Goal: Task Accomplishment & Management: Manage account settings

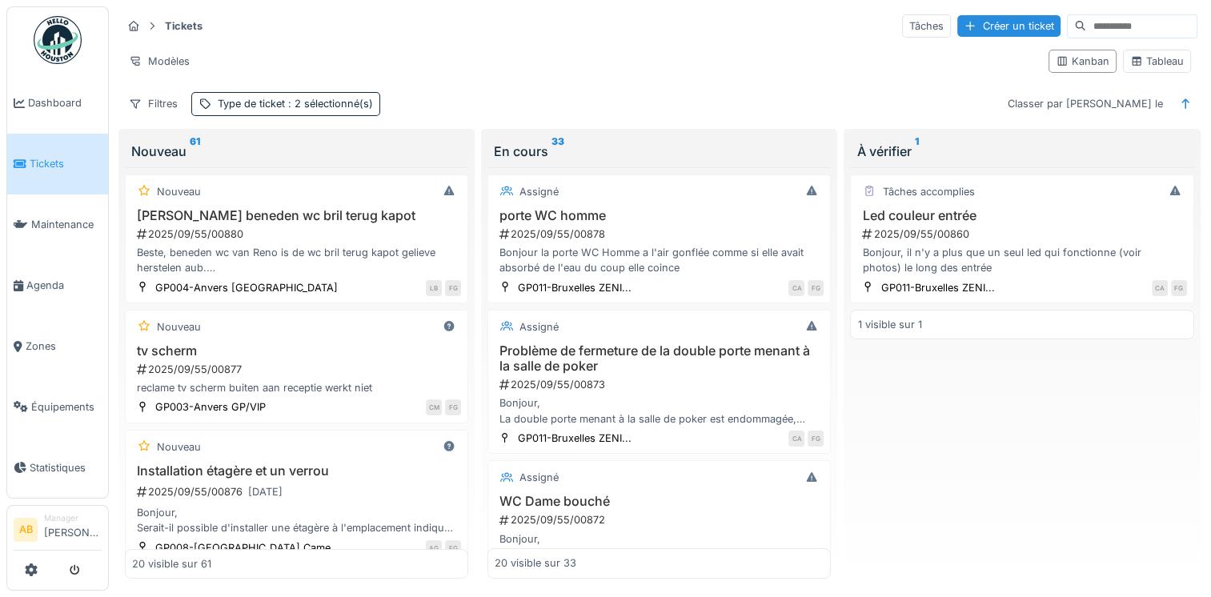
click at [46, 159] on span "Tickets" at bounding box center [66, 163] width 72 height 15
click at [48, 162] on span "Tickets" at bounding box center [66, 163] width 72 height 15
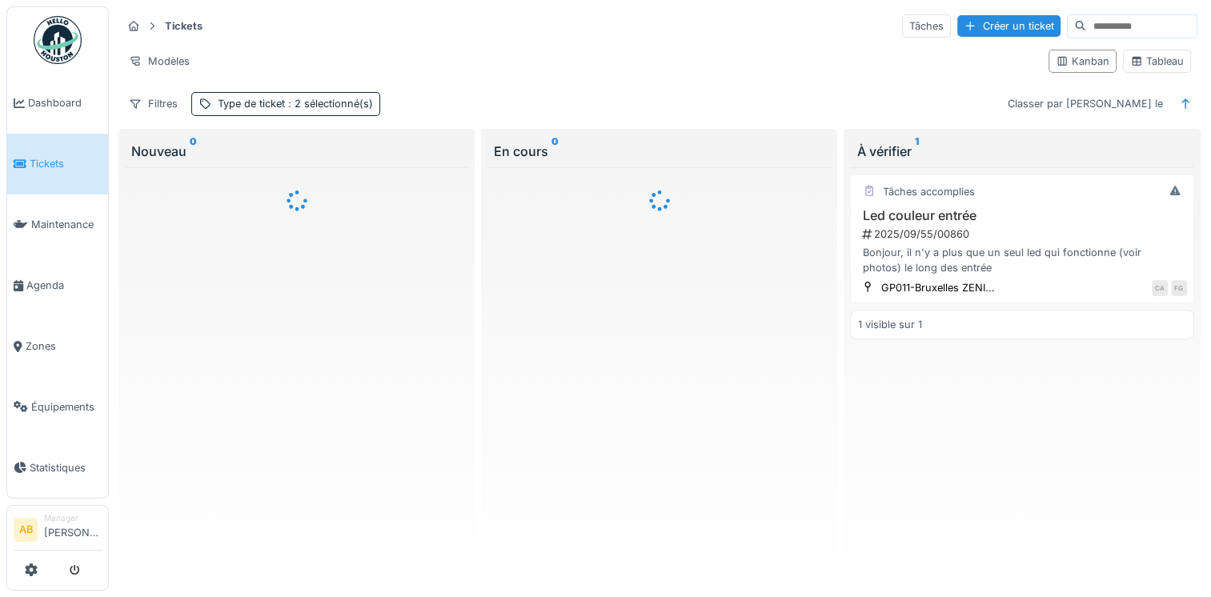
click at [48, 59] on img at bounding box center [58, 40] width 48 height 48
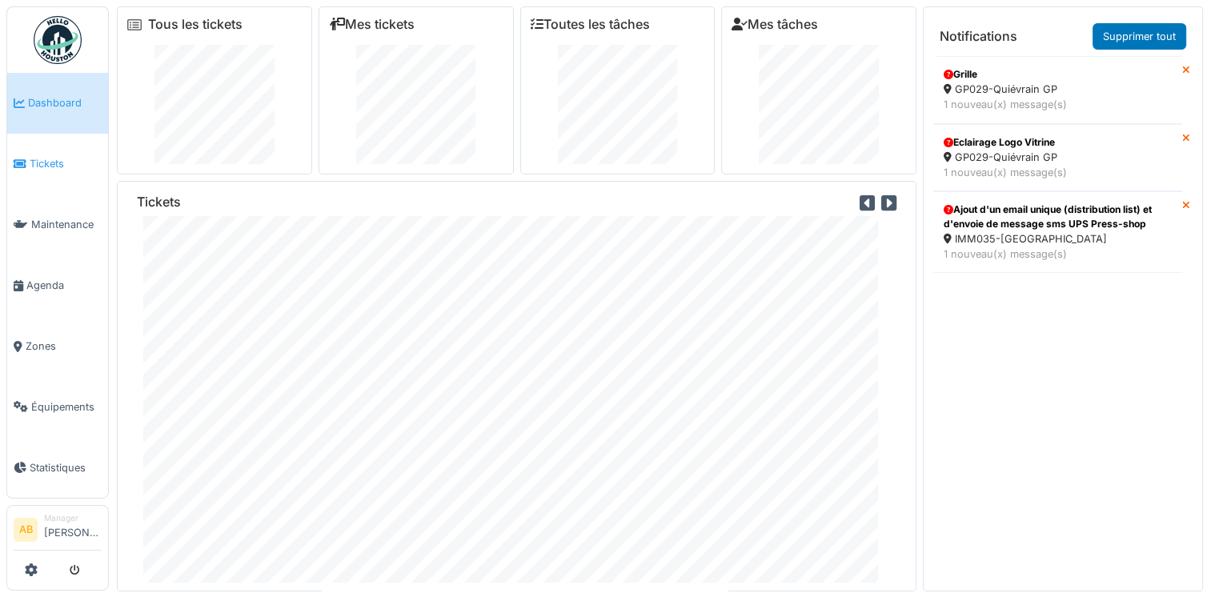
click at [42, 152] on link "Tickets" at bounding box center [57, 164] width 101 height 61
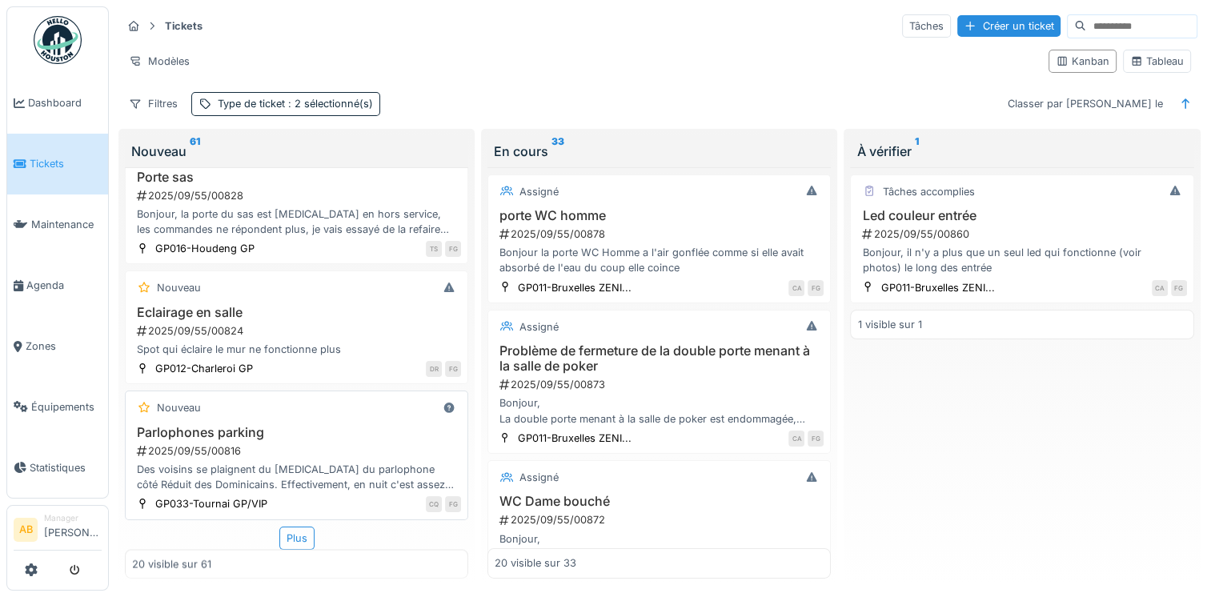
scroll to position [2340, 0]
click at [295, 542] on div "Plus" at bounding box center [296, 538] width 35 height 23
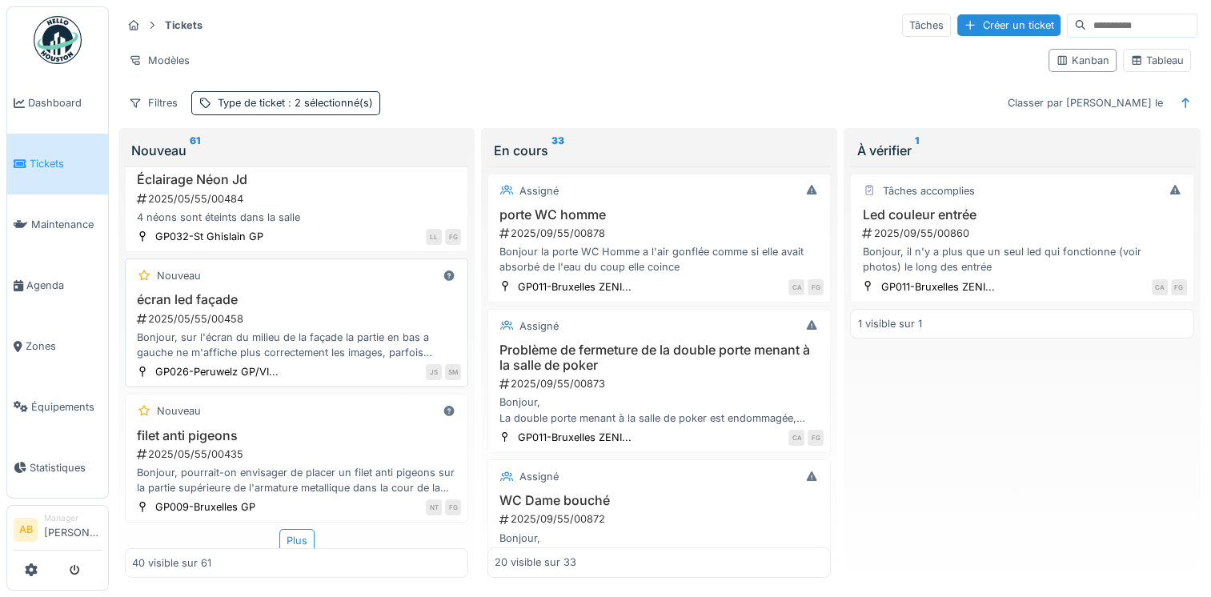
scroll to position [5004, 0]
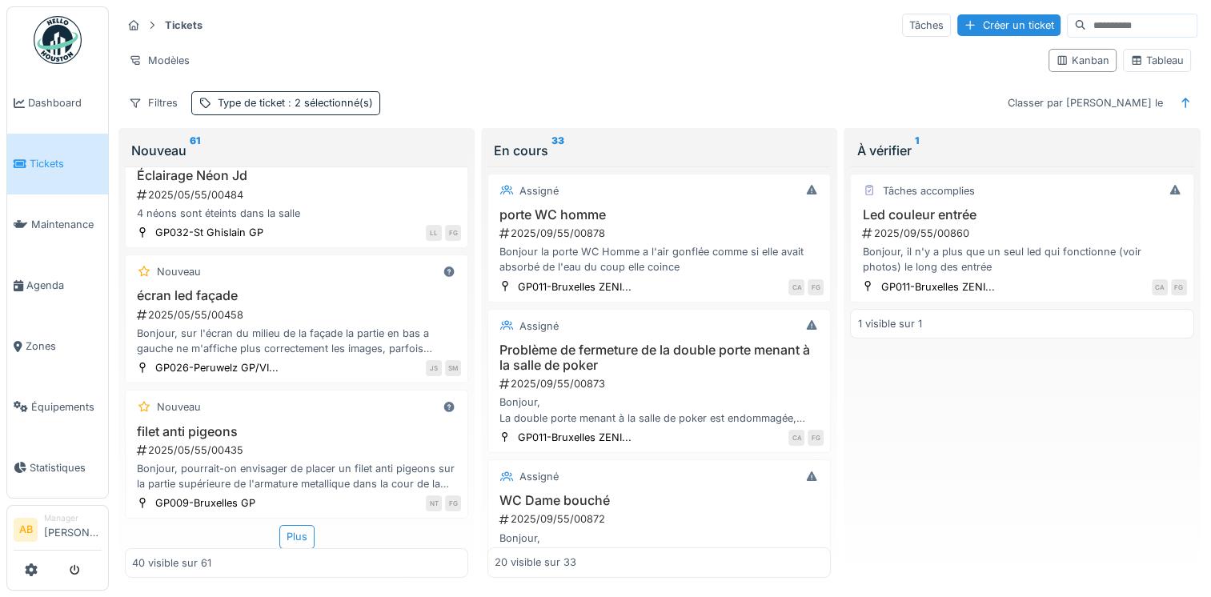
drag, startPoint x: 285, startPoint y: 526, endPoint x: 294, endPoint y: 515, distance: 14.2
click at [285, 525] on div "Plus" at bounding box center [296, 536] width 35 height 23
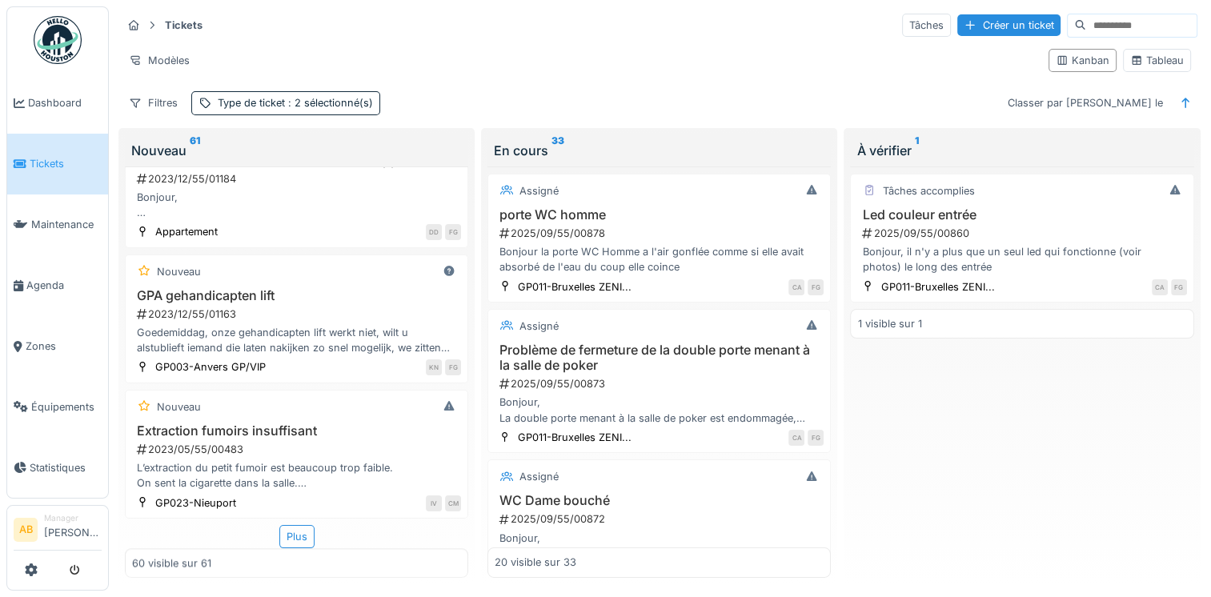
scroll to position [7749, 0]
click at [297, 525] on div "Plus" at bounding box center [296, 536] width 35 height 23
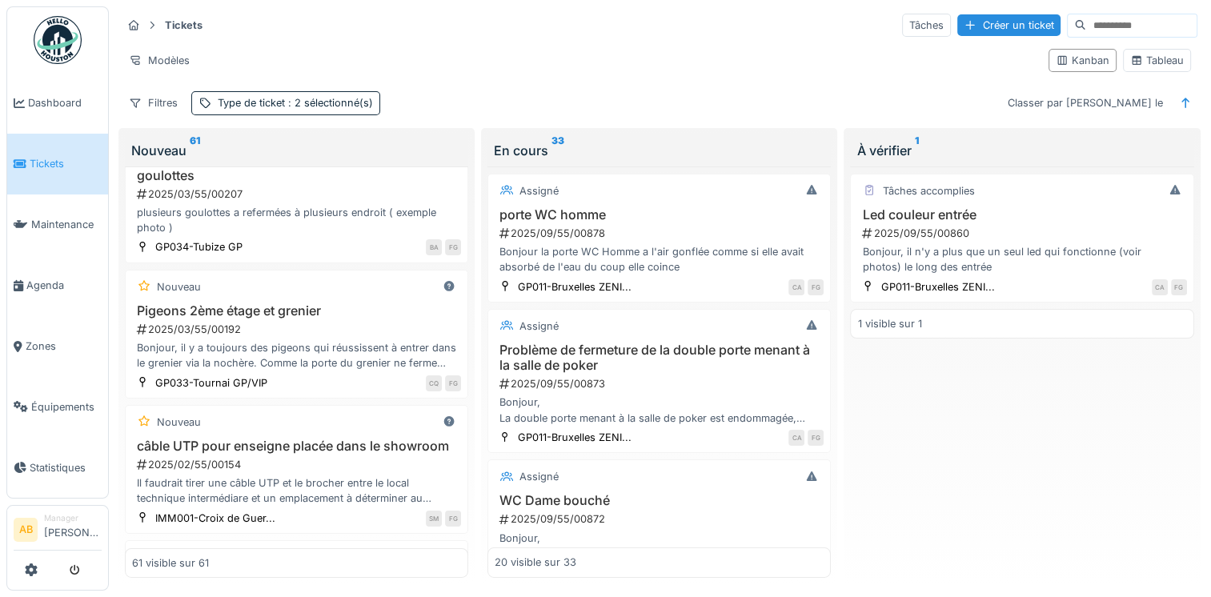
scroll to position [5348, 0]
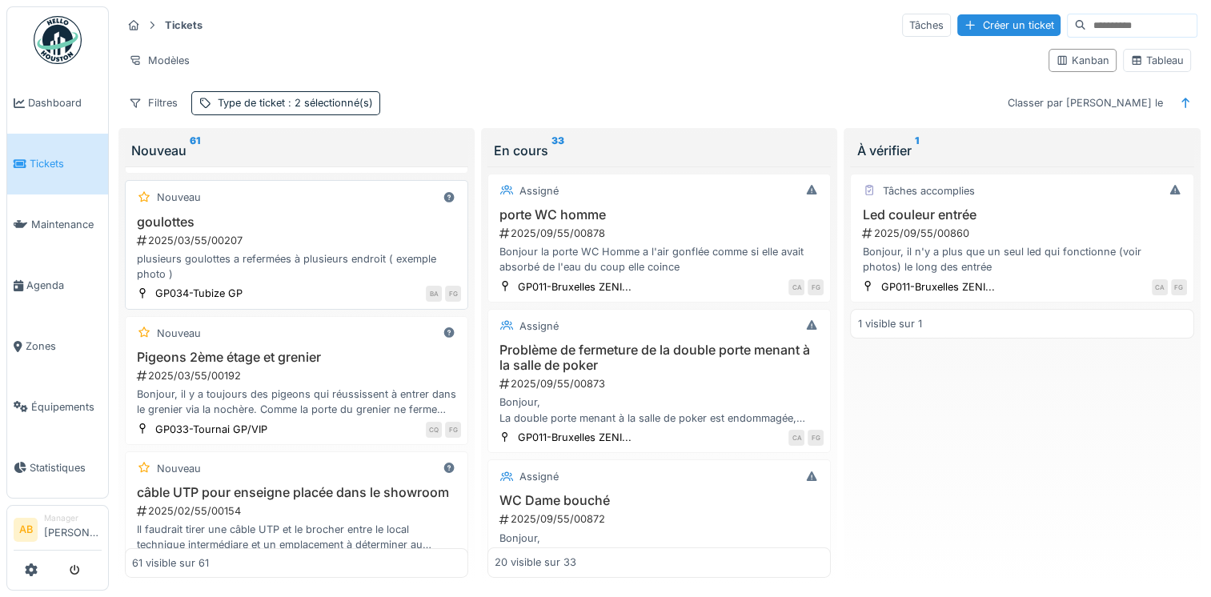
click at [314, 251] on div "plusieurs goulottes a refermées à plusieurs endroit ( exemple photo )" at bounding box center [296, 266] width 329 height 30
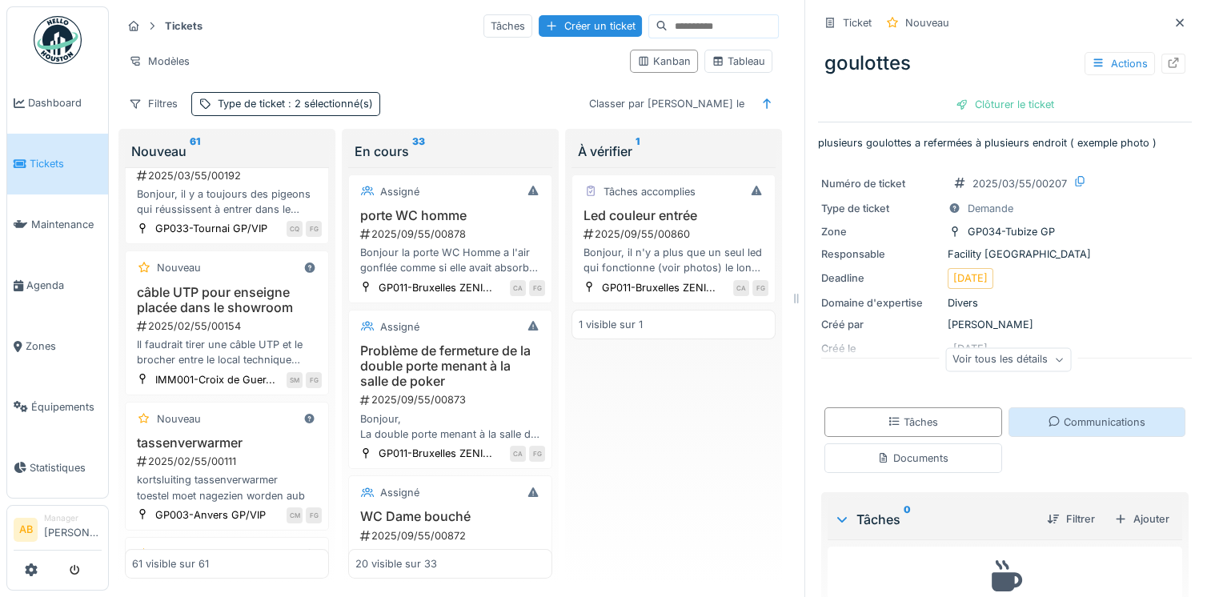
click at [1053, 418] on div "Communications" at bounding box center [1097, 422] width 98 height 15
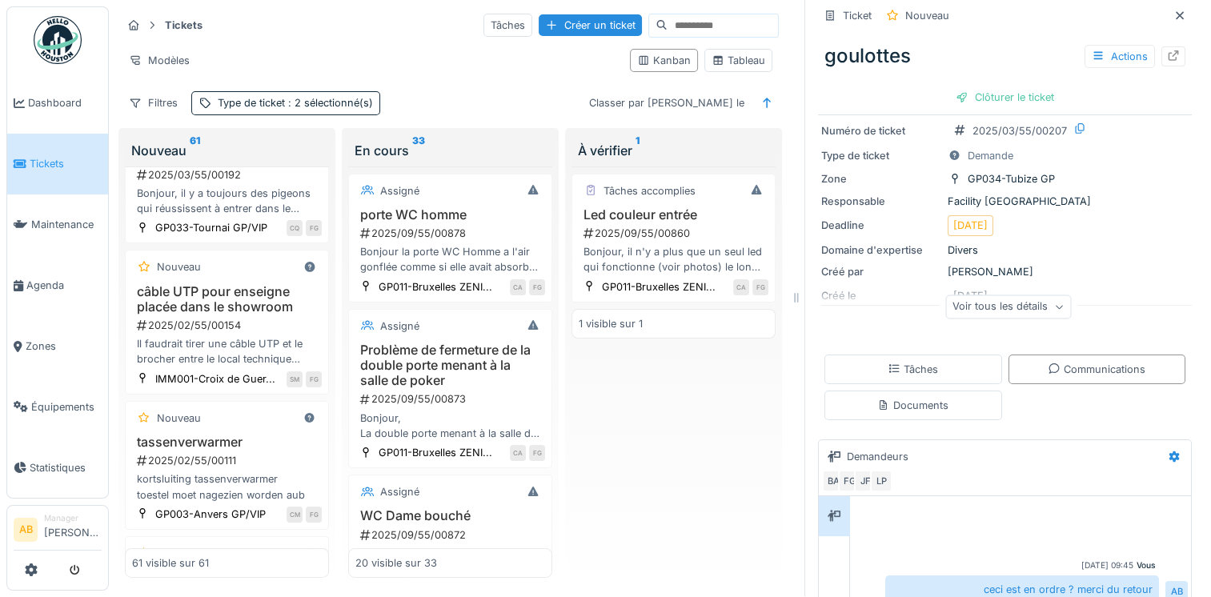
scroll to position [64, 0]
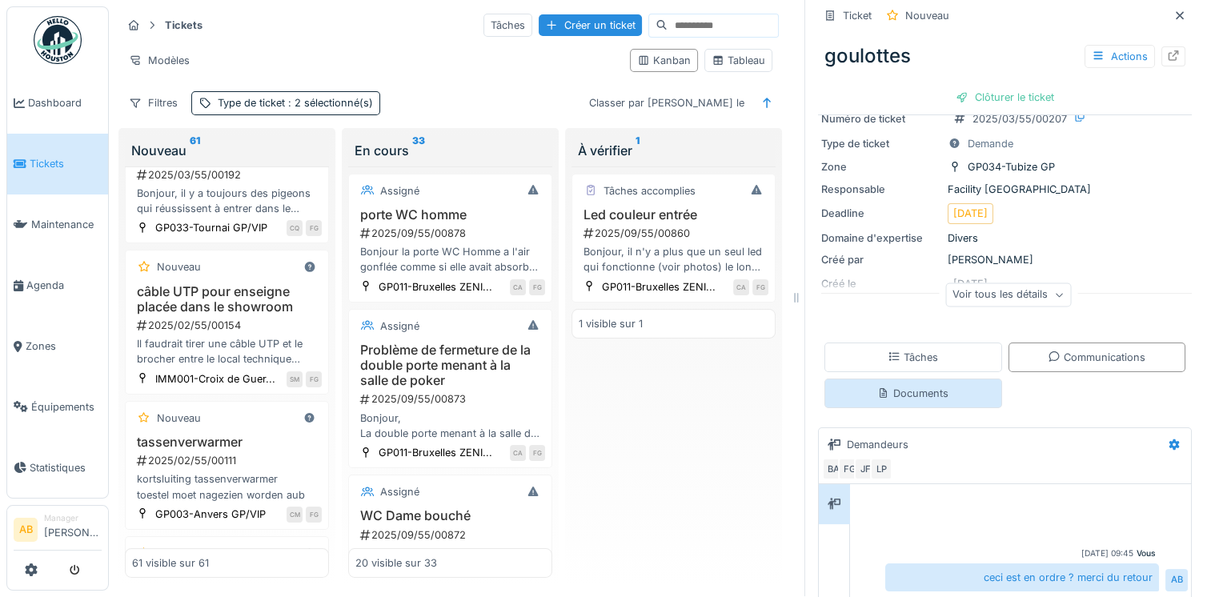
click at [927, 386] on div "Documents" at bounding box center [912, 393] width 71 height 15
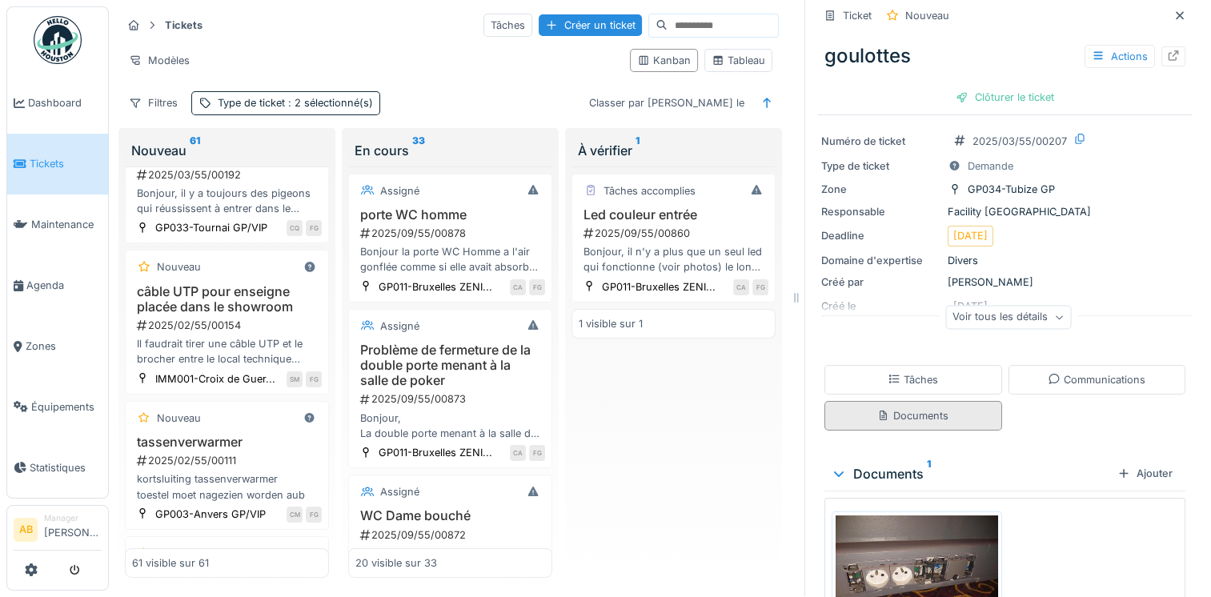
scroll to position [160, 0]
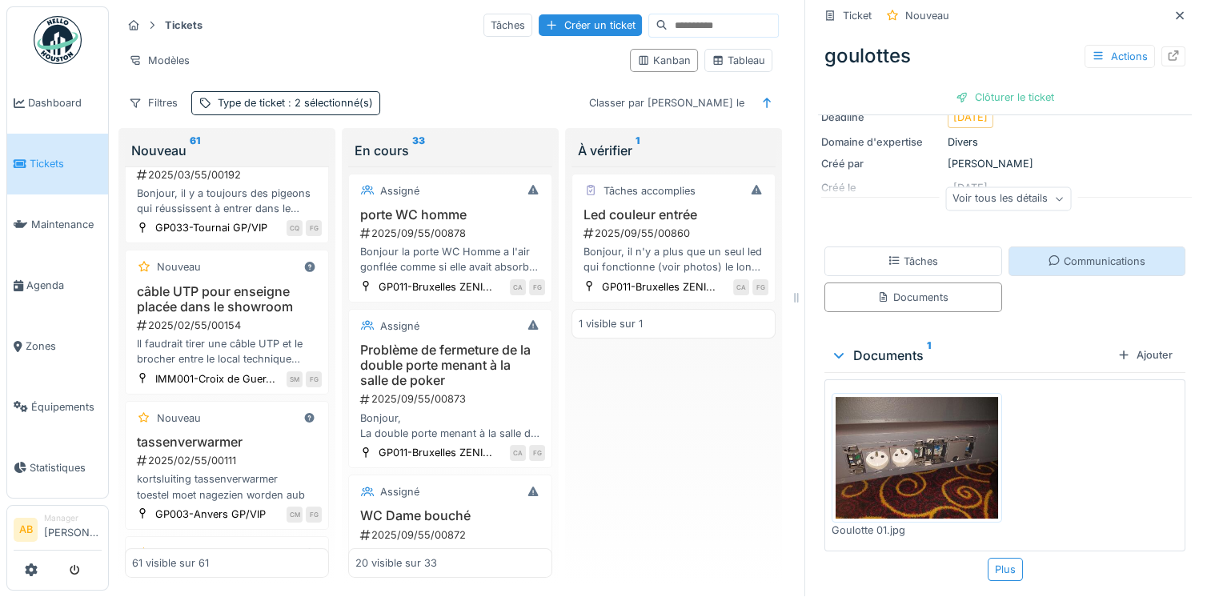
click at [1064, 254] on div "Communications" at bounding box center [1097, 261] width 98 height 15
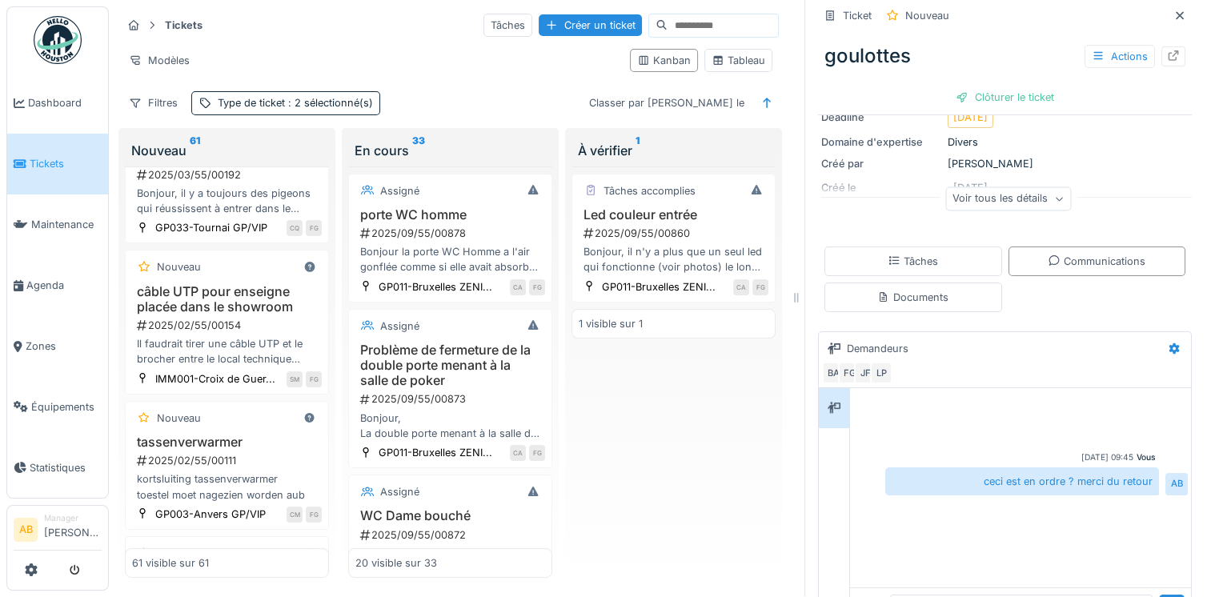
scroll to position [0, 0]
click at [1012, 96] on div "Clôturer le ticket" at bounding box center [1004, 97] width 111 height 22
click input "**********"
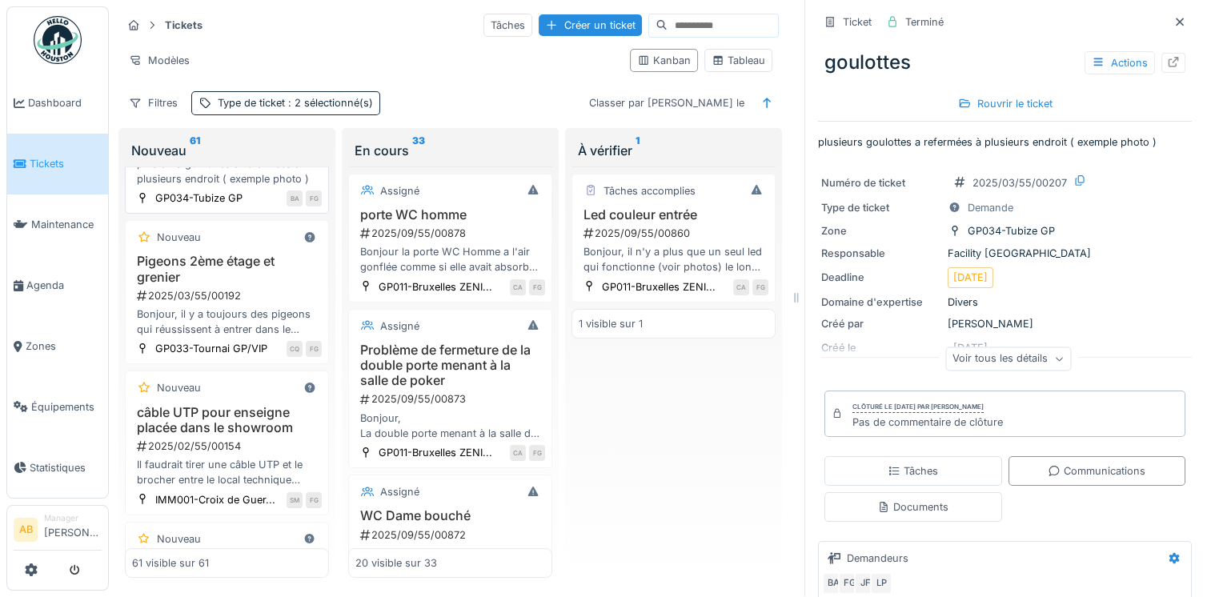
scroll to position [5869, 0]
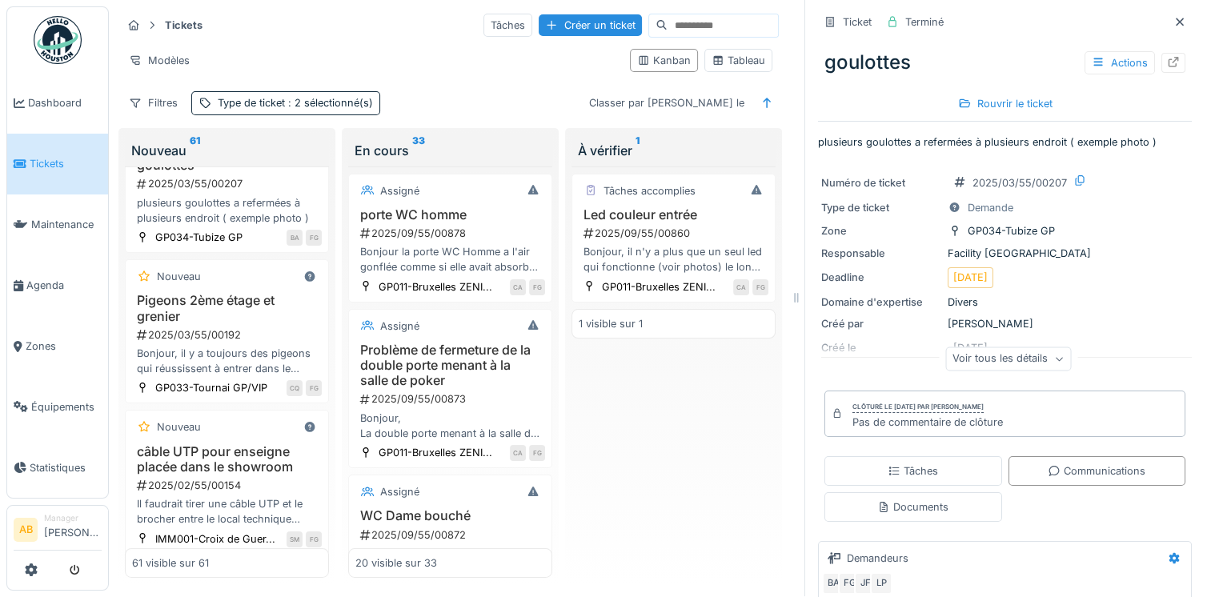
drag, startPoint x: 226, startPoint y: 259, endPoint x: 218, endPoint y: 251, distance: 10.8
click at [225, 56] on div "2025/05/55/00435" at bounding box center [228, 48] width 186 height 15
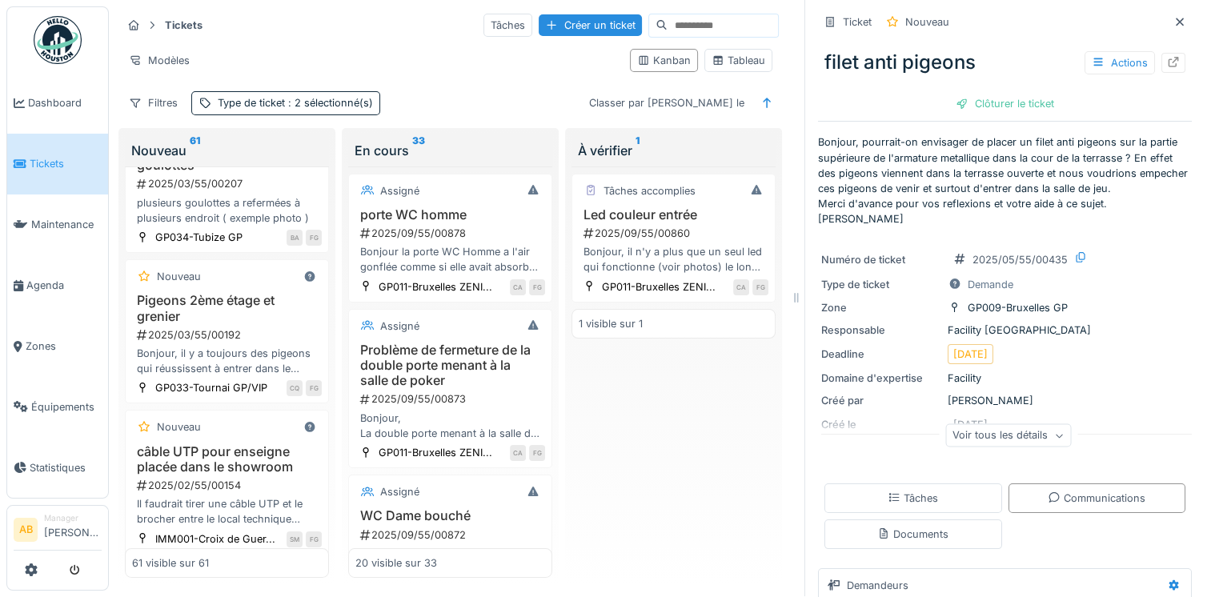
scroll to position [160, 0]
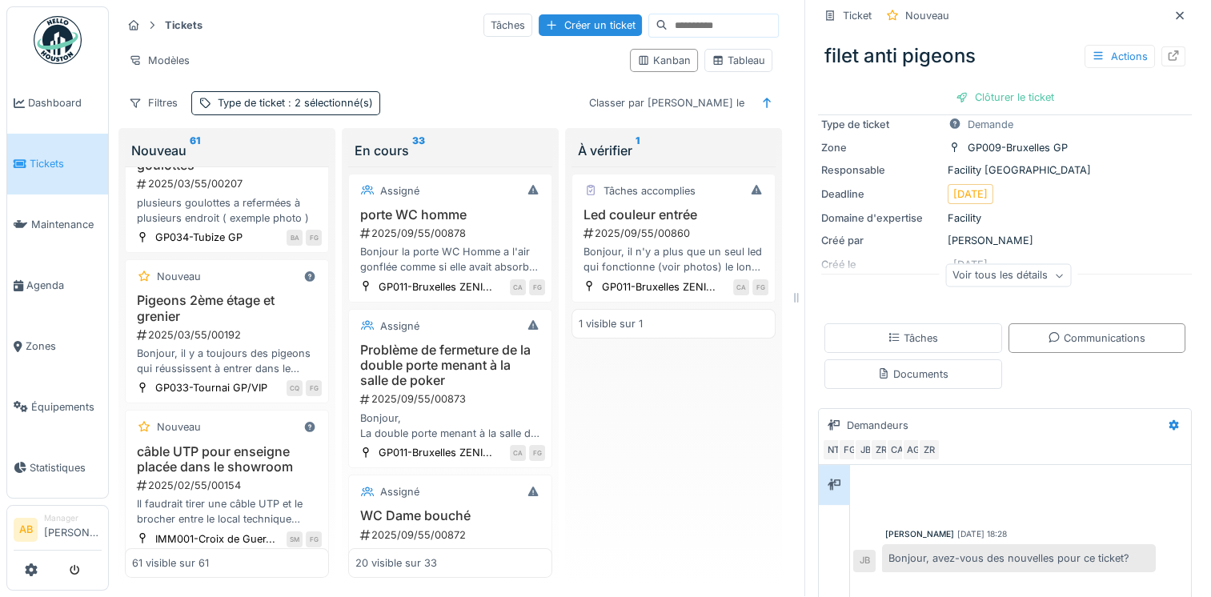
click at [968, 363] on div "Documents" at bounding box center [913, 374] width 178 height 30
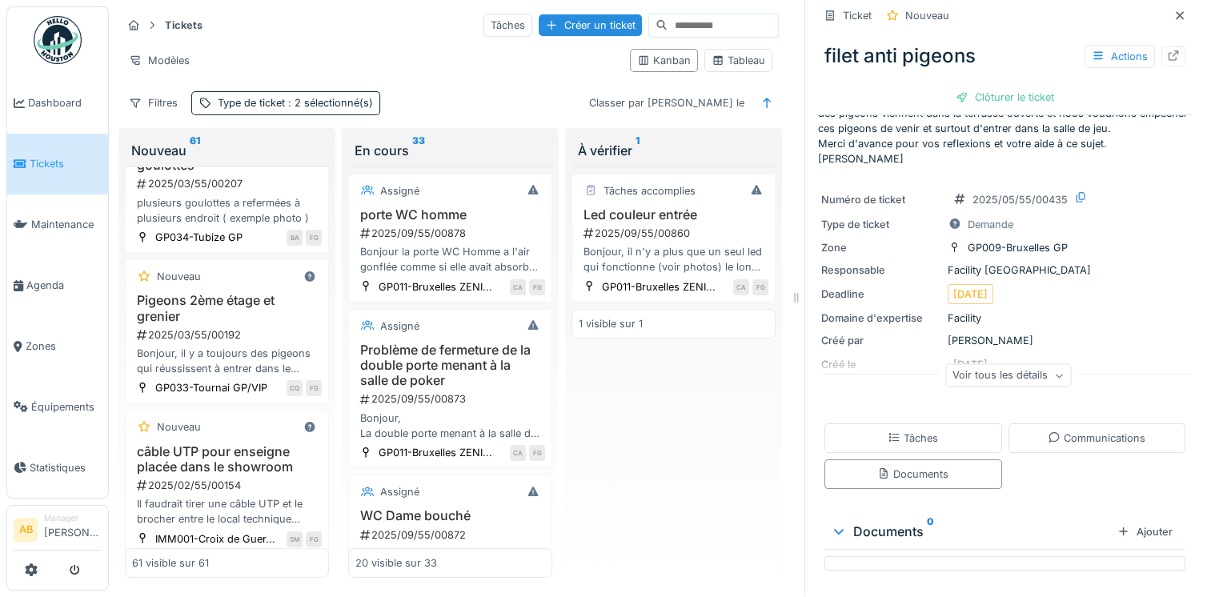
scroll to position [60, 0]
click at [1067, 434] on div "Communications" at bounding box center [1097, 438] width 98 height 15
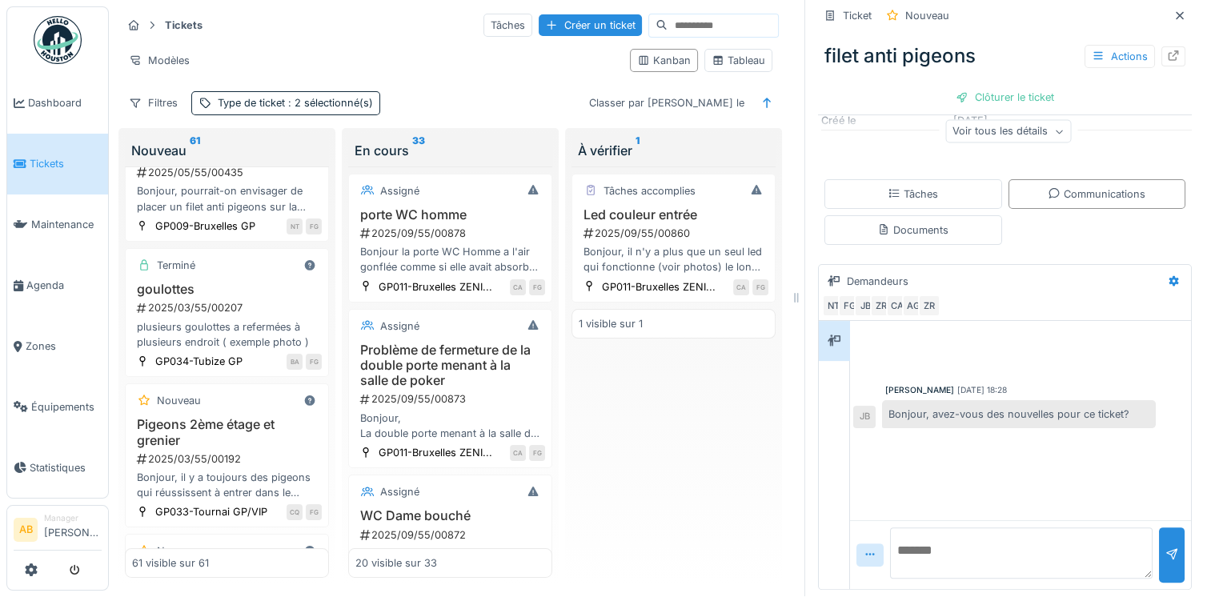
scroll to position [5709, 0]
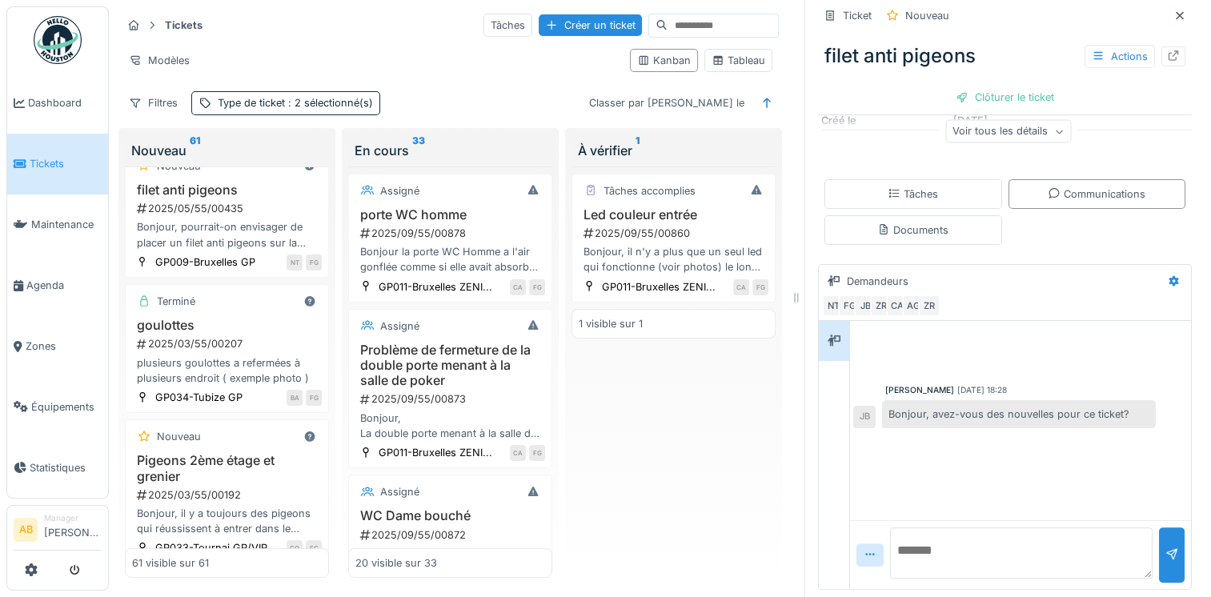
click at [246, 93] on div "Bonjour, sur l'écran du milieu de la façade la partie en bas a gauche ne m'affi…" at bounding box center [227, 77] width 190 height 30
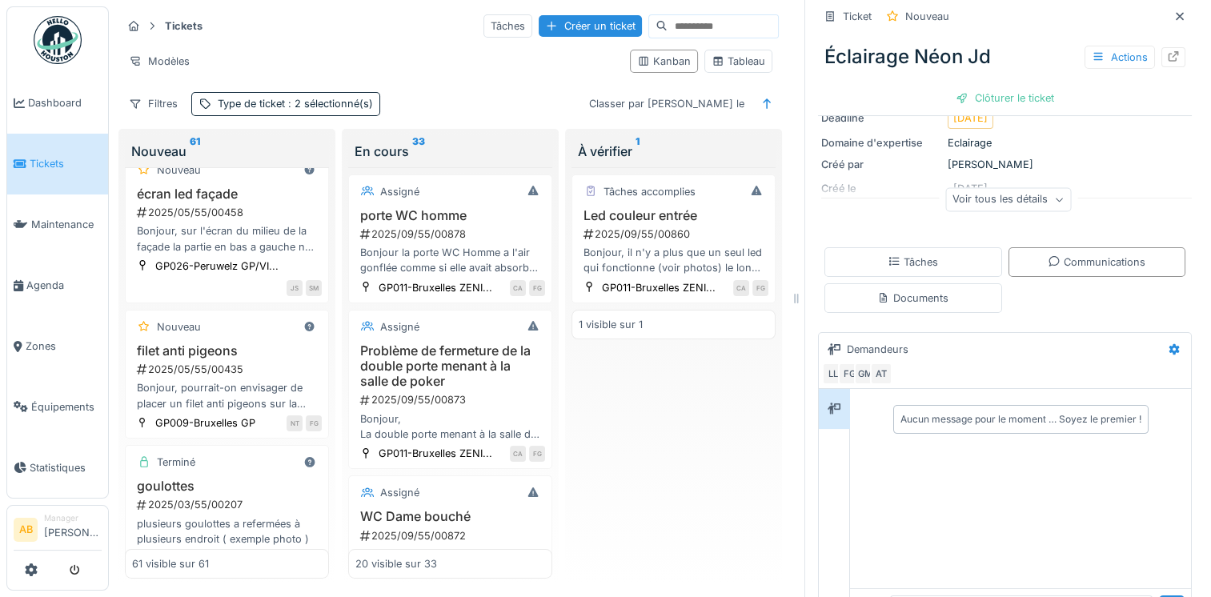
scroll to position [227, 0]
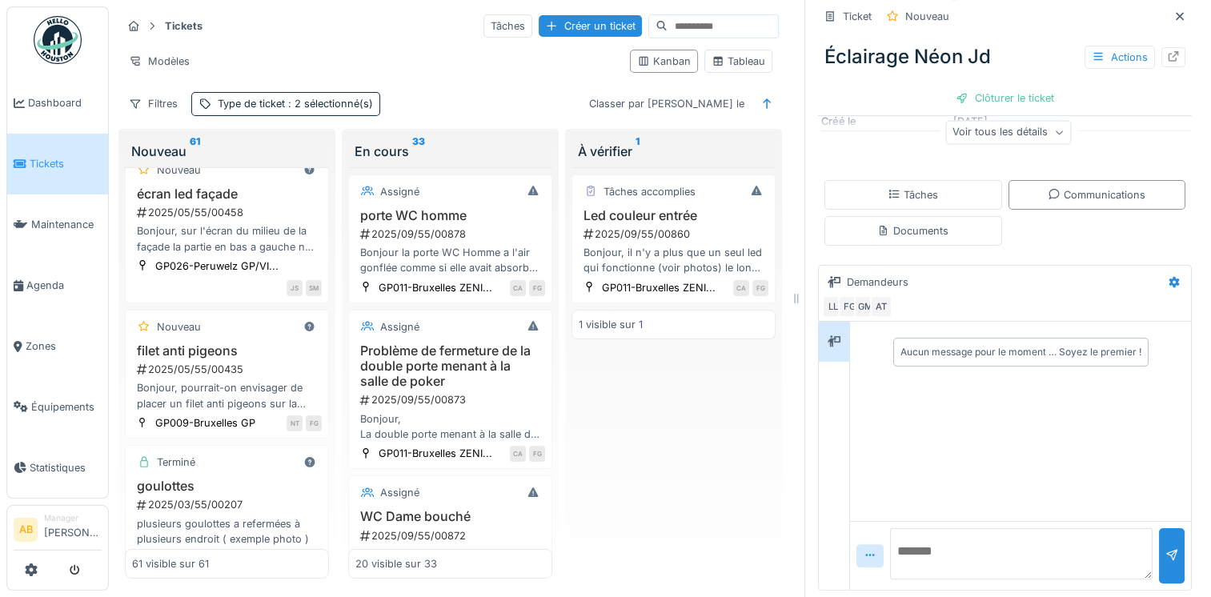
click at [970, 552] on textarea at bounding box center [1021, 553] width 262 height 51
click at [1075, 555] on textarea "**********" at bounding box center [1021, 553] width 262 height 51
click at [1028, 575] on textarea "**********" at bounding box center [1021, 553] width 262 height 51
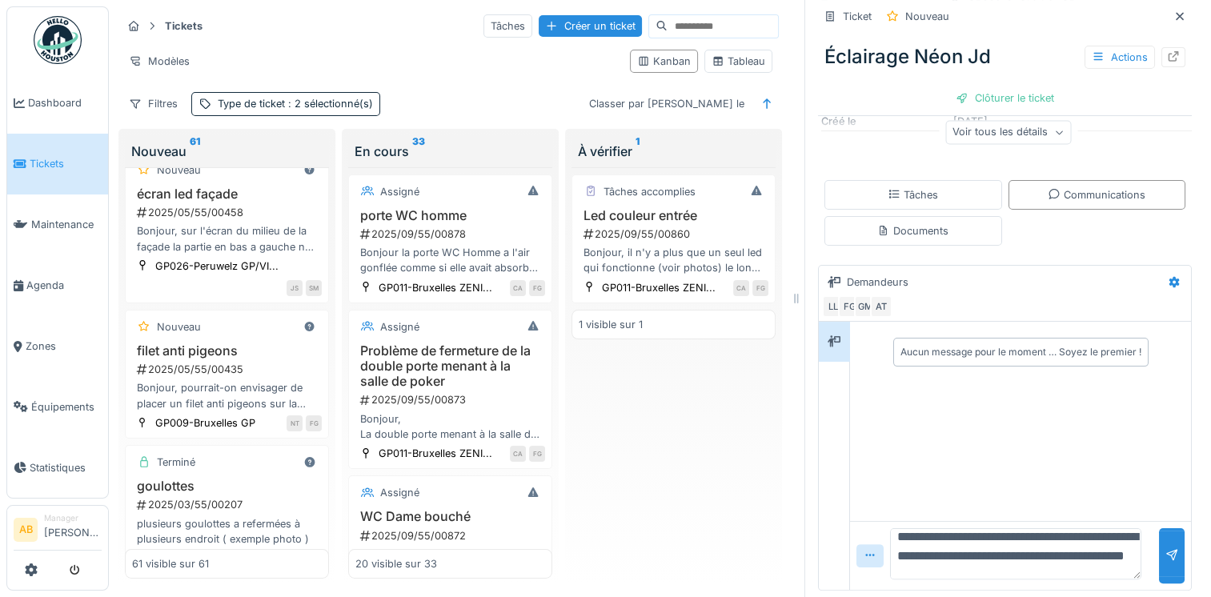
click at [975, 539] on textarea "**********" at bounding box center [1015, 553] width 251 height 51
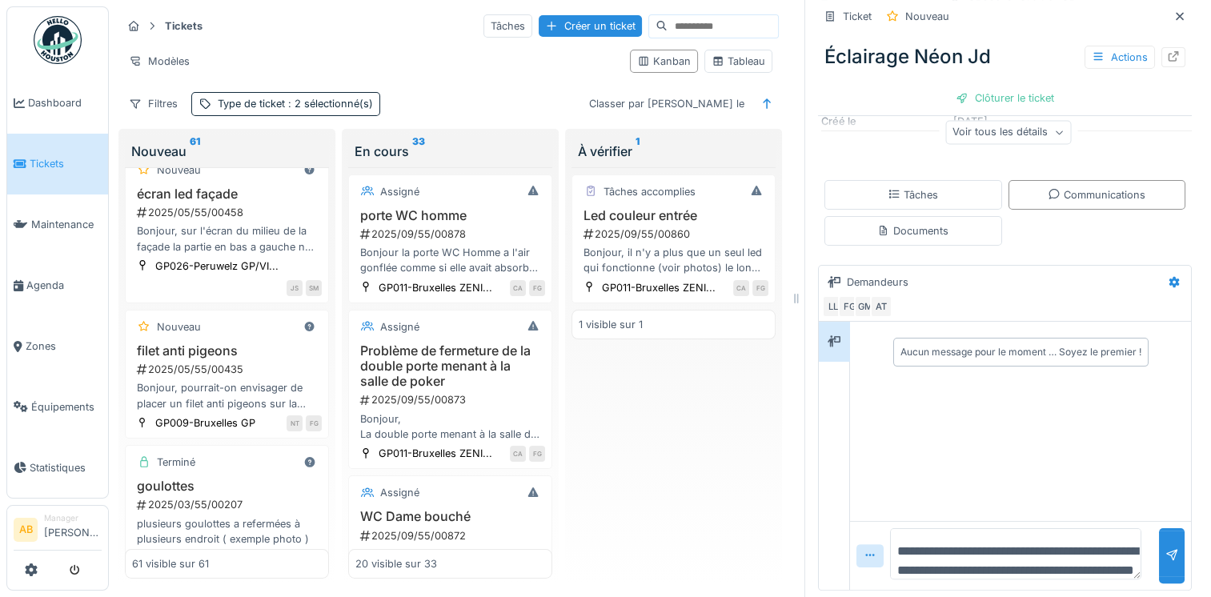
scroll to position [33, 0]
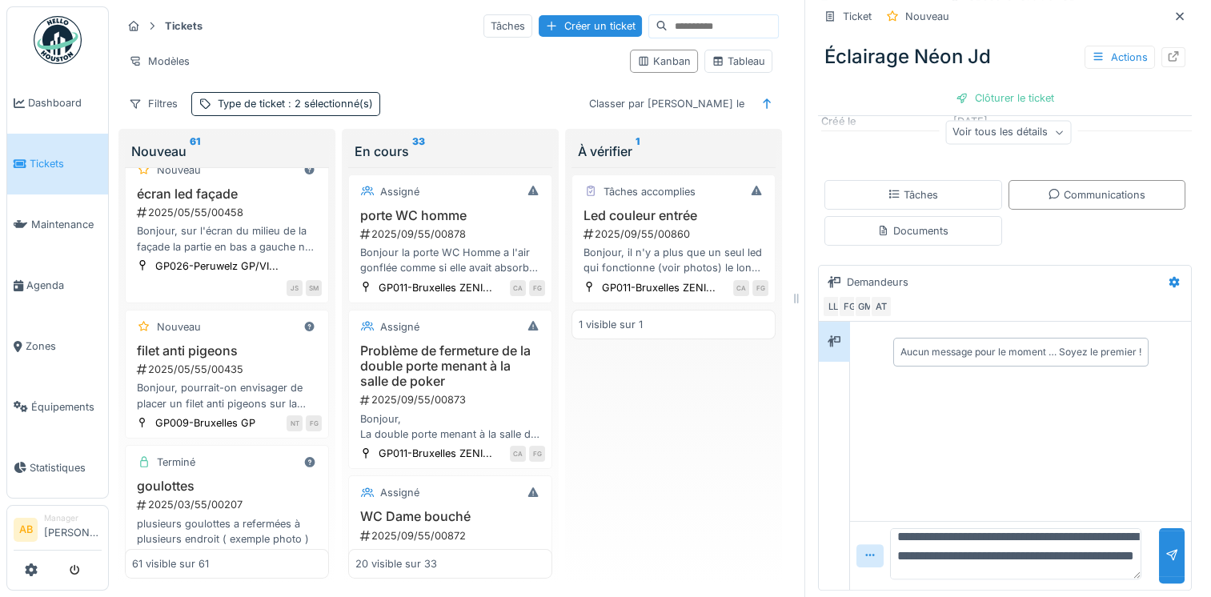
click at [1055, 540] on textarea "**********" at bounding box center [1015, 553] width 251 height 51
type textarea "**********"
click at [1159, 555] on div at bounding box center [1172, 555] width 26 height 55
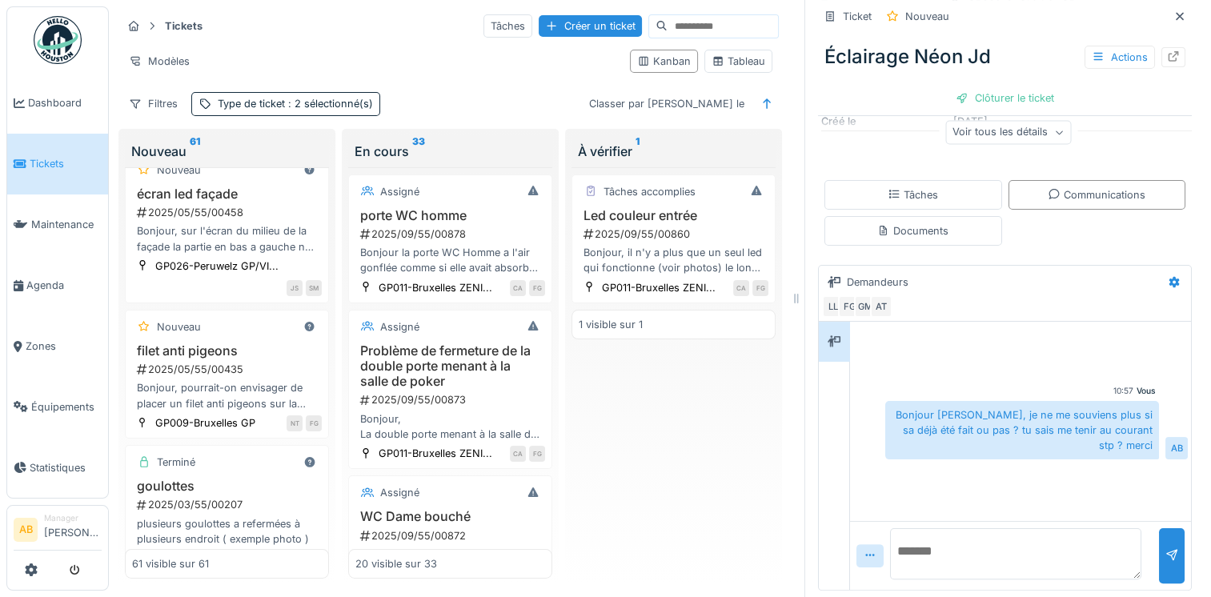
scroll to position [5469, 0]
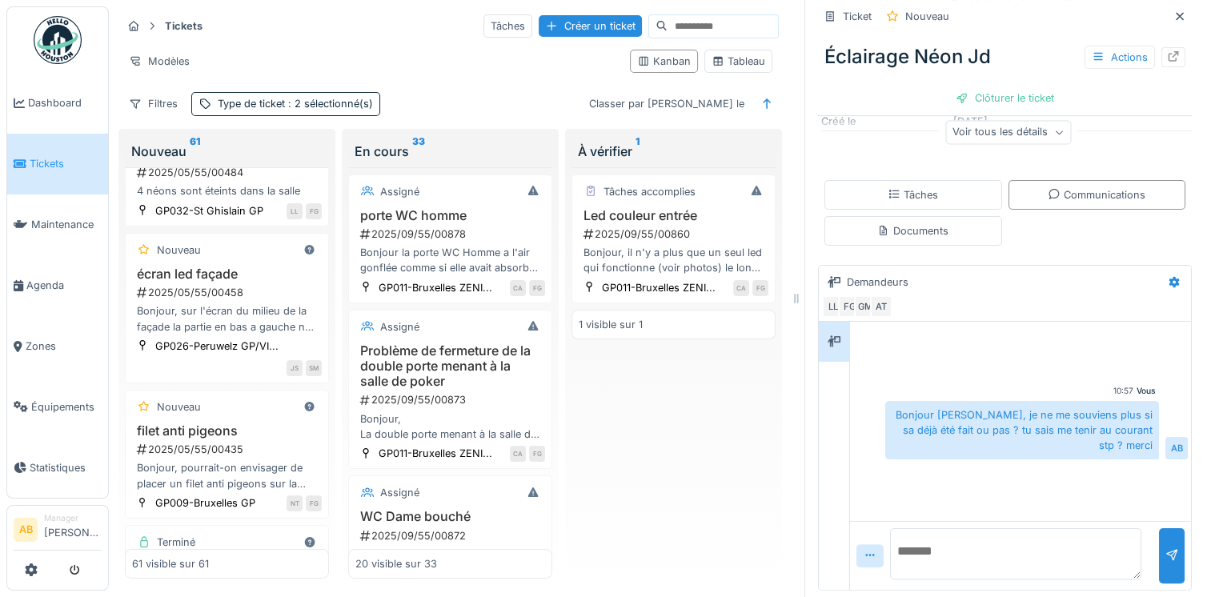
click at [253, 78] on div "Fortes pluie aujourd'hui à Tournai. À nouveau une fuite devant la mjp" at bounding box center [227, 63] width 190 height 30
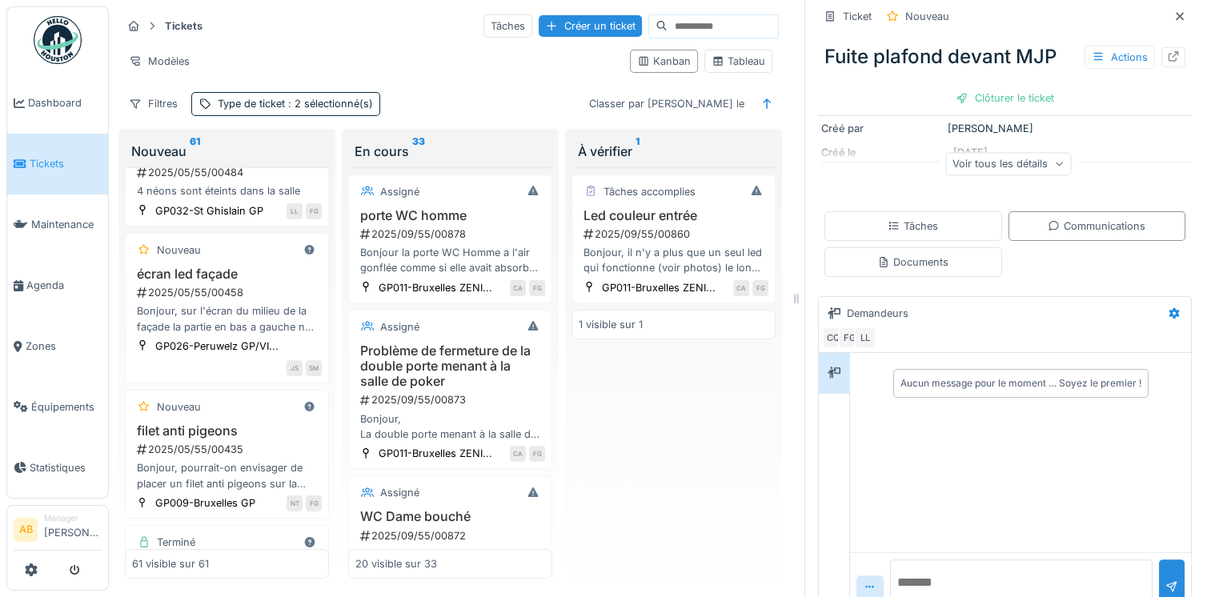
scroll to position [227, 0]
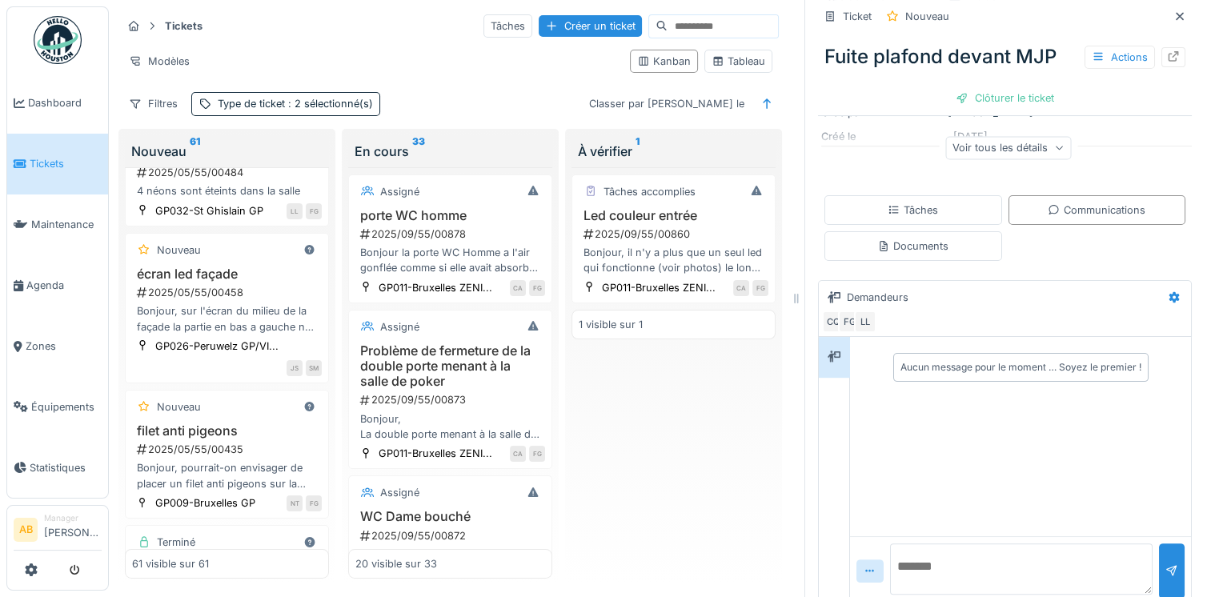
click at [983, 543] on textarea at bounding box center [1021, 568] width 262 height 51
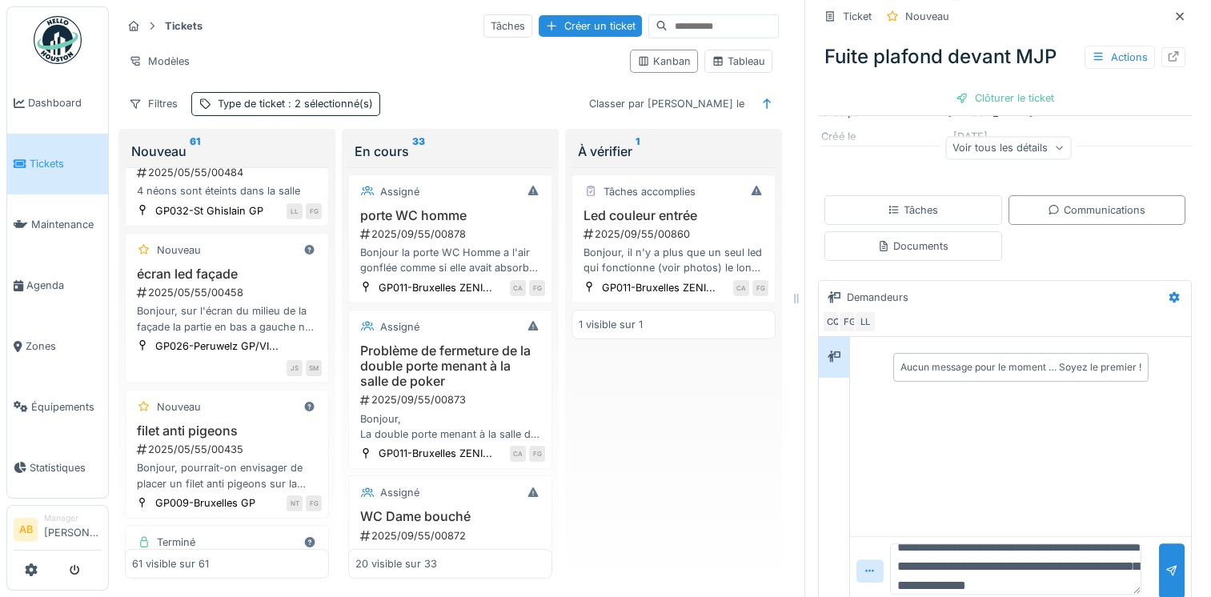
scroll to position [38, 0]
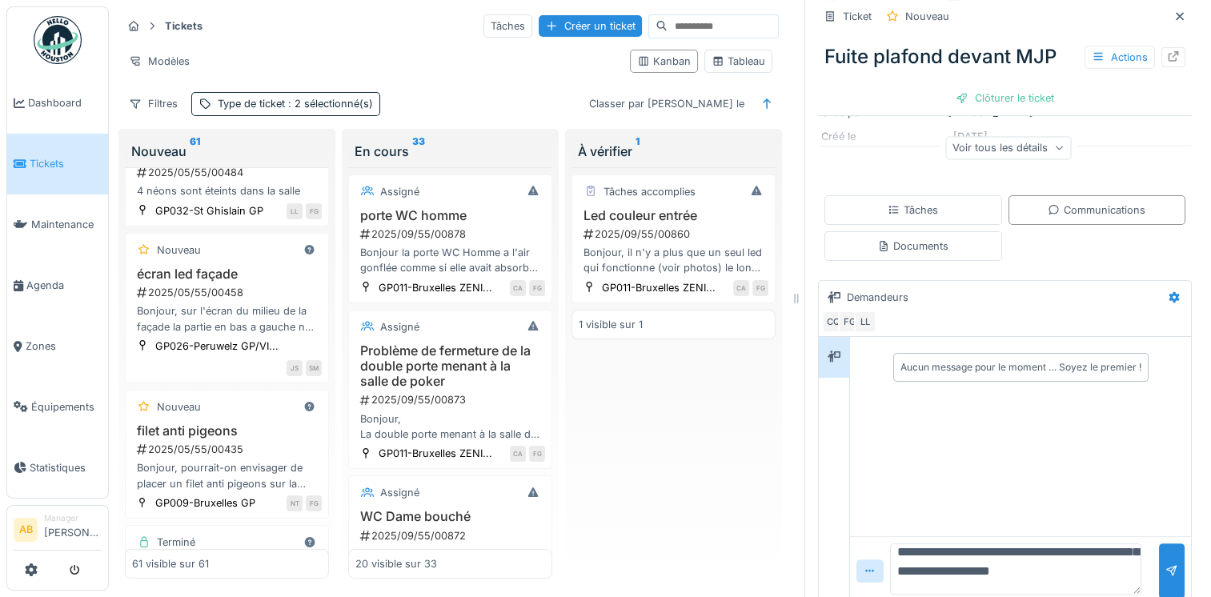
click at [1064, 554] on textarea "**********" at bounding box center [1015, 568] width 251 height 51
click at [980, 575] on textarea "**********" at bounding box center [1015, 568] width 251 height 51
type textarea "**********"
click at [1165, 563] on div at bounding box center [1171, 570] width 13 height 15
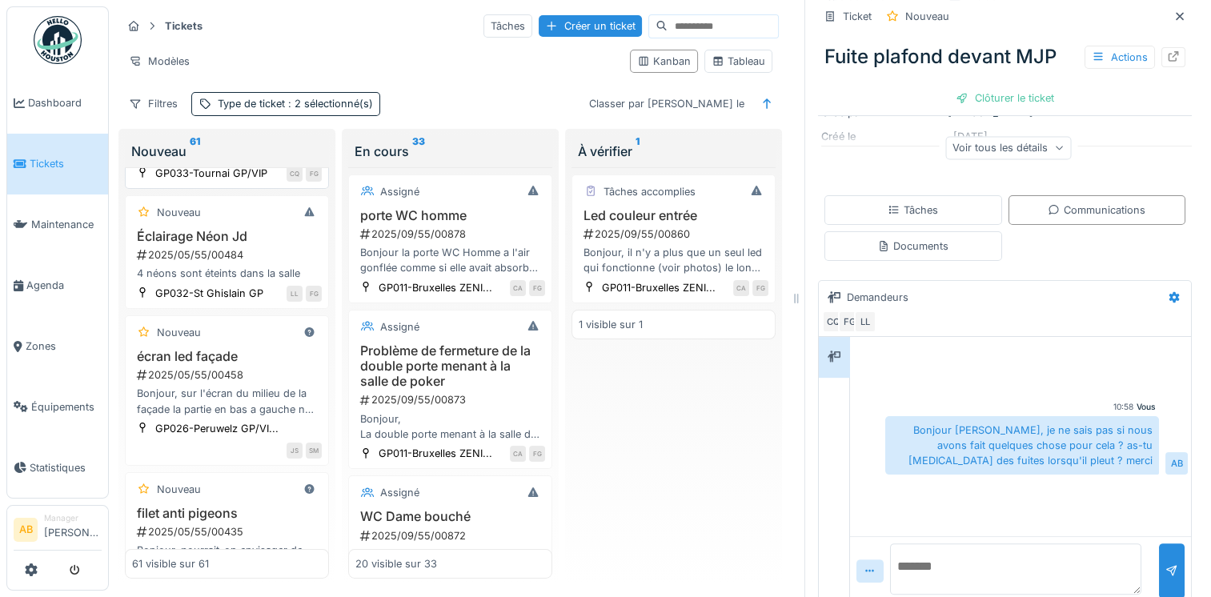
scroll to position [5309, 0]
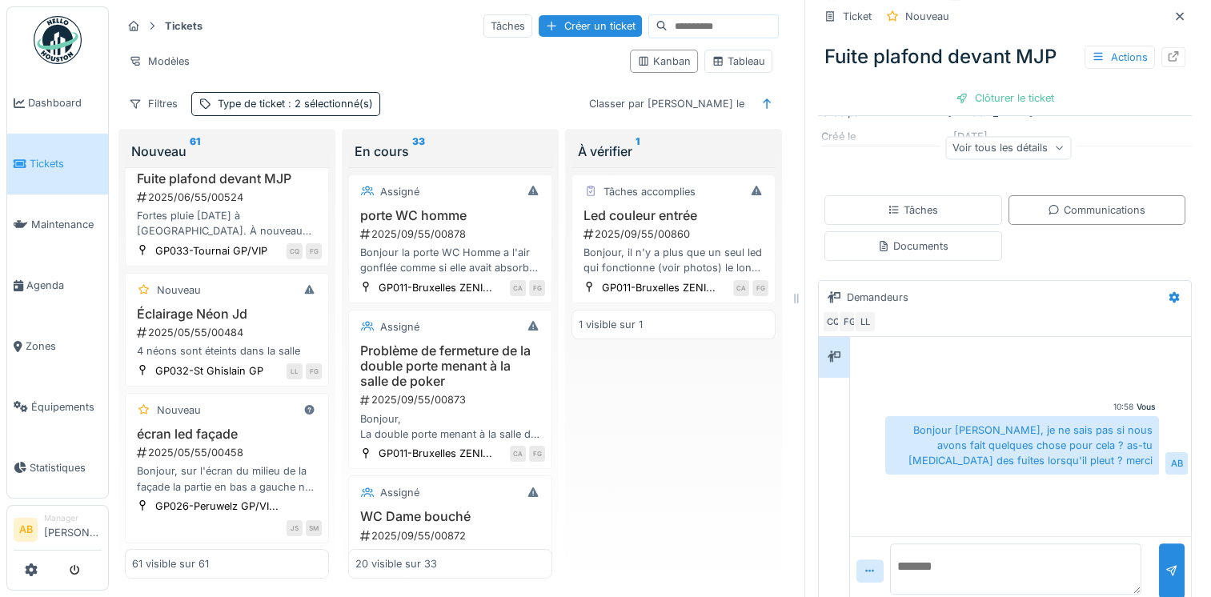
click at [254, 103] on div "Bonjour, Afin de pouvoir faire nettoyer la vitrine à la société de nettoyage, i…" at bounding box center [227, 88] width 190 height 30
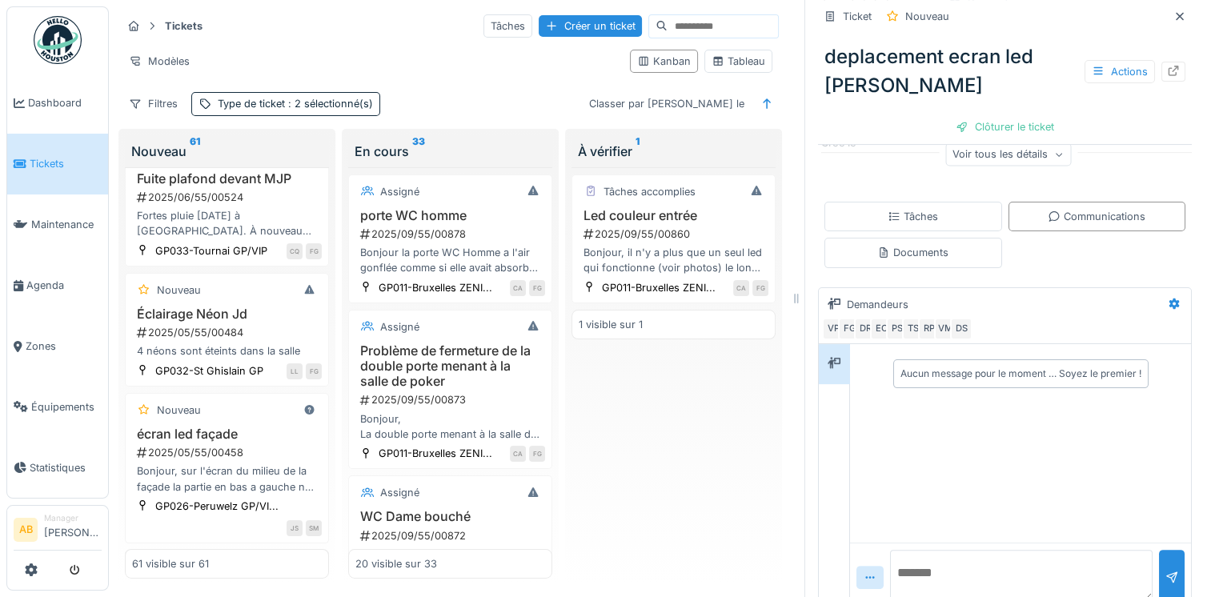
scroll to position [302, 0]
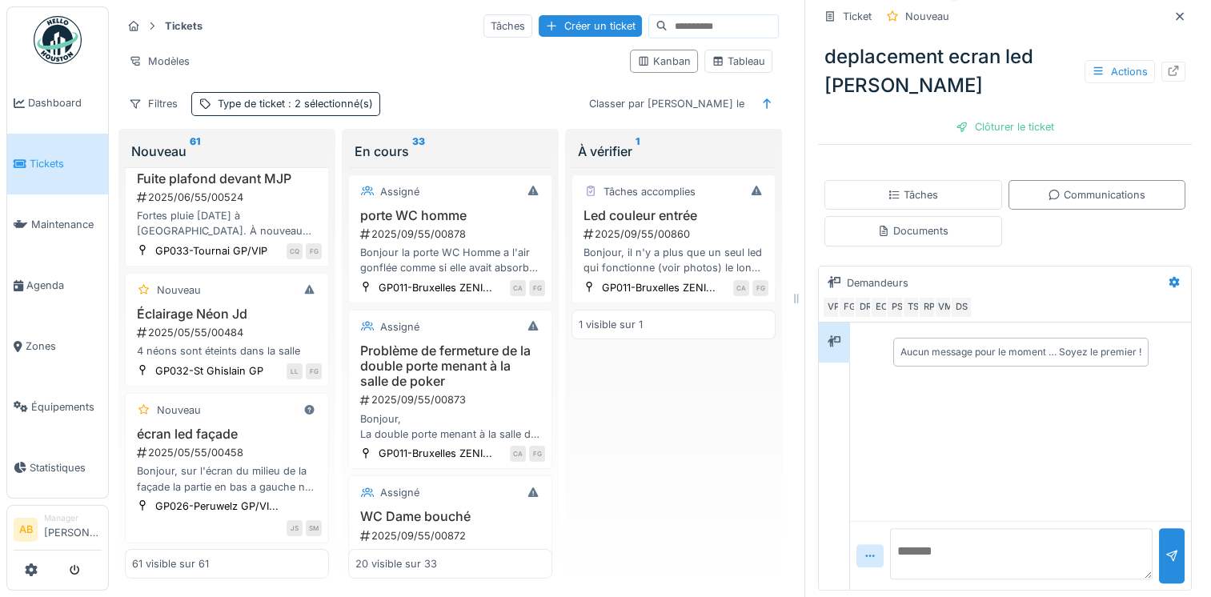
click at [931, 226] on div "Documents" at bounding box center [912, 230] width 71 height 15
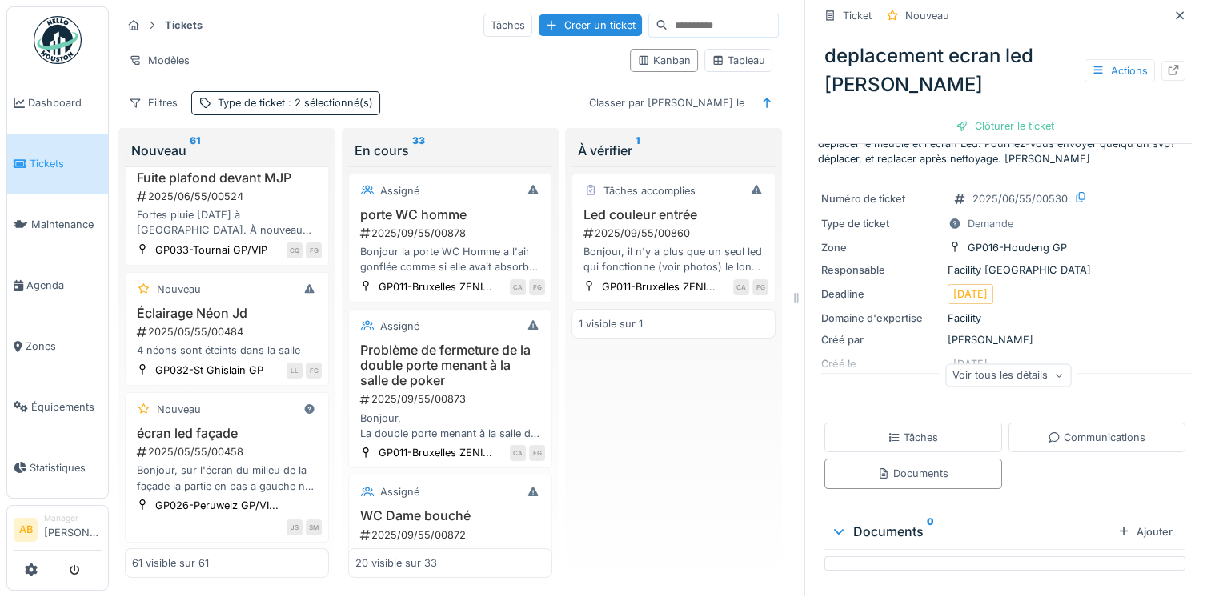
scroll to position [13, 0]
click at [1053, 434] on div "Communications" at bounding box center [1097, 438] width 98 height 15
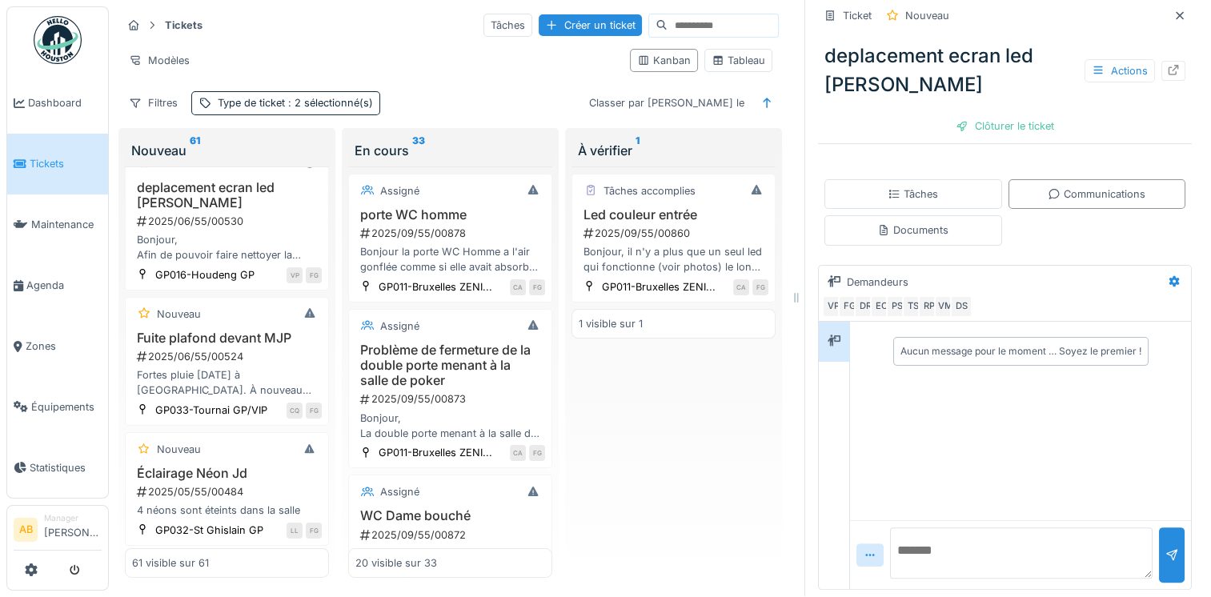
scroll to position [5069, 0]
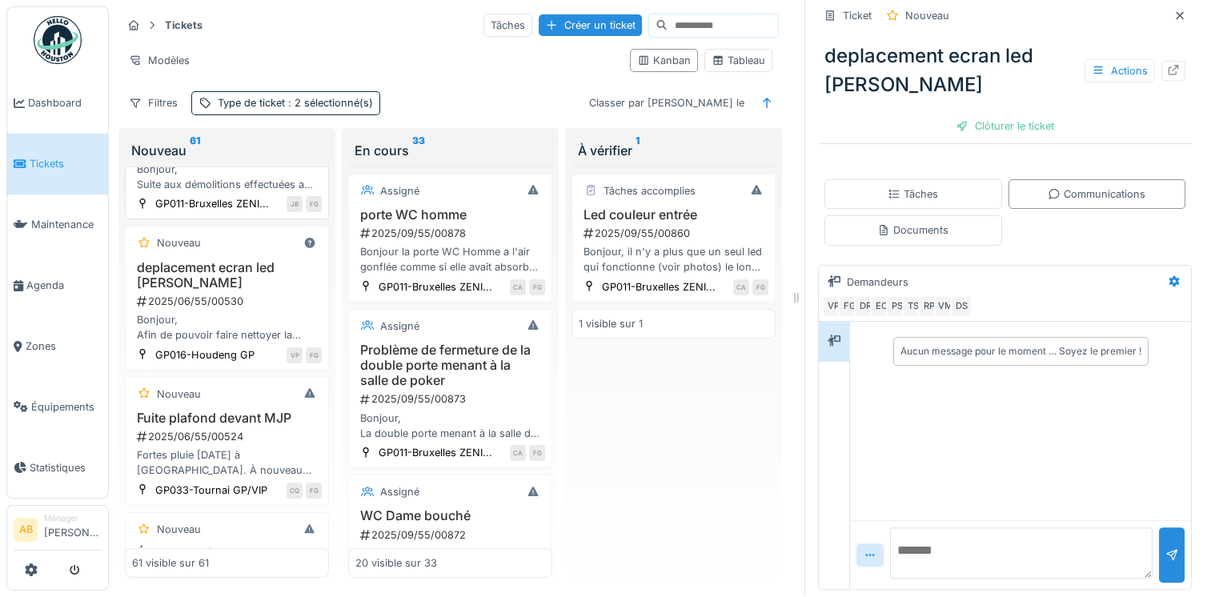
click at [233, 192] on div "Coupole Zénith 2025/06/55/00547 Bonjour, Suite aux démolitions effectuées au Mé…" at bounding box center [227, 158] width 190 height 68
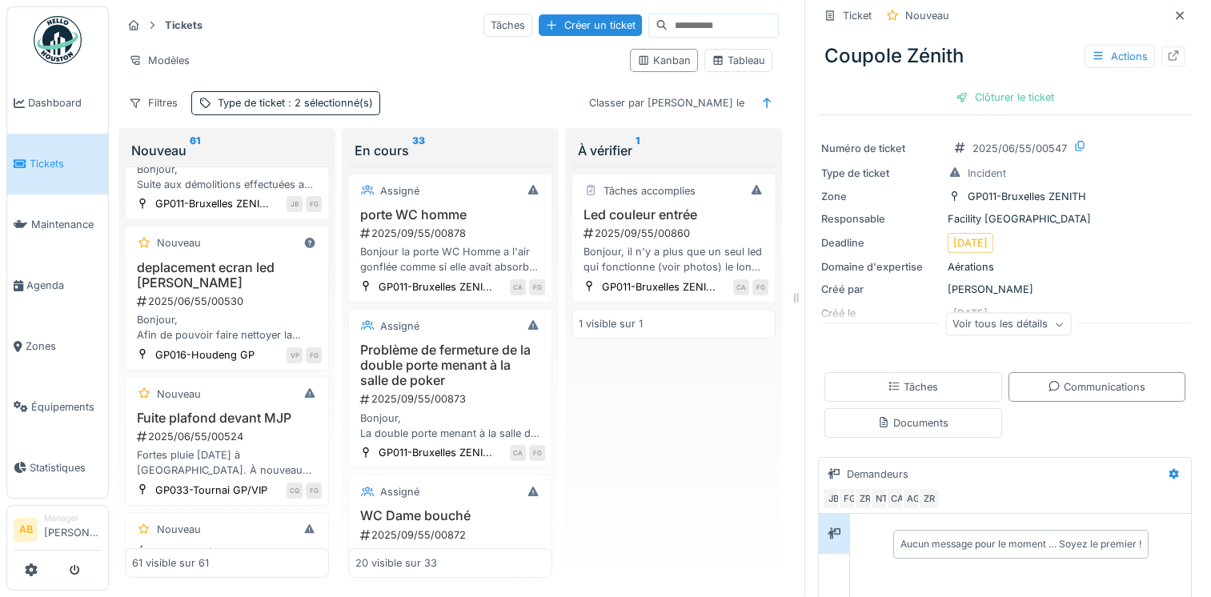
scroll to position [240, 0]
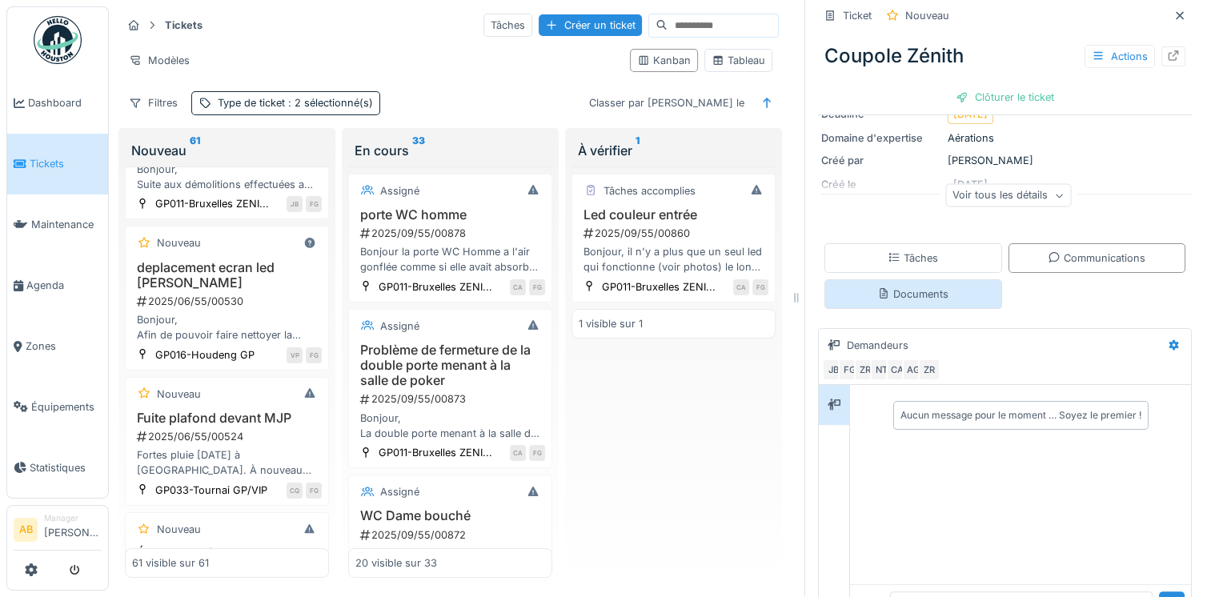
click at [927, 290] on div "Documents" at bounding box center [912, 293] width 71 height 15
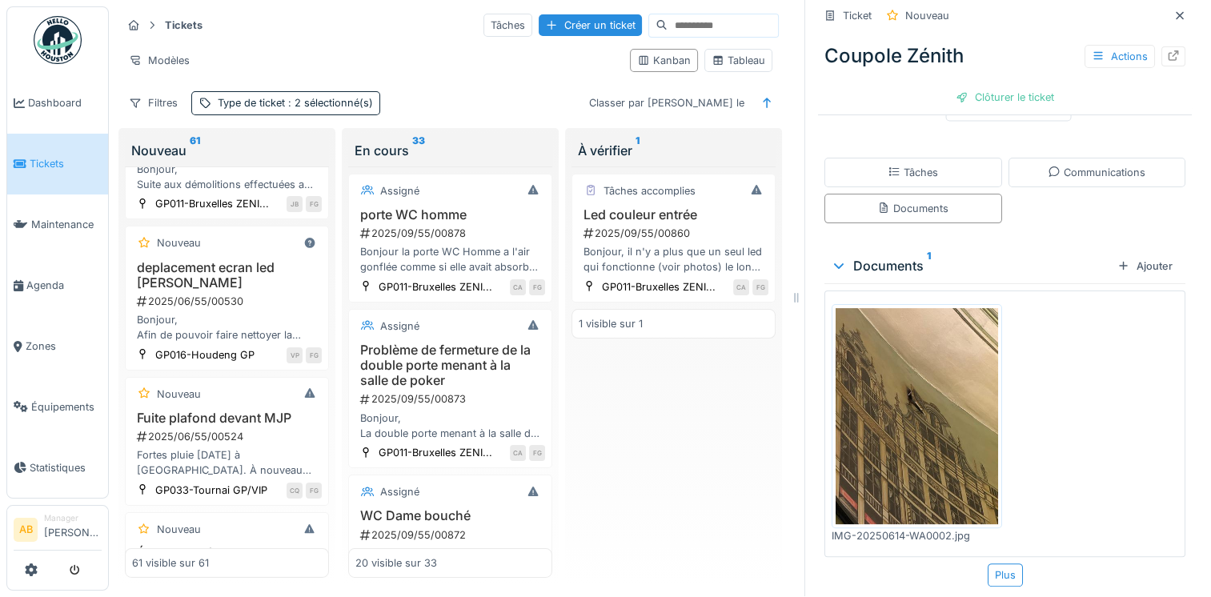
scroll to position [327, 0]
click at [229, 158] on div "2025/06/55/00547" at bounding box center [228, 150] width 186 height 15
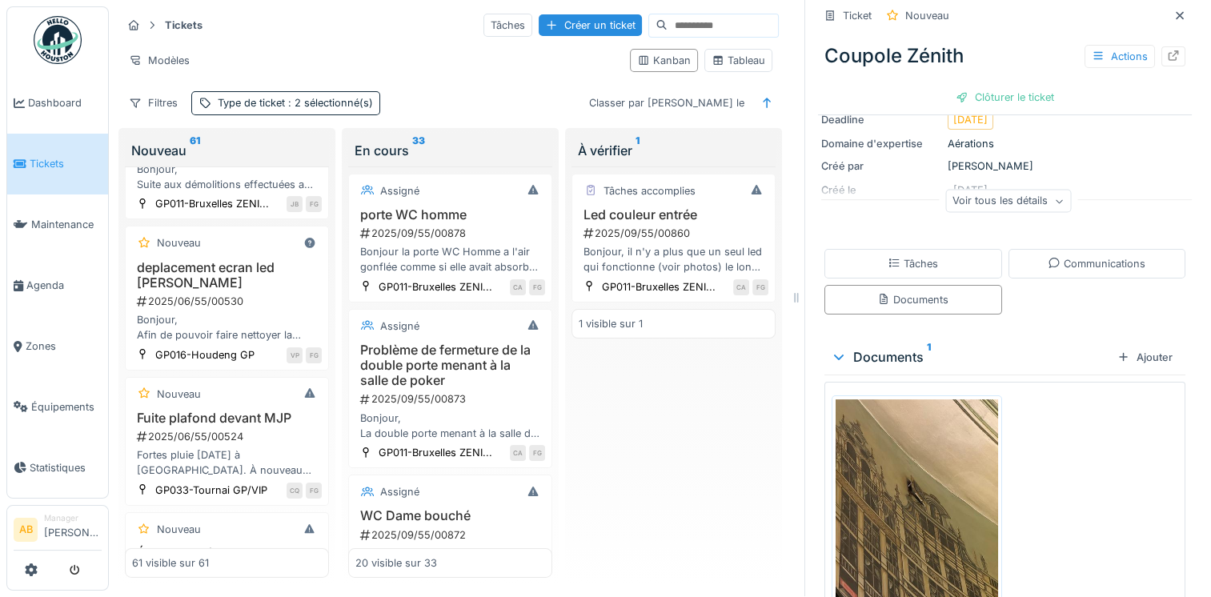
scroll to position [167, 0]
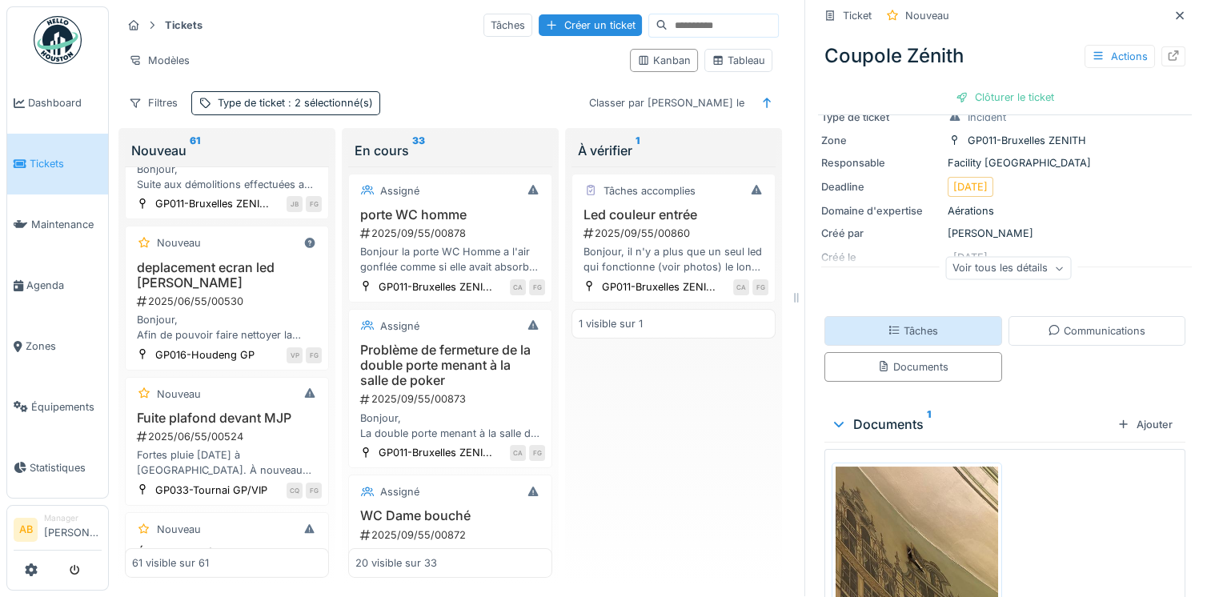
click at [952, 328] on div "Tâches" at bounding box center [913, 331] width 178 height 30
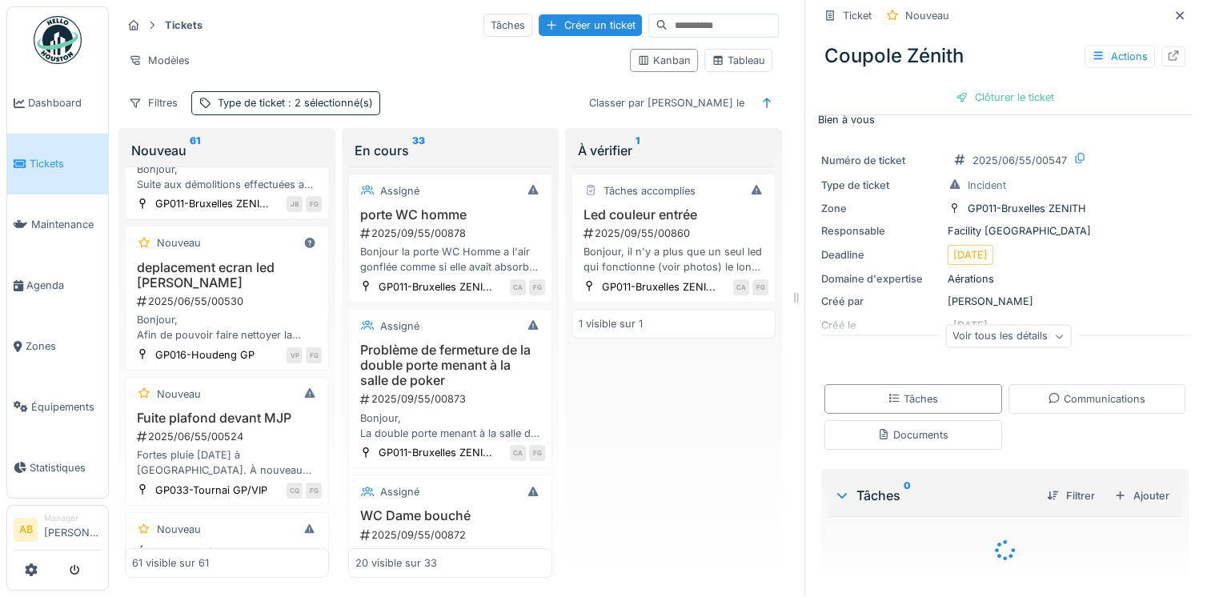
scroll to position [141, 0]
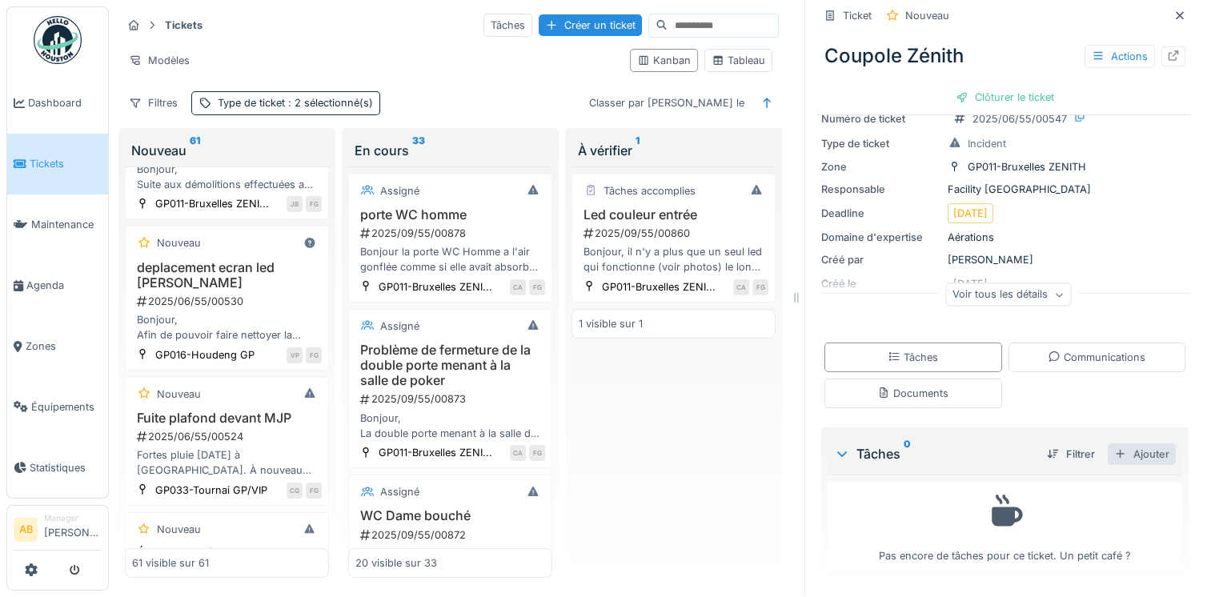
click at [1114, 447] on div at bounding box center [1120, 454] width 13 height 15
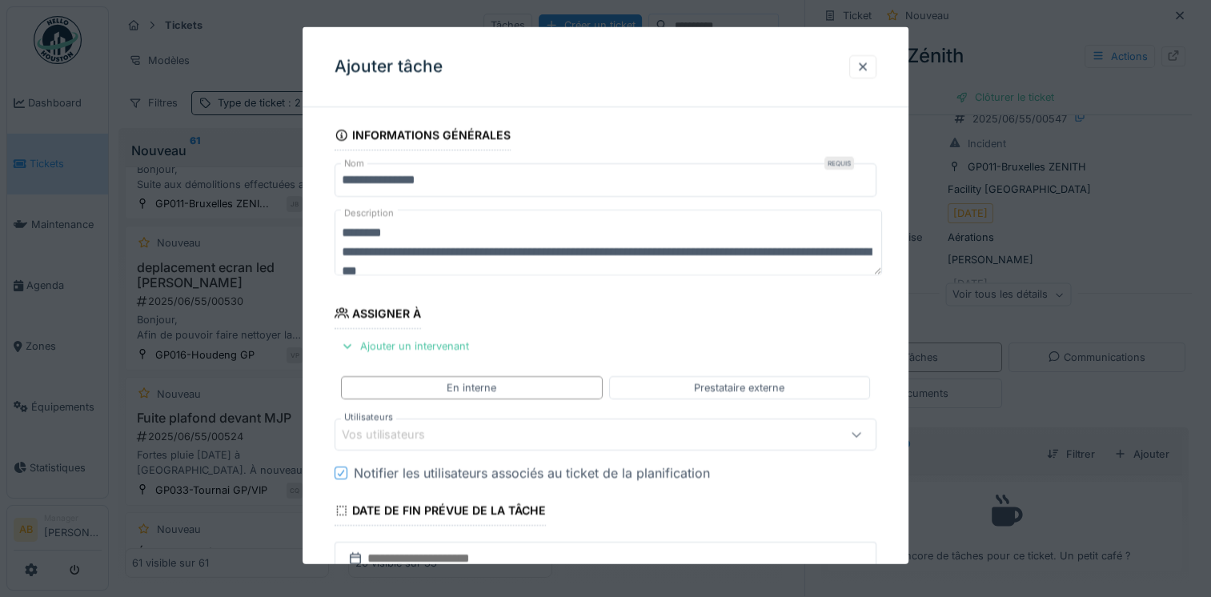
click at [509, 426] on div "Vos utilisateurs" at bounding box center [573, 435] width 462 height 18
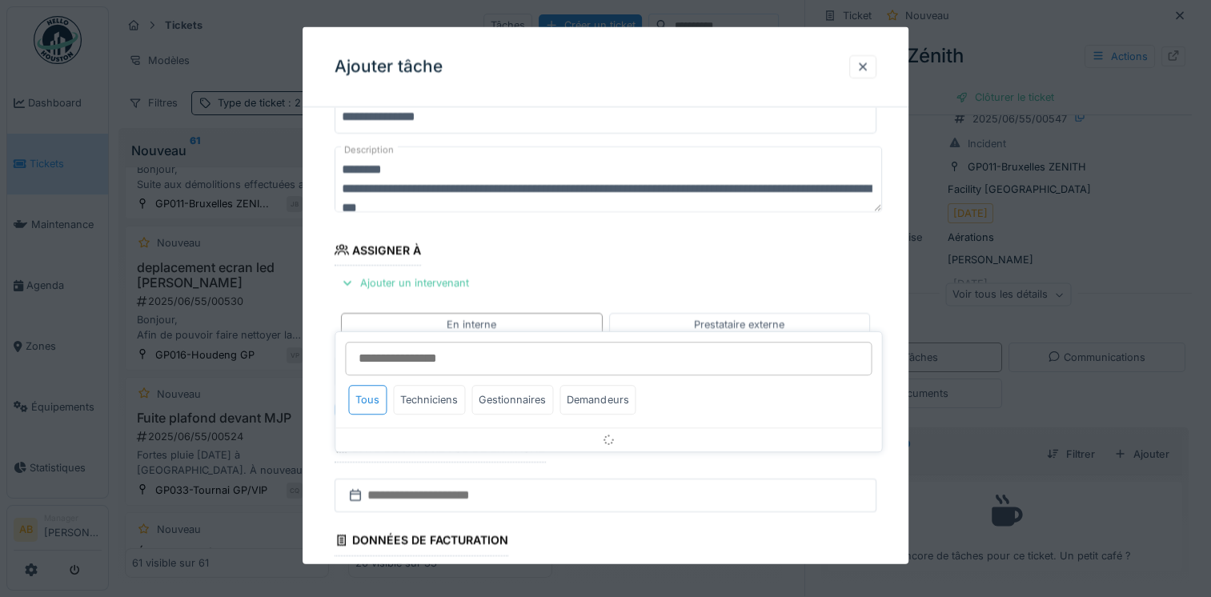
scroll to position [138, 0]
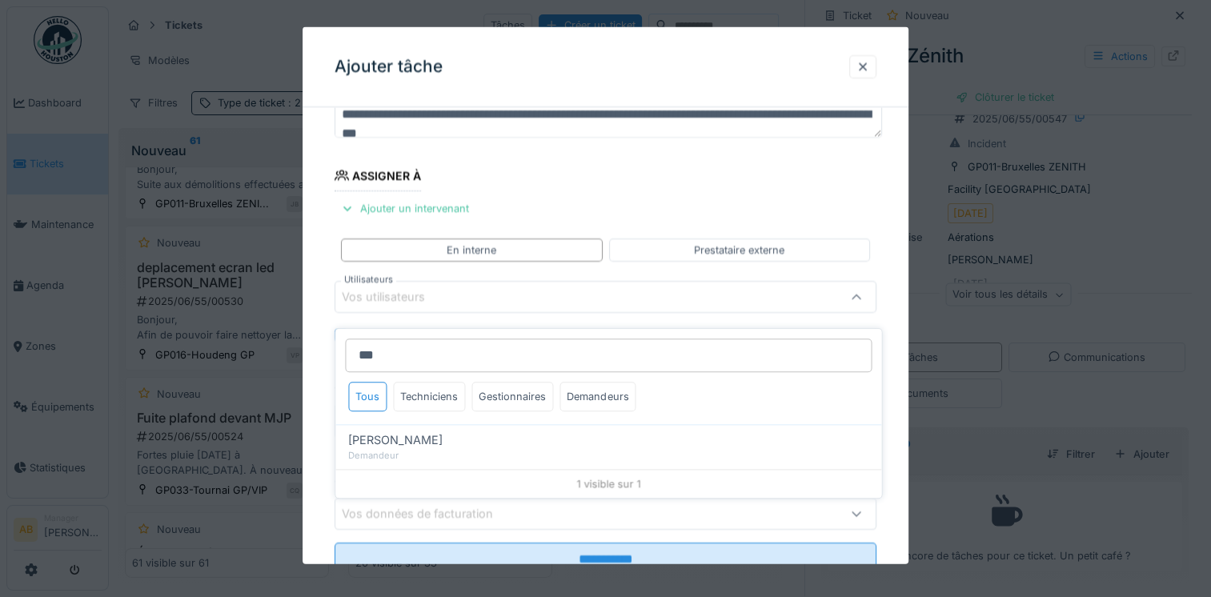
type input "***"
click at [509, 431] on div "Khalid Ayad" at bounding box center [608, 440] width 520 height 18
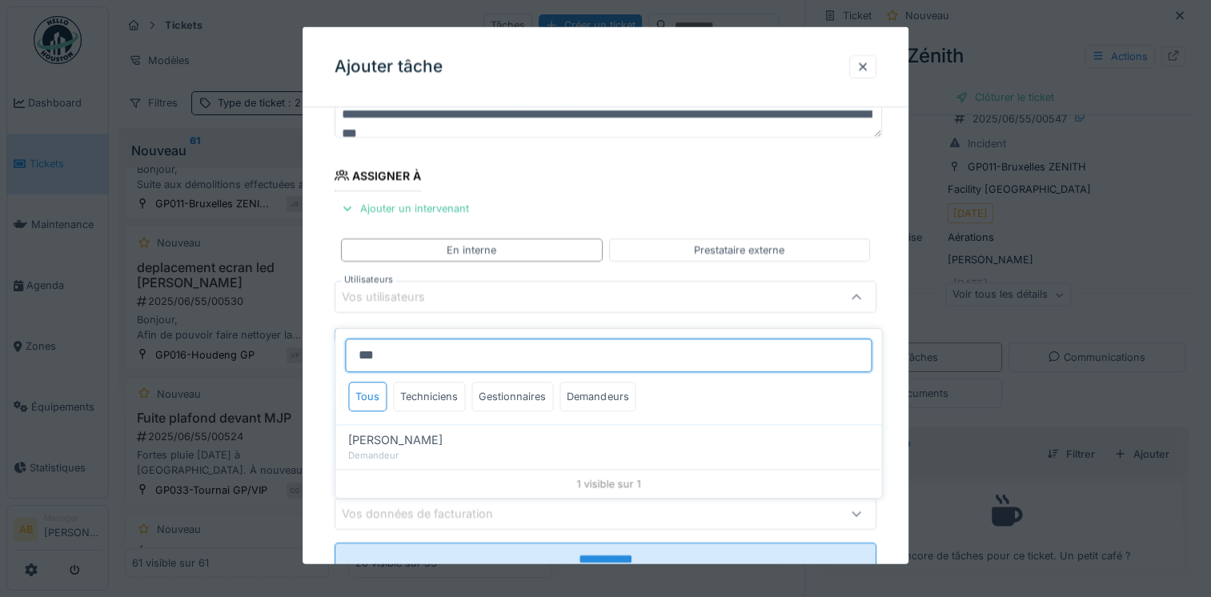
type input "****"
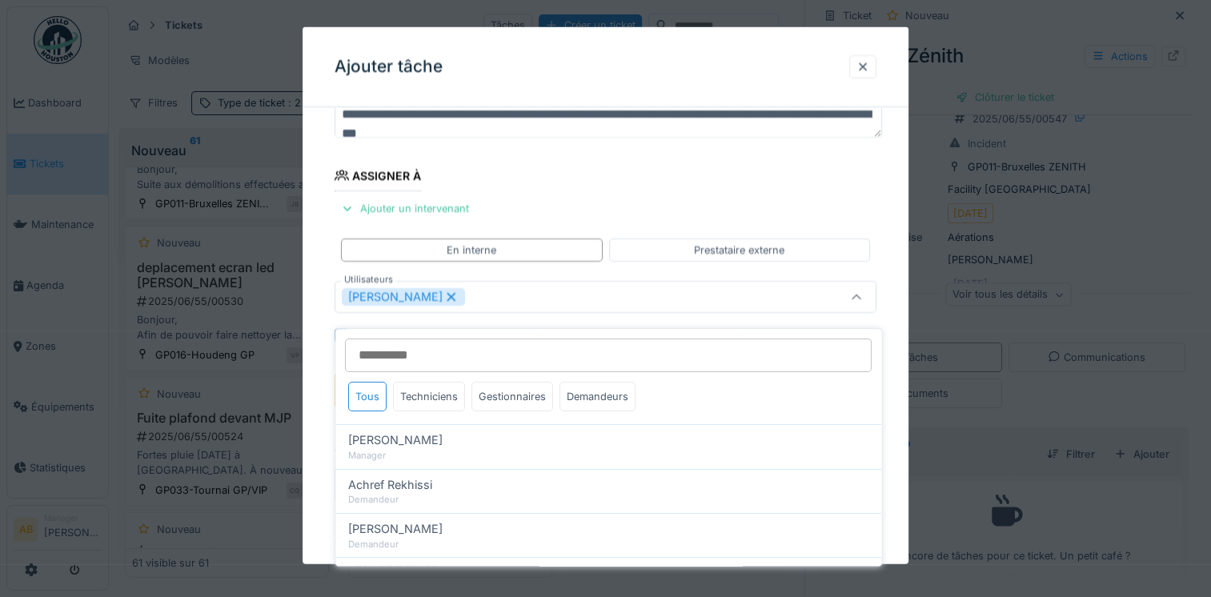
click at [621, 167] on fieldset "**********" at bounding box center [606, 316] width 542 height 669
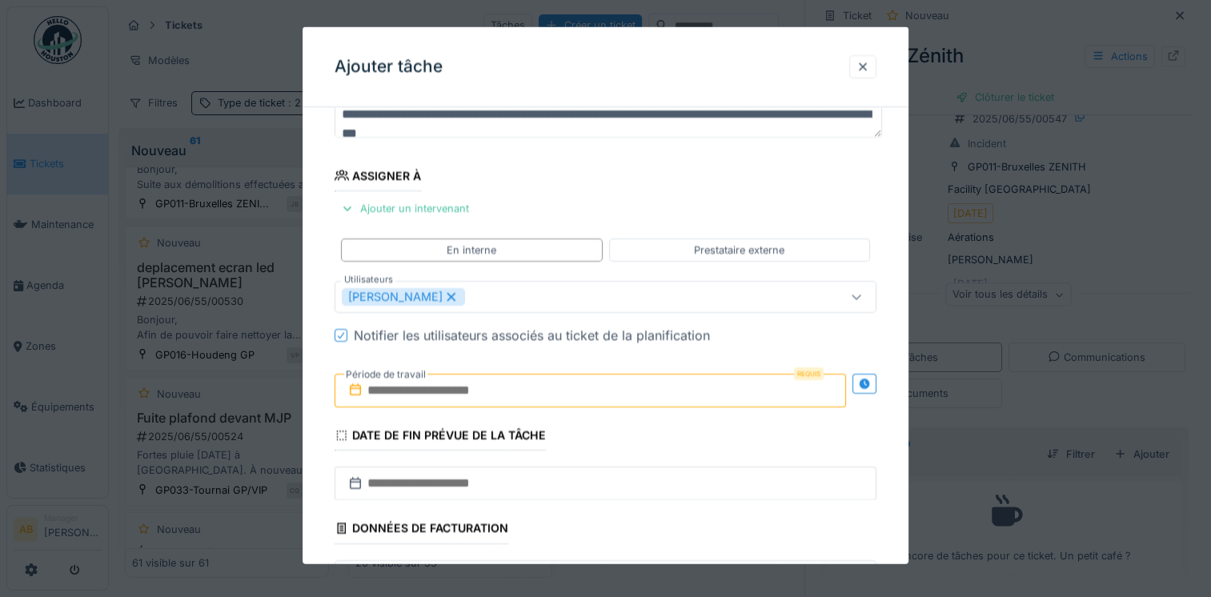
click at [480, 383] on input "text" at bounding box center [590, 391] width 511 height 34
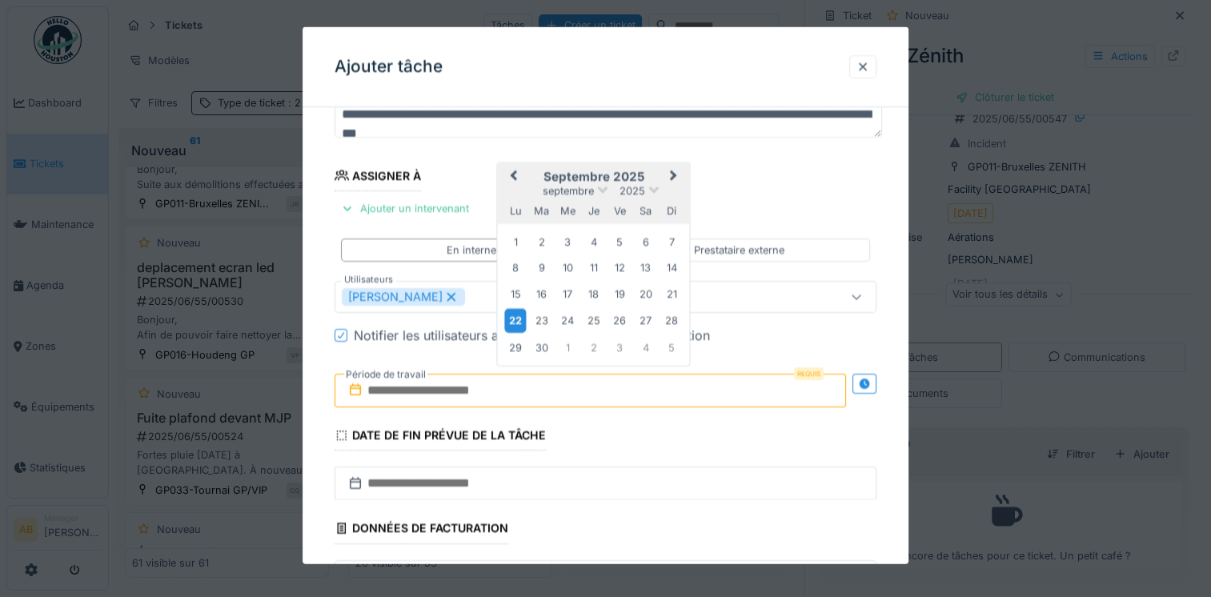
click at [519, 320] on div "22" at bounding box center [516, 320] width 22 height 23
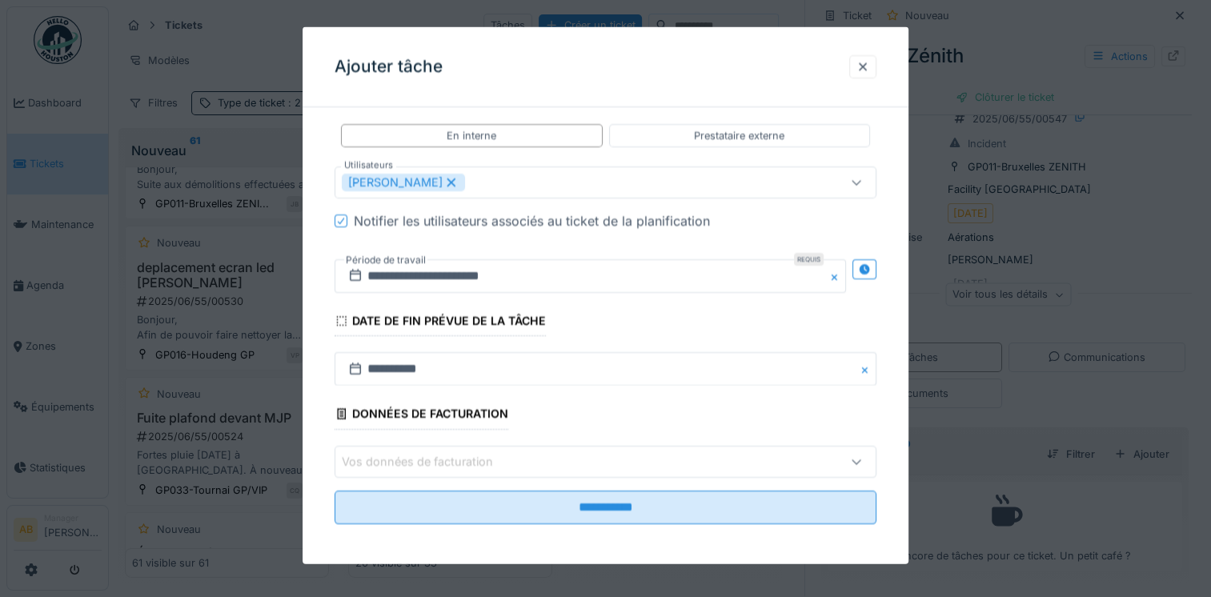
scroll to position [253, 0]
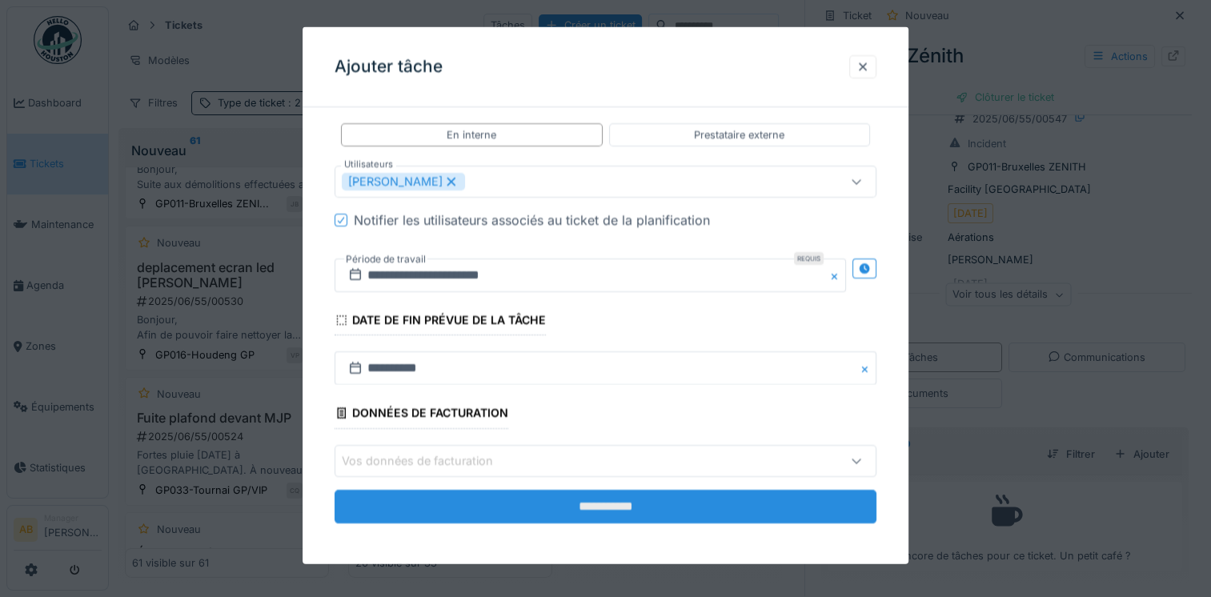
click at [619, 495] on input "**********" at bounding box center [606, 506] width 542 height 34
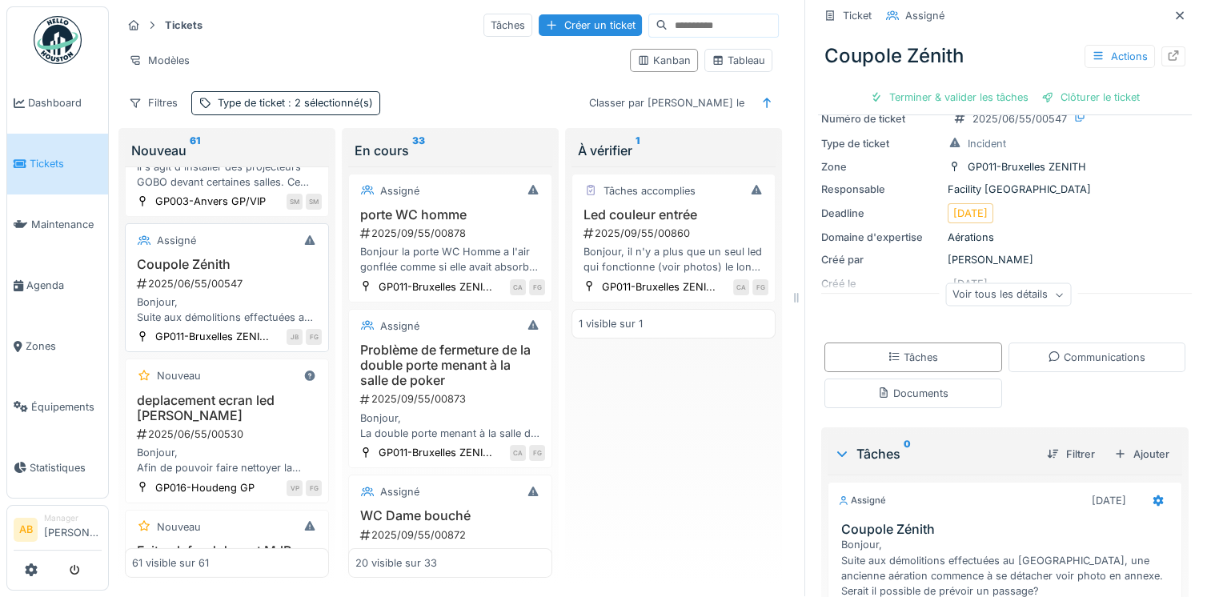
scroll to position [4909, 0]
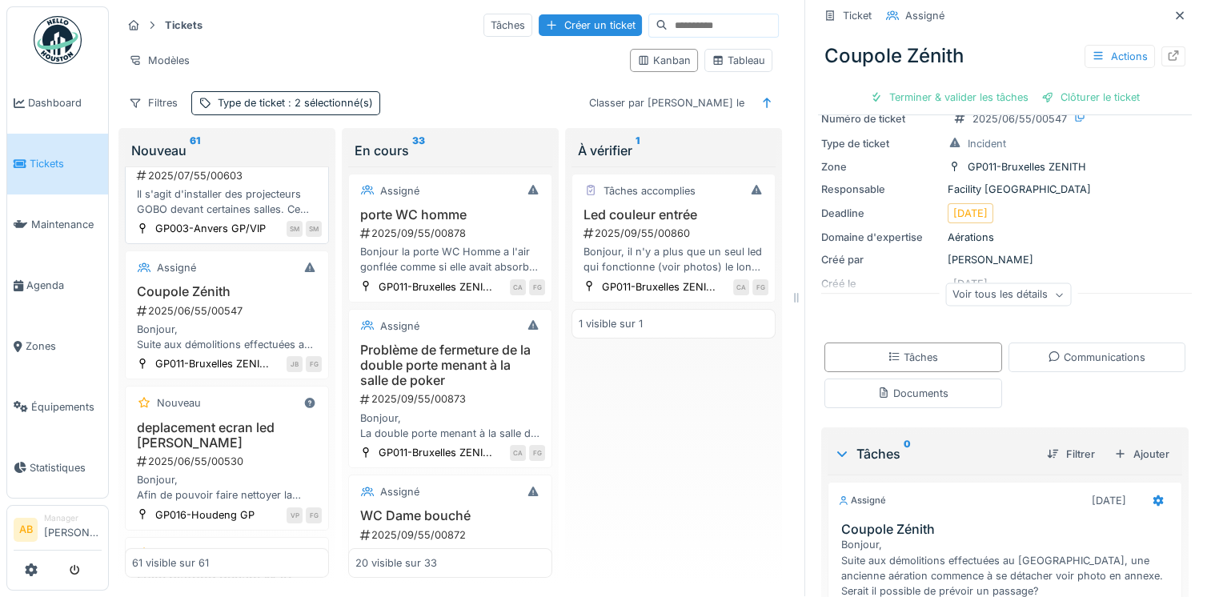
click at [243, 217] on div "Il s'agit d'installer des projecteurs GOBO devant certaines salles. Ce sont des…" at bounding box center [227, 201] width 190 height 30
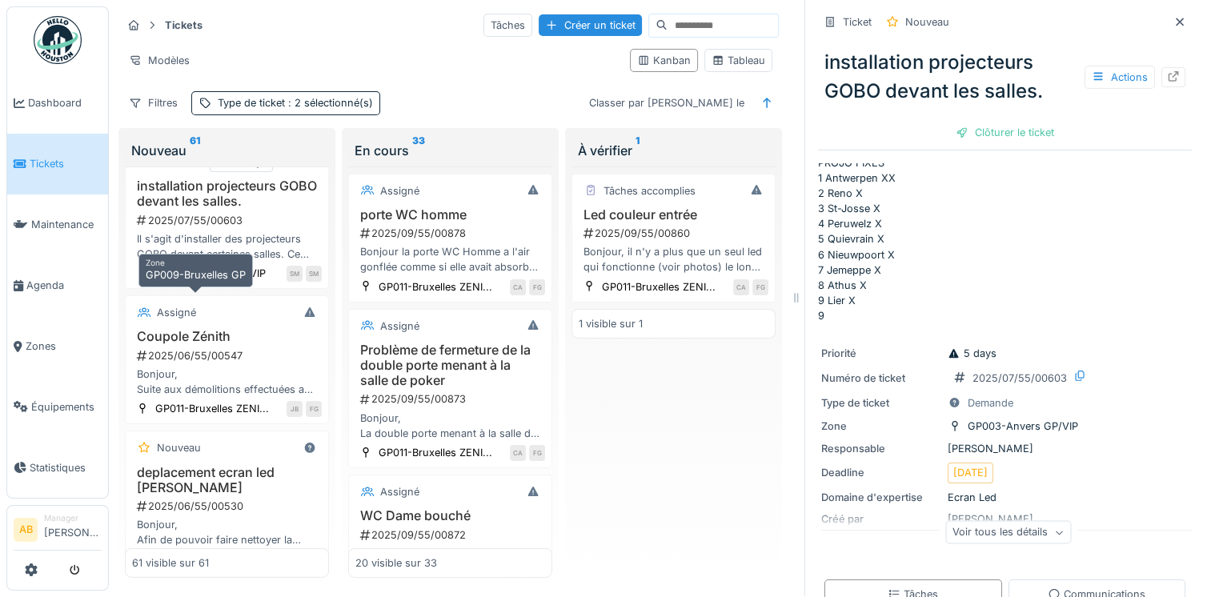
scroll to position [4829, 0]
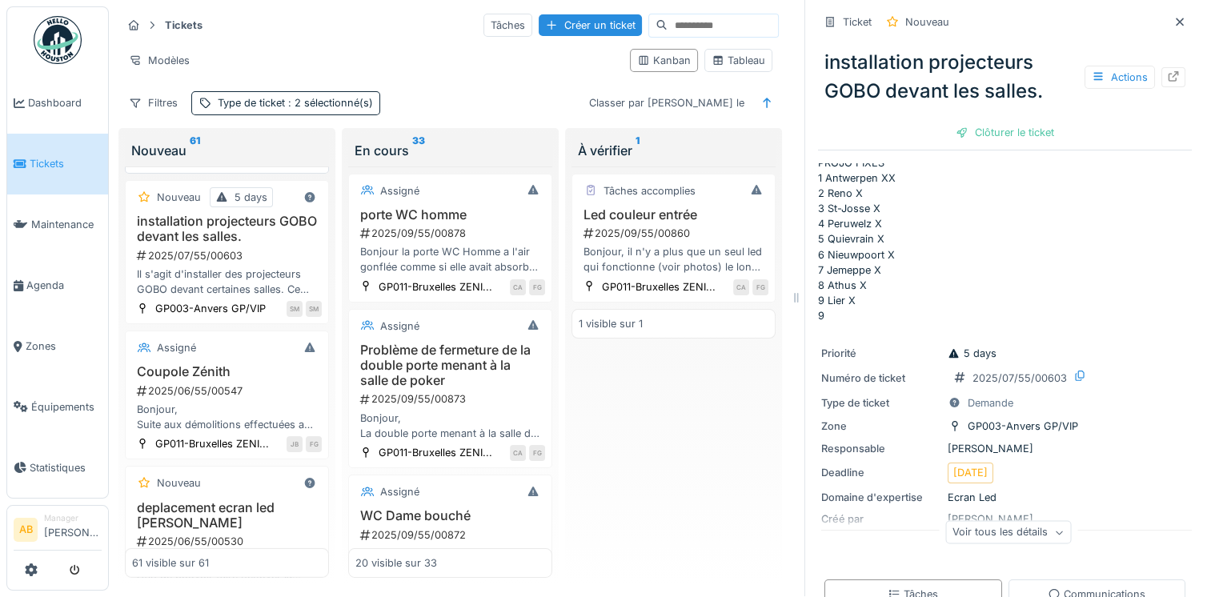
click at [242, 146] on div "Bonjour À la terrasse il y a un tuyau où sort de l’eau. Celle-ci s’accumule sur…" at bounding box center [227, 130] width 190 height 30
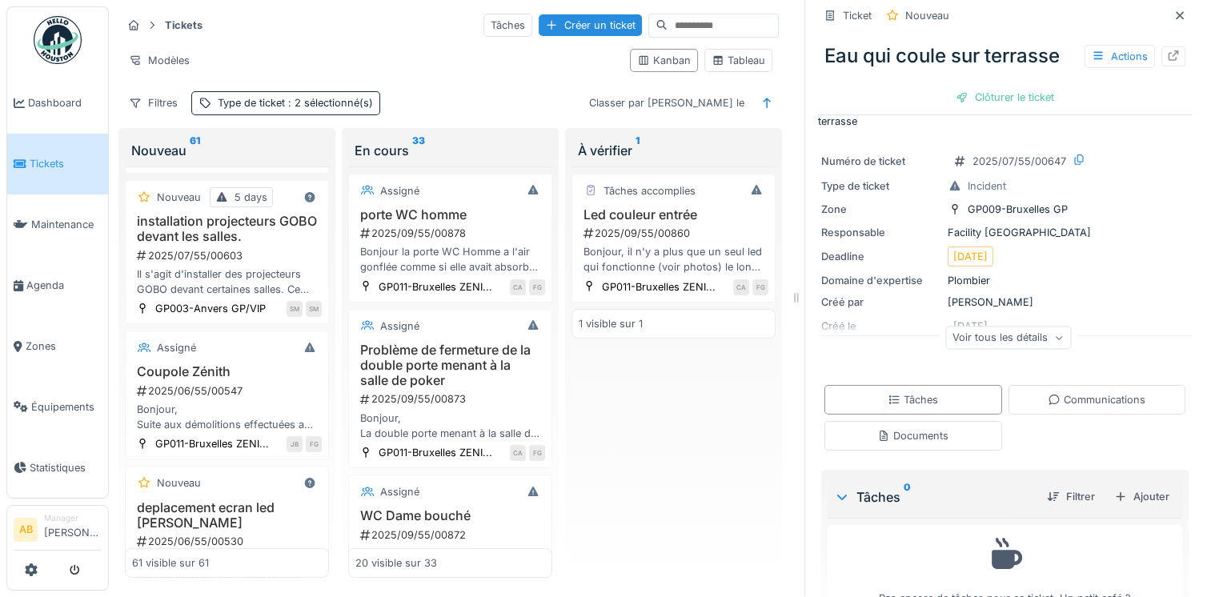
scroll to position [80, 0]
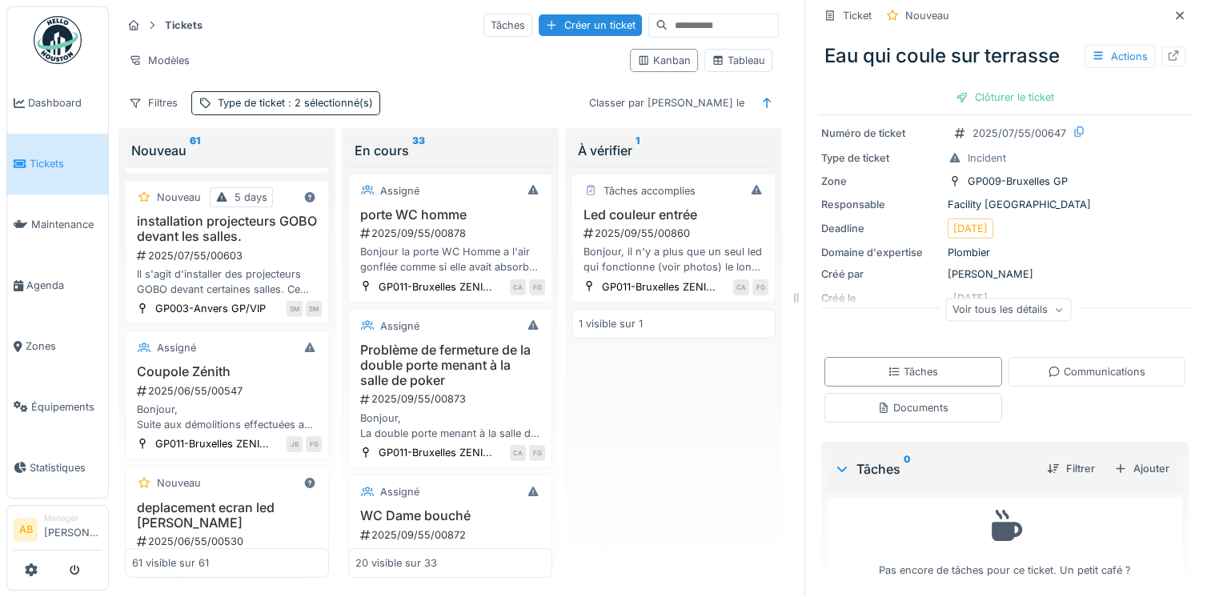
click at [1064, 376] on div "Tâches Communications Documents" at bounding box center [1005, 390] width 374 height 78
click at [1057, 370] on div "Communications" at bounding box center [1097, 372] width 178 height 30
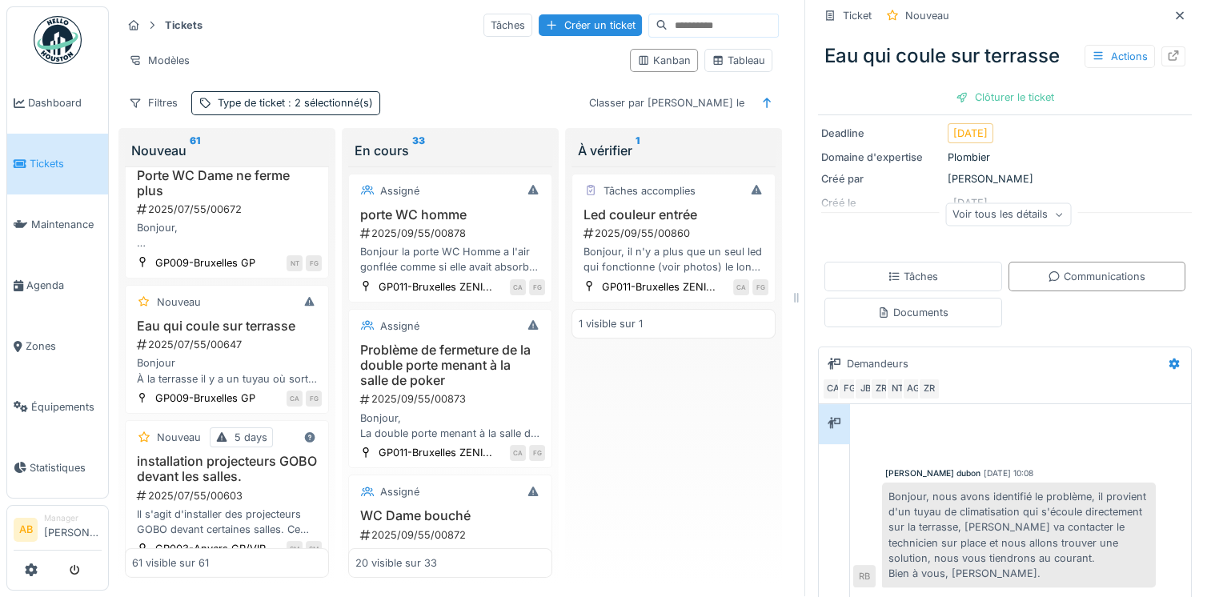
scroll to position [4509, 0]
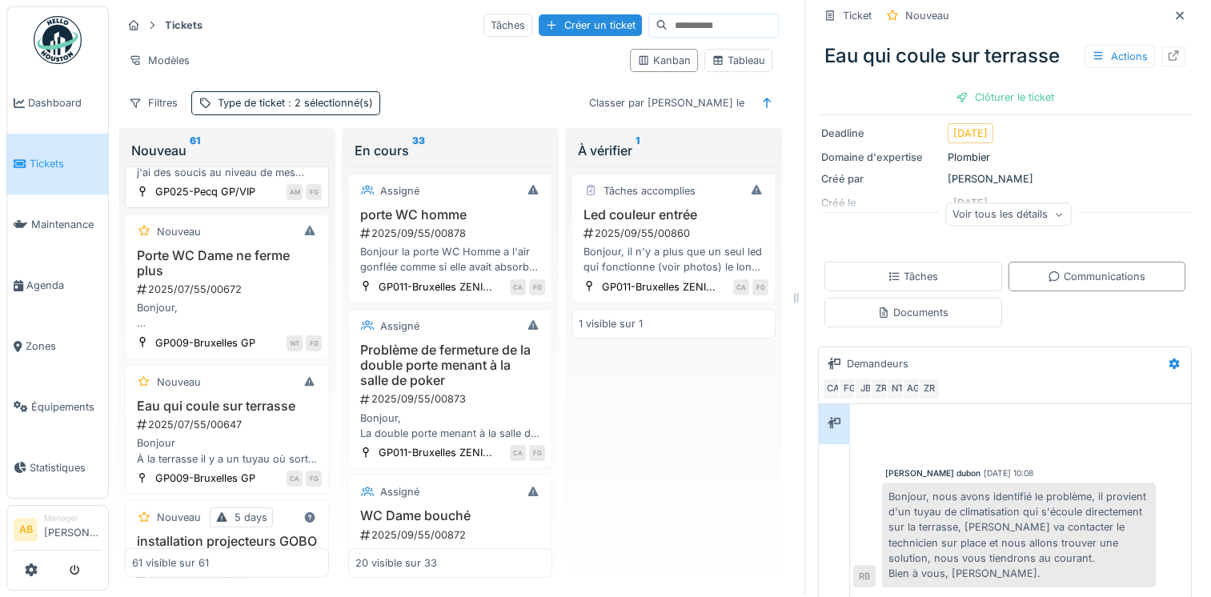
click at [251, 180] on div "Bonjour , au vue des forte chaleur j'ai des soucis au niveau de mes congélateur…" at bounding box center [227, 165] width 190 height 30
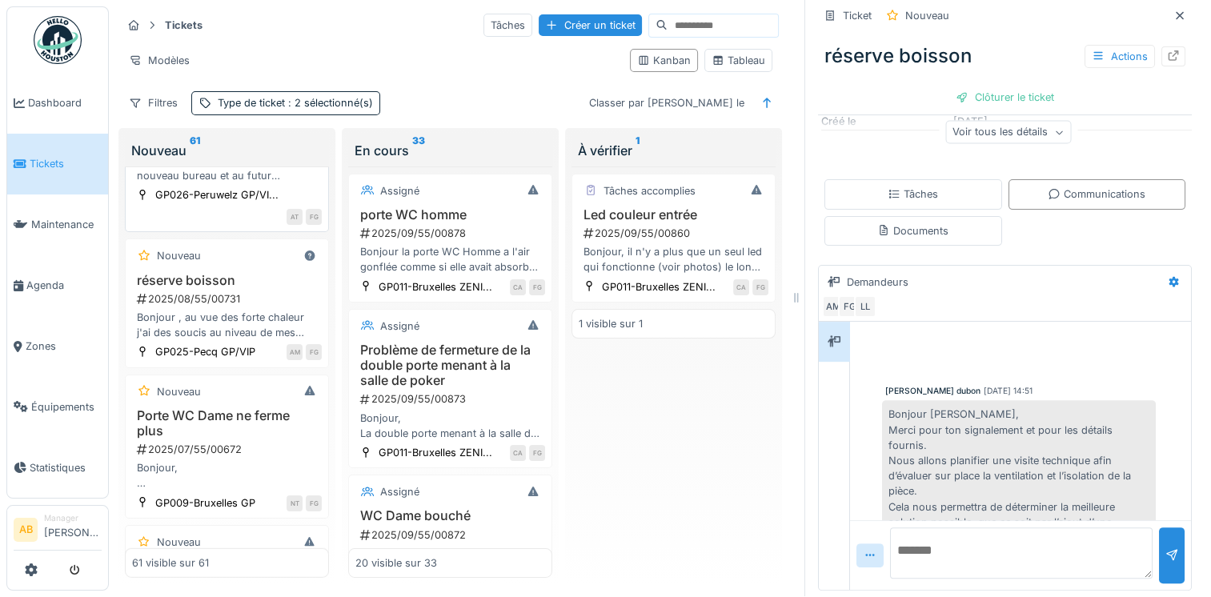
click at [175, 130] on h3 "Déplacement télé et diffuseur" at bounding box center [227, 122] width 190 height 15
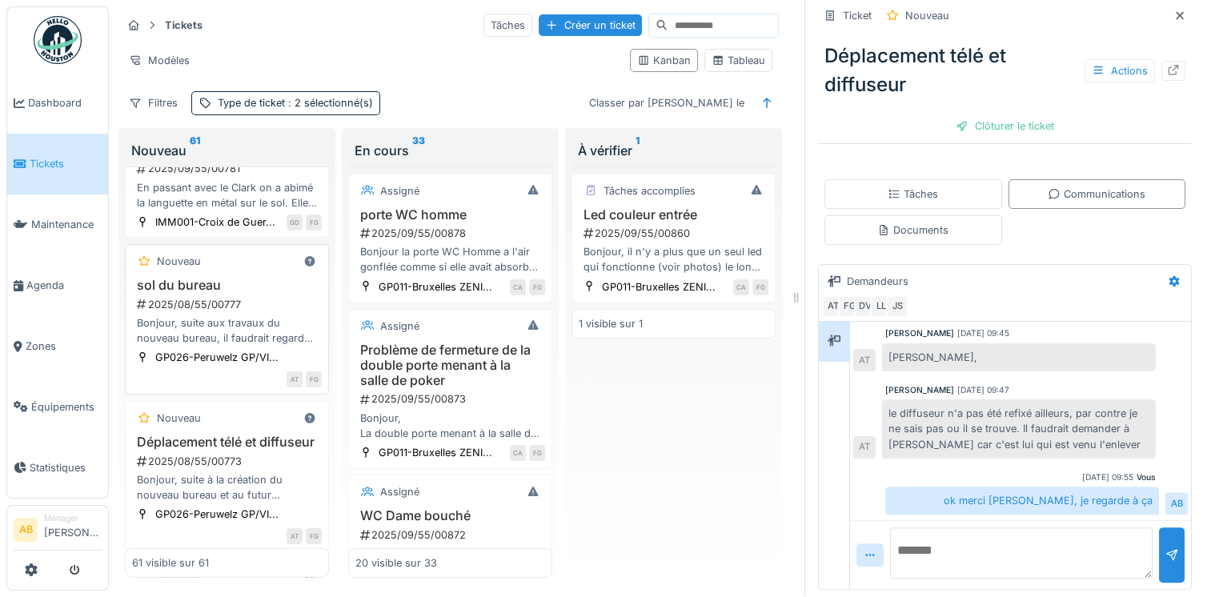
scroll to position [4028, 0]
click at [222, 177] on div "2025/09/55/00781" at bounding box center [228, 169] width 186 height 15
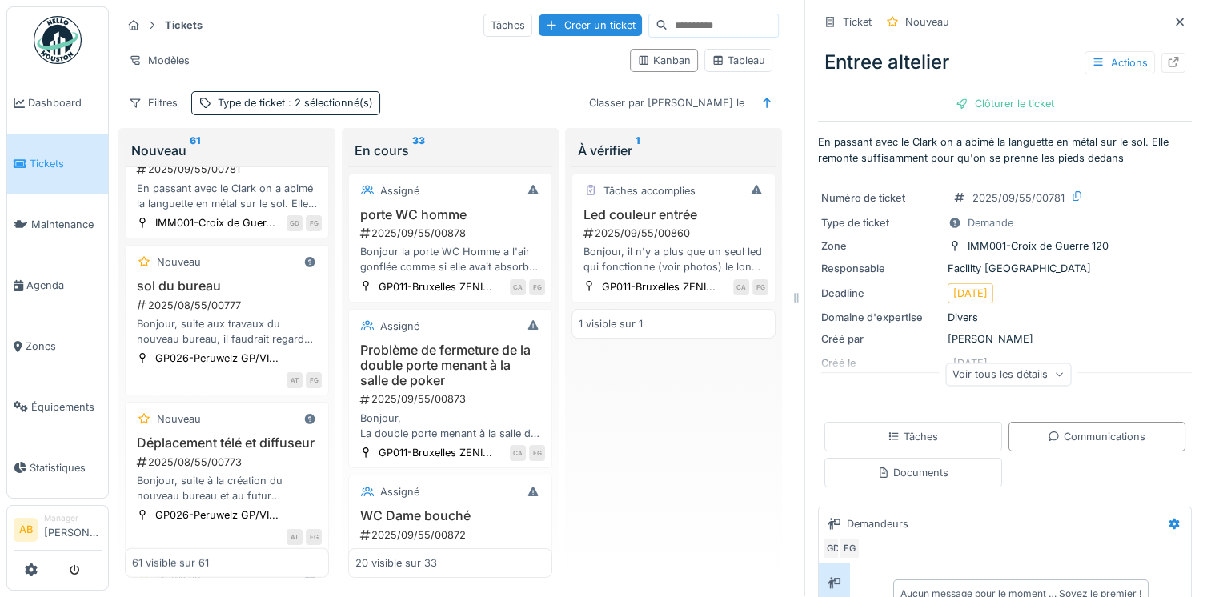
scroll to position [160, 0]
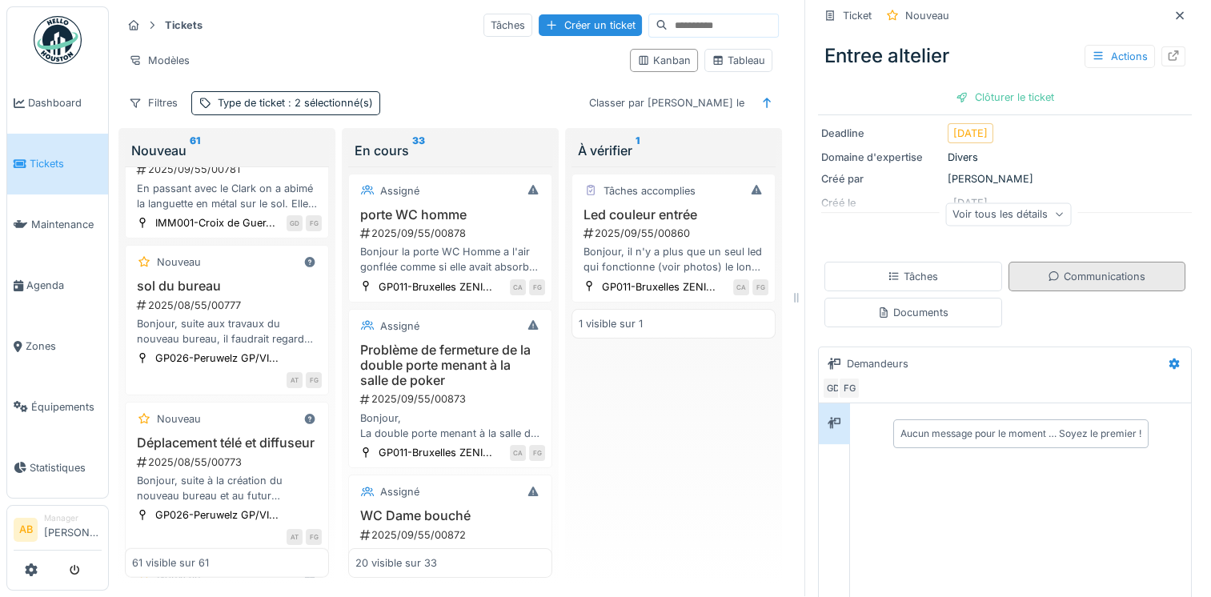
click at [1048, 269] on div "Communications" at bounding box center [1097, 276] width 98 height 15
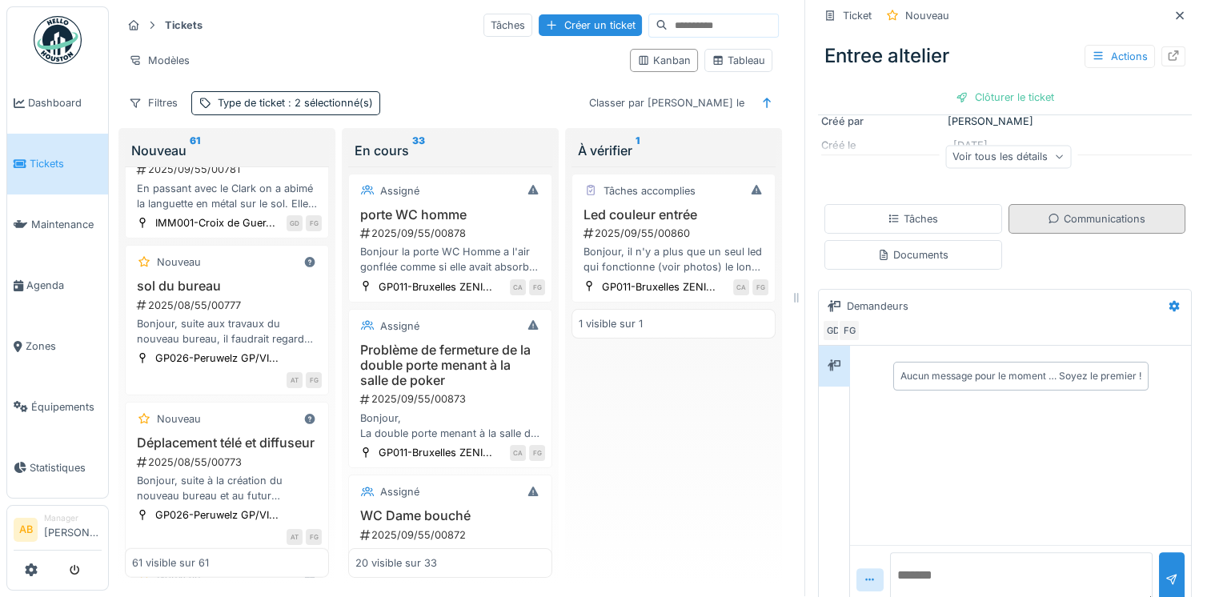
scroll to position [242, 0]
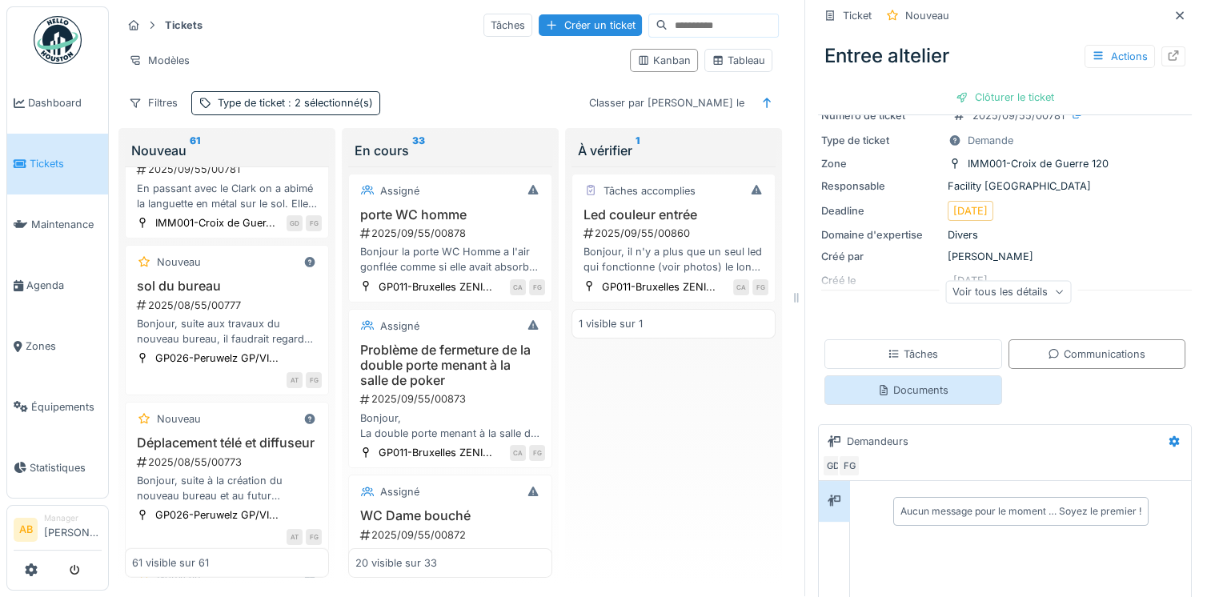
click at [912, 383] on div "Documents" at bounding box center [912, 390] width 71 height 15
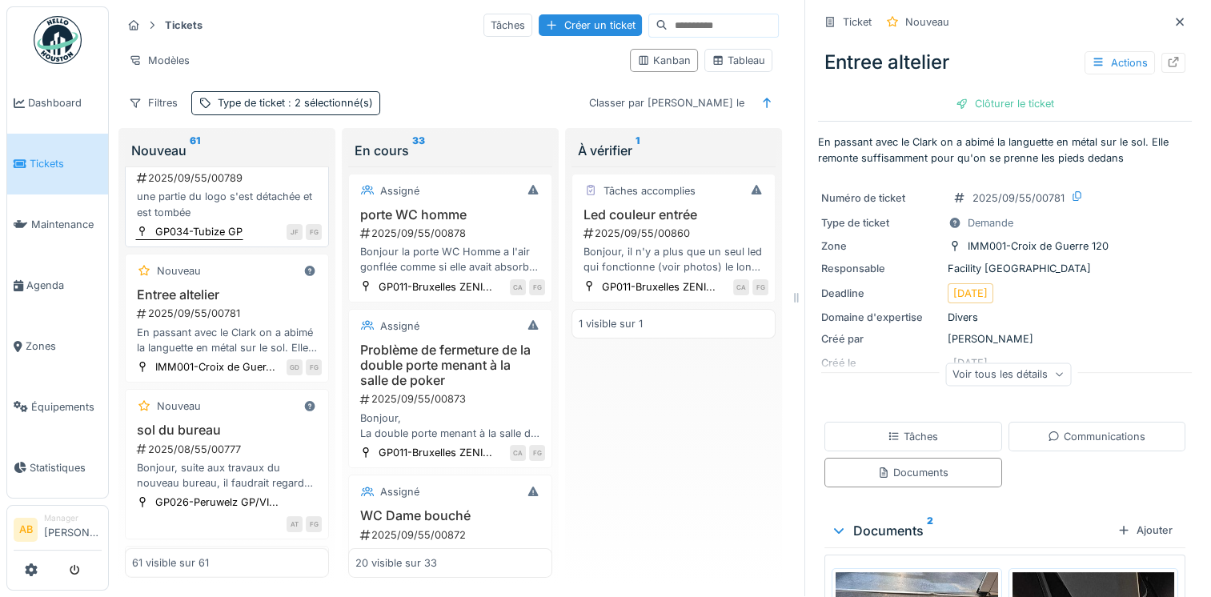
scroll to position [3868, 0]
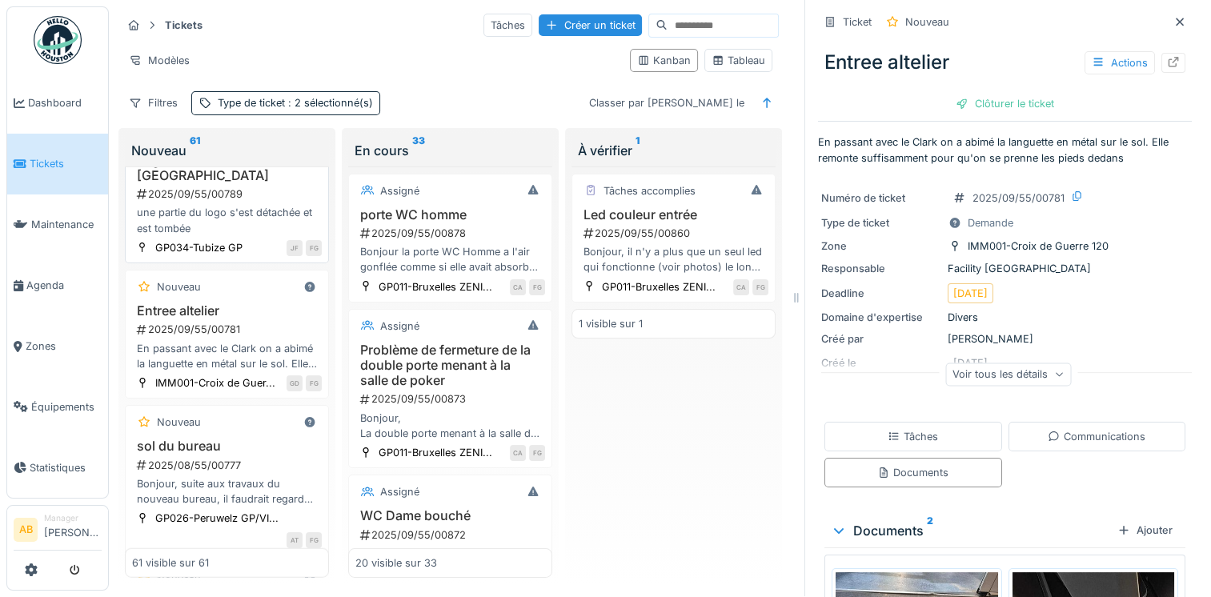
click at [257, 183] on h3 "Logo sas d'entrée GP Tubize" at bounding box center [227, 168] width 190 height 30
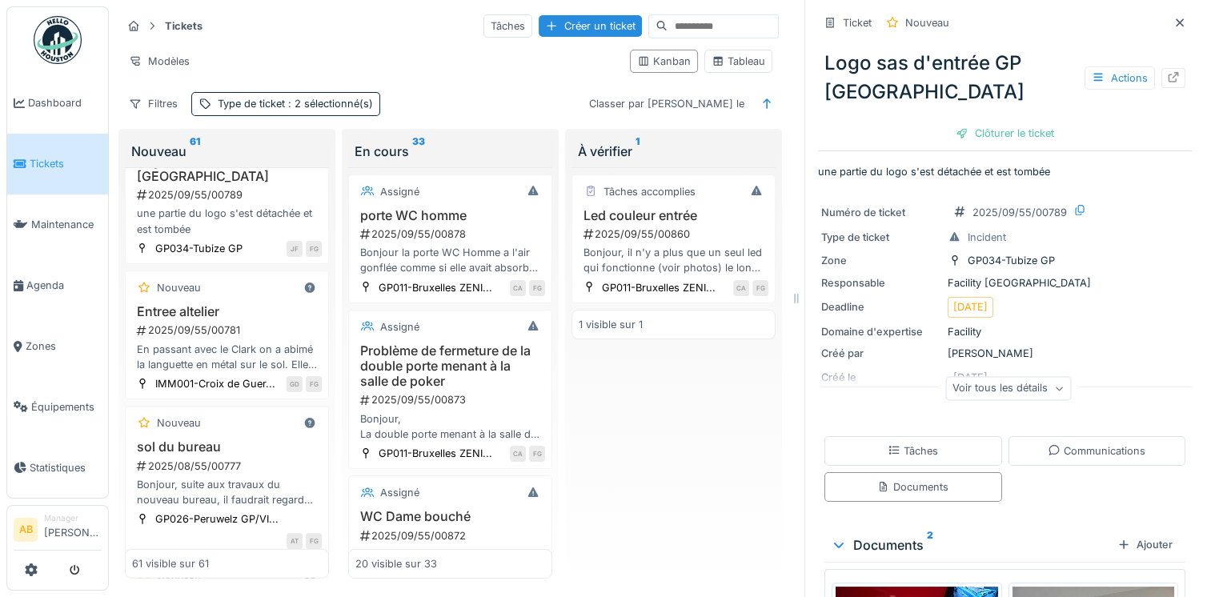
scroll to position [279, 0]
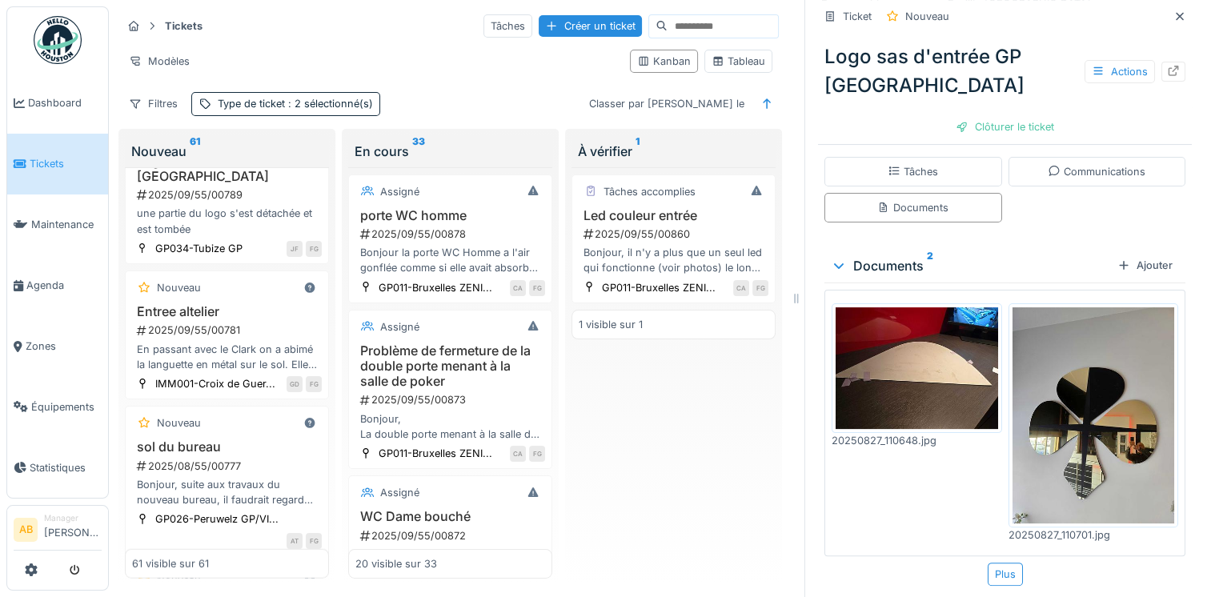
click at [1060, 344] on img at bounding box center [1093, 415] width 162 height 216
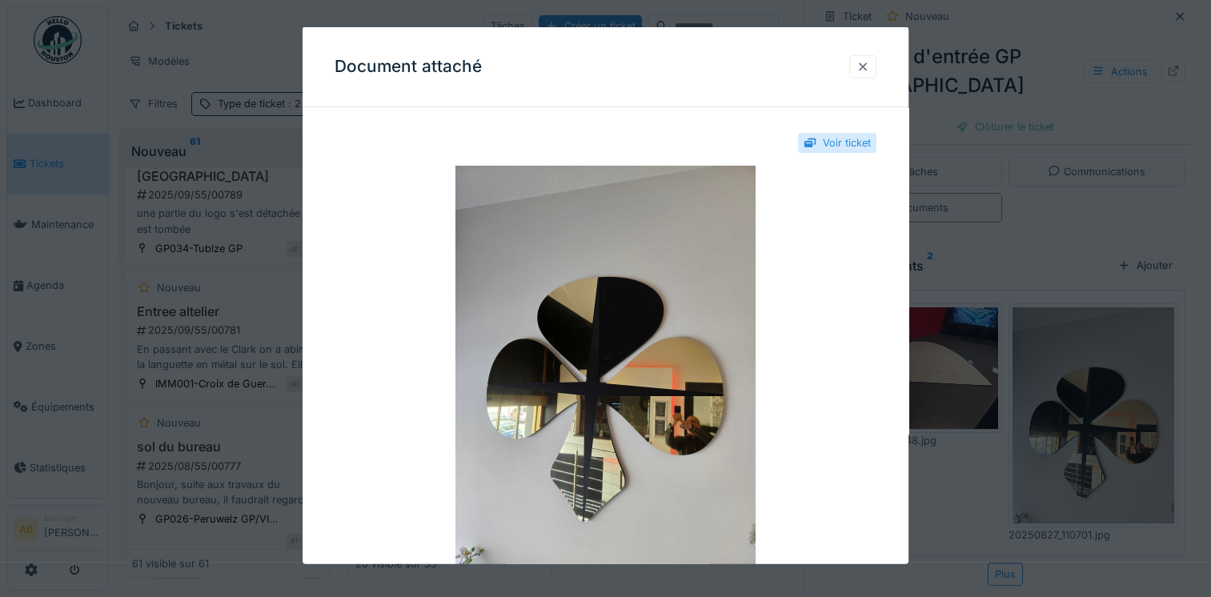
click at [869, 71] on div at bounding box center [862, 65] width 13 height 15
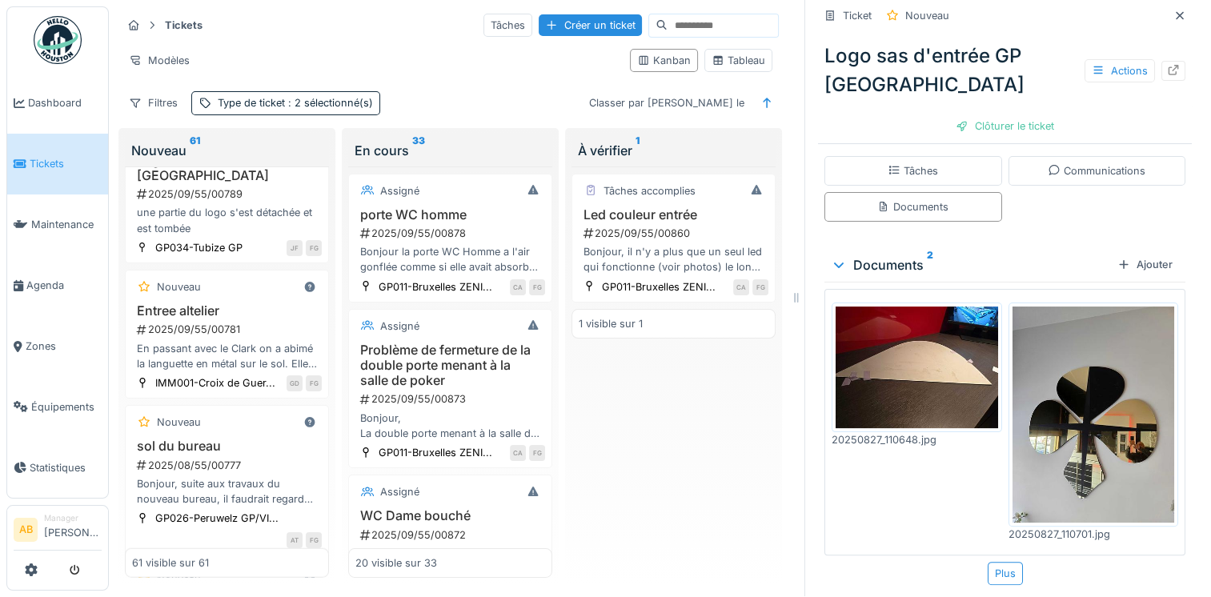
scroll to position [13, 0]
click at [1048, 165] on div "Communications" at bounding box center [1097, 170] width 98 height 15
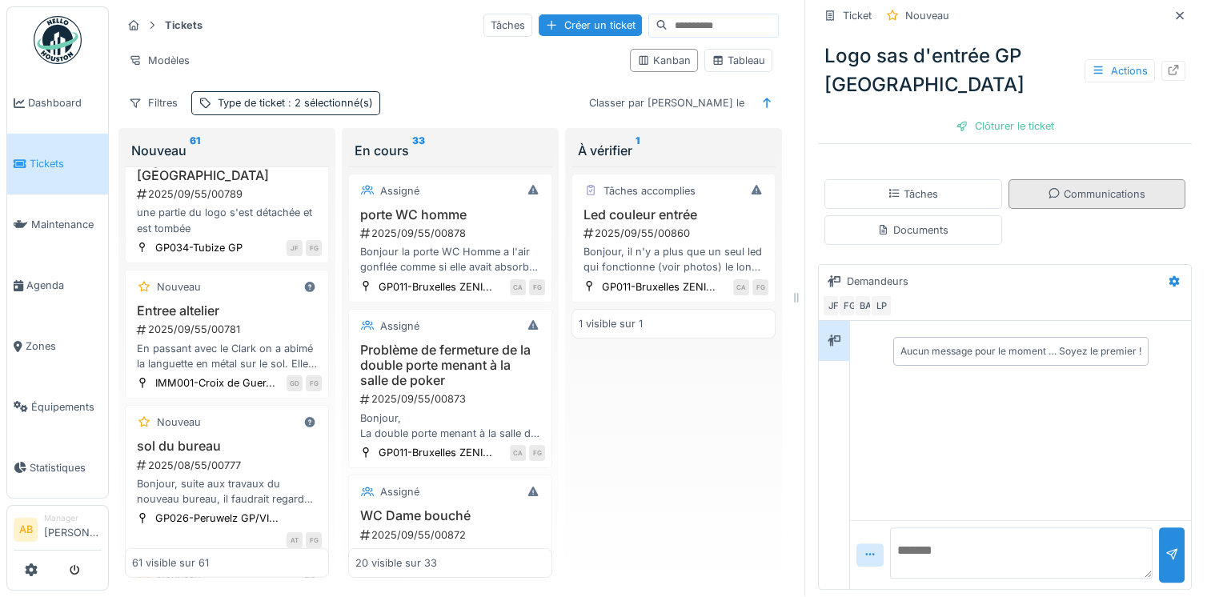
scroll to position [256, 0]
drag, startPoint x: 1005, startPoint y: 554, endPoint x: 1000, endPoint y: 546, distance: 9.8
click at [1005, 553] on textarea at bounding box center [1021, 552] width 262 height 51
click at [922, 545] on textarea "**********" at bounding box center [1021, 552] width 262 height 51
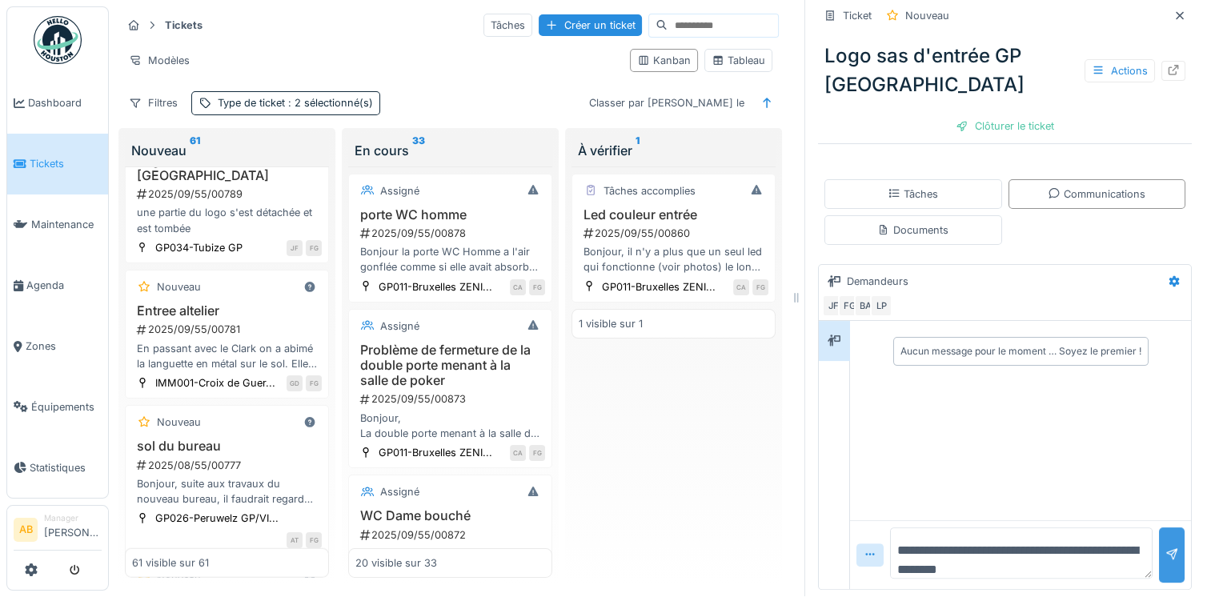
type textarea "**********"
click at [1165, 547] on div at bounding box center [1171, 554] width 13 height 15
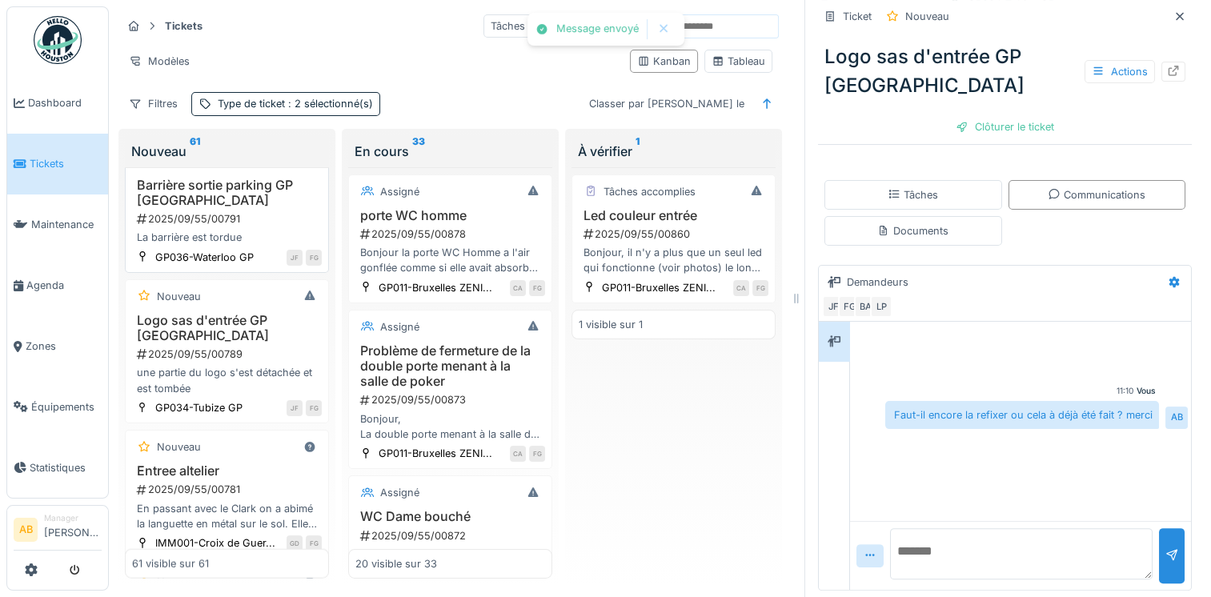
scroll to position [3708, 0]
click at [236, 209] on h3 "Barrière sortie parking GP Waterloo" at bounding box center [227, 193] width 190 height 30
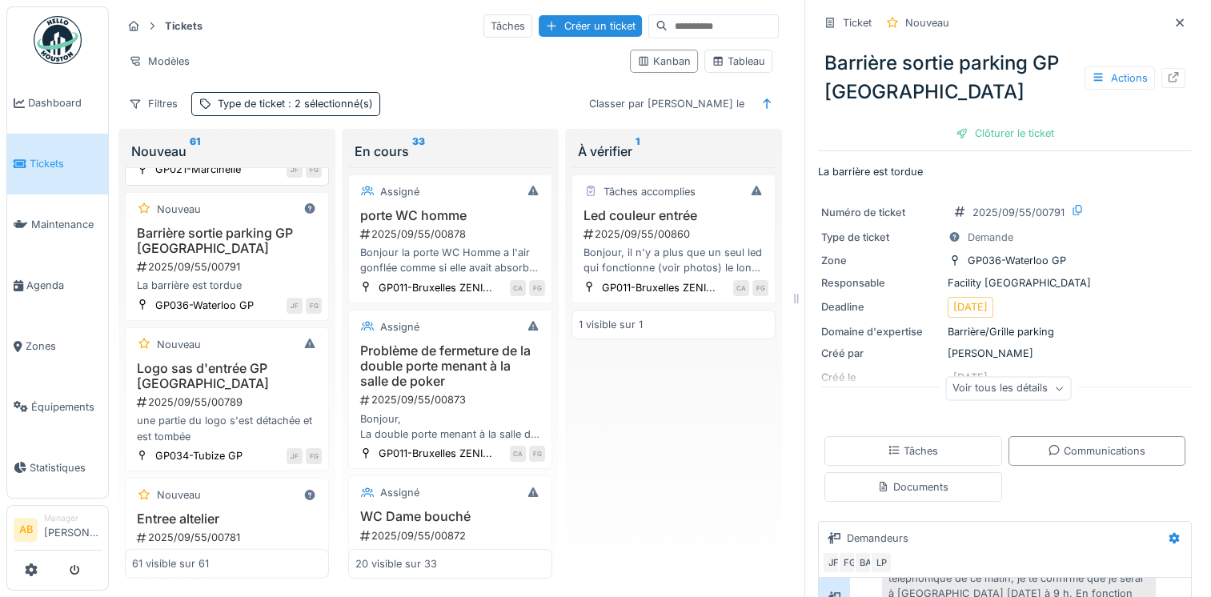
scroll to position [3548, 0]
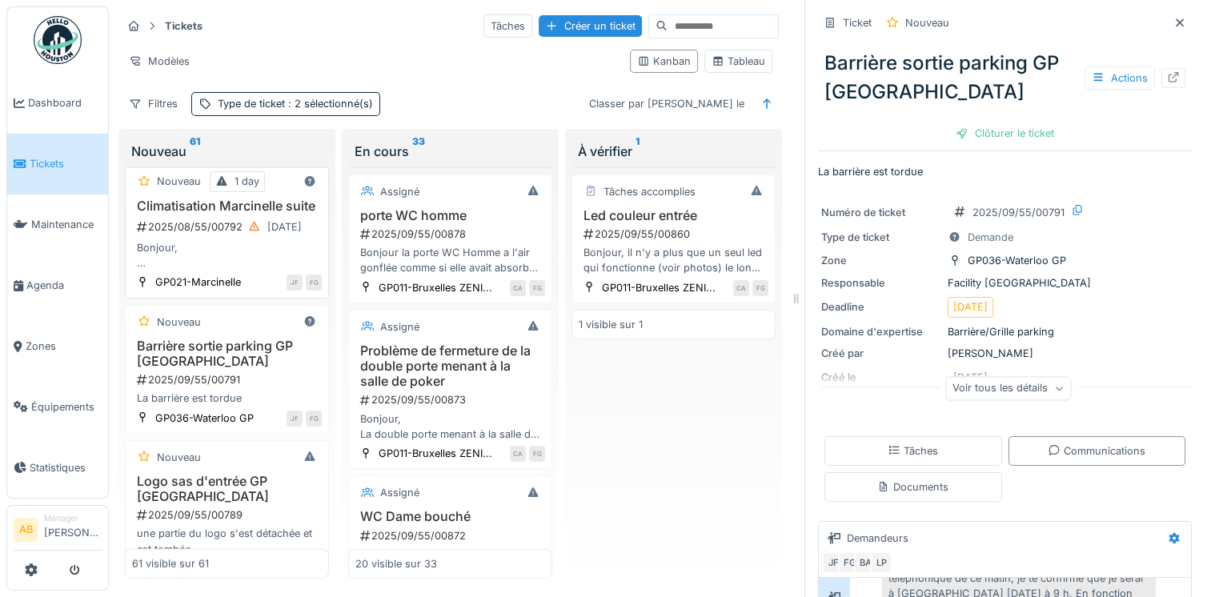
click at [221, 271] on div "Climatisation Marcinelle suite 2025/08/55/00792 28/08/2025 Bonjour, La société …" at bounding box center [227, 234] width 190 height 73
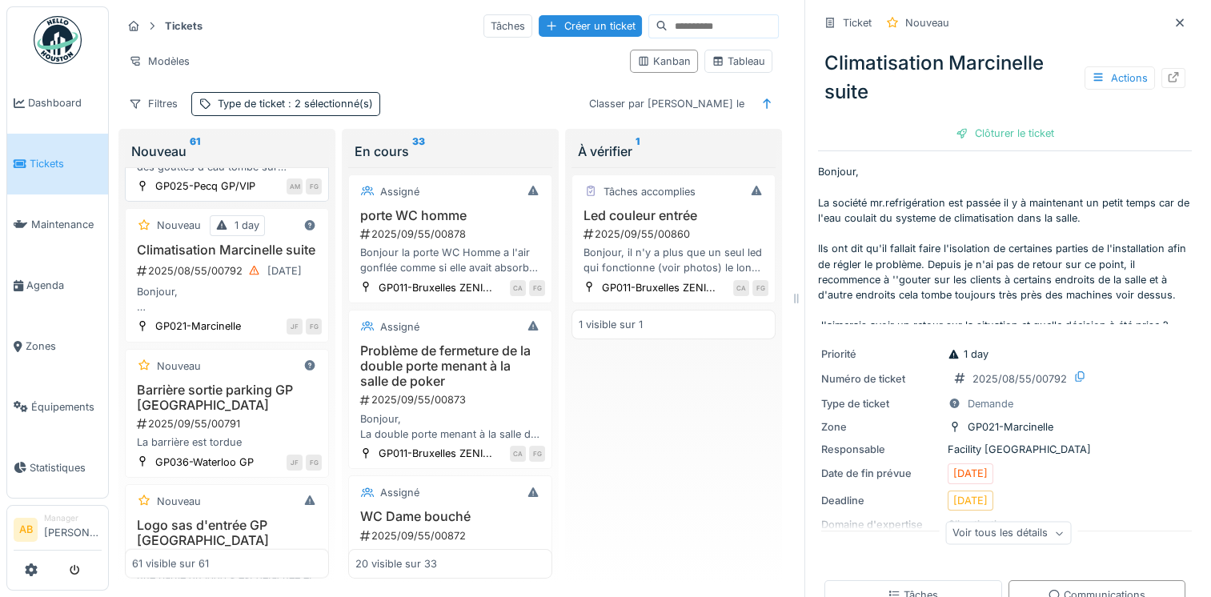
scroll to position [3468, 0]
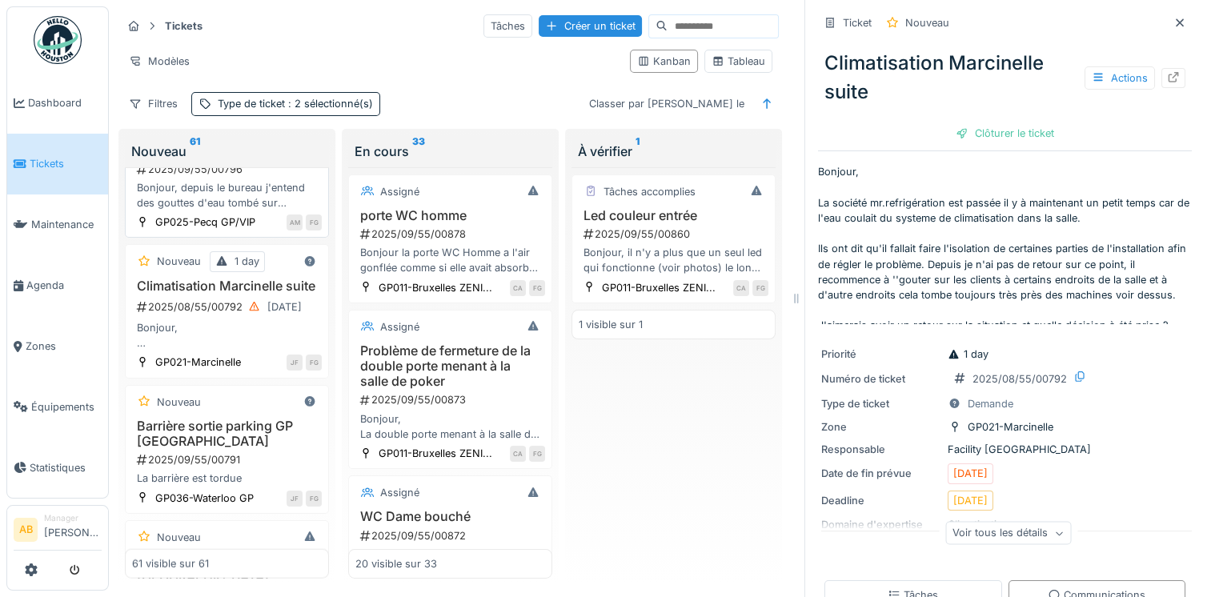
click at [230, 177] on div "2025/09/55/00796" at bounding box center [228, 169] width 186 height 15
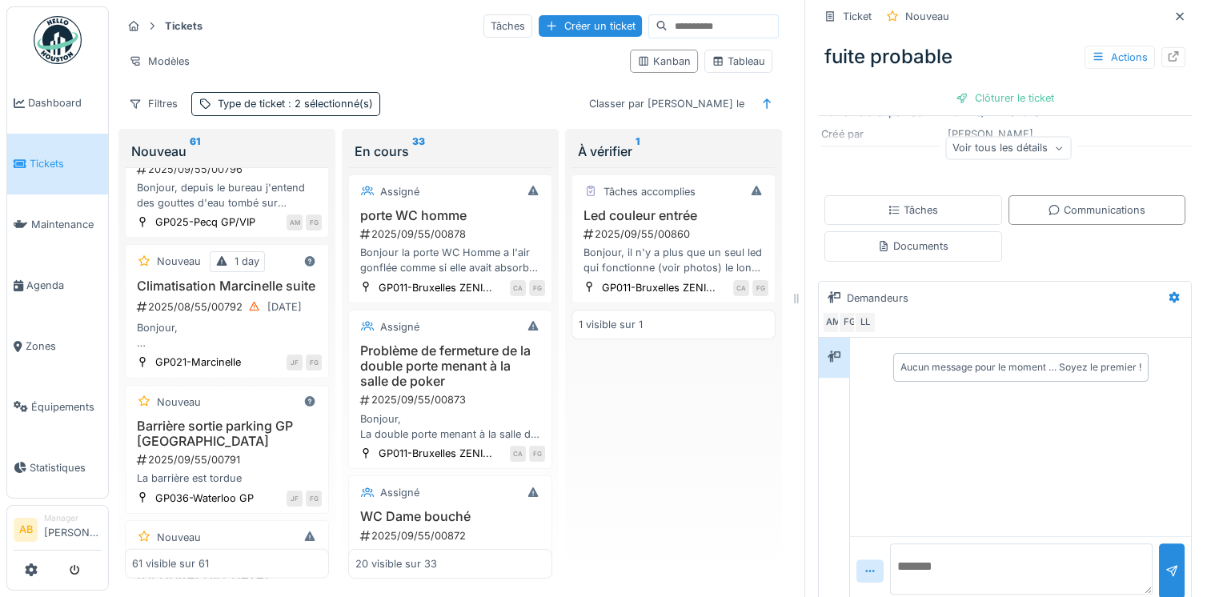
scroll to position [273, 0]
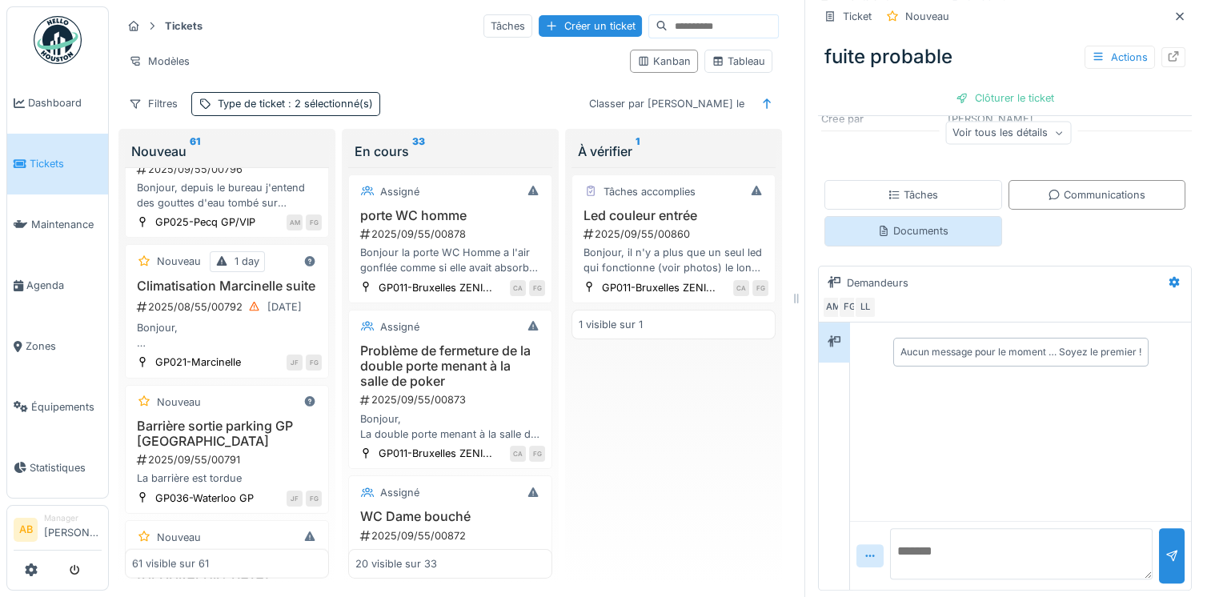
click at [901, 231] on div "Documents" at bounding box center [912, 230] width 71 height 15
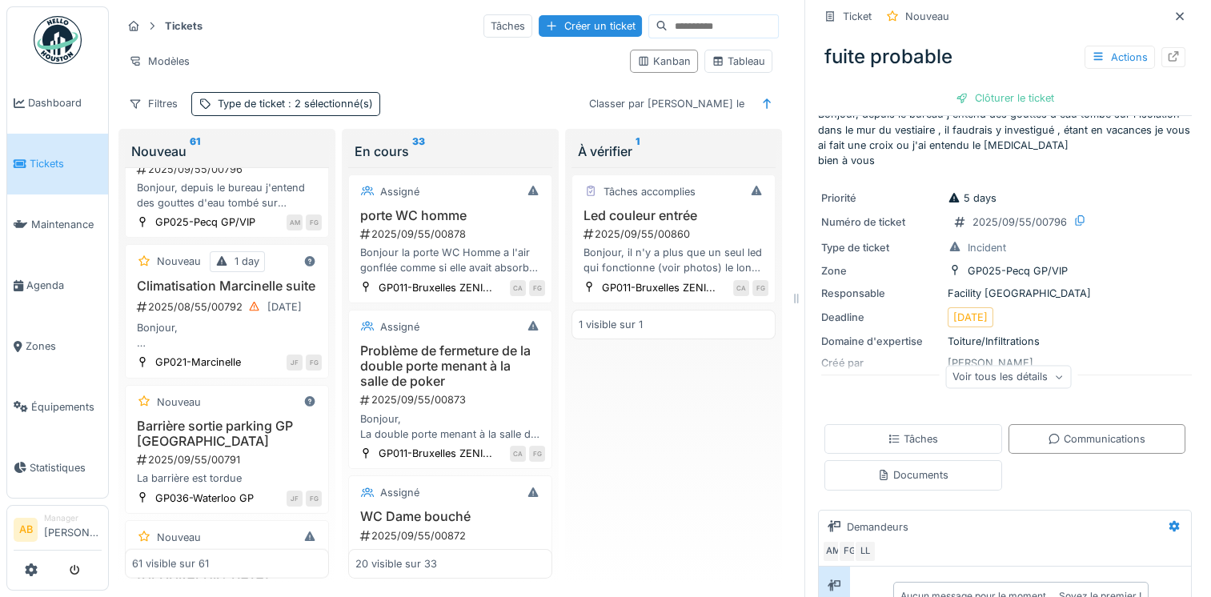
scroll to position [13, 0]
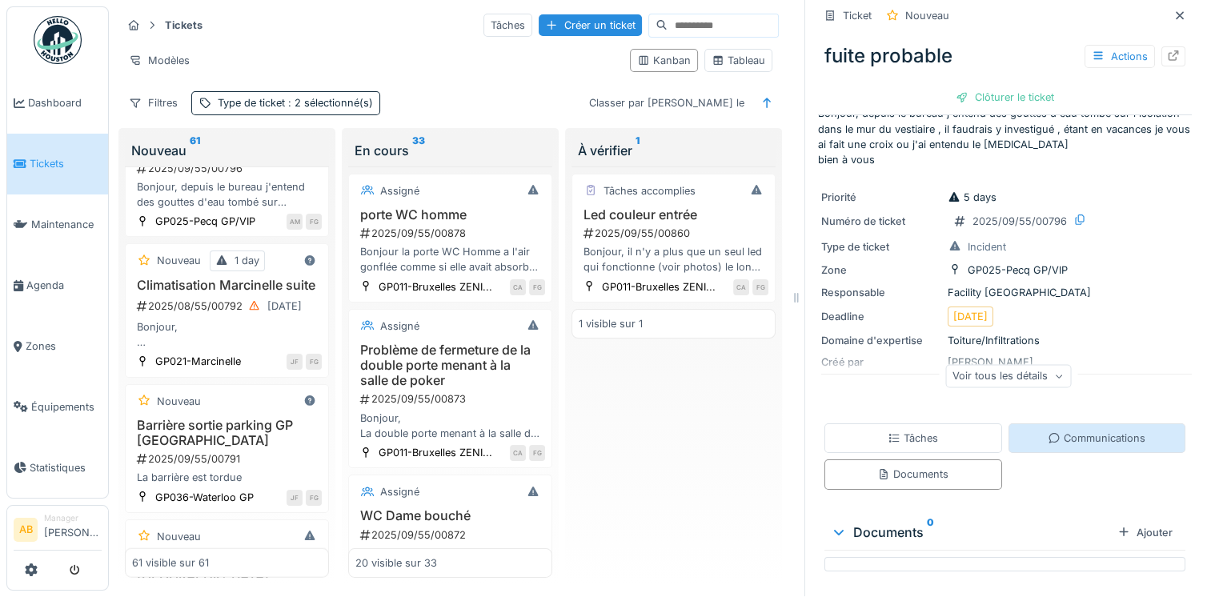
click at [1096, 432] on div "Communications" at bounding box center [1097, 438] width 98 height 15
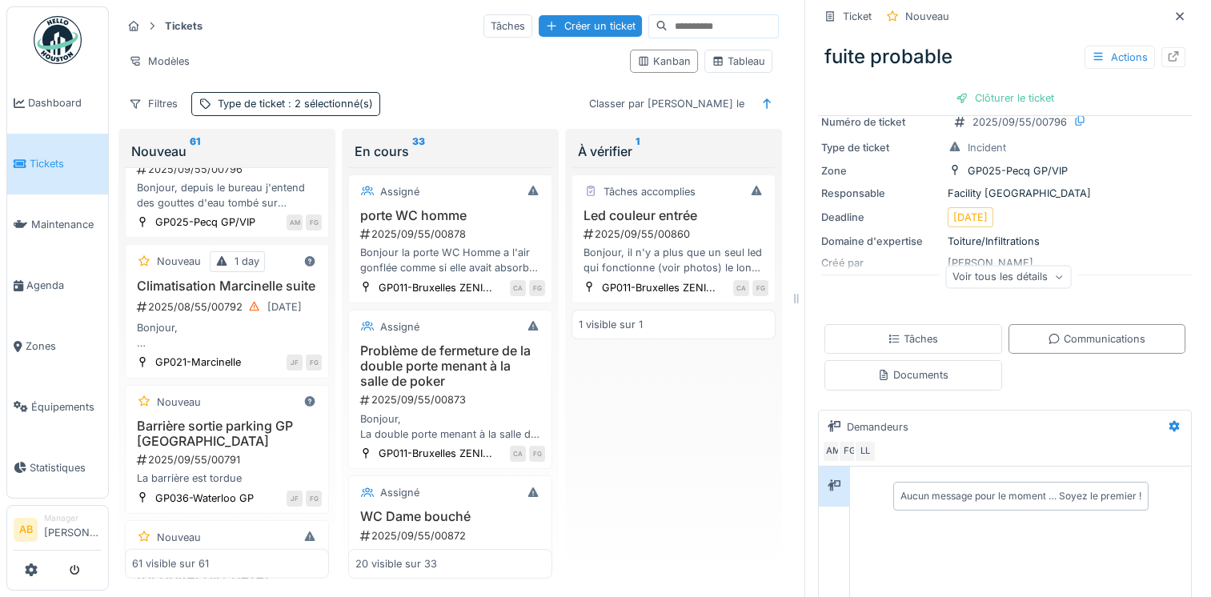
scroll to position [160, 0]
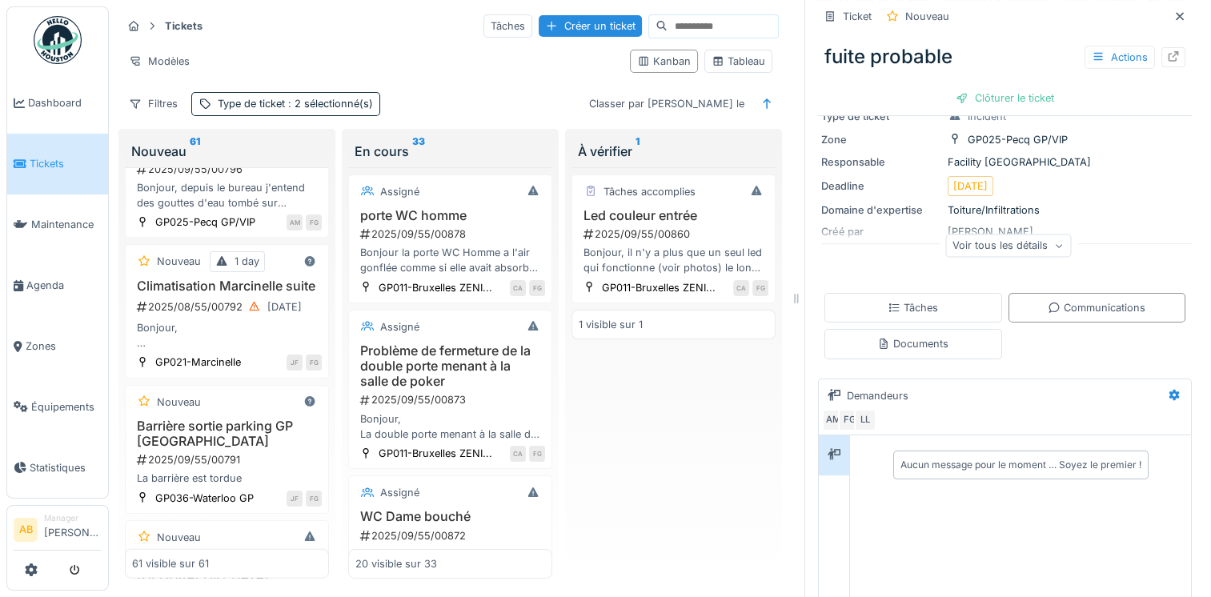
click at [1047, 250] on div "Voir tous les détails" at bounding box center [1008, 245] width 126 height 23
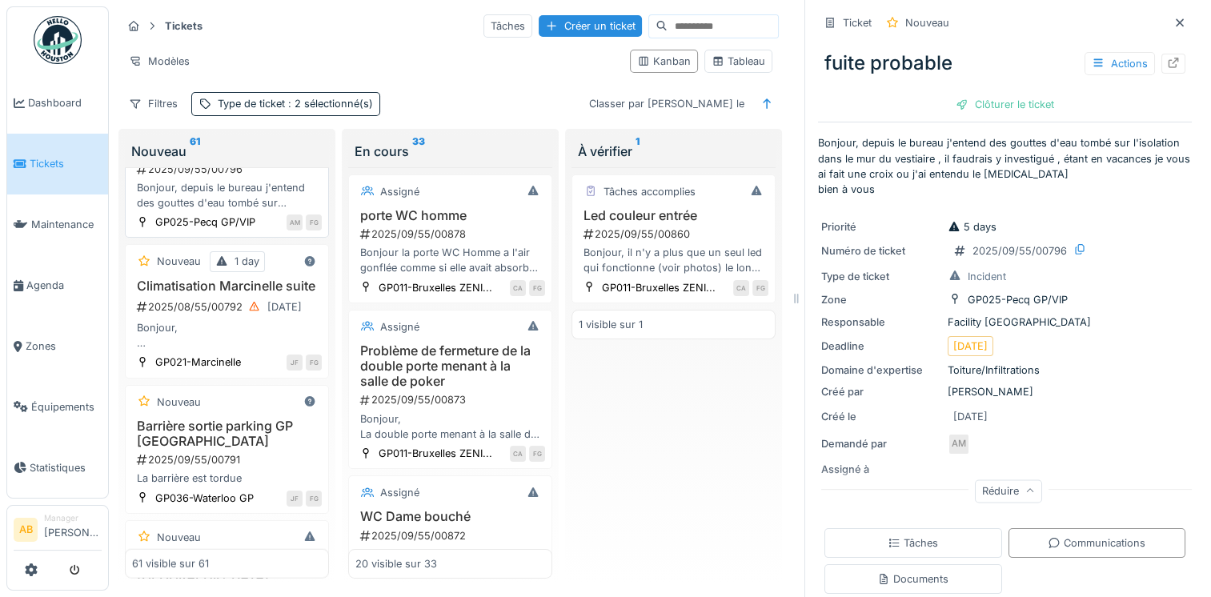
scroll to position [3388, 0]
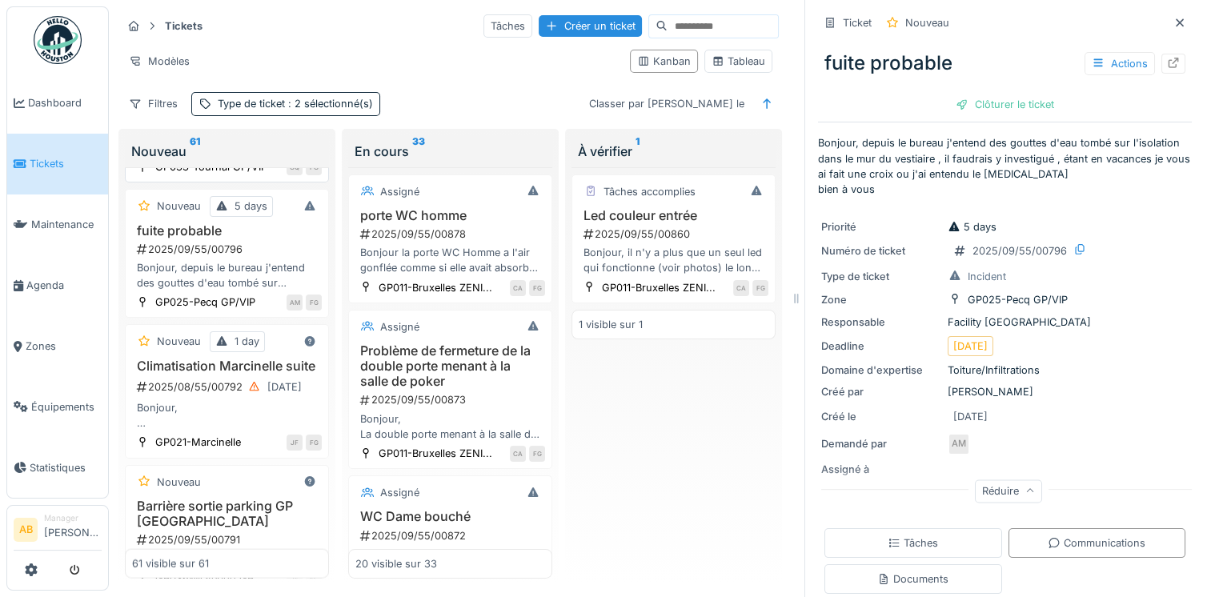
drag, startPoint x: 230, startPoint y: 216, endPoint x: 210, endPoint y: 218, distance: 20.9
click at [229, 155] on div "Le chauffe-tasse chauffe très fort par rapport à d'autres salles" at bounding box center [227, 140] width 190 height 30
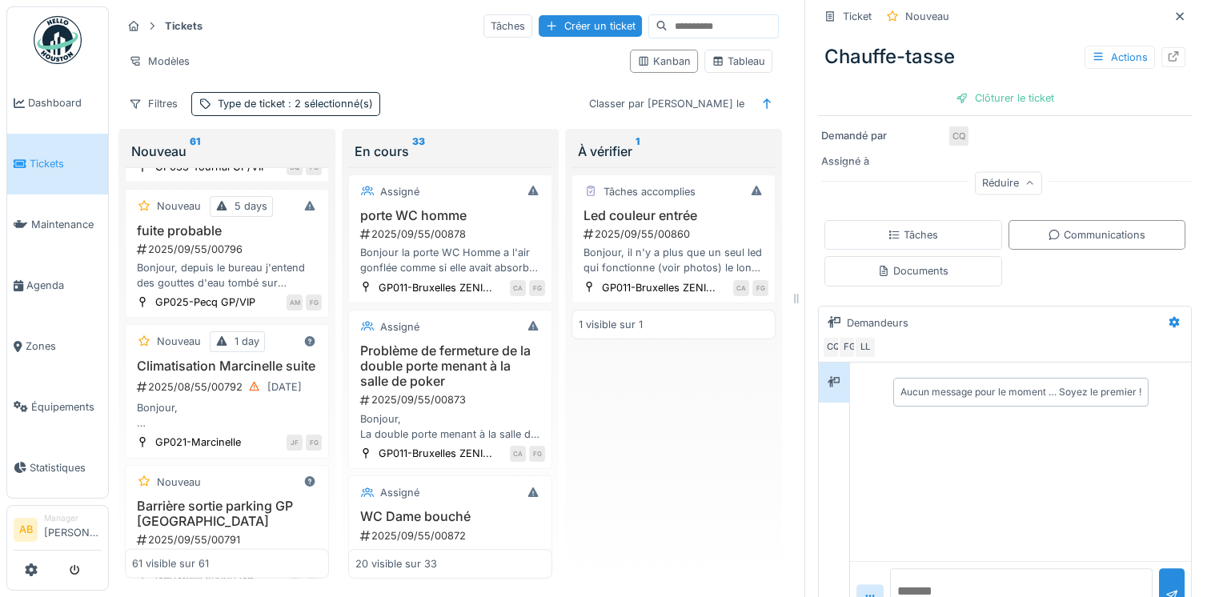
click at [926, 282] on div "Documents" at bounding box center [913, 271] width 178 height 30
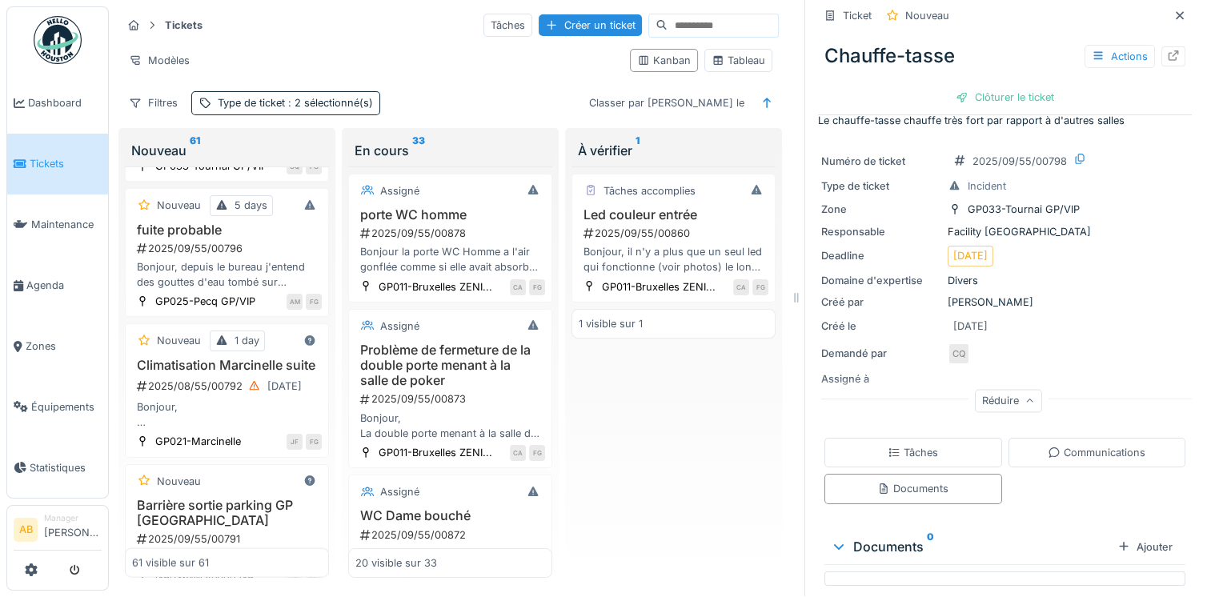
scroll to position [33, 0]
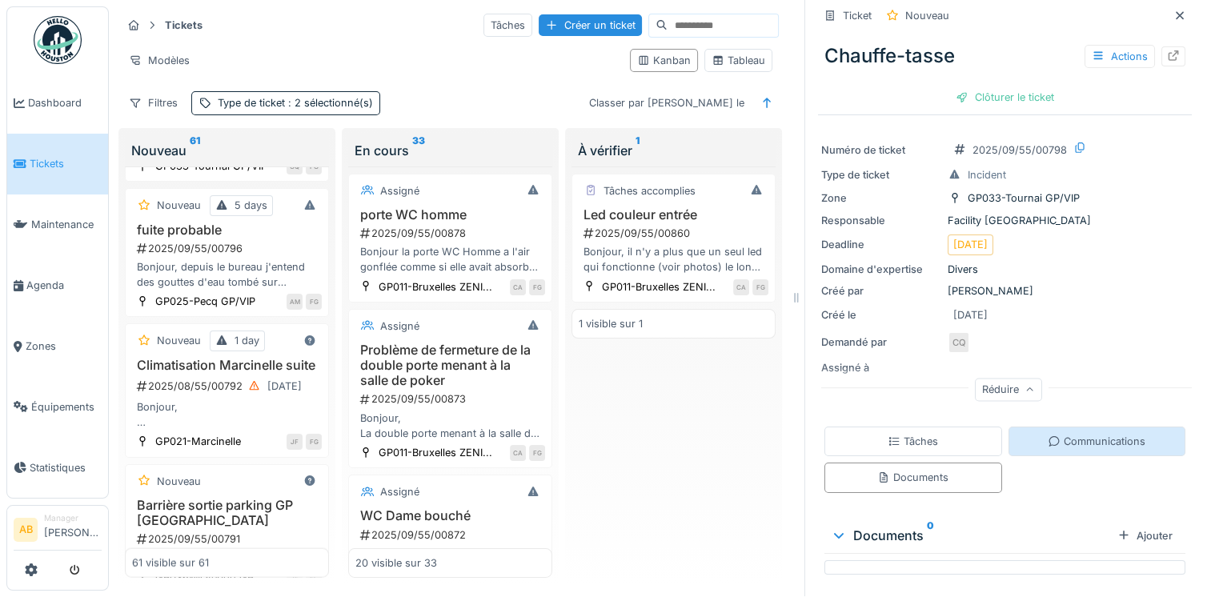
click at [1077, 427] on div "Communications" at bounding box center [1097, 442] width 178 height 30
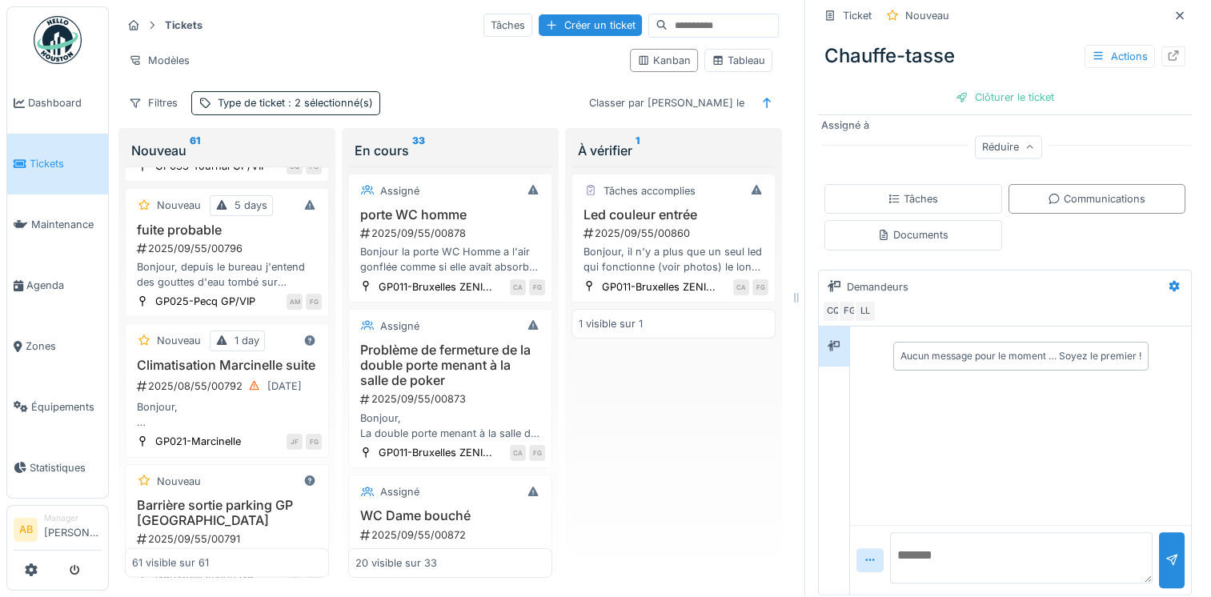
scroll to position [277, 0]
click at [975, 533] on textarea at bounding box center [1021, 556] width 262 height 51
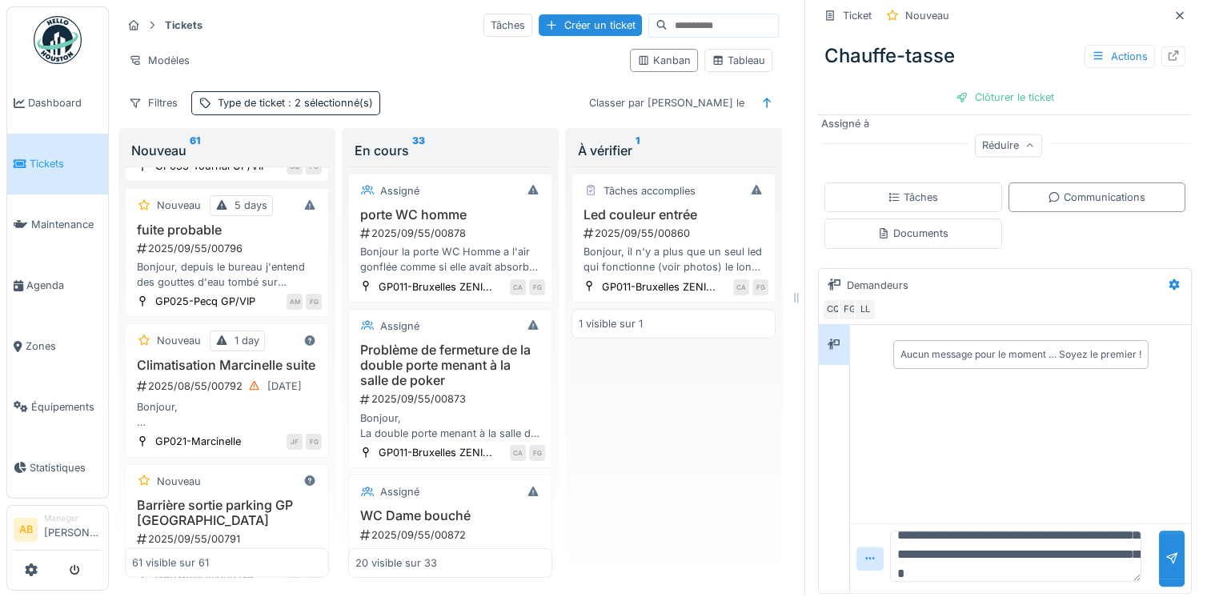
scroll to position [57, 0]
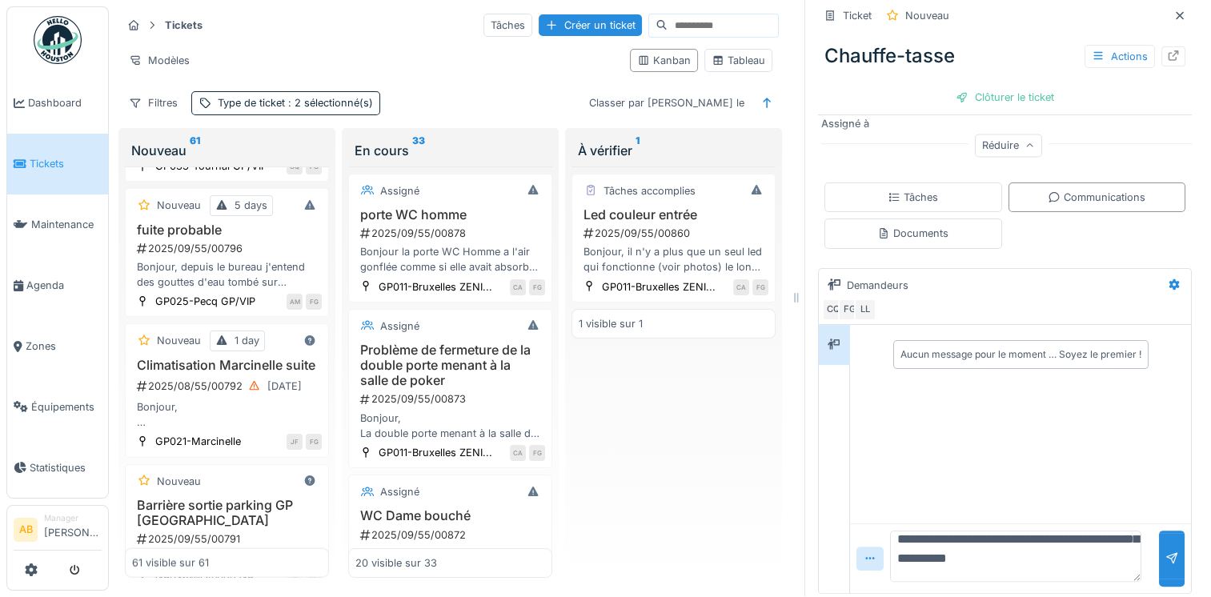
click at [910, 556] on textarea "**********" at bounding box center [1015, 556] width 251 height 51
type textarea "**********"
click at [1159, 547] on div at bounding box center [1172, 558] width 26 height 55
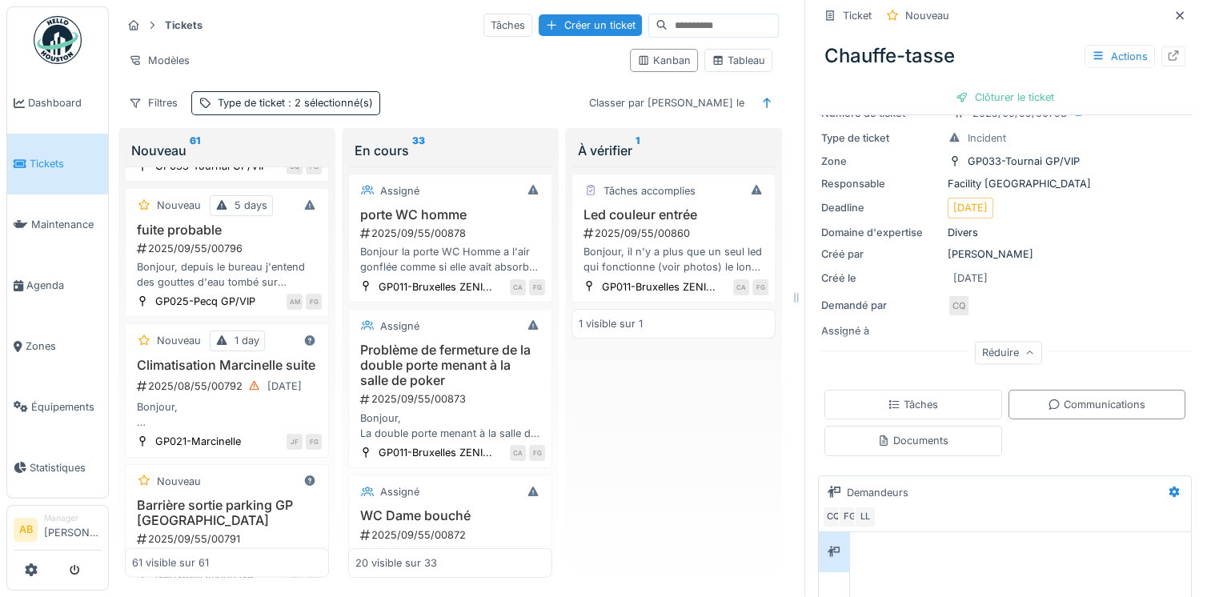
scroll to position [37, 0]
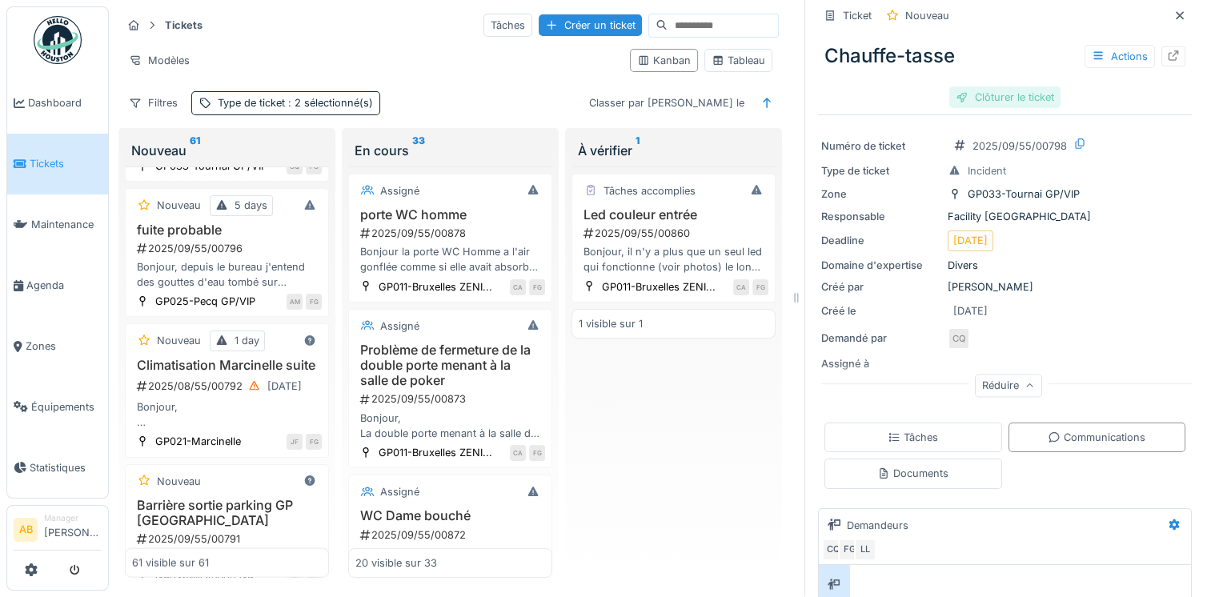
click at [986, 86] on div "Clôturer le ticket" at bounding box center [1004, 97] width 111 height 22
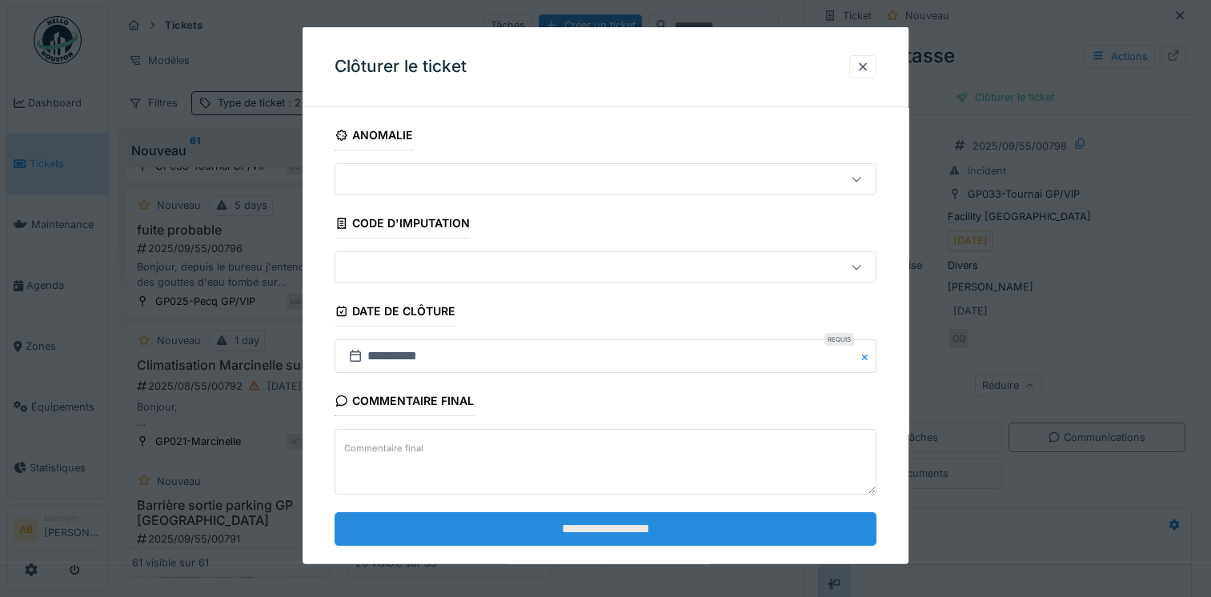
click at [563, 532] on input "**********" at bounding box center [606, 528] width 542 height 34
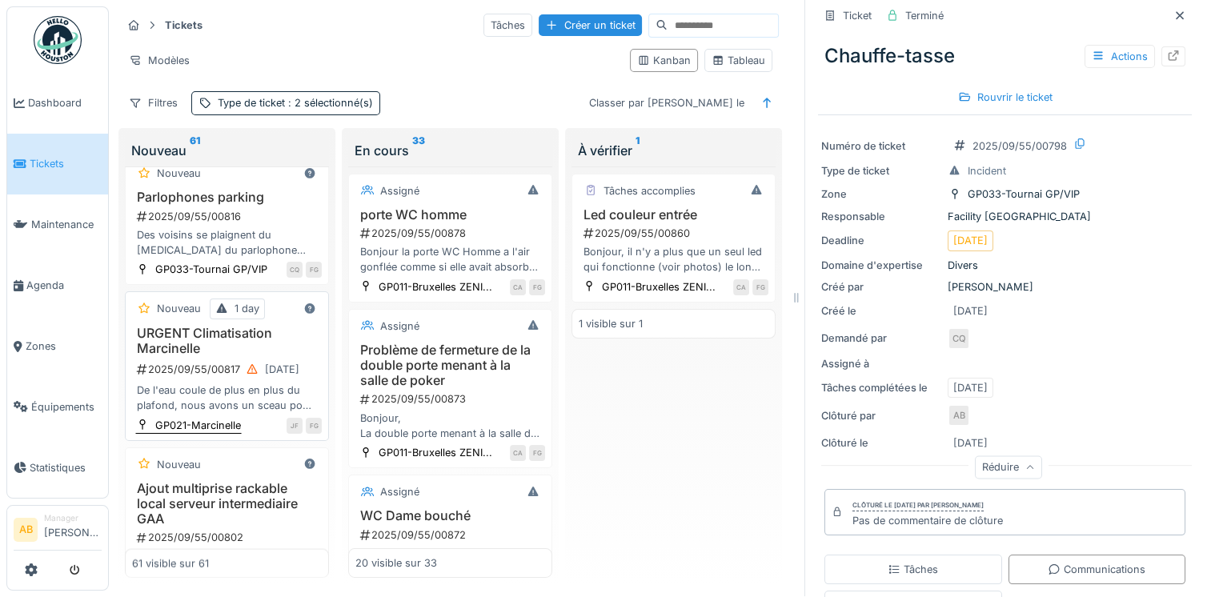
scroll to position [2748, 0]
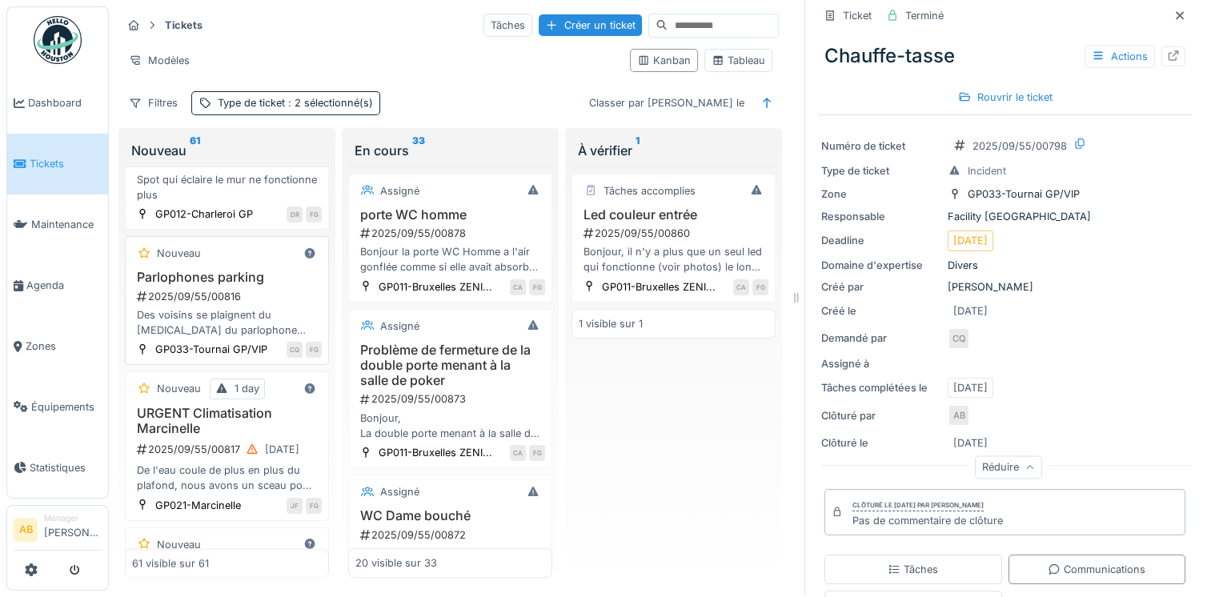
click at [262, 338] on div "Des voisins se plaignent du bruit du parlophone côté Réduit des Dominicains. Ef…" at bounding box center [227, 322] width 190 height 30
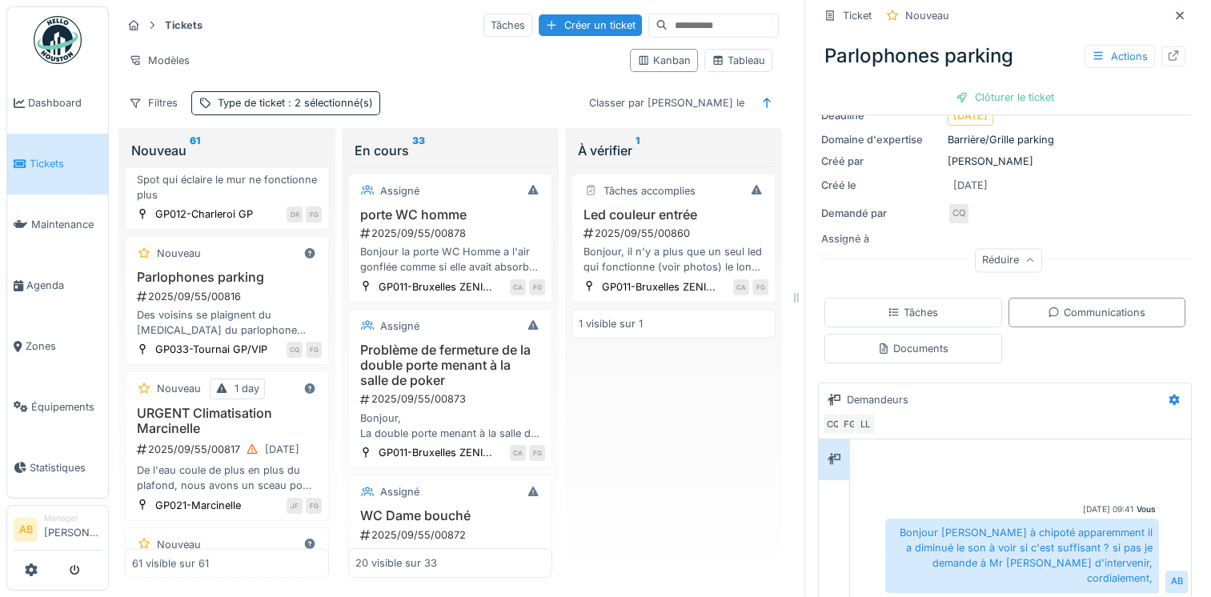
scroll to position [307, 0]
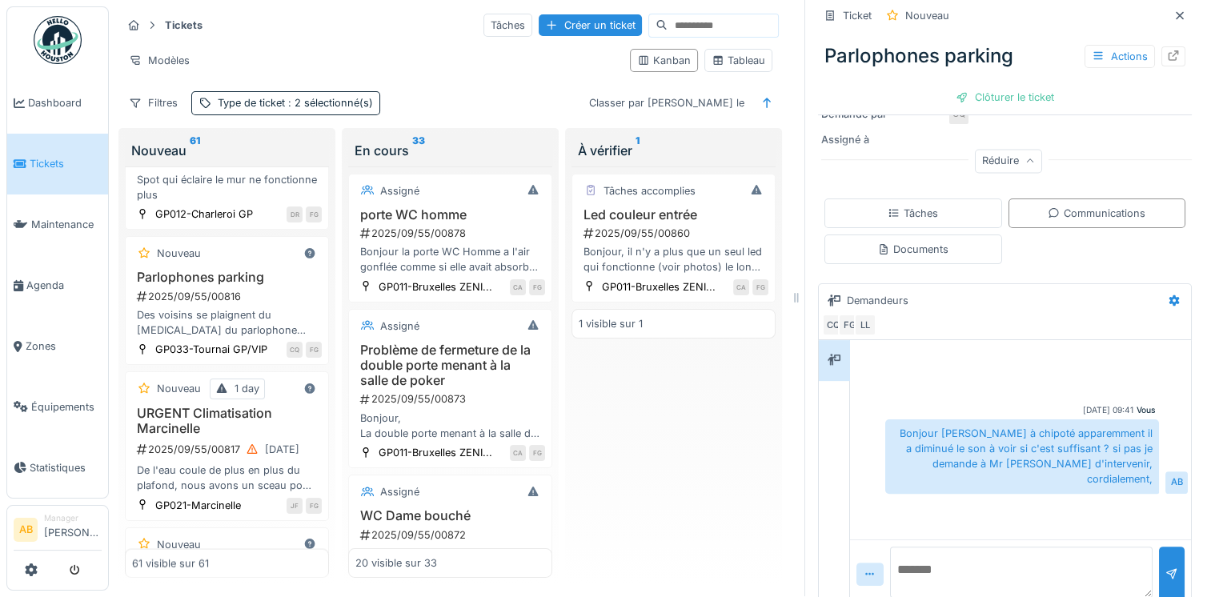
click at [955, 547] on textarea at bounding box center [1021, 572] width 262 height 51
type textarea "**********"
click at [1165, 567] on div at bounding box center [1171, 574] width 13 height 15
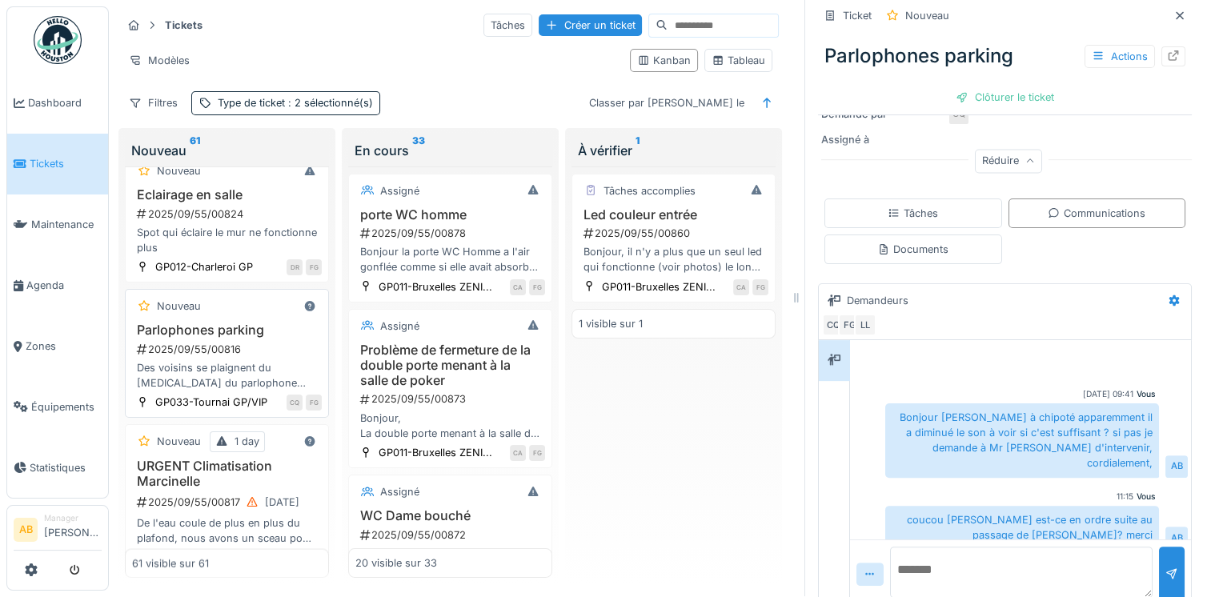
scroll to position [2668, 0]
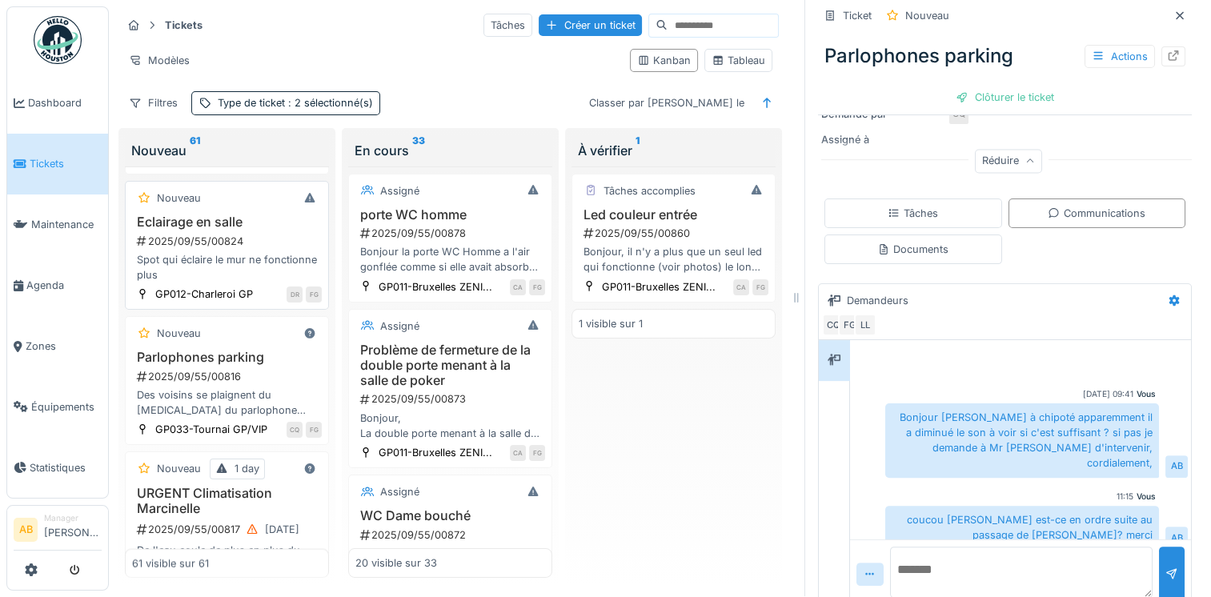
click at [221, 282] on div "Spot qui éclaire le mur ne fonctionne plus" at bounding box center [227, 267] width 190 height 30
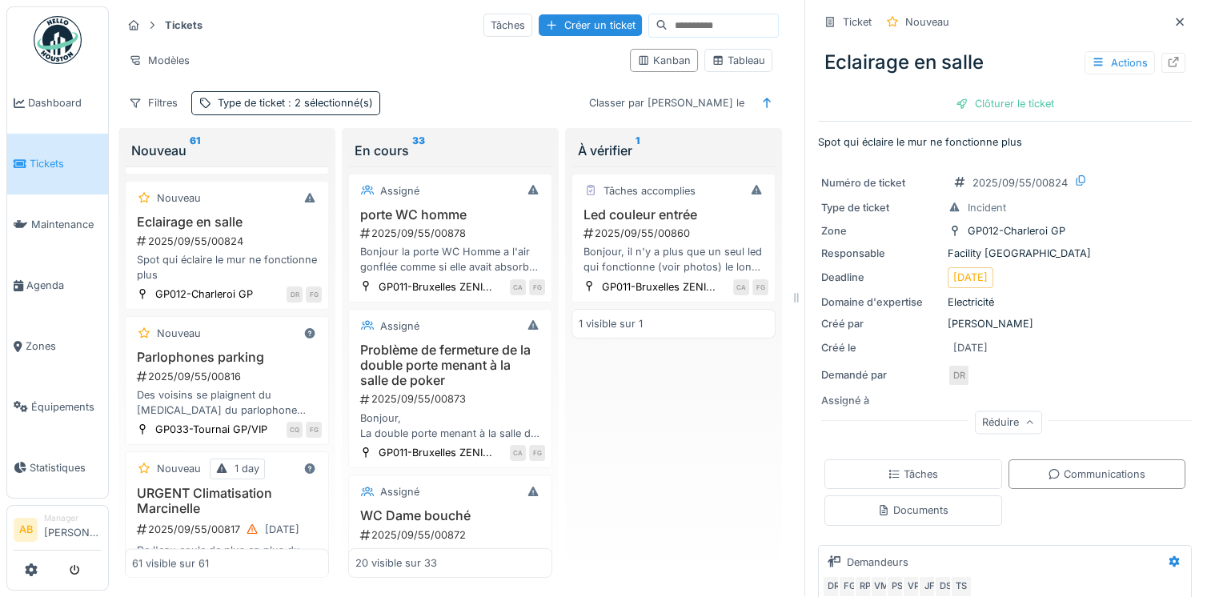
scroll to position [13, 0]
click at [1030, 96] on div "Clôturer le ticket" at bounding box center [1004, 104] width 111 height 22
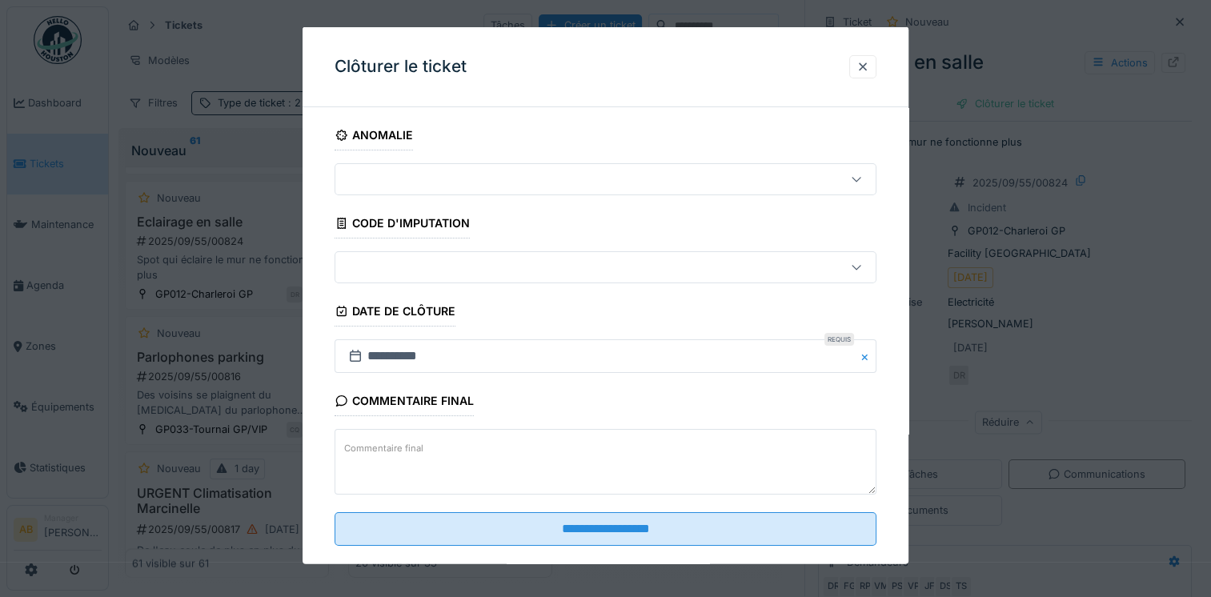
click at [390, 455] on label "Commentaire final" at bounding box center [384, 448] width 86 height 20
click at [390, 455] on textarea "Commentaire final" at bounding box center [606, 462] width 542 height 66
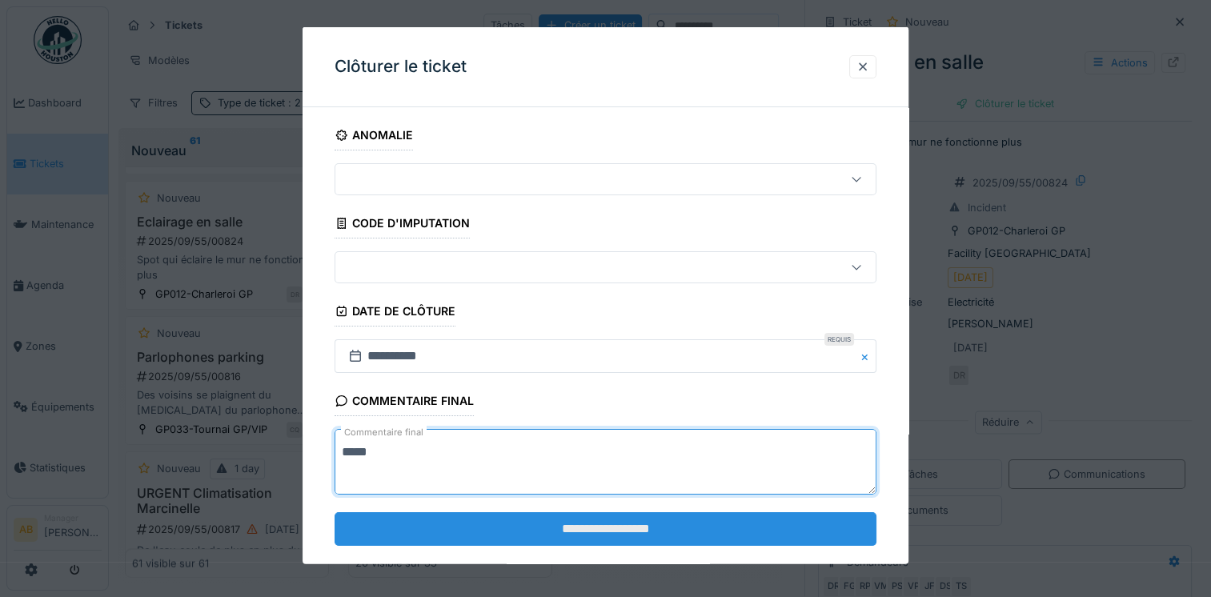
type textarea "*****"
click at [395, 527] on input "**********" at bounding box center [606, 528] width 542 height 34
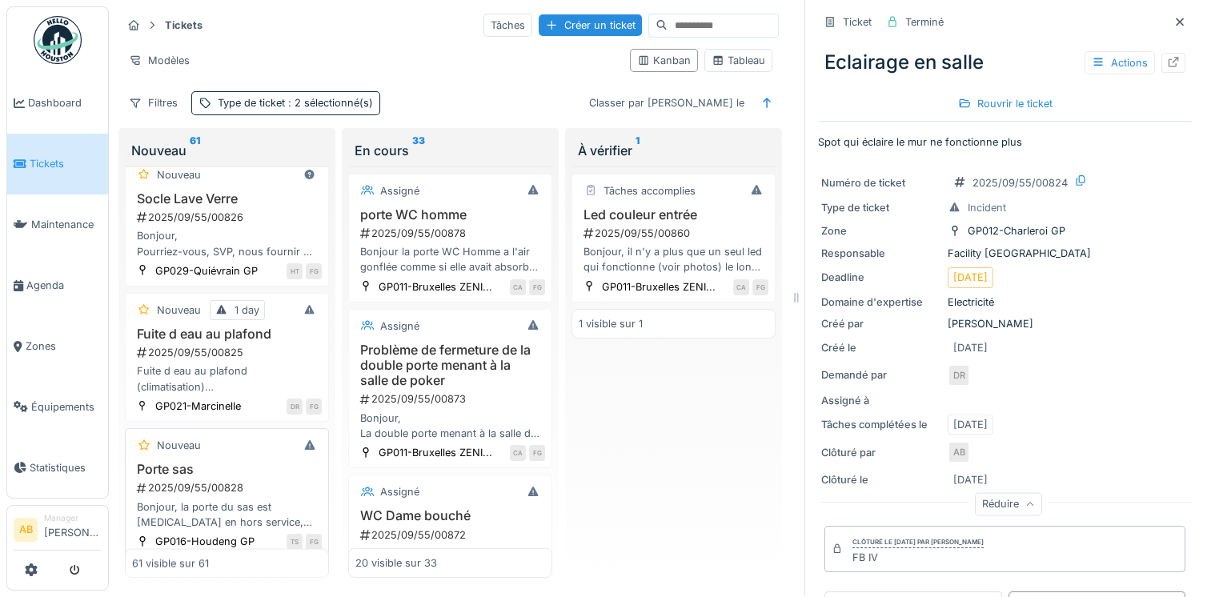
scroll to position [2268, 0]
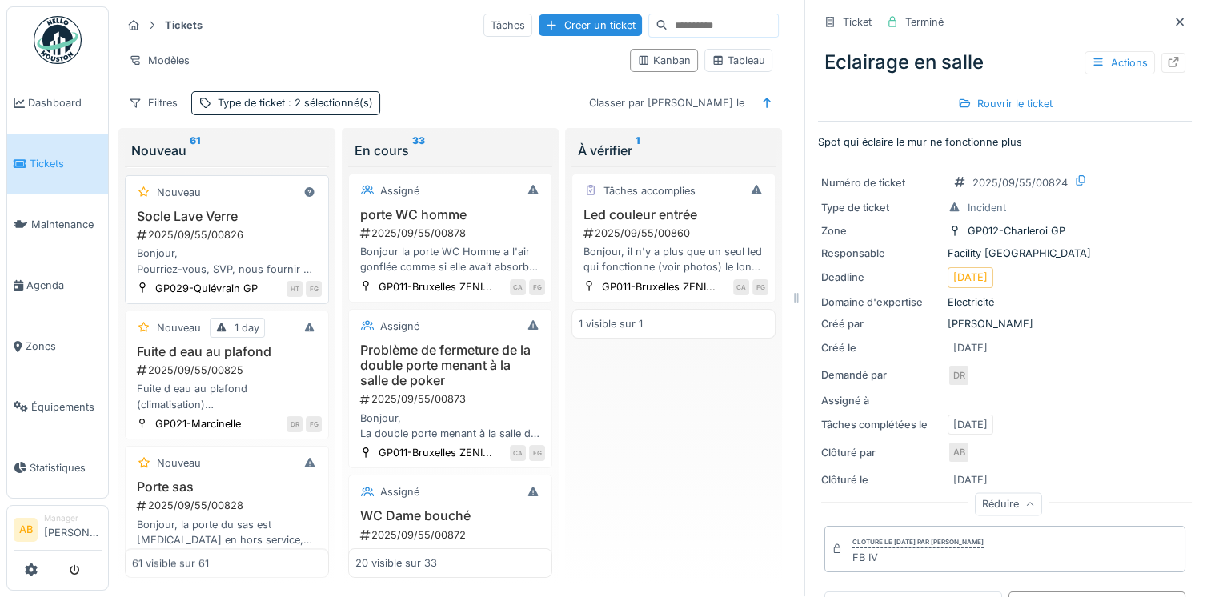
click at [223, 276] on div "Bonjour, Pourriez-vous, SVP, nous fournir un socle à roulette pour la lave-verr…" at bounding box center [227, 261] width 190 height 30
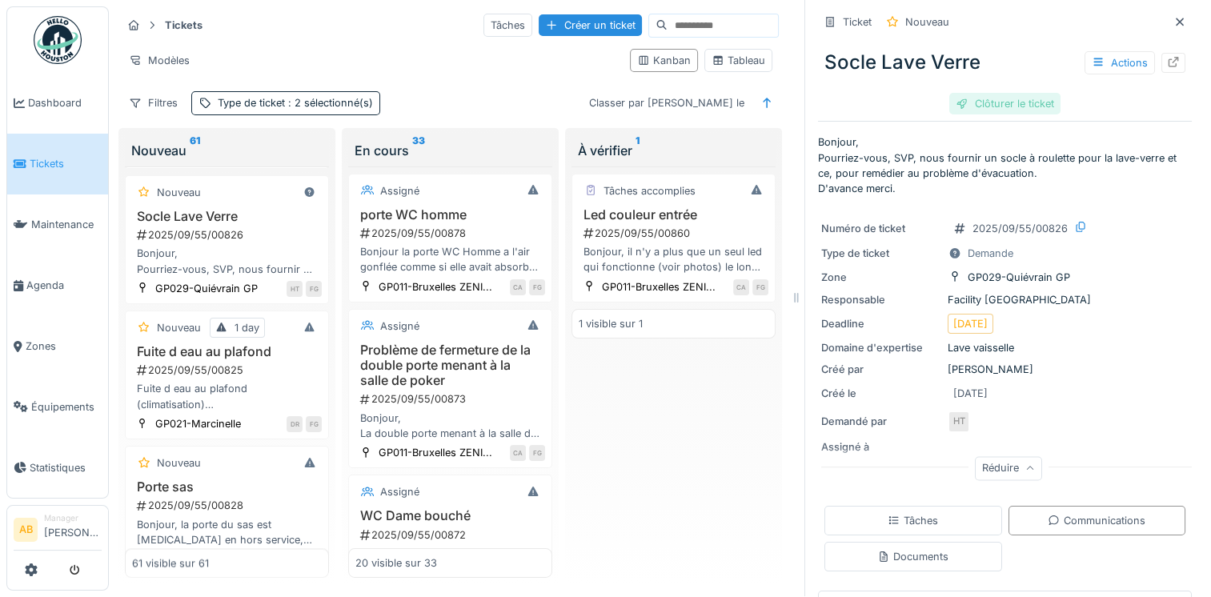
click at [968, 93] on div "Clôturer le ticket" at bounding box center [1004, 104] width 111 height 22
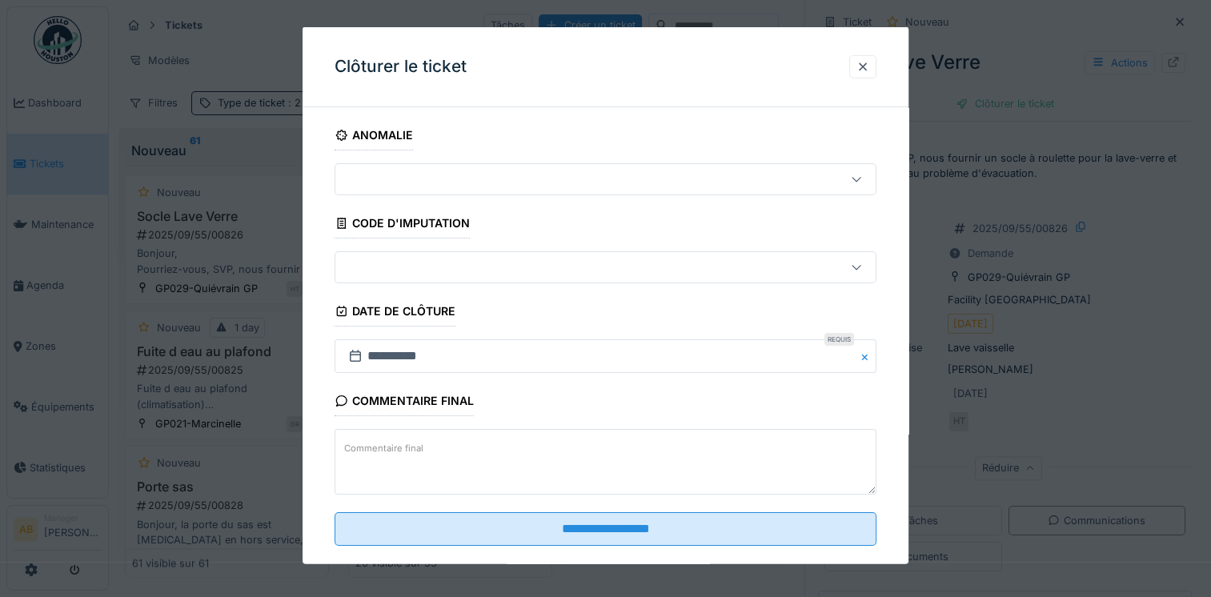
click at [484, 450] on textarea "Commentaire final" at bounding box center [606, 462] width 542 height 66
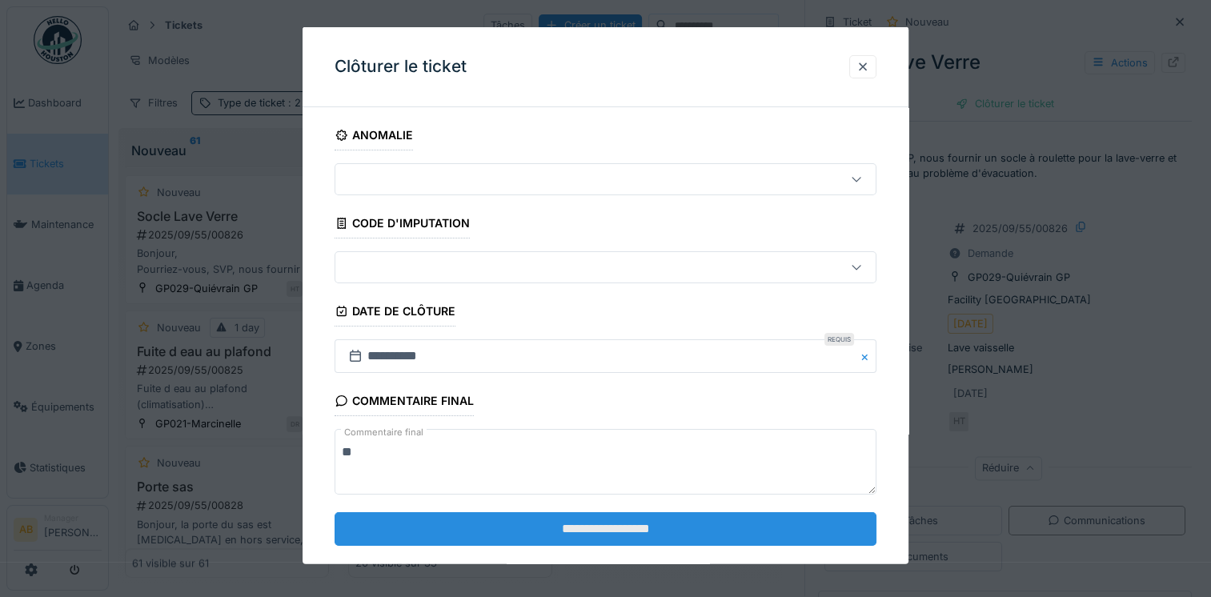
type textarea "**"
click at [519, 536] on input "**********" at bounding box center [606, 528] width 542 height 34
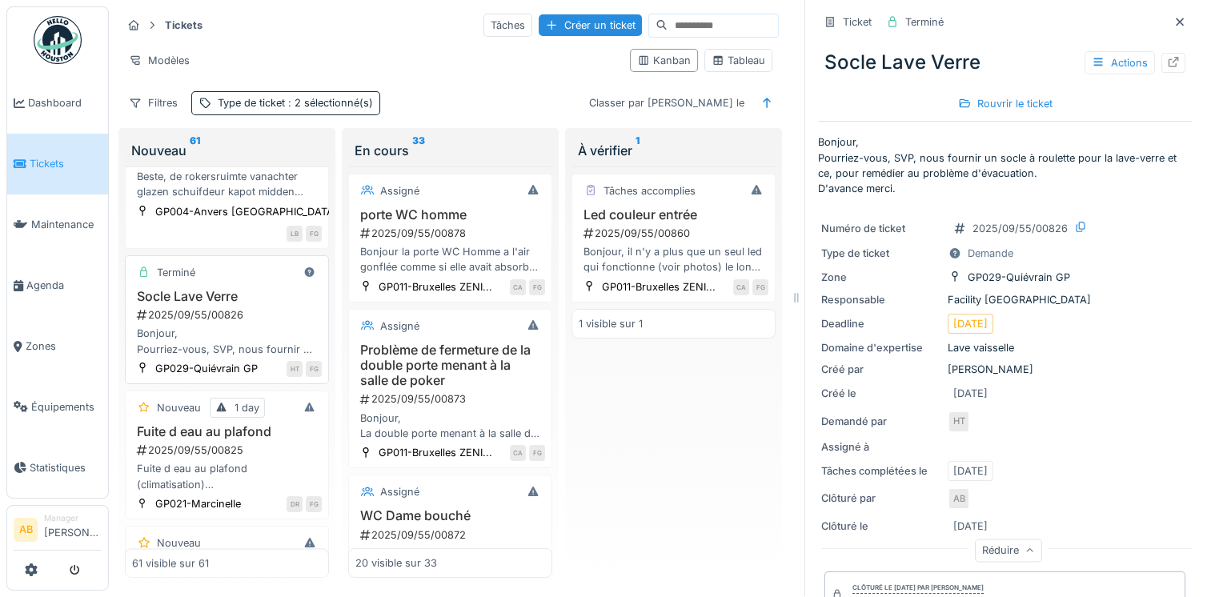
scroll to position [2108, 0]
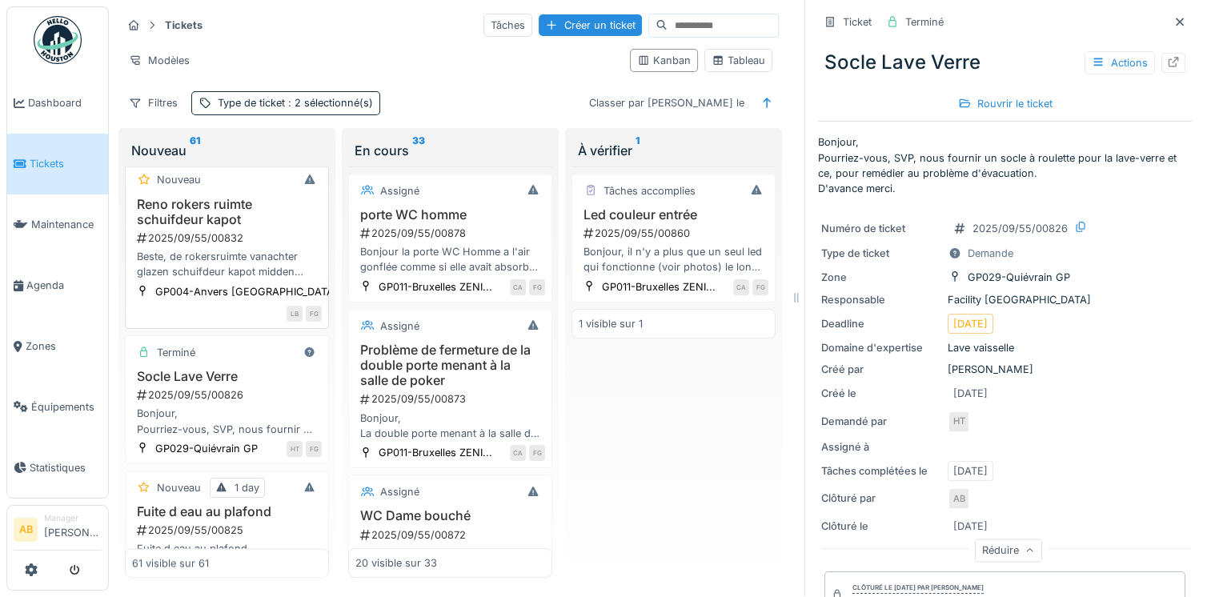
click at [234, 279] on div "Beste, de rokersruimte vanachter glazen schuifdeur kapot midden glas ook van pl…" at bounding box center [227, 264] width 190 height 30
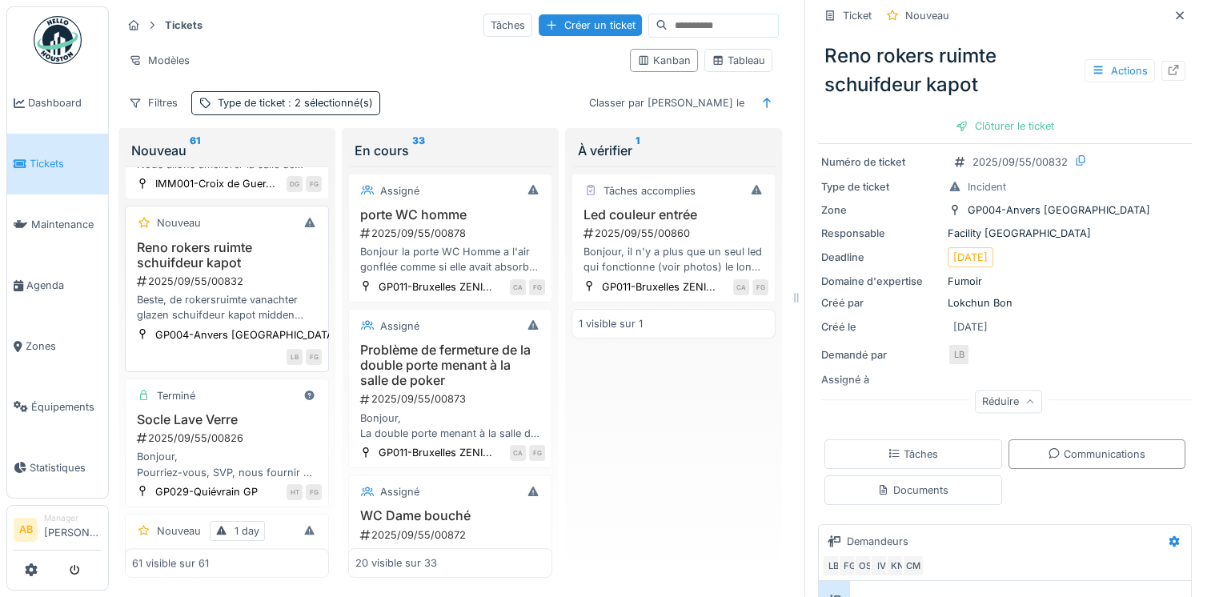
scroll to position [2028, 0]
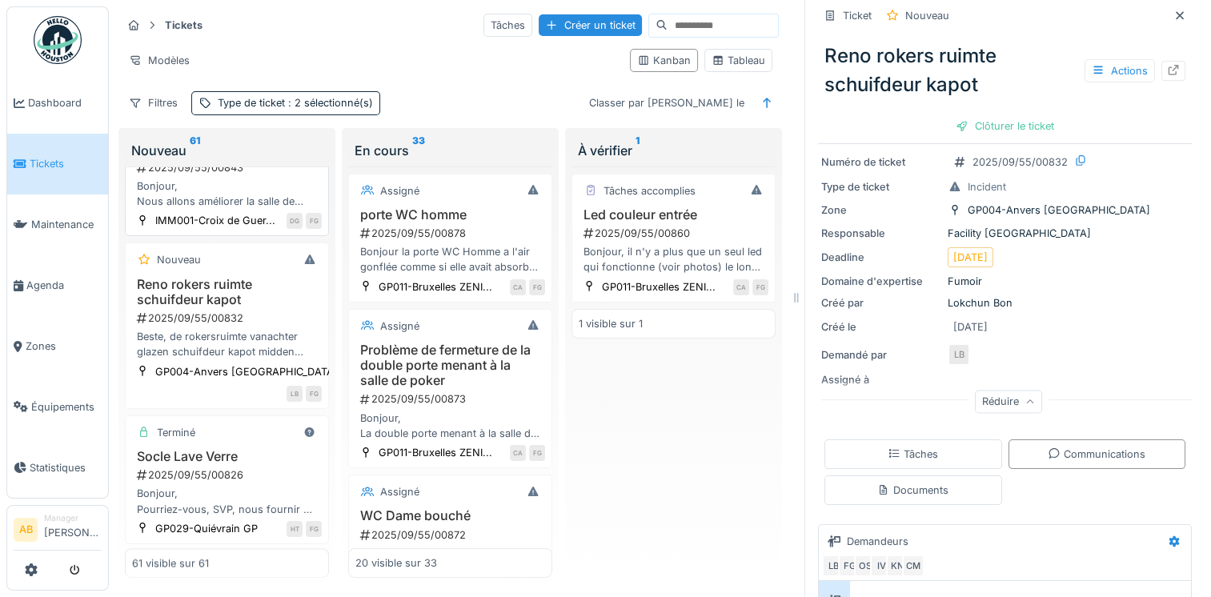
click at [249, 175] on div "2025/09/55/00843" at bounding box center [228, 167] width 186 height 15
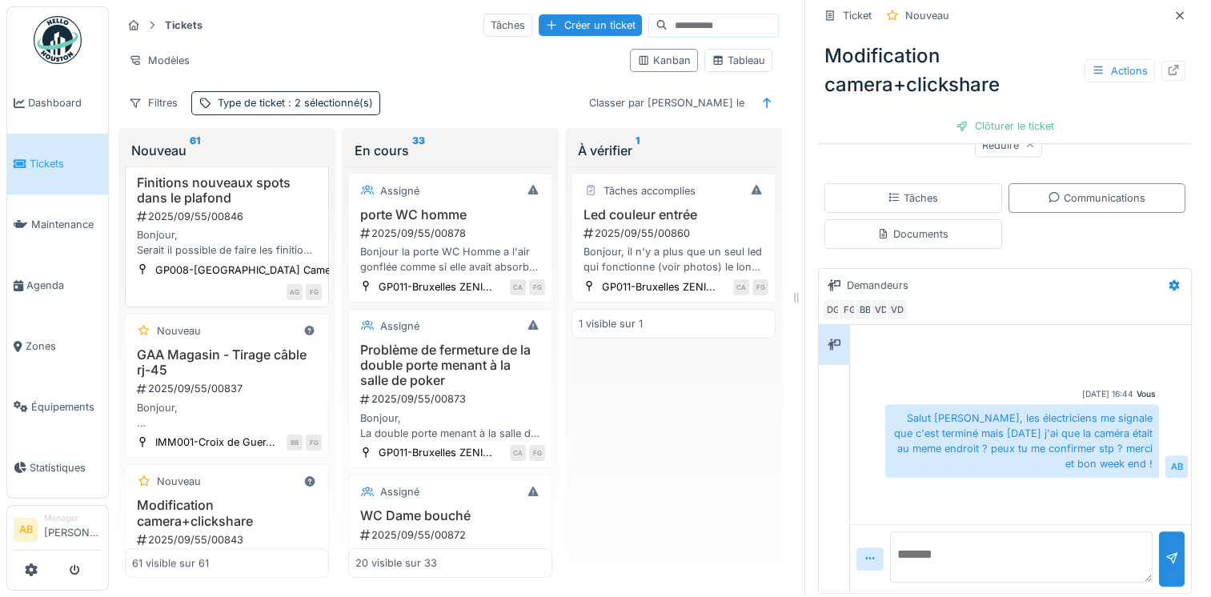
scroll to position [1628, 0]
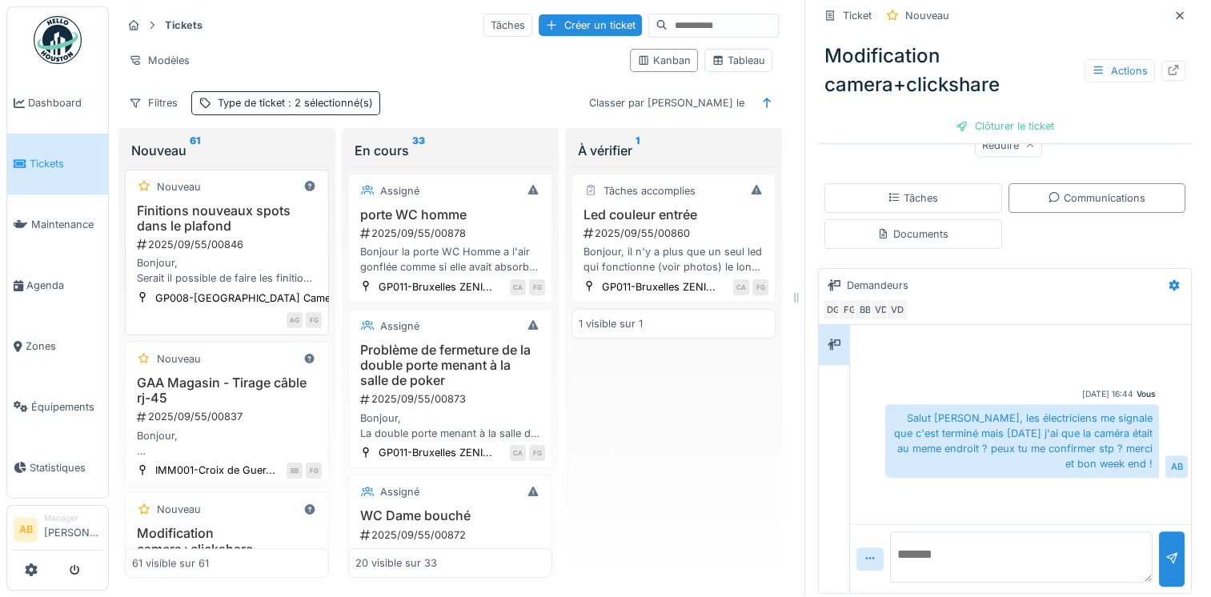
click at [255, 252] on div "2025/09/55/00846" at bounding box center [228, 244] width 186 height 15
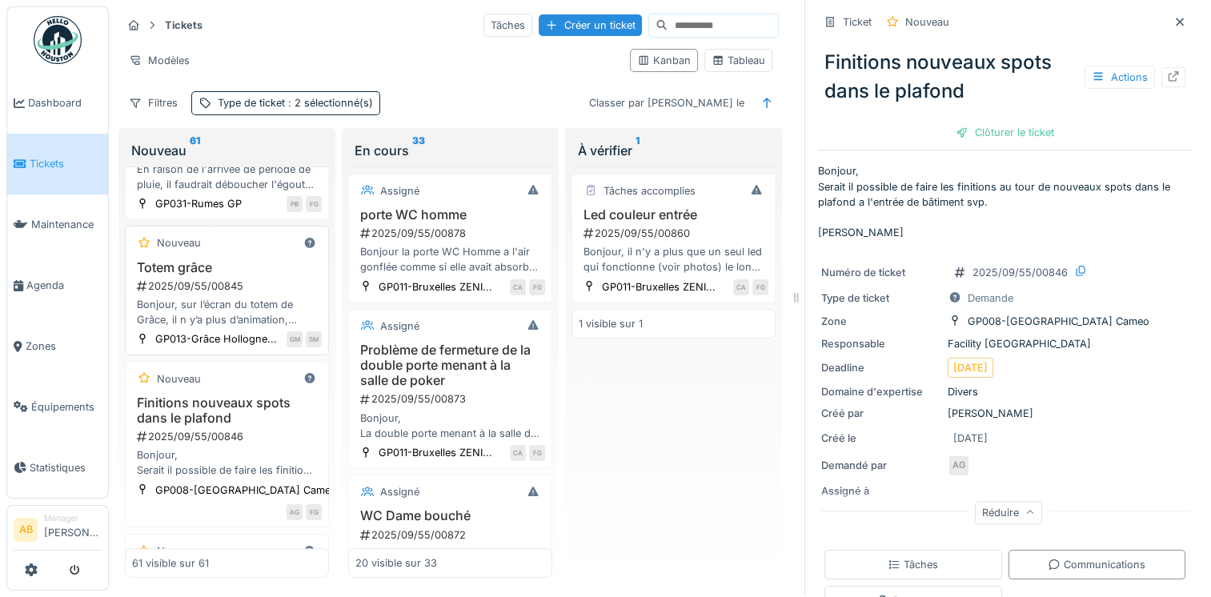
scroll to position [1388, 0]
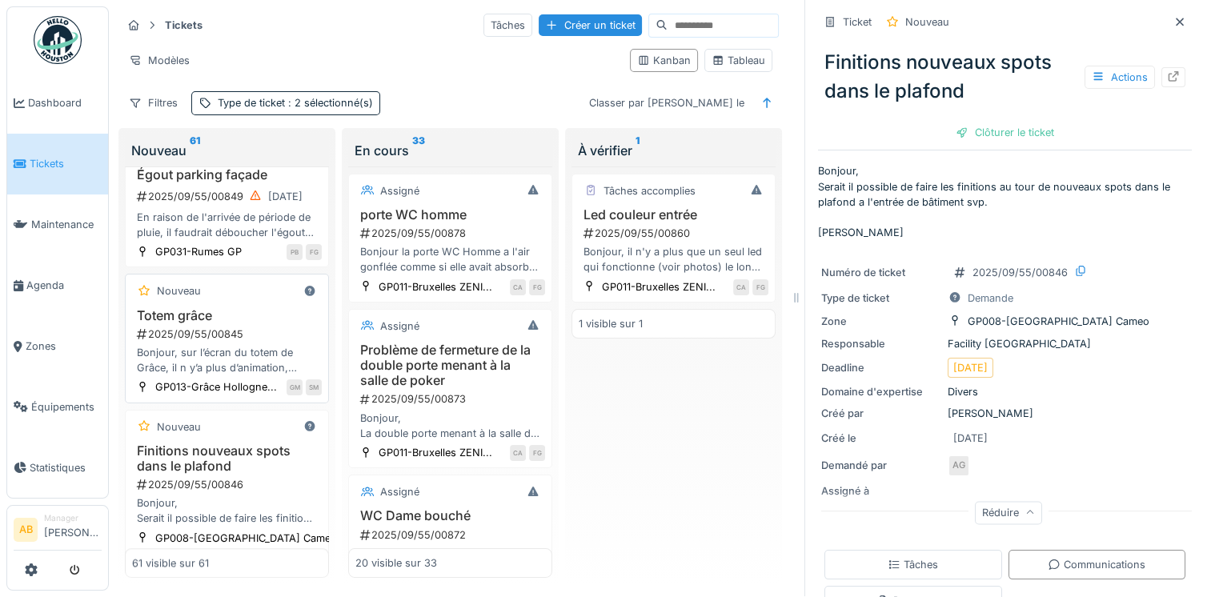
click at [198, 329] on div "2025/09/55/00845" at bounding box center [228, 334] width 186 height 15
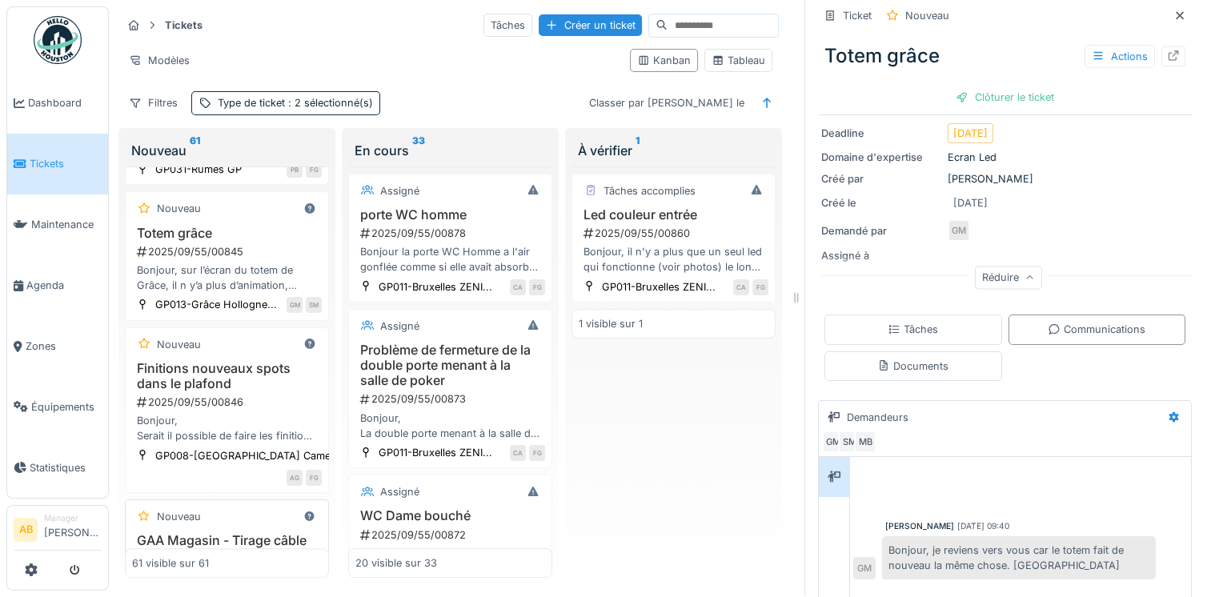
scroll to position [1468, 0]
click at [245, 283] on div "Bonjour, sur l’écran du totem de Grâce, il n y’a plus d’animation, uniquement l…" at bounding box center [227, 280] width 190 height 30
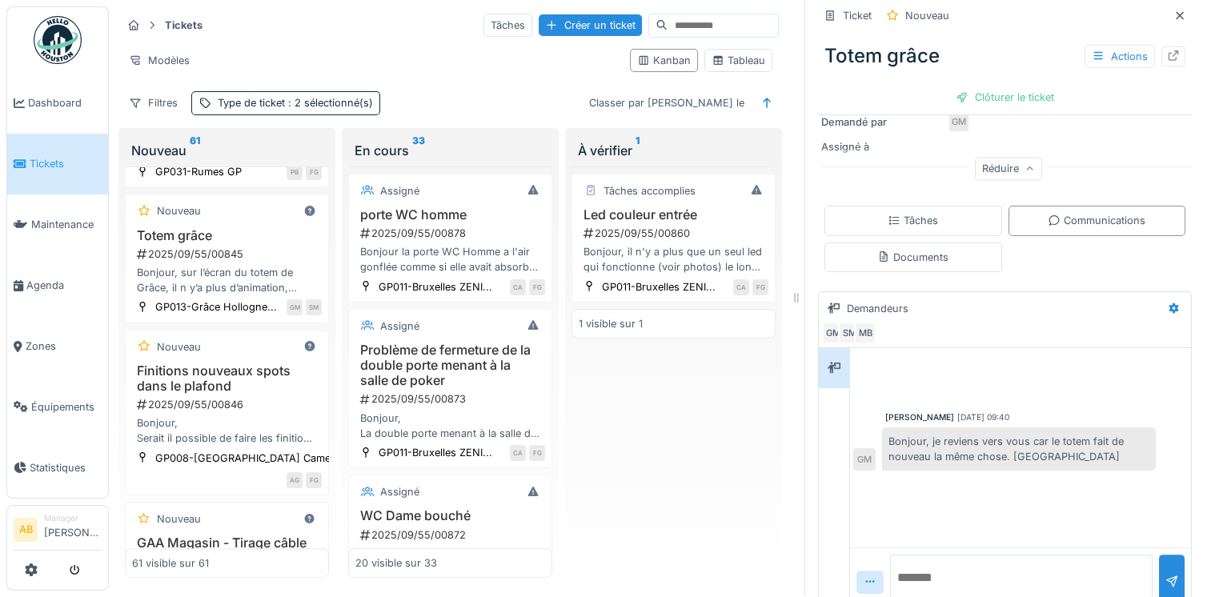
scroll to position [292, 0]
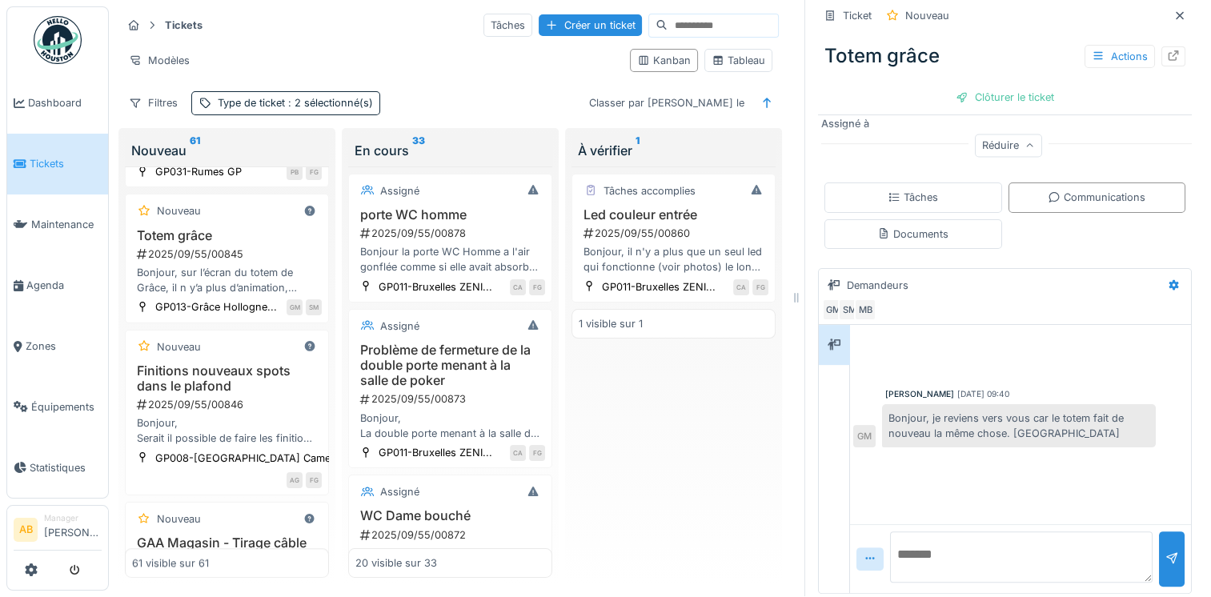
click at [975, 537] on textarea at bounding box center [1021, 556] width 262 height 51
type textarea "**********"
click at [1165, 551] on div at bounding box center [1171, 558] width 13 height 15
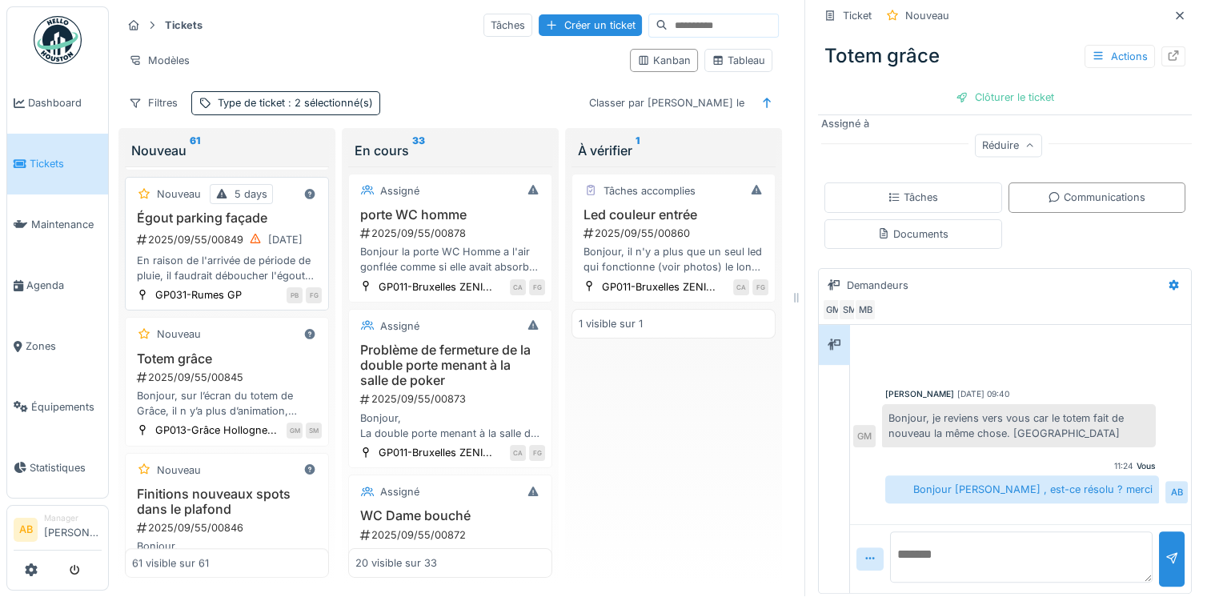
scroll to position [1308, 0]
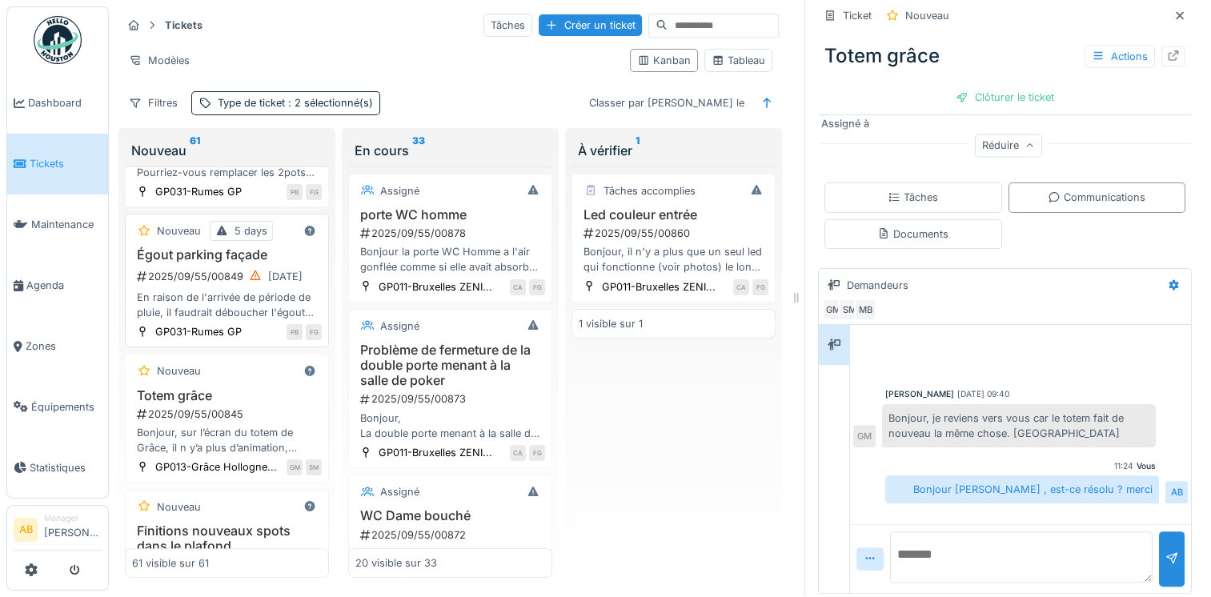
click at [195, 279] on div "Égout parking façade 2025/09/55/00849 15/09/2025 En raison de l'arrivée de péri…" at bounding box center [227, 283] width 190 height 73
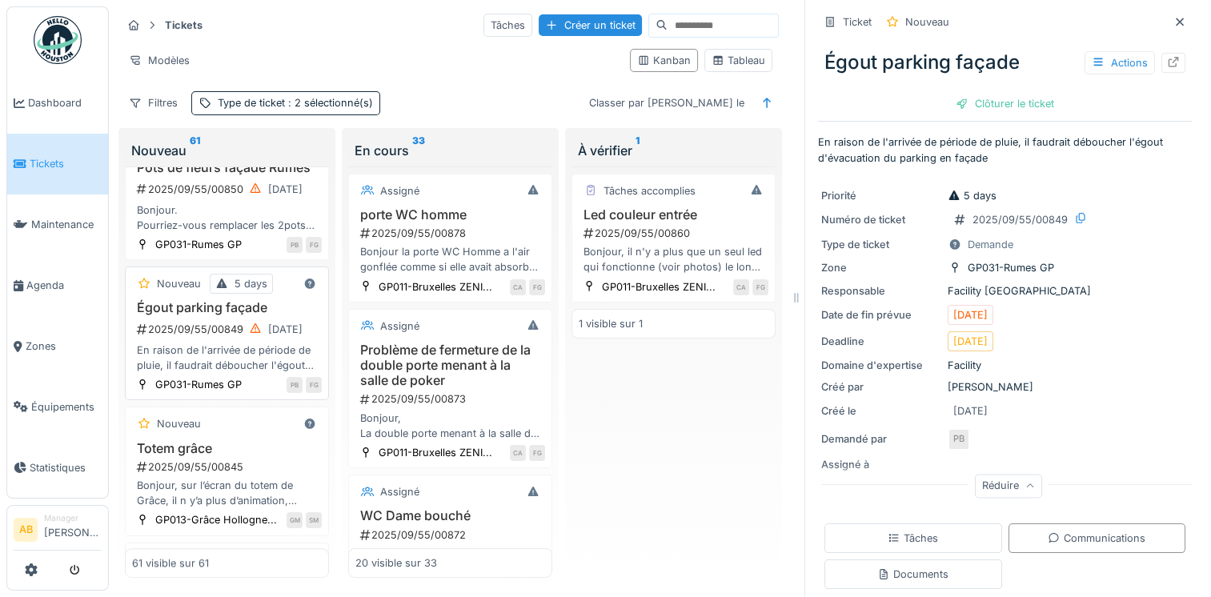
scroll to position [1228, 0]
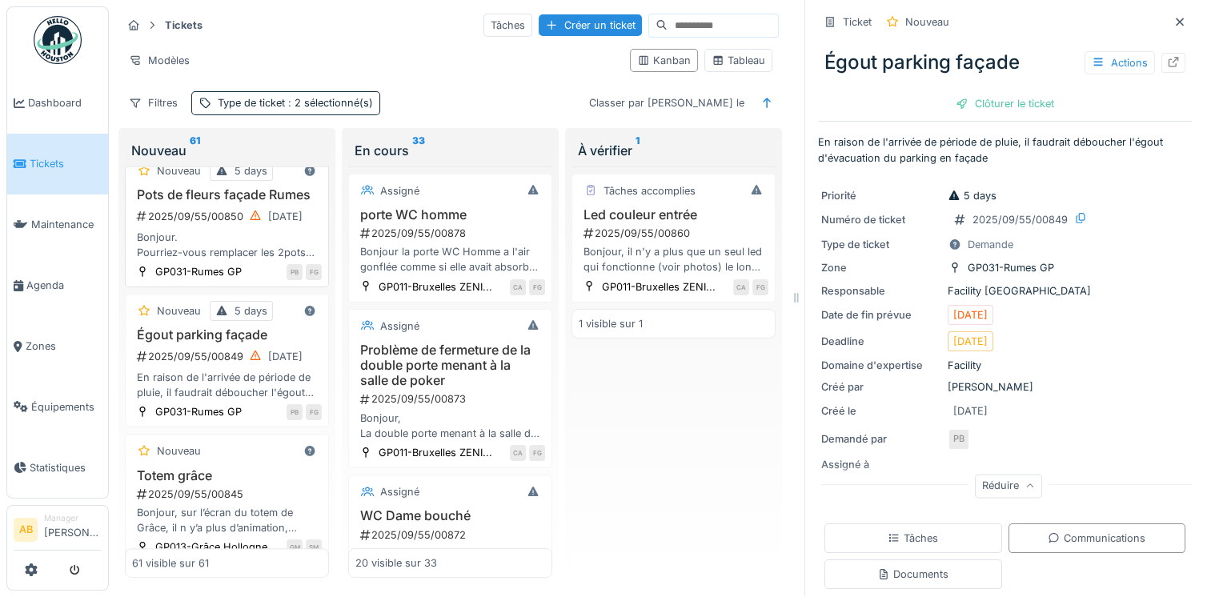
click at [228, 237] on div "Bonjour. Pourriez-vous remplacer les 2pots de fleurs en façade. Ils sont vieux …" at bounding box center [227, 245] width 190 height 30
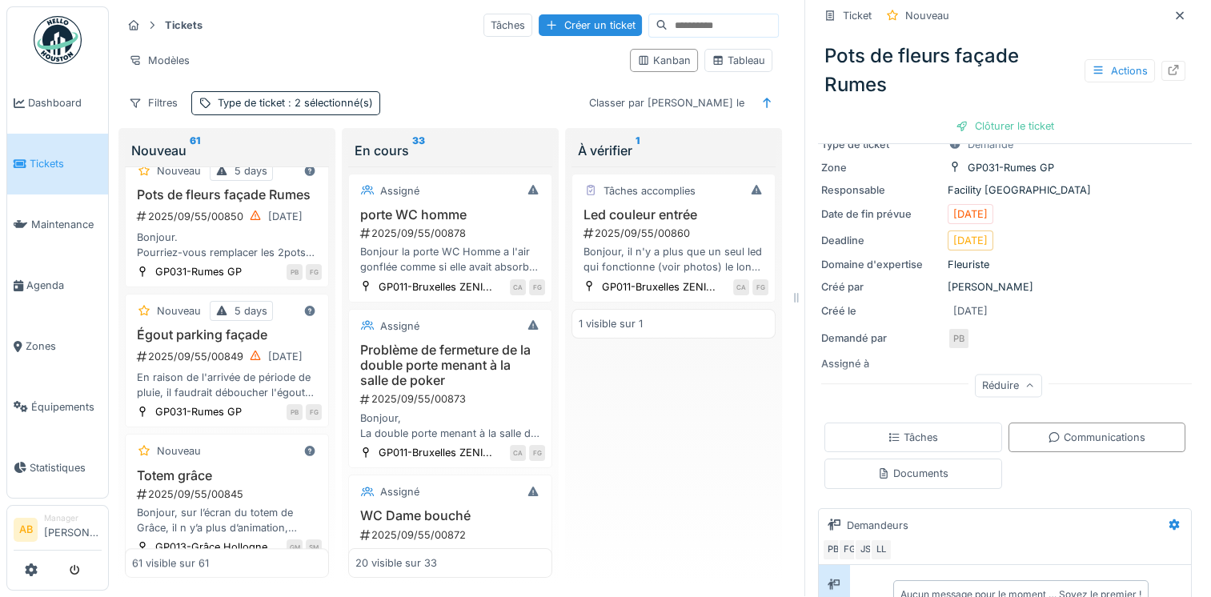
scroll to position [240, 0]
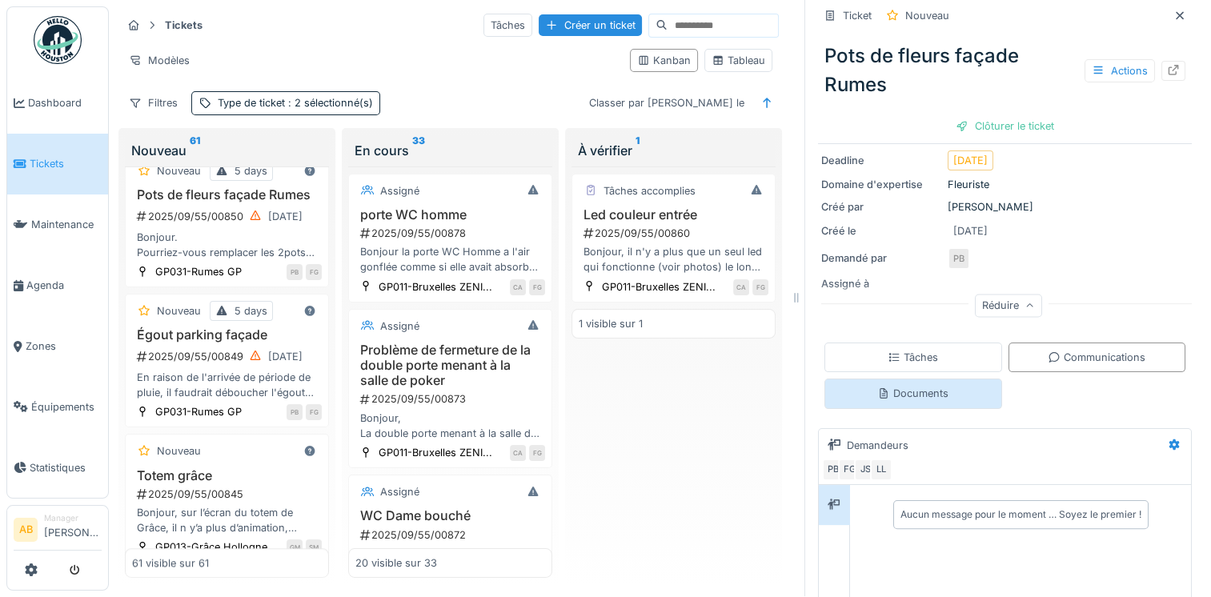
click at [927, 387] on div "Documents" at bounding box center [913, 394] width 178 height 30
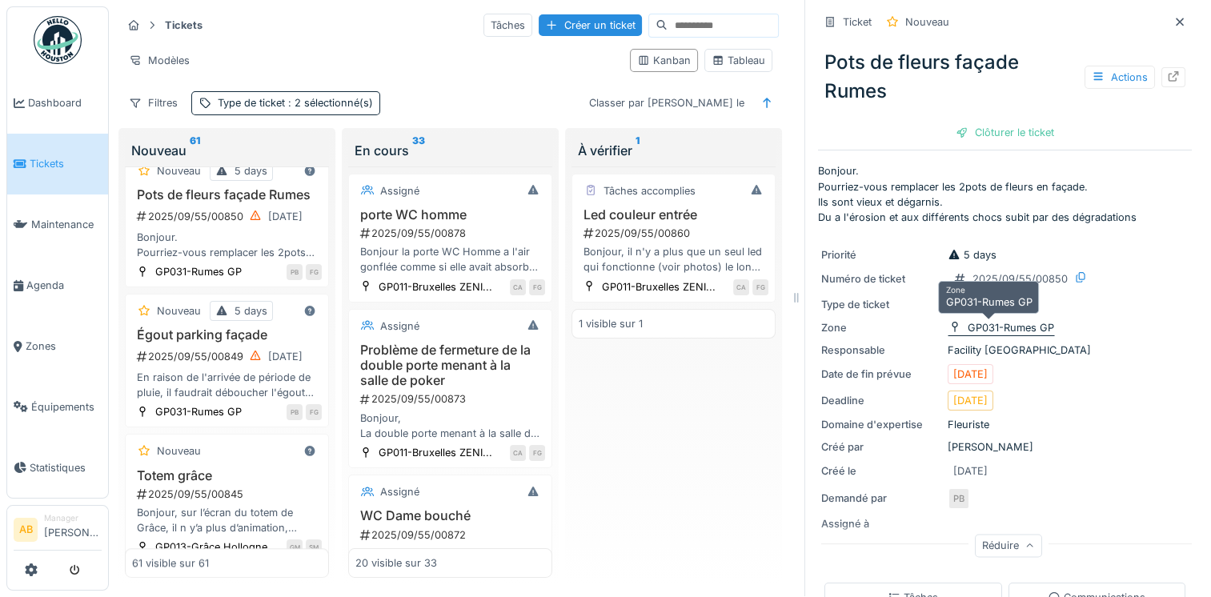
scroll to position [0, 0]
click at [1098, 79] on div "Actions" at bounding box center [1119, 77] width 70 height 23
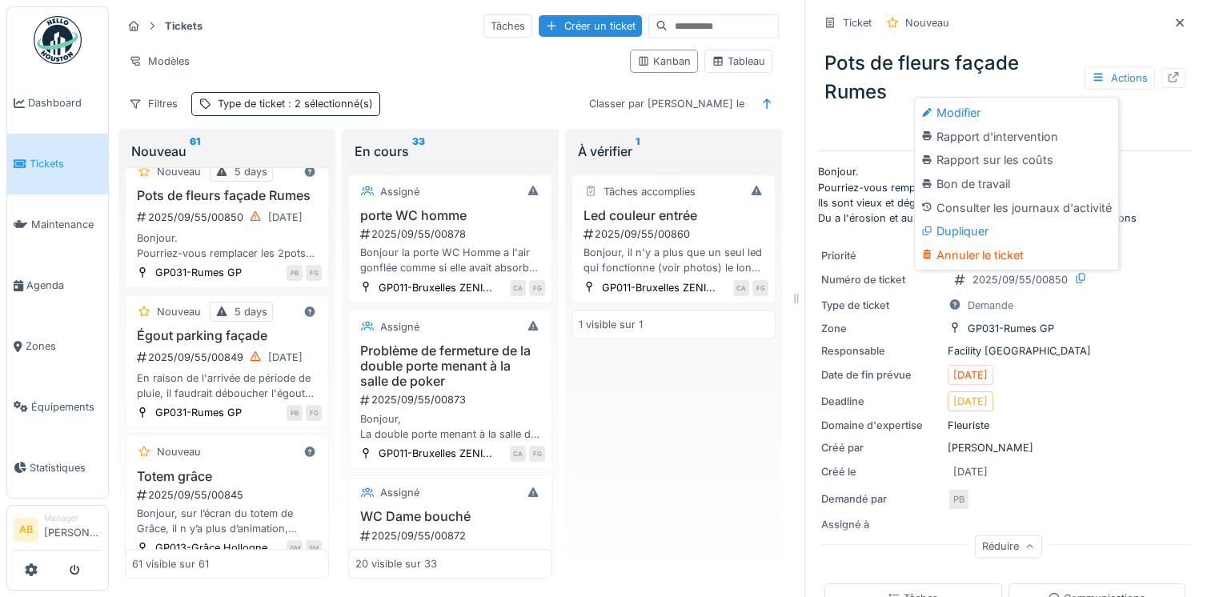
drag, startPoint x: 1118, startPoint y: 446, endPoint x: 1127, endPoint y: 443, distance: 9.1
click at [1120, 446] on div "Créé par Patrice Bouzin" at bounding box center [1004, 447] width 367 height 15
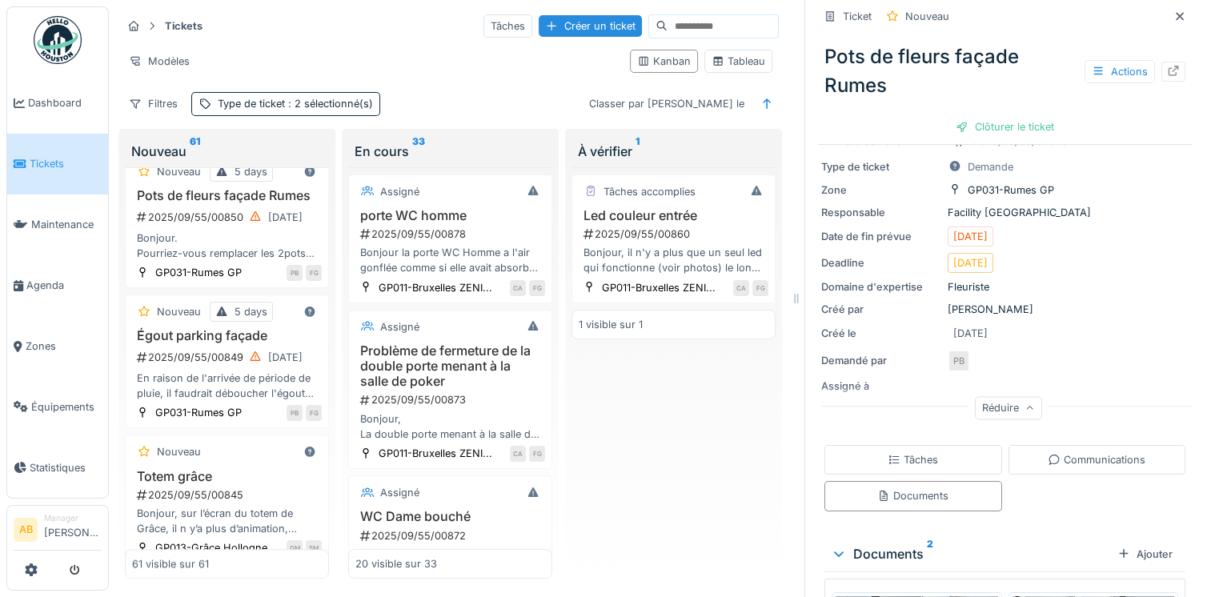
scroll to position [240, 0]
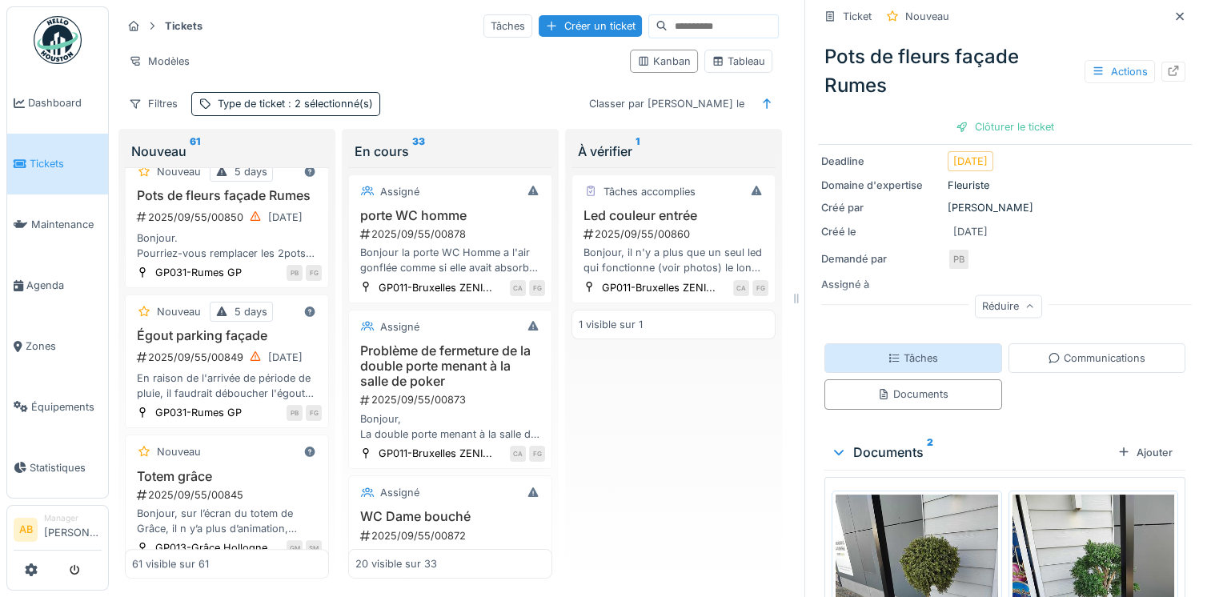
click at [923, 354] on div "Tâches" at bounding box center [913, 358] width 178 height 30
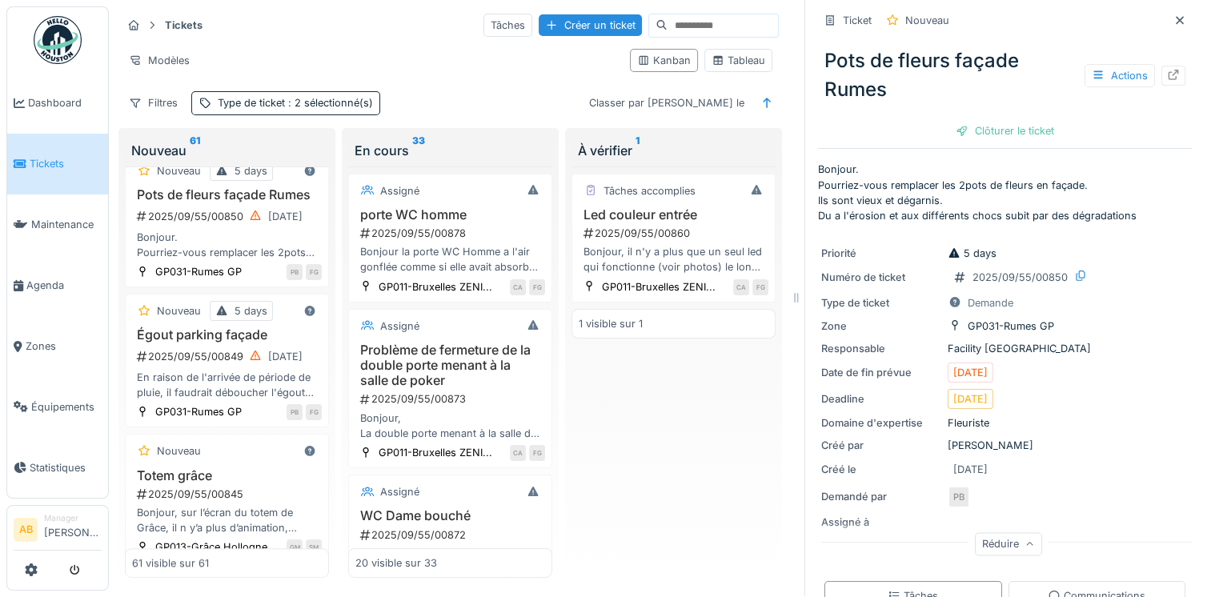
scroll to position [0, 0]
click at [1088, 73] on div "Actions" at bounding box center [1119, 77] width 70 height 23
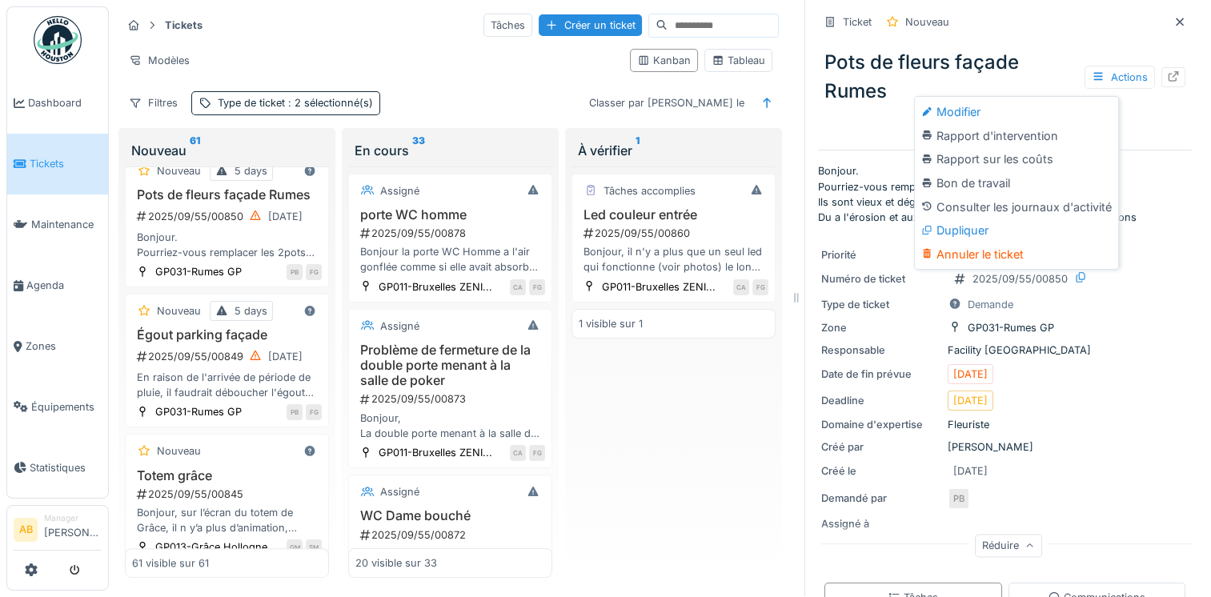
click at [1133, 523] on div "Réduire" at bounding box center [1008, 548] width 374 height 51
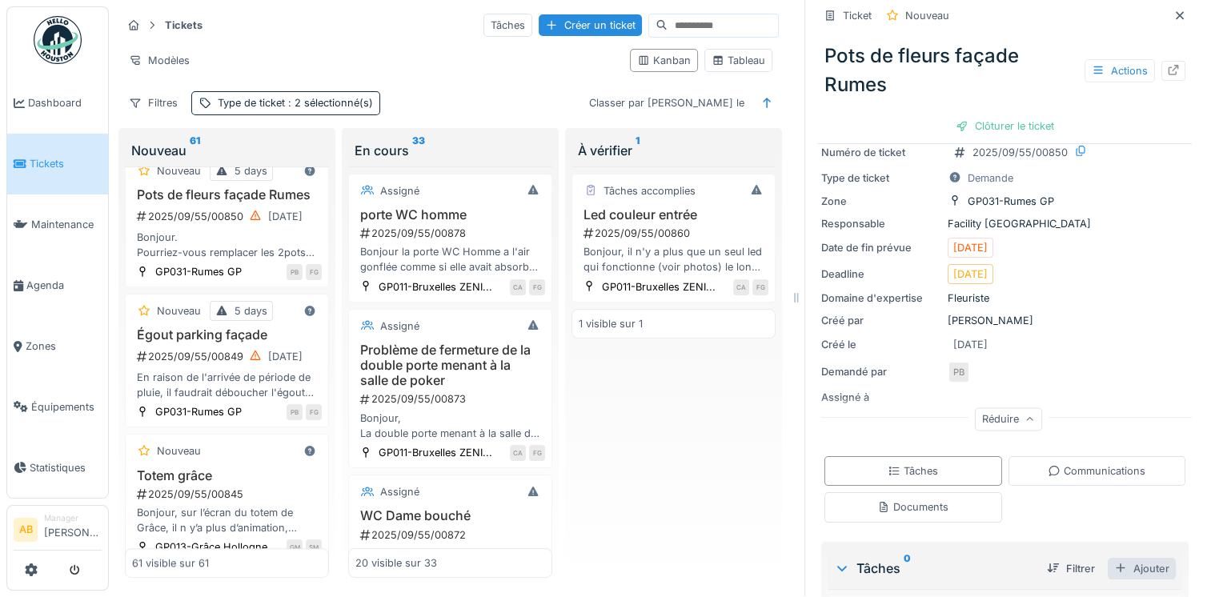
scroll to position [237, 0]
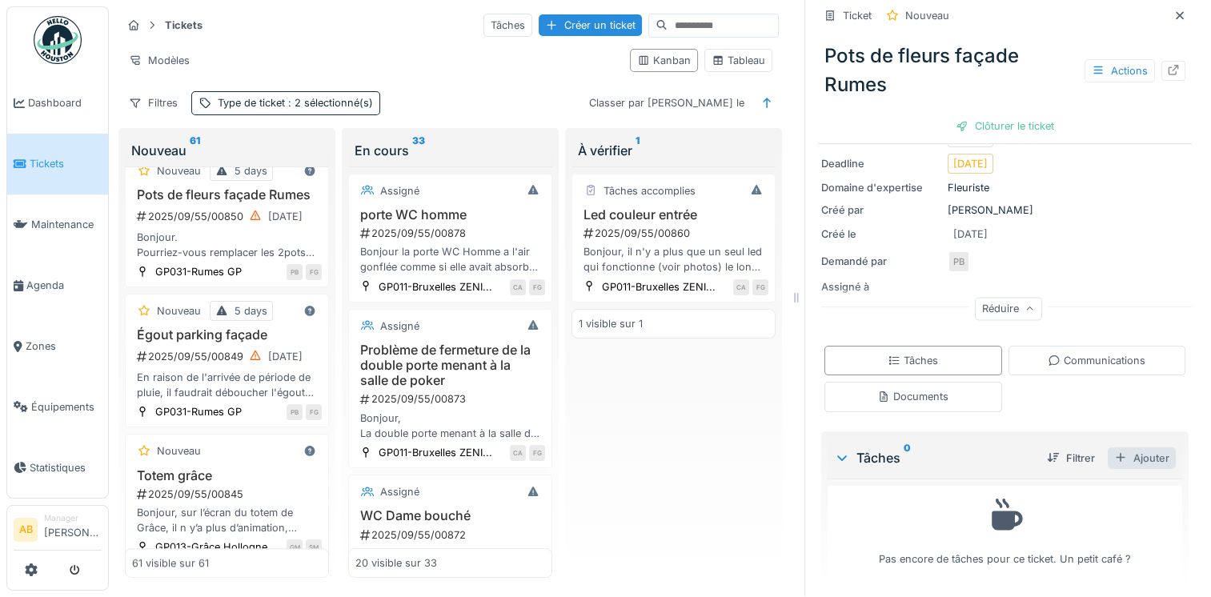
click at [1138, 449] on div "Ajouter" at bounding box center [1142, 458] width 68 height 22
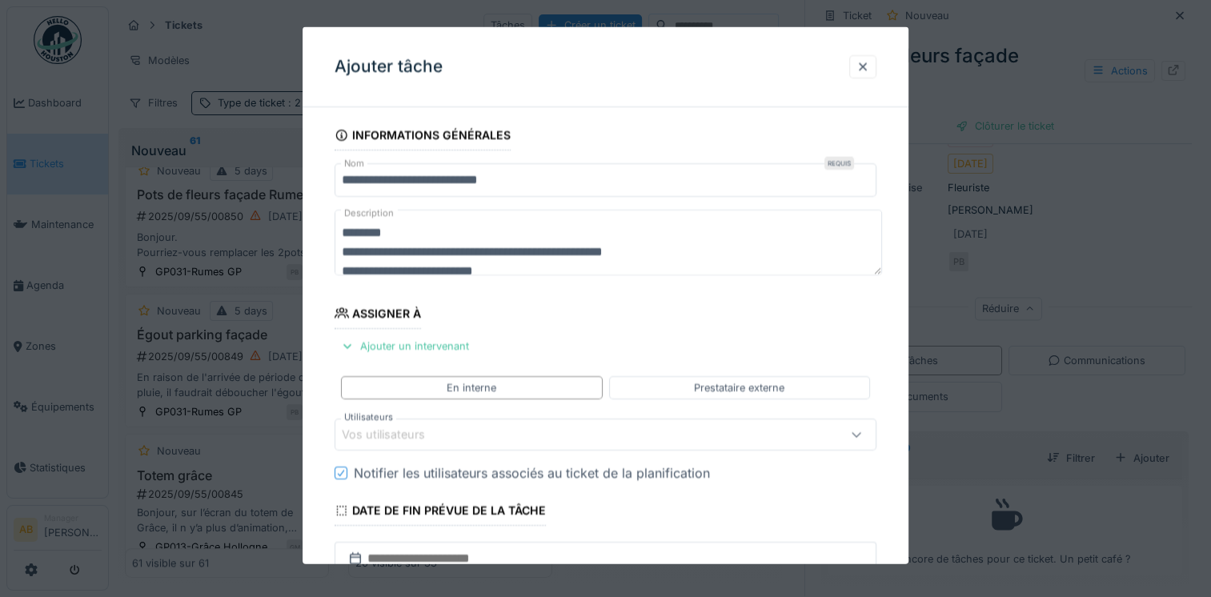
click at [471, 434] on div "Vos utilisateurs" at bounding box center [573, 435] width 462 height 18
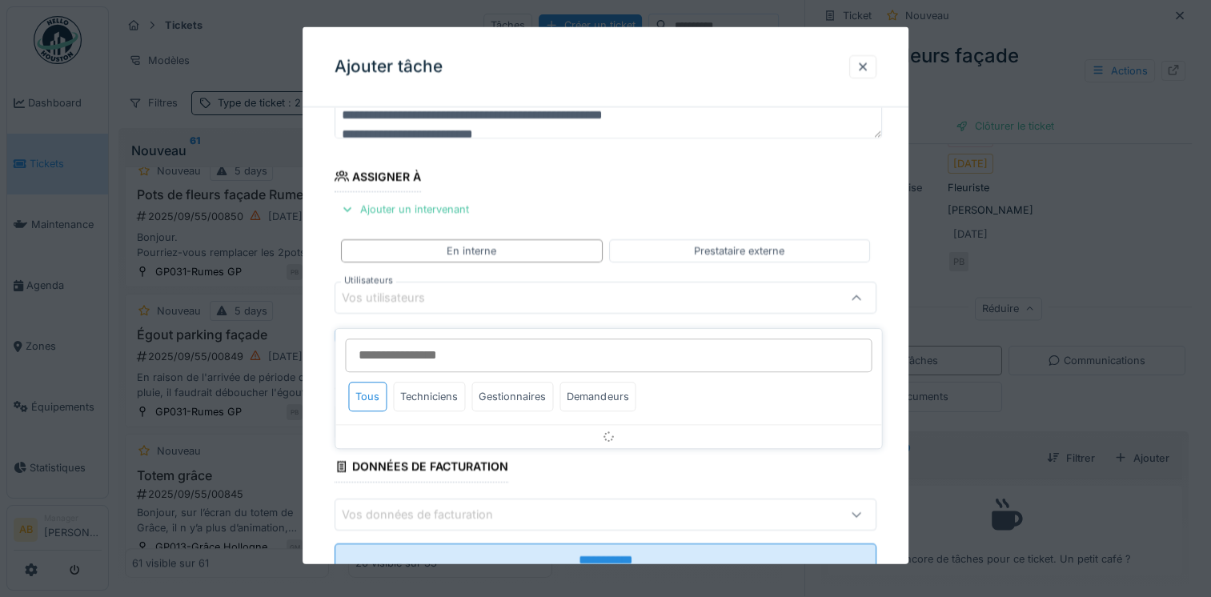
scroll to position [138, 0]
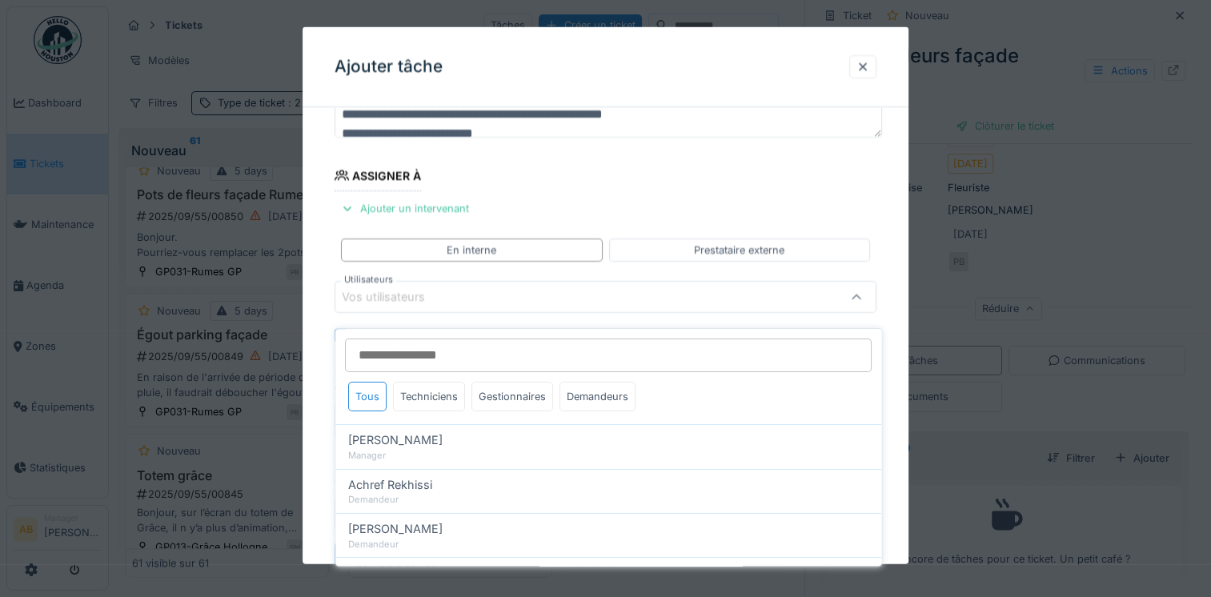
click at [423, 297] on div "Vos utilisateurs" at bounding box center [395, 297] width 106 height 18
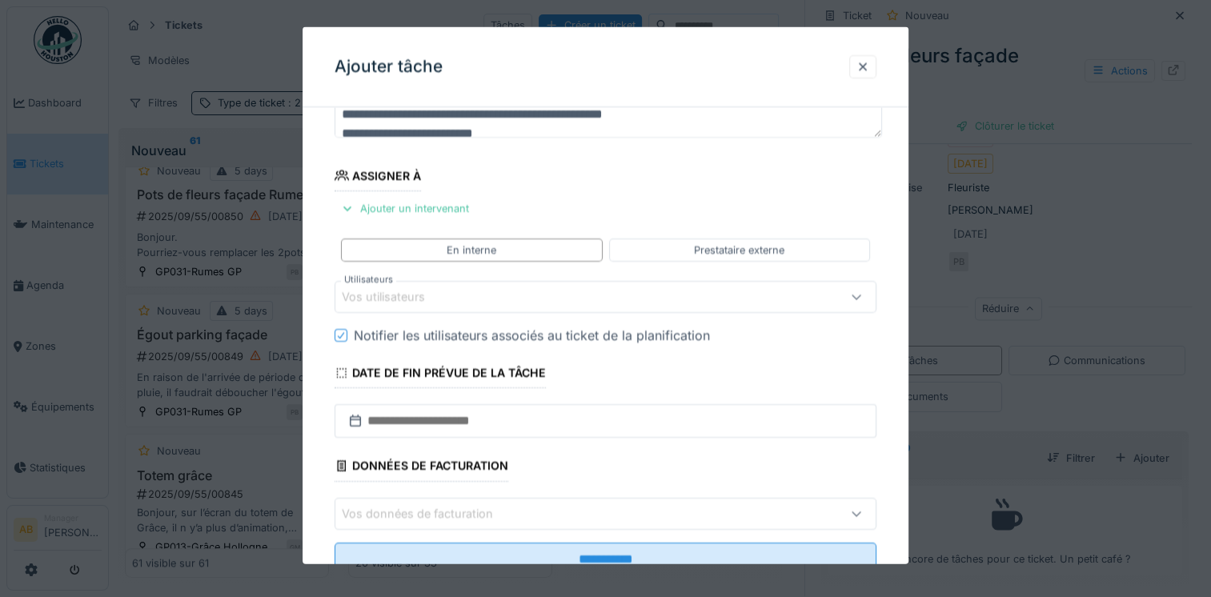
click at [444, 299] on div "Vos utilisateurs" at bounding box center [395, 297] width 106 height 18
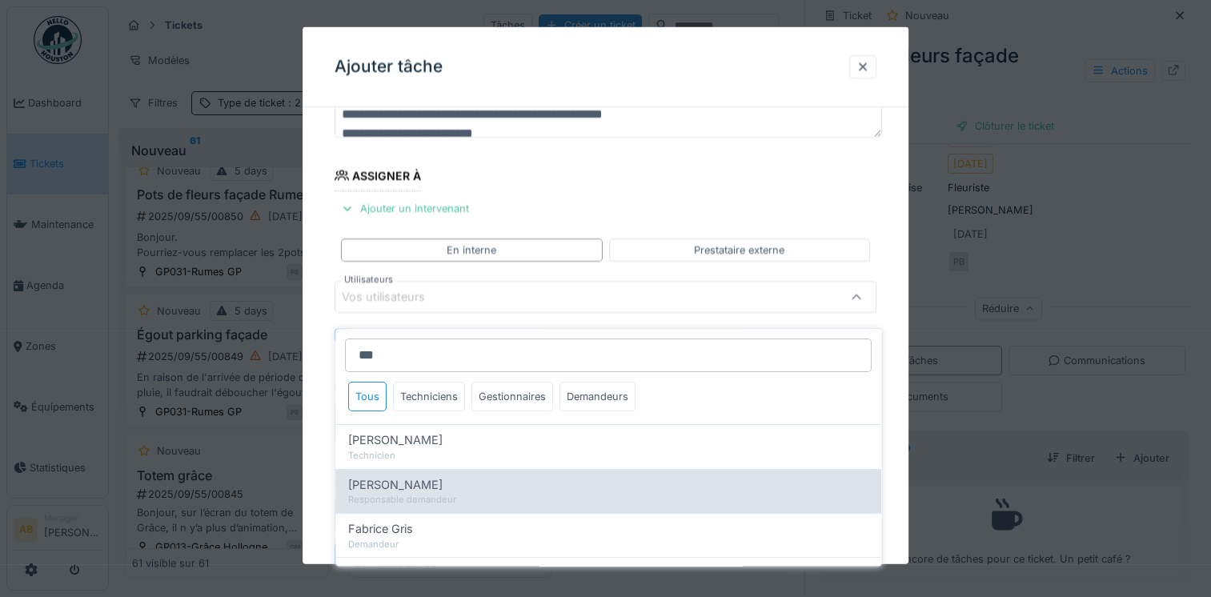
type input "***"
click at [454, 476] on div "Fabienne Goury" at bounding box center [608, 485] width 520 height 18
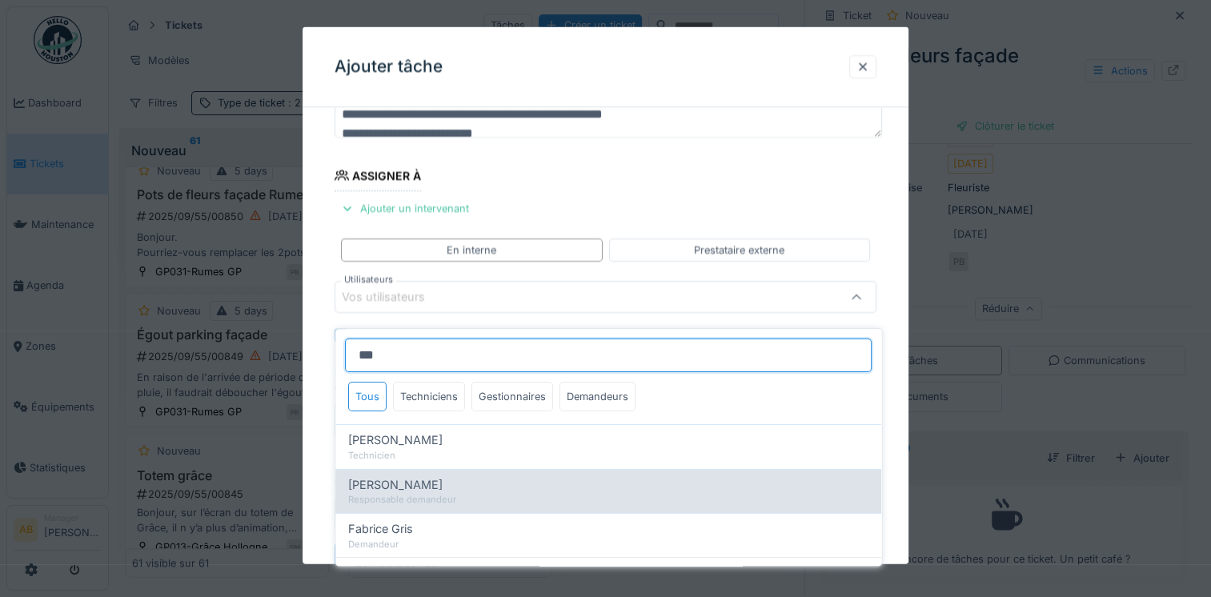
type input "****"
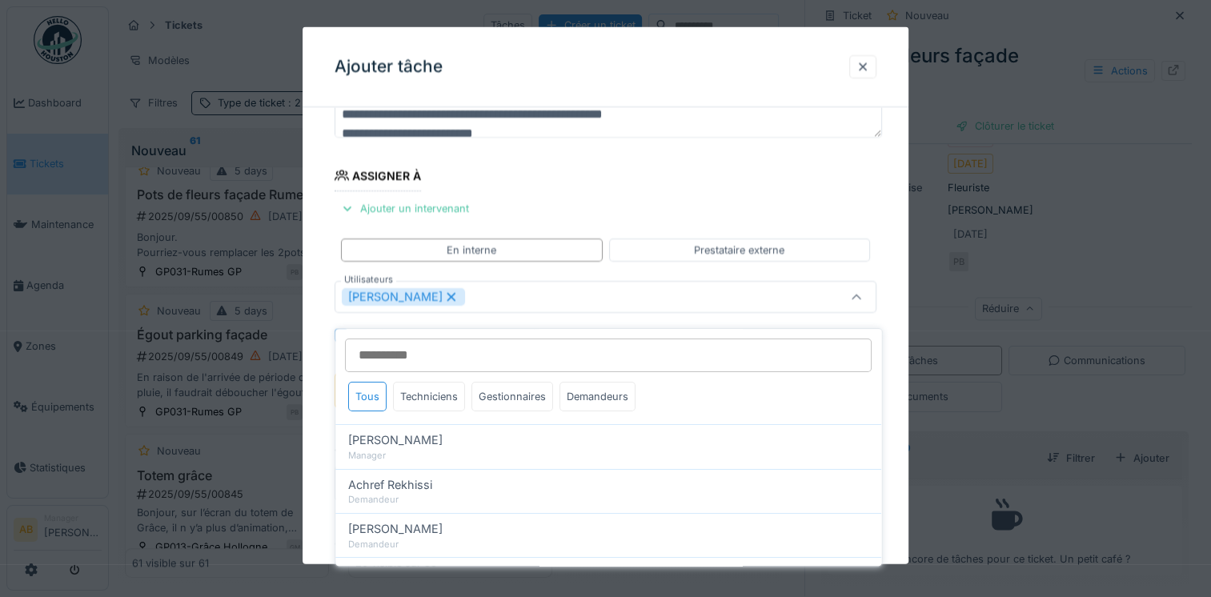
click at [672, 187] on fieldset "**********" at bounding box center [606, 316] width 542 height 669
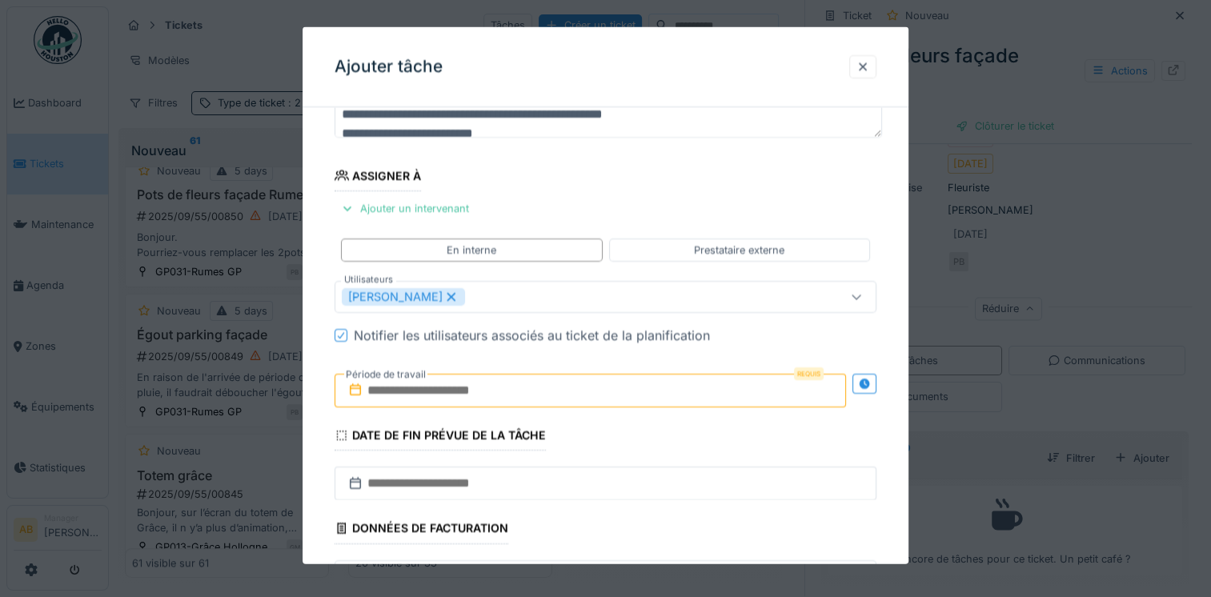
click at [487, 376] on input "text" at bounding box center [590, 391] width 511 height 34
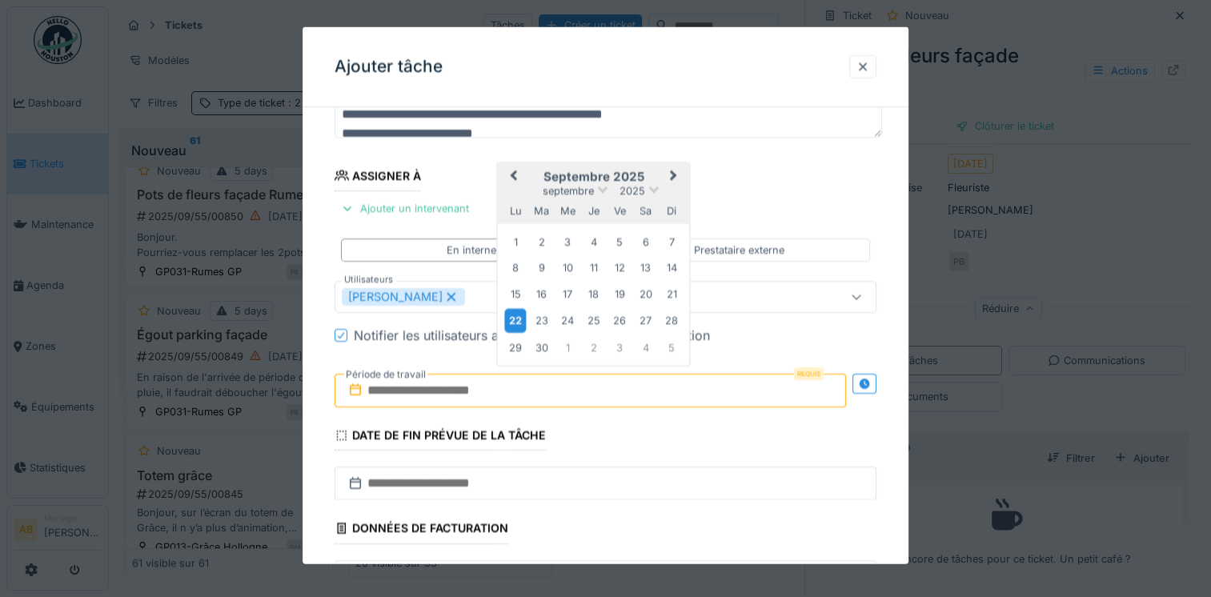
click at [515, 314] on div "22" at bounding box center [516, 320] width 22 height 23
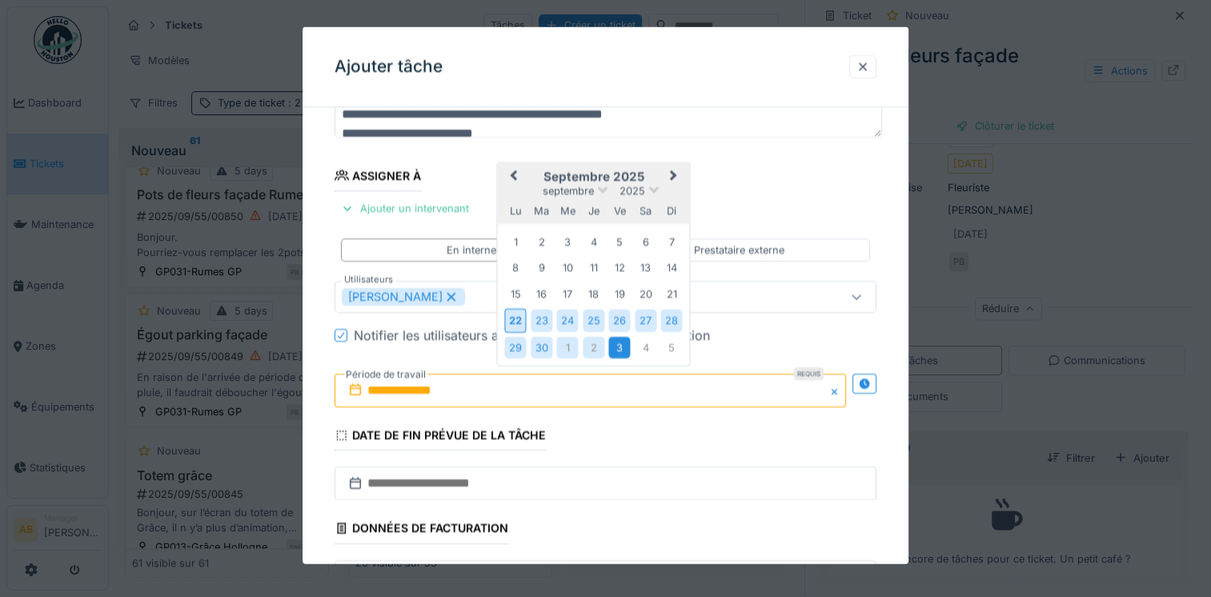
click at [615, 337] on div "3" at bounding box center [620, 347] width 22 height 22
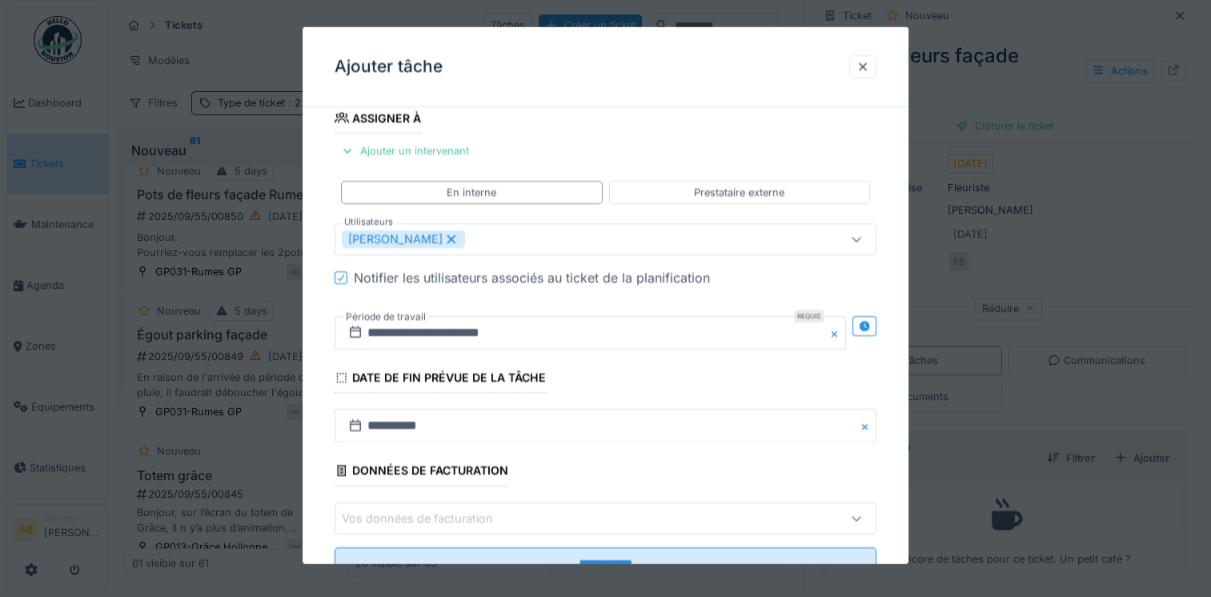
scroll to position [253, 0]
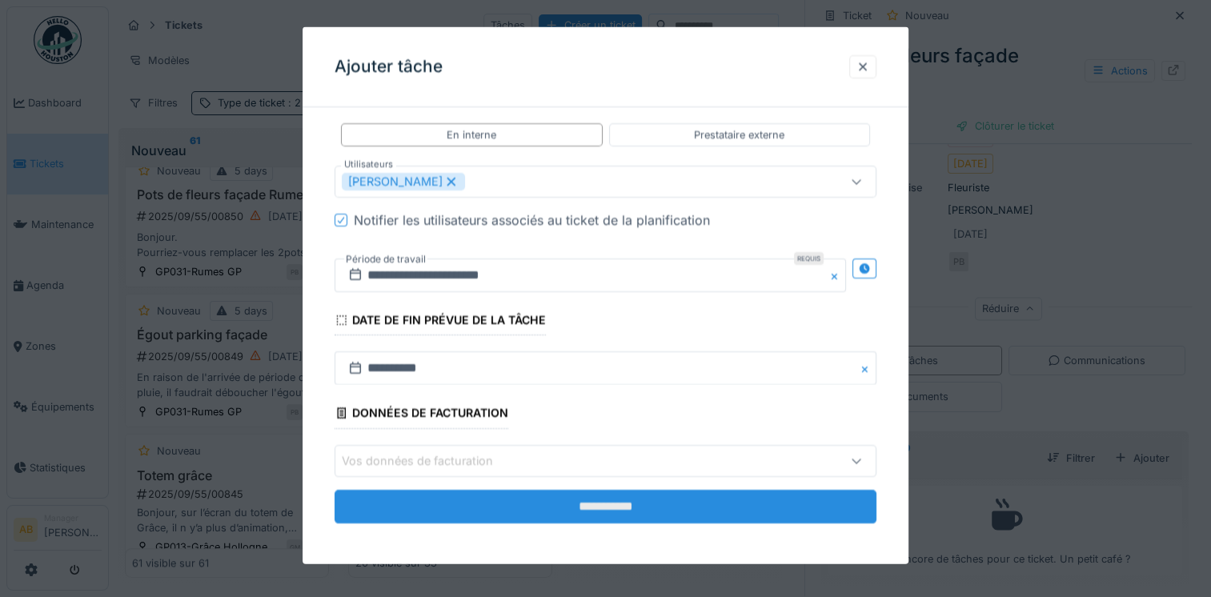
click at [610, 495] on input "**********" at bounding box center [606, 506] width 542 height 34
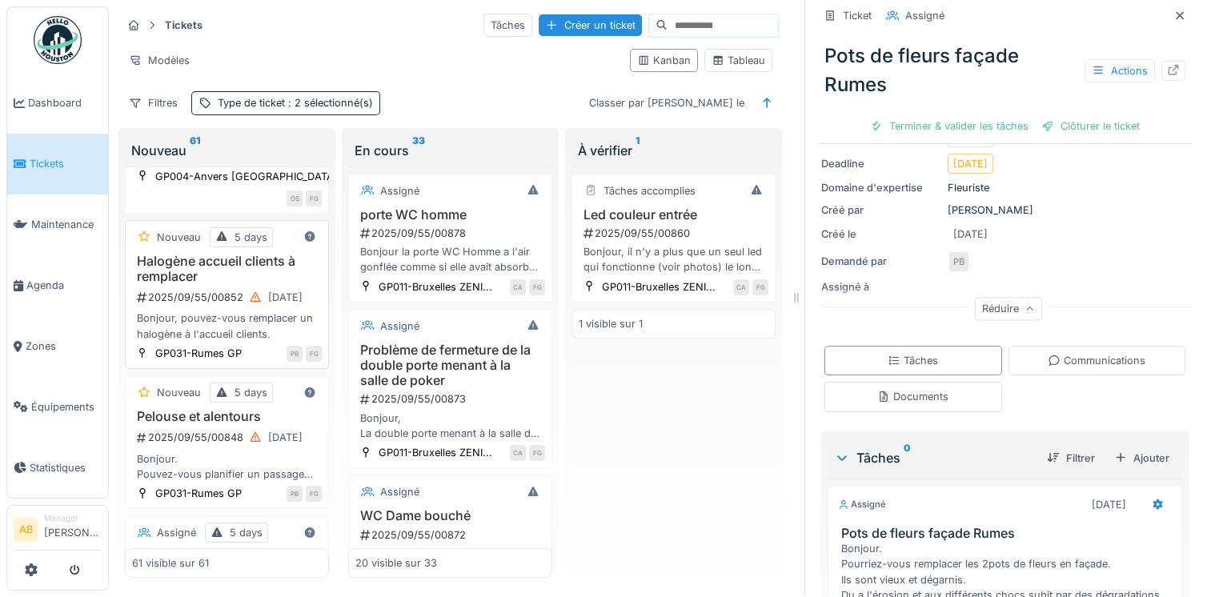
scroll to position [827, 0]
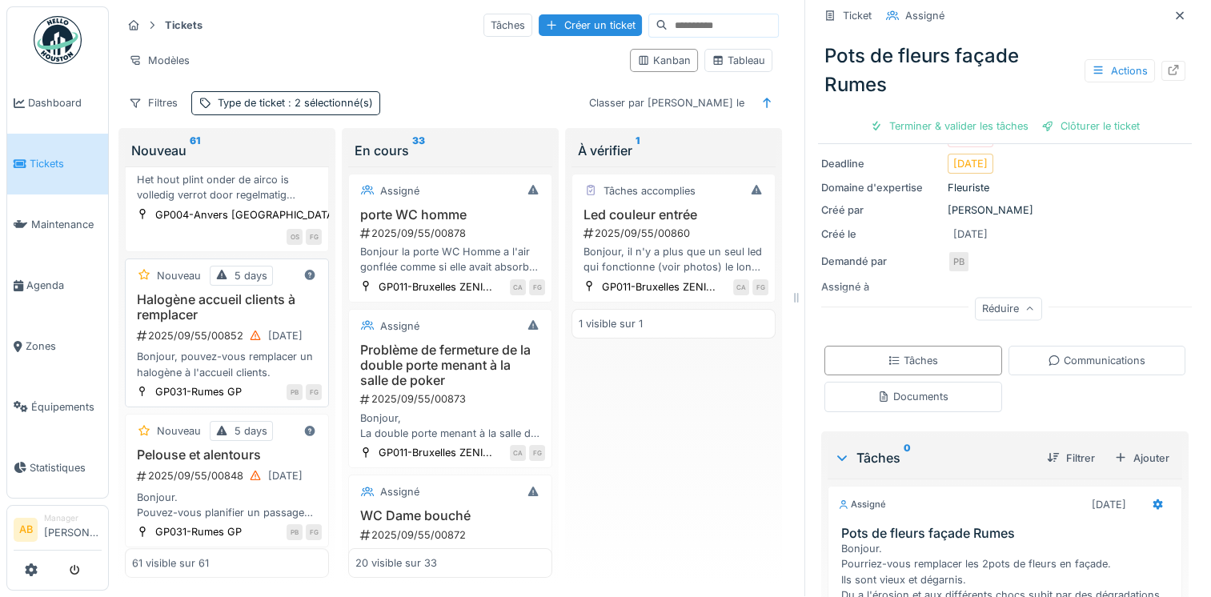
click at [182, 326] on div "2025/09/55/00852 15/09/2025" at bounding box center [228, 336] width 186 height 20
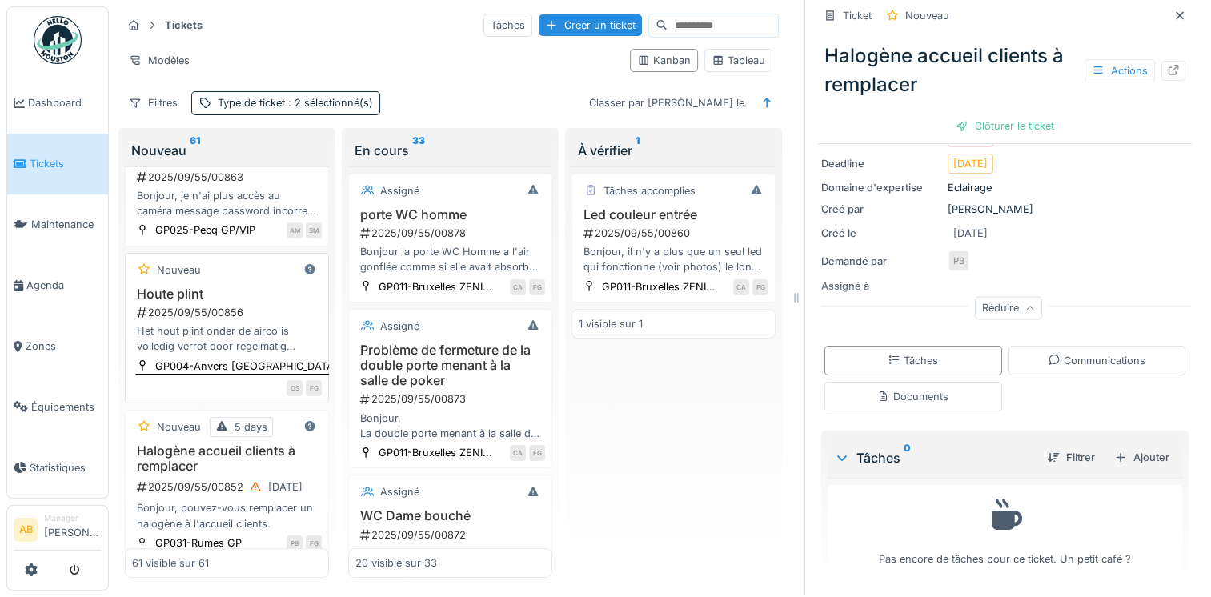
scroll to position [667, 0]
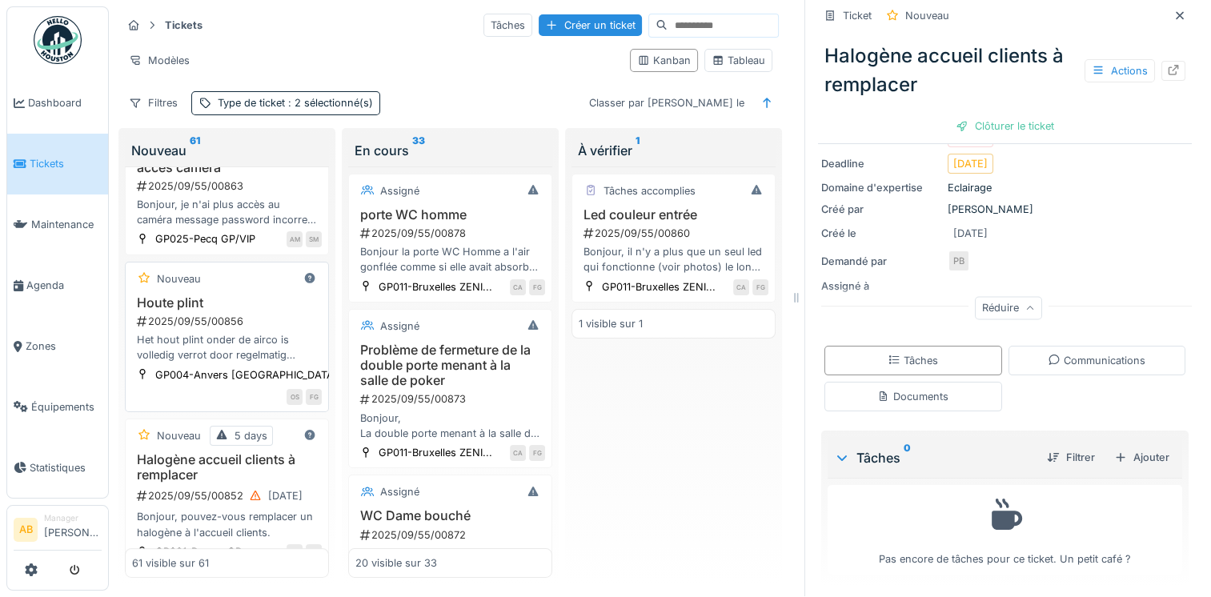
click at [231, 338] on div "Het hout plint onder de airco is volledig verrot door regelmatig waterlek van a…" at bounding box center [227, 347] width 190 height 30
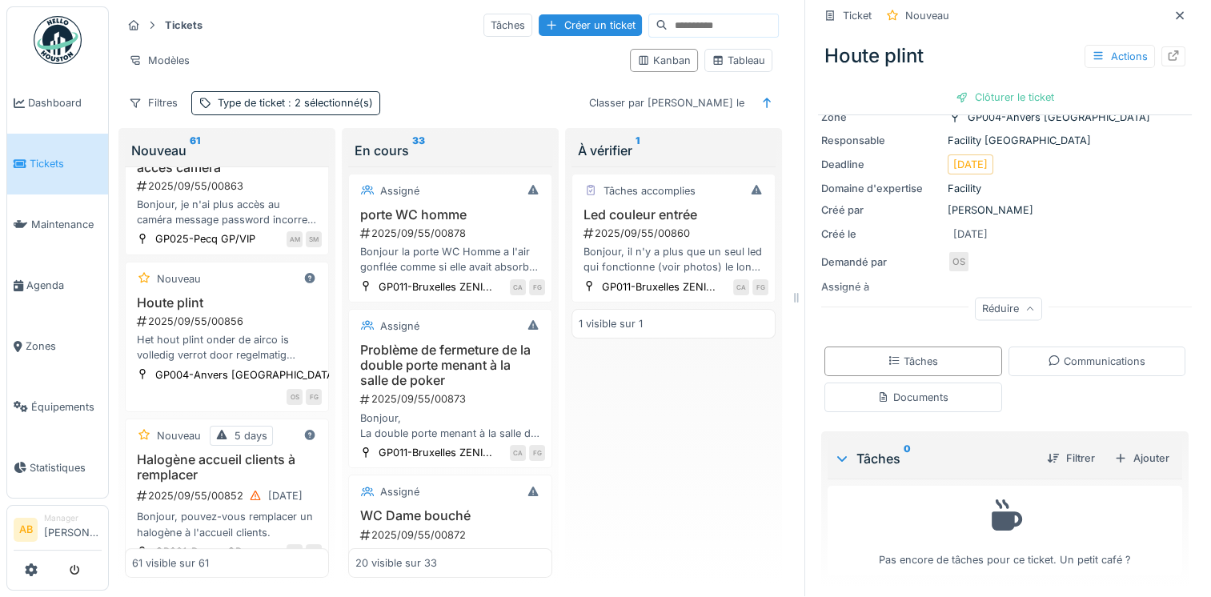
scroll to position [145, 0]
click at [1070, 353] on div "Communications" at bounding box center [1097, 360] width 98 height 15
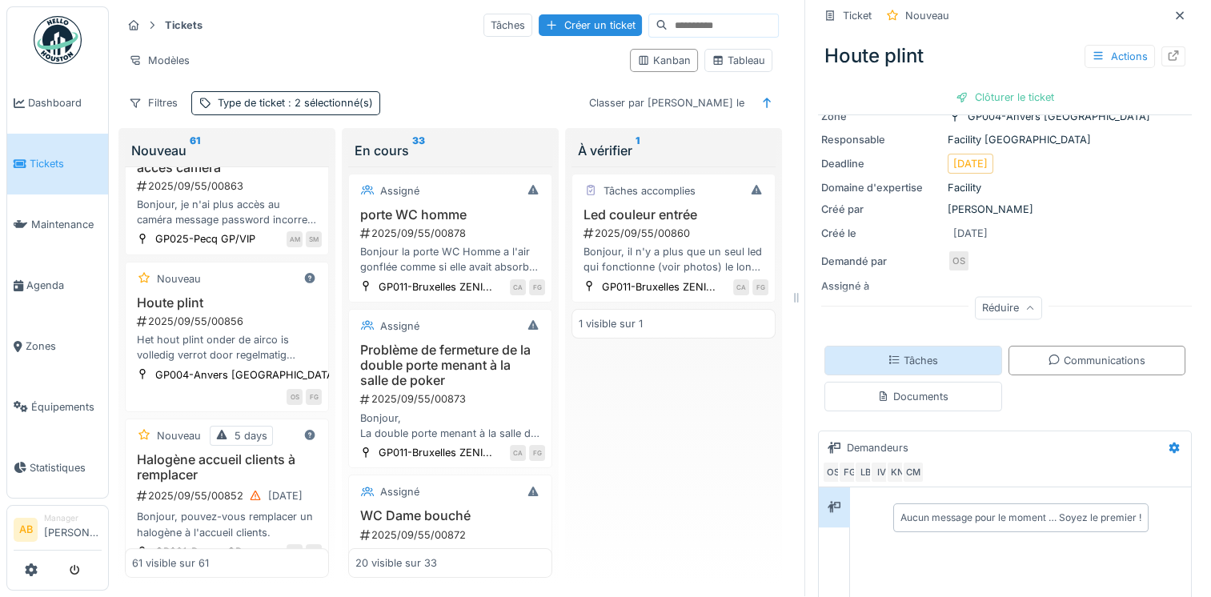
click at [949, 383] on div "Documents" at bounding box center [913, 397] width 178 height 30
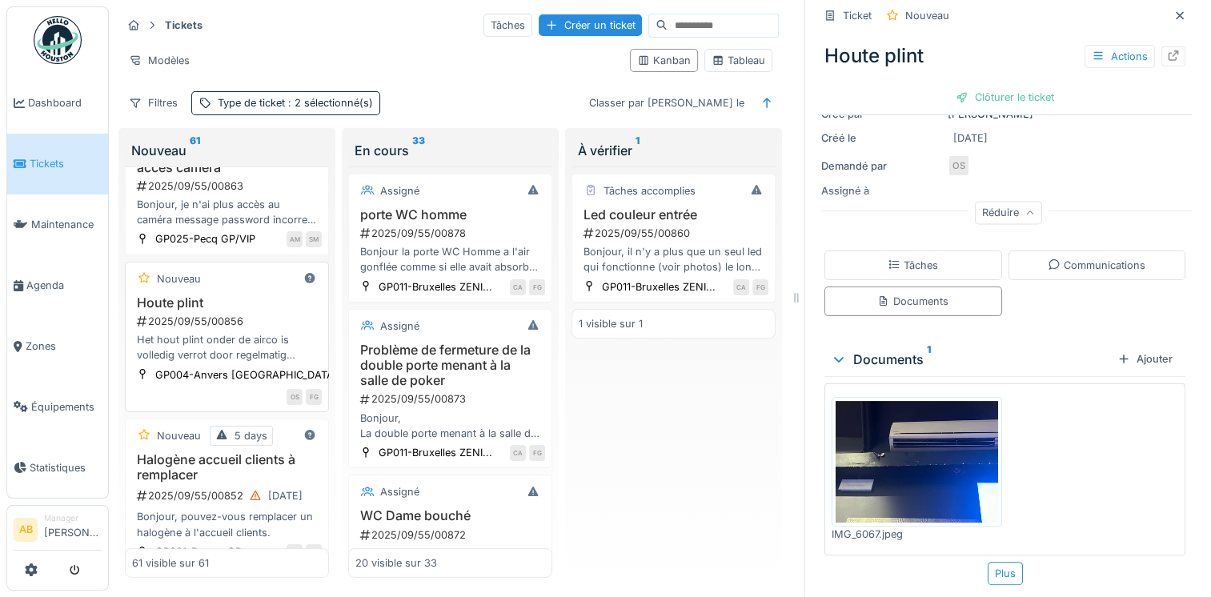
scroll to position [587, 0]
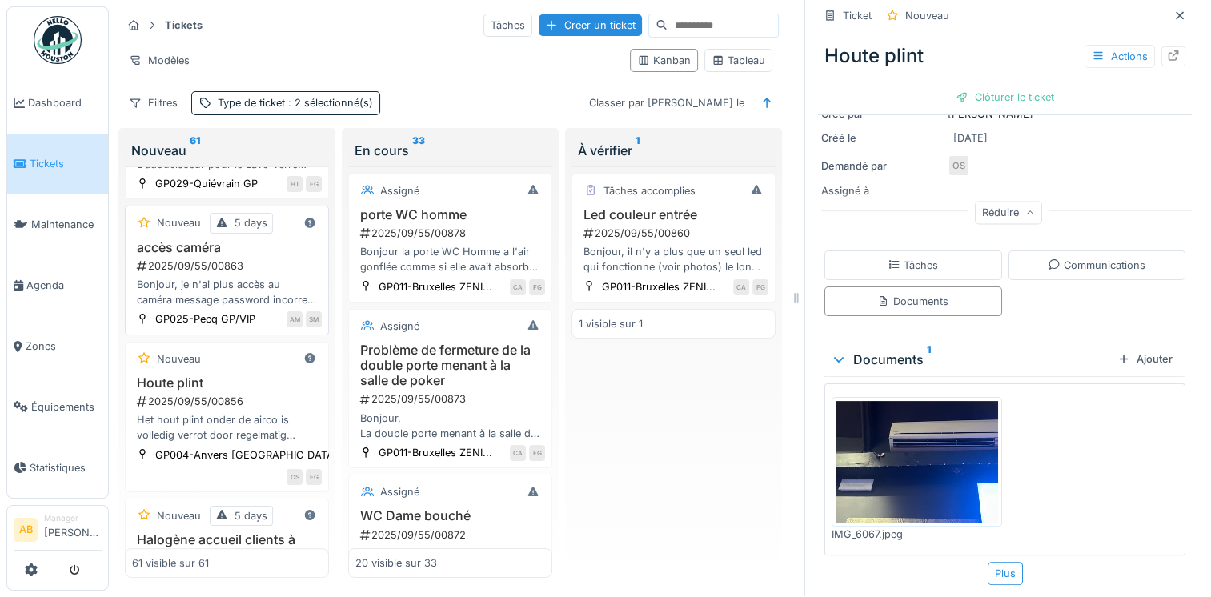
click at [262, 278] on div "Bonjour, je n'ai plus accès au caméra message password incorrect , serait-il po…" at bounding box center [227, 292] width 190 height 30
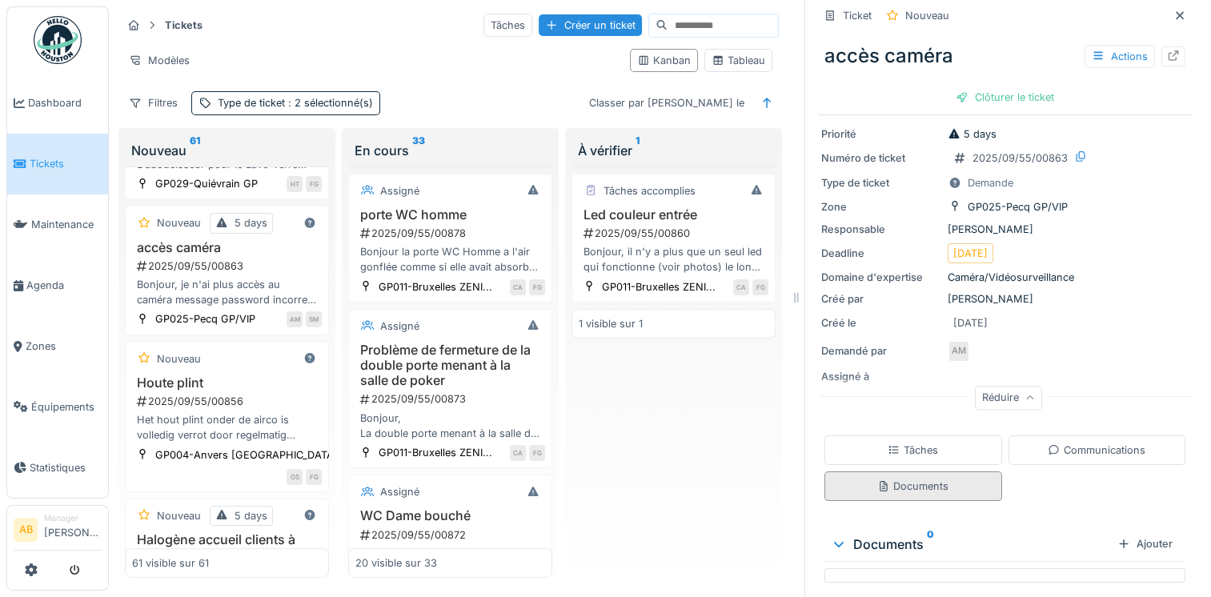
scroll to position [86, 0]
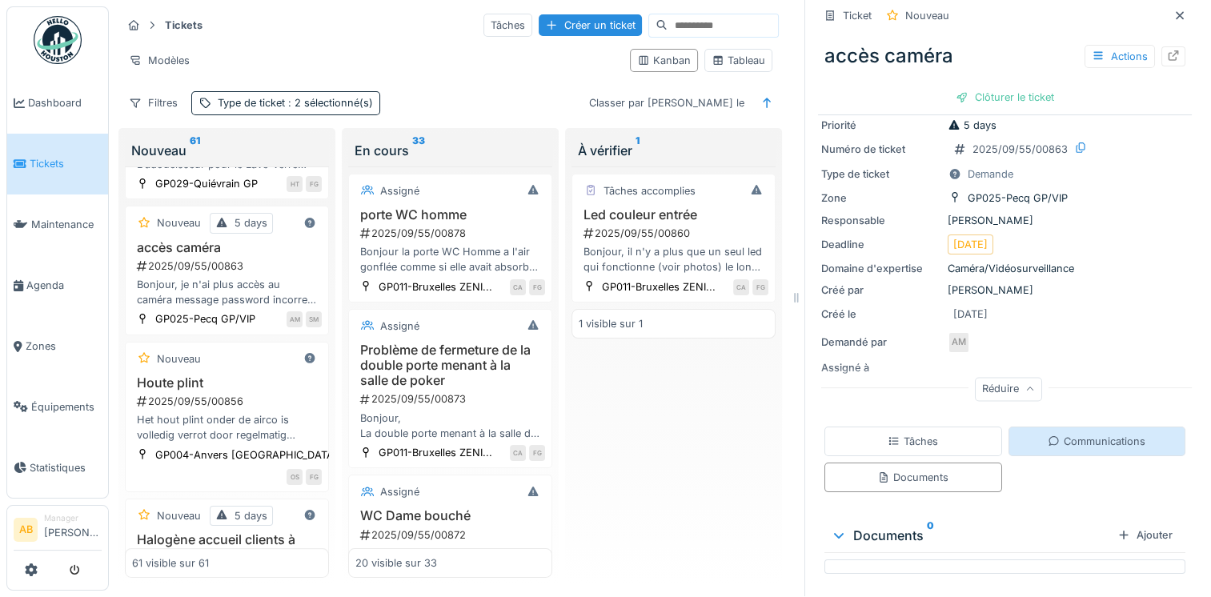
click at [1066, 434] on div "Communications" at bounding box center [1097, 441] width 98 height 15
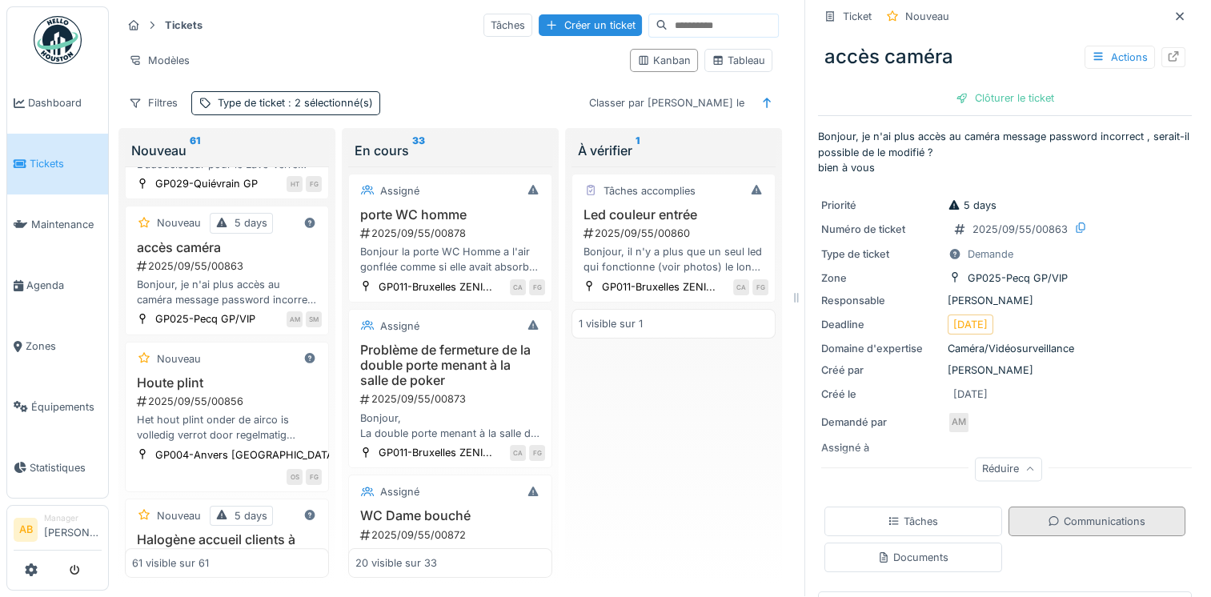
scroll to position [246, 0]
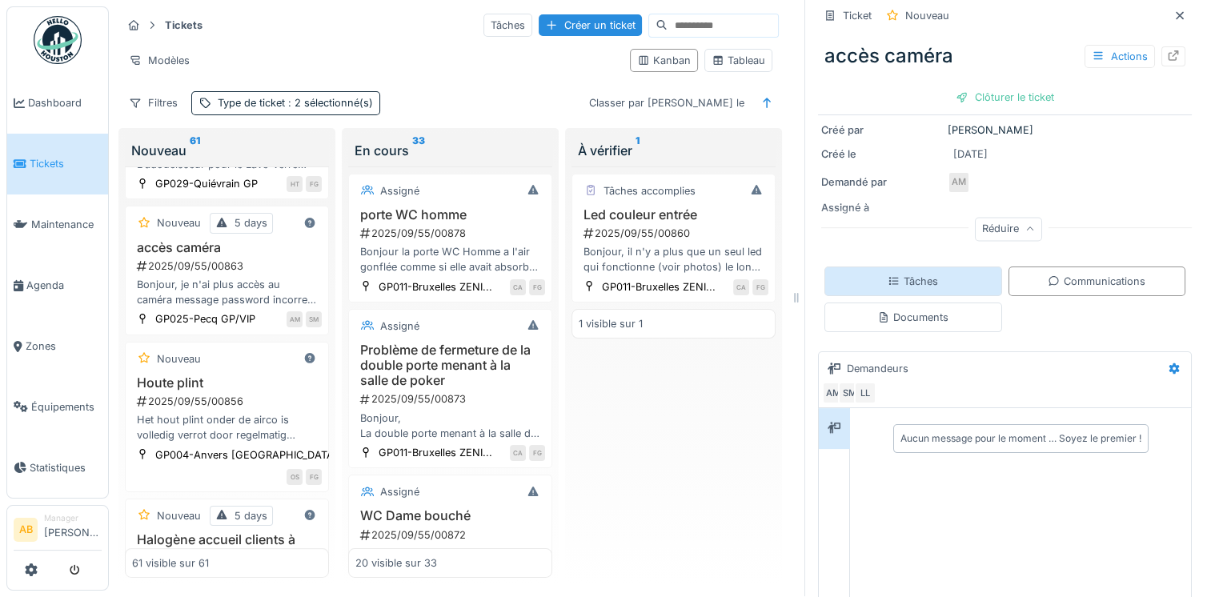
click at [911, 274] on div "Tâches" at bounding box center [912, 281] width 50 height 15
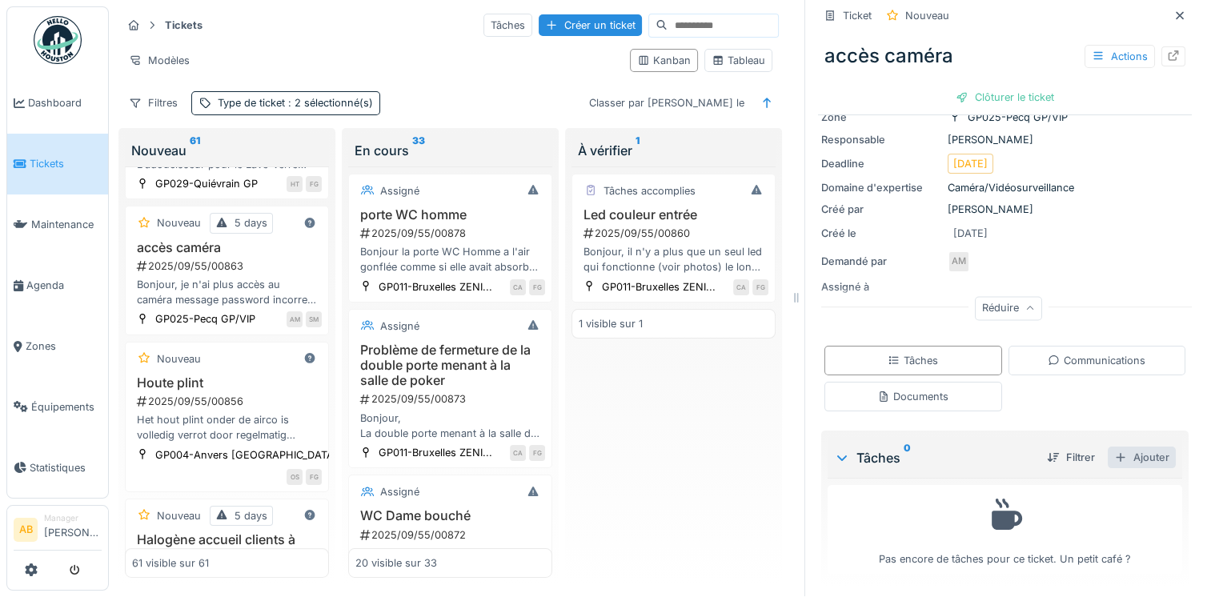
click at [1125, 447] on div "Ajouter" at bounding box center [1142, 458] width 68 height 22
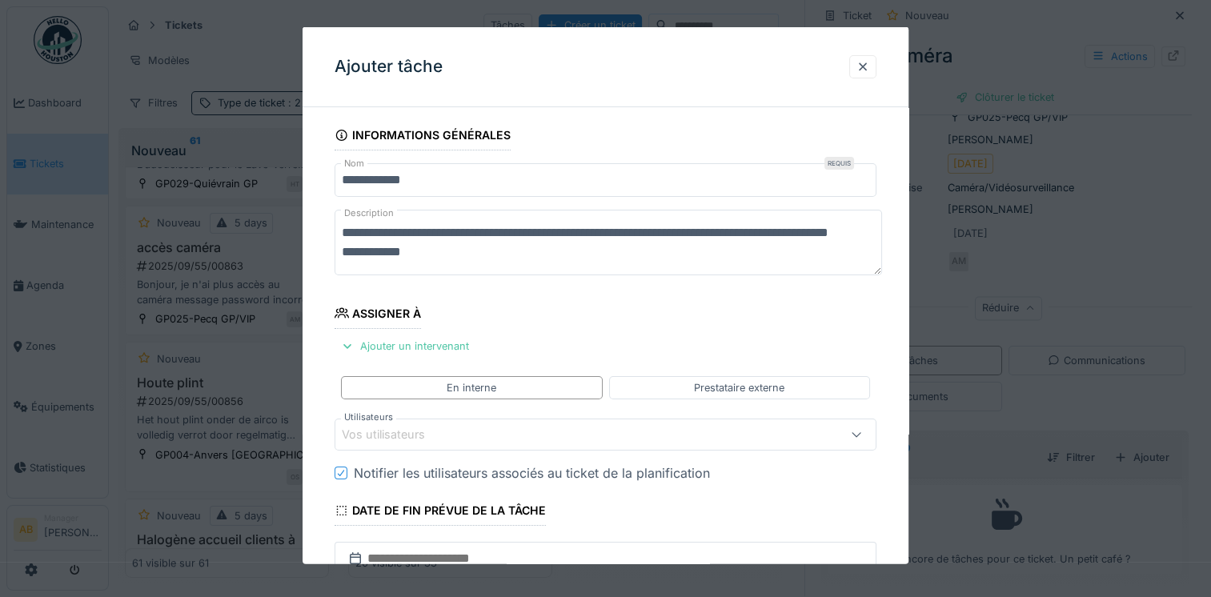
click at [476, 431] on div "Vos utilisateurs" at bounding box center [573, 435] width 462 height 18
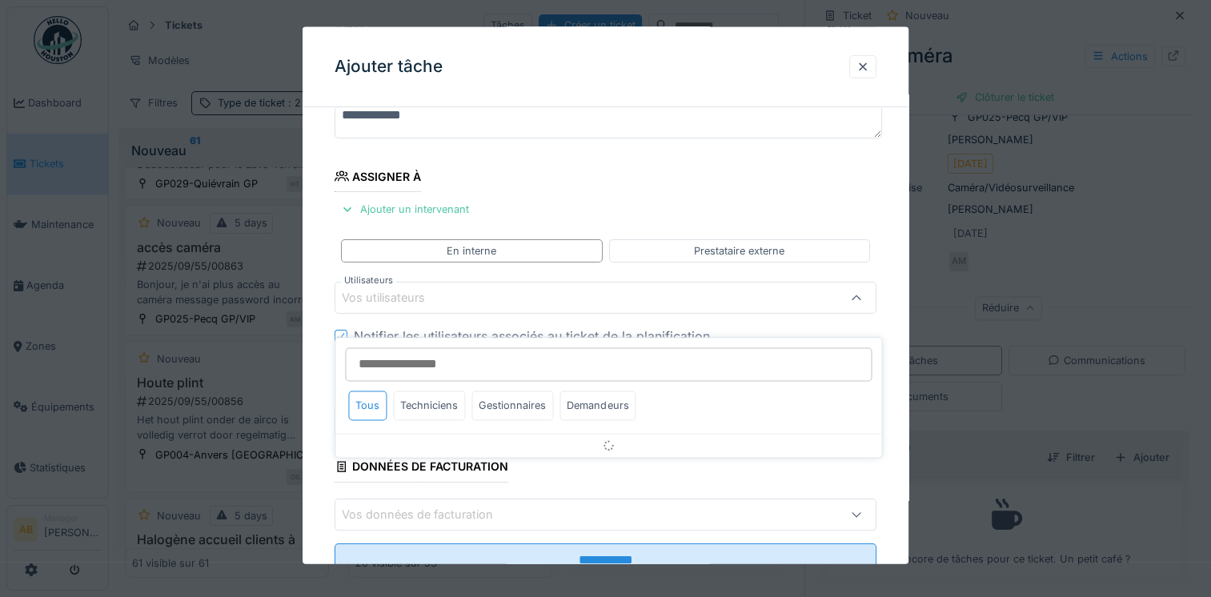
scroll to position [138, 0]
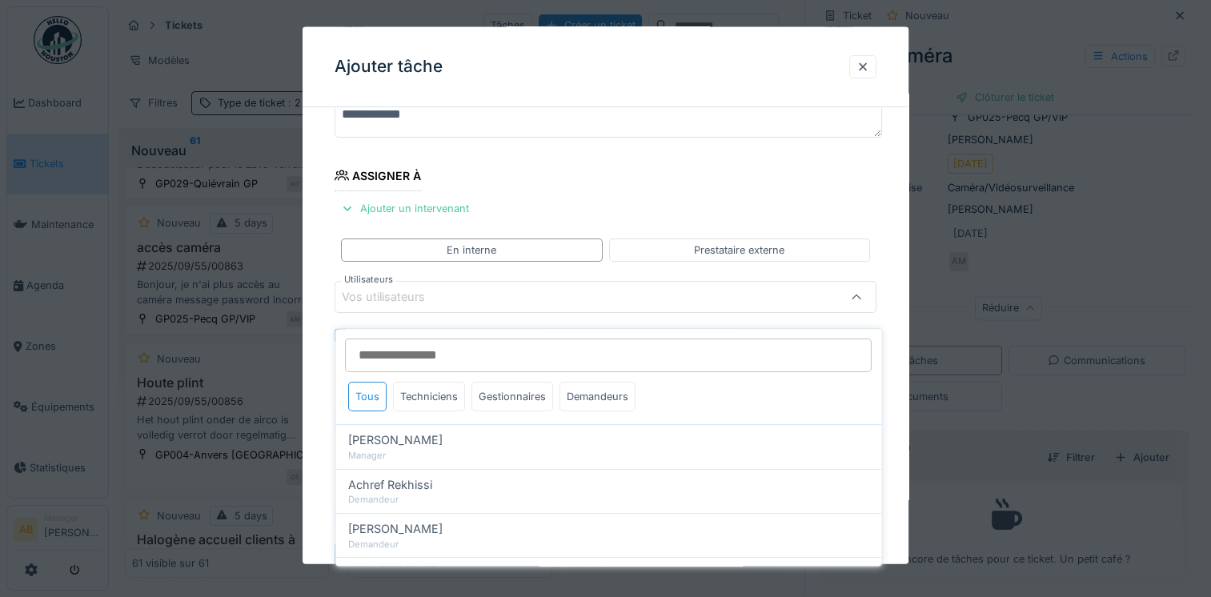
click at [423, 299] on div "Vos utilisateurs" at bounding box center [395, 297] width 106 height 18
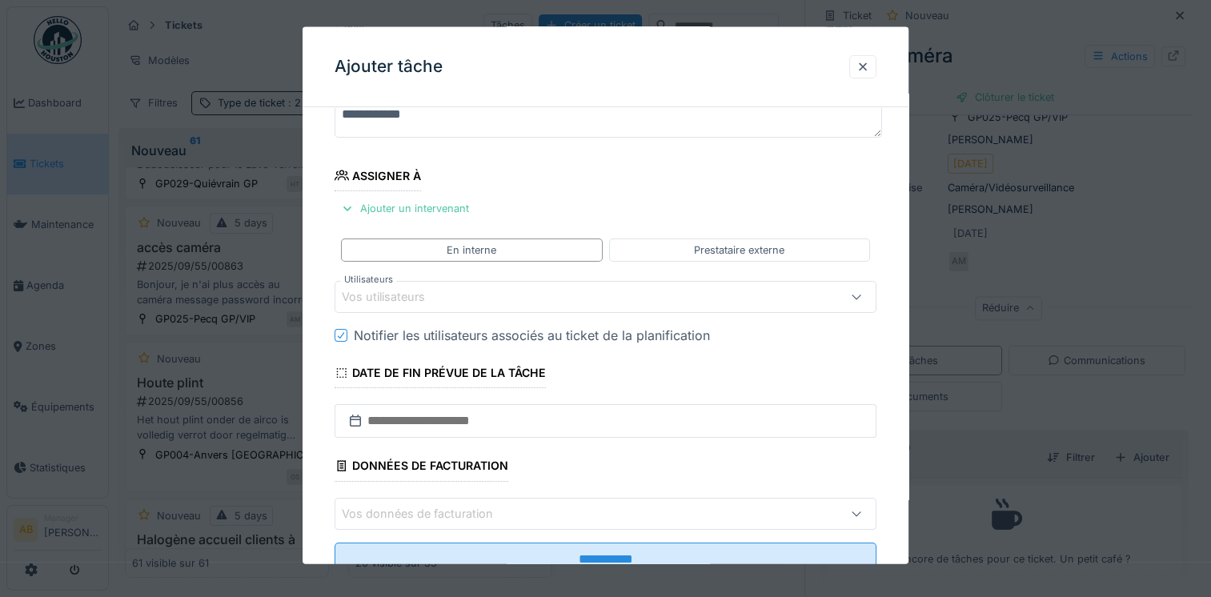
click at [423, 299] on div "Vos utilisateurs" at bounding box center [395, 297] width 106 height 18
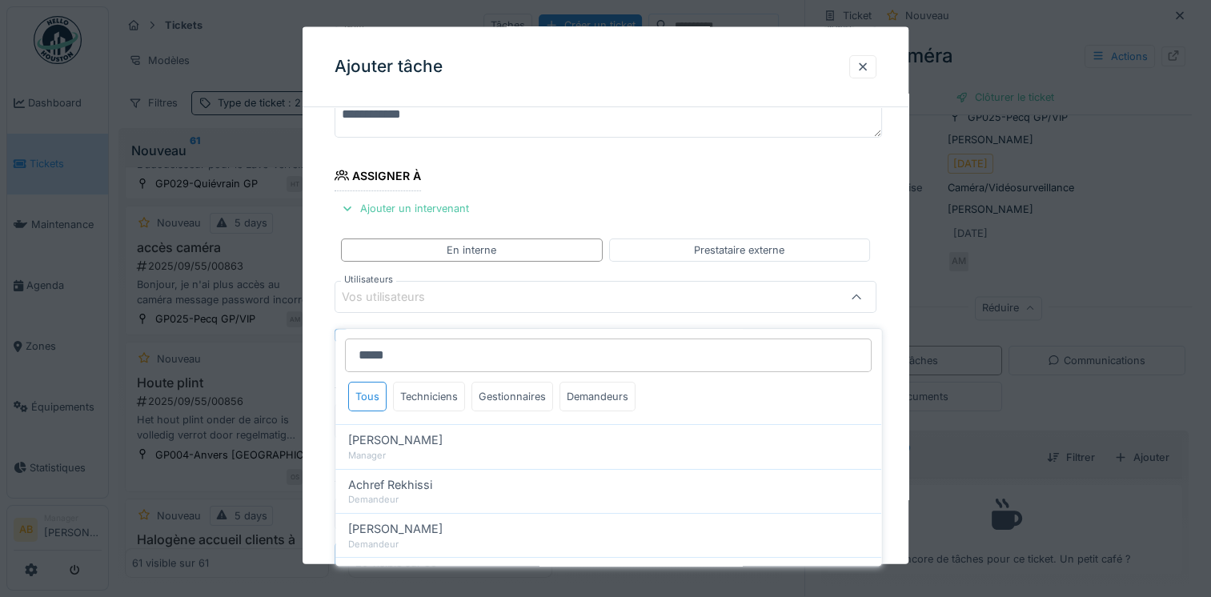
click at [418, 347] on input "*****" at bounding box center [608, 356] width 527 height 34
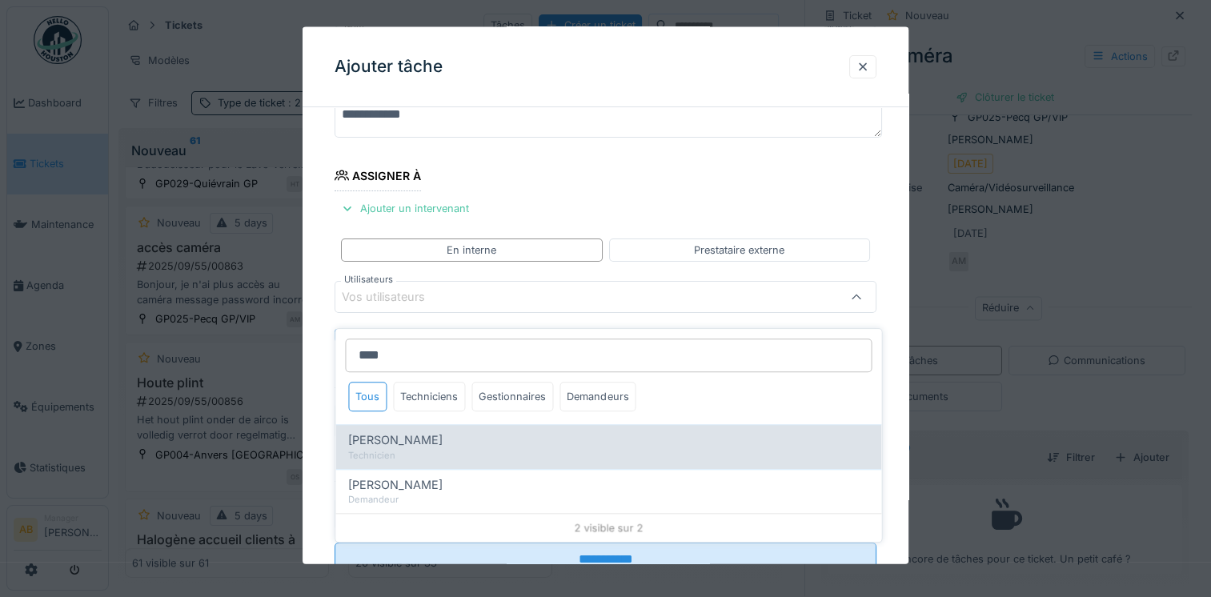
type input "****"
drag, startPoint x: 472, startPoint y: 443, endPoint x: 483, endPoint y: 441, distance: 10.5
click at [474, 449] on div "Technicien" at bounding box center [608, 456] width 520 height 14
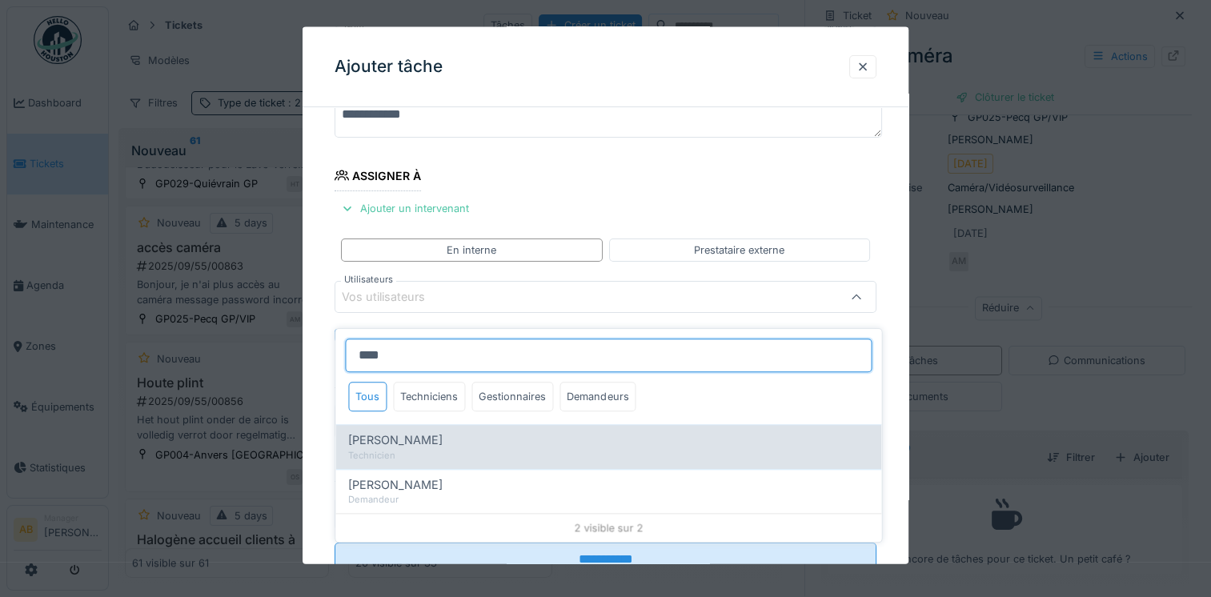
type input "****"
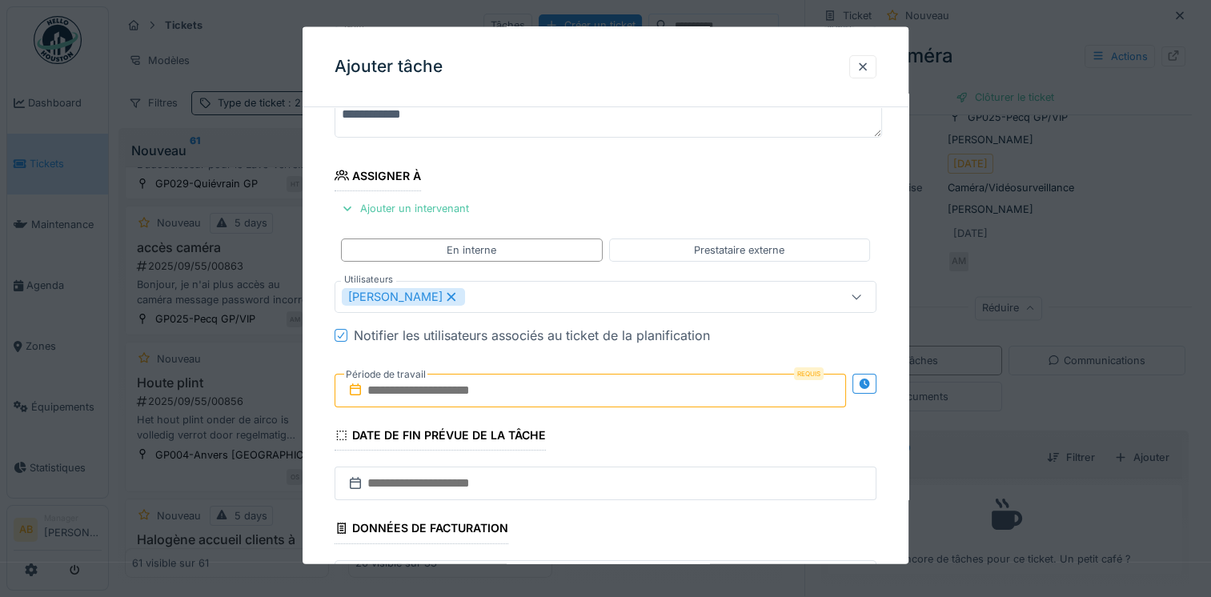
drag, startPoint x: 725, startPoint y: 163, endPoint x: 747, endPoint y: 162, distance: 22.4
click at [733, 163] on fieldset "**********" at bounding box center [606, 316] width 542 height 669
click at [571, 389] on input "text" at bounding box center [590, 391] width 511 height 34
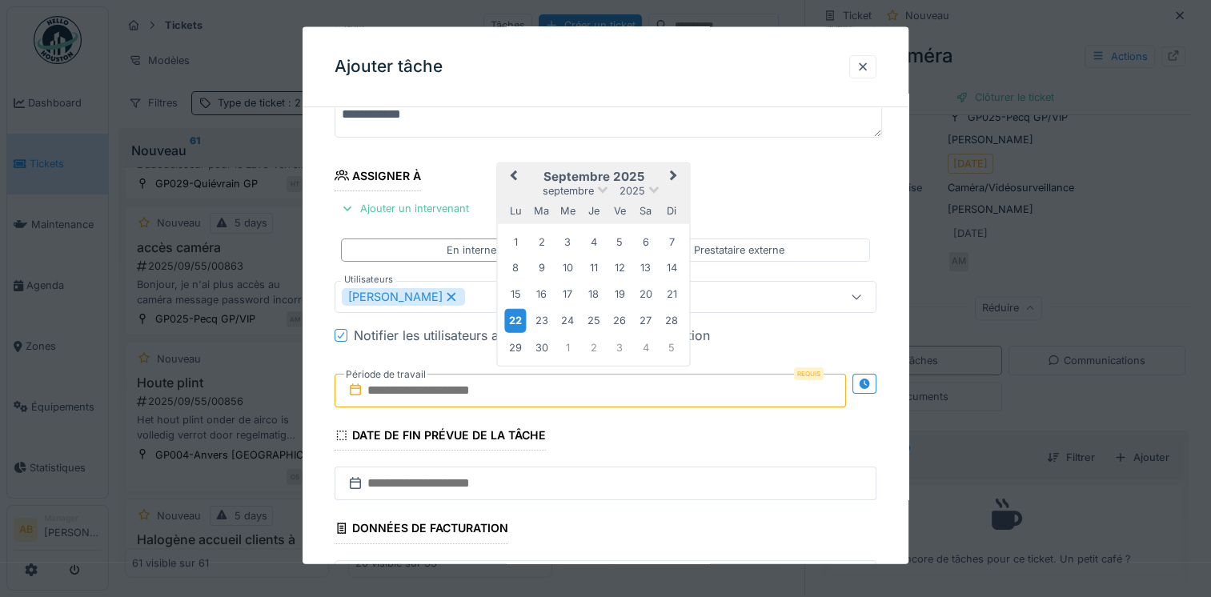
click at [518, 319] on div "22" at bounding box center [516, 320] width 22 height 23
click at [616, 320] on div "26" at bounding box center [620, 321] width 22 height 22
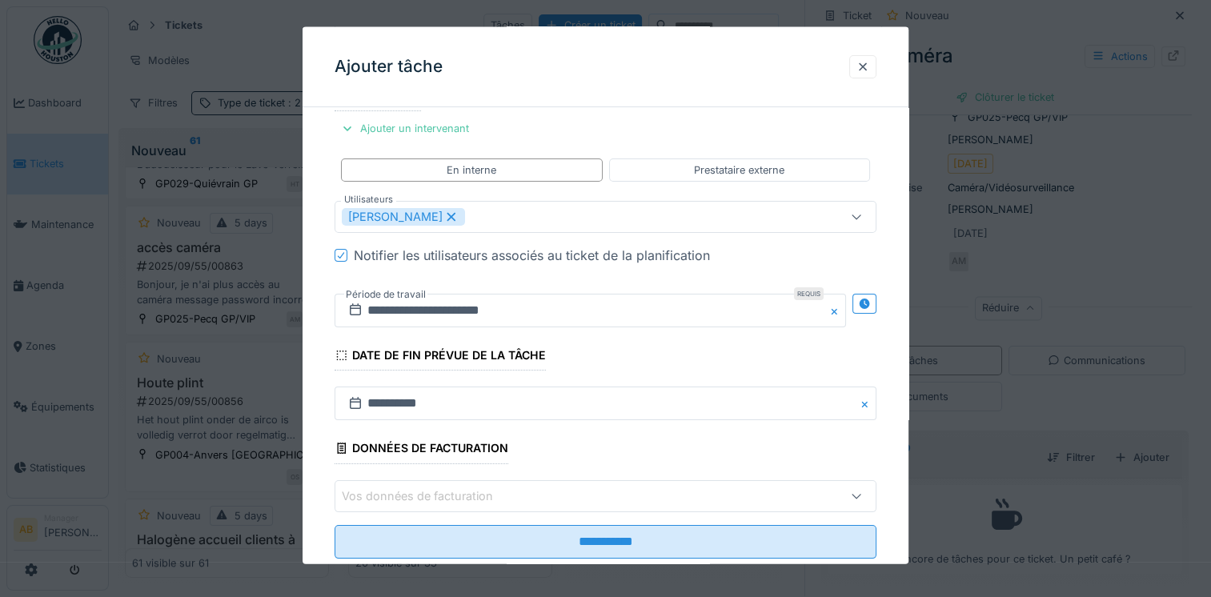
scroll to position [253, 0]
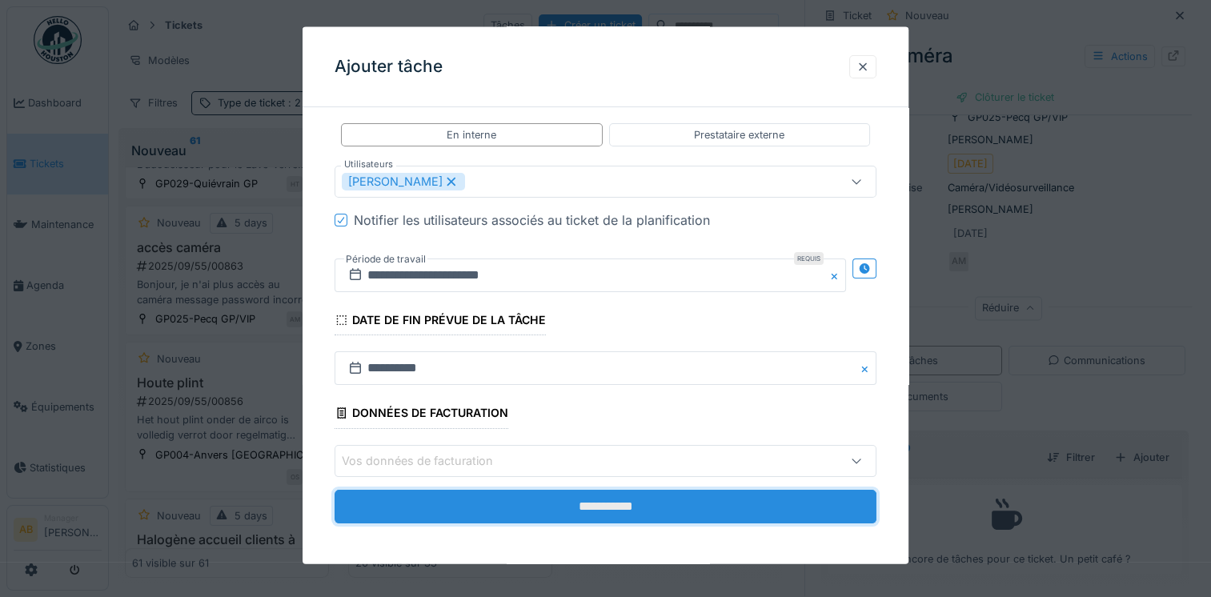
click at [607, 505] on input "**********" at bounding box center [606, 506] width 542 height 34
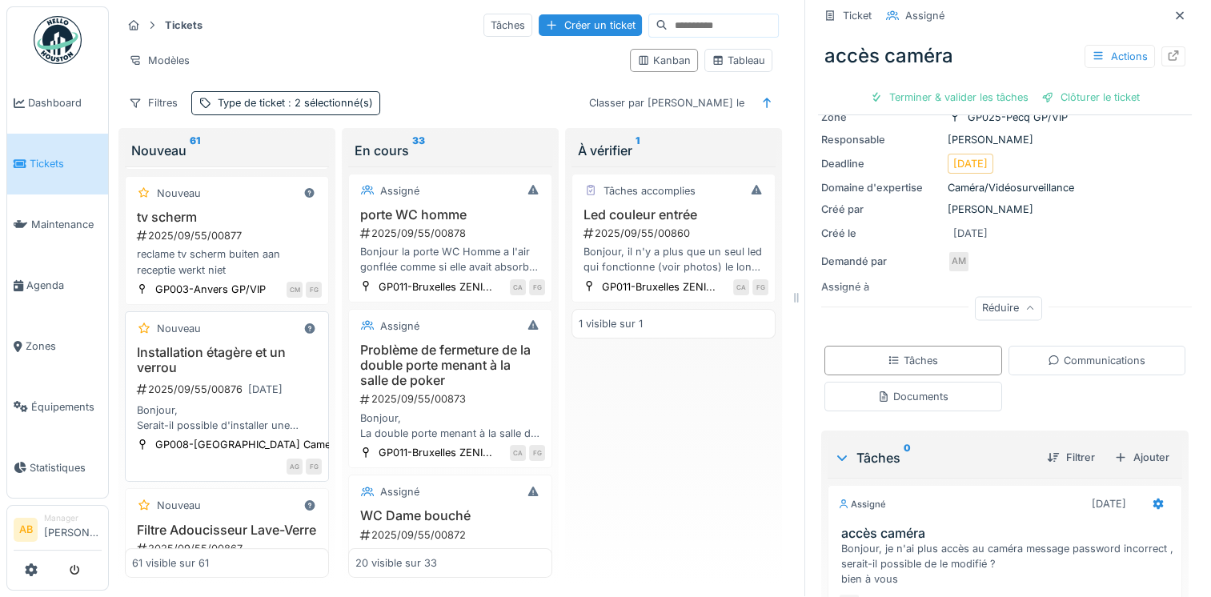
scroll to position [107, 0]
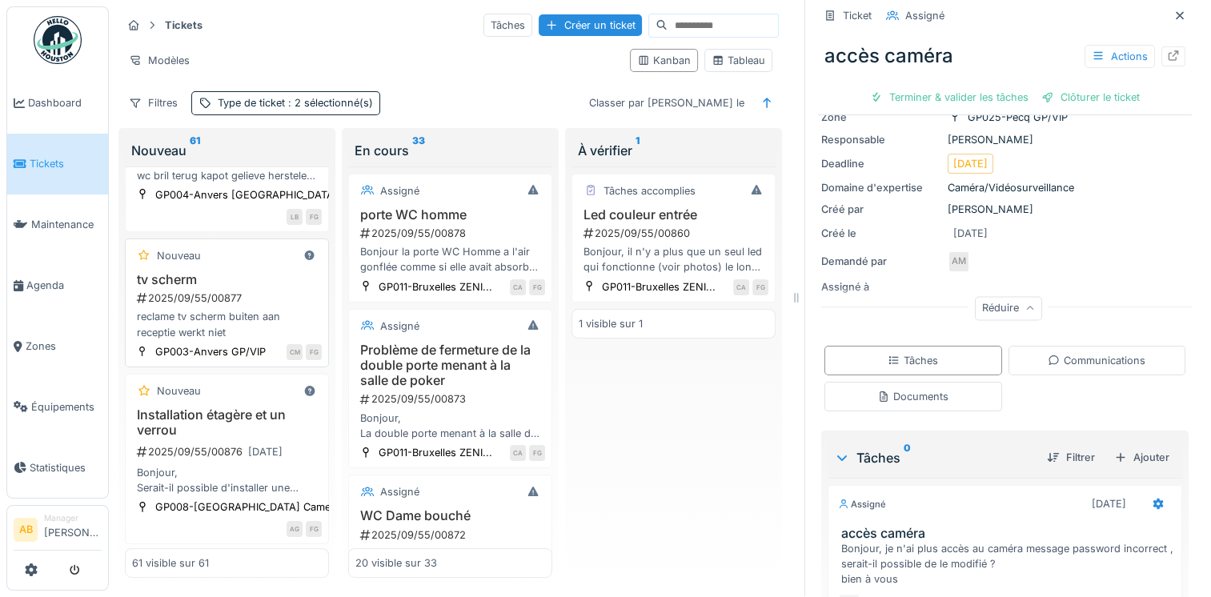
click at [207, 309] on div "reclame tv scherm buiten aan receptie werkt niet" at bounding box center [227, 324] width 190 height 30
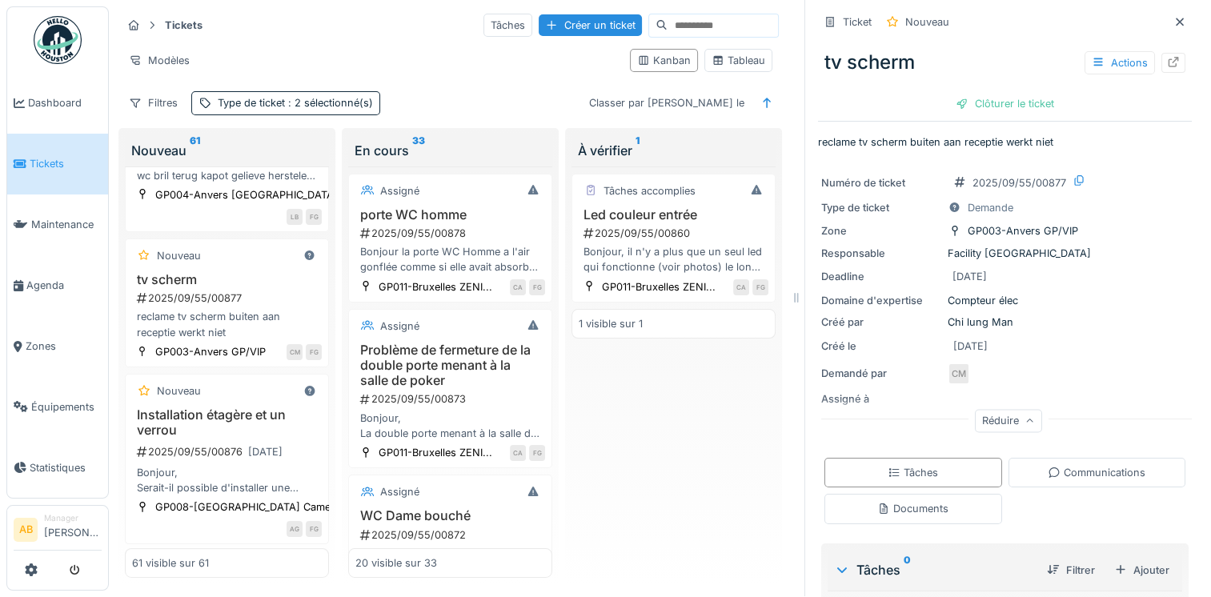
scroll to position [113, 0]
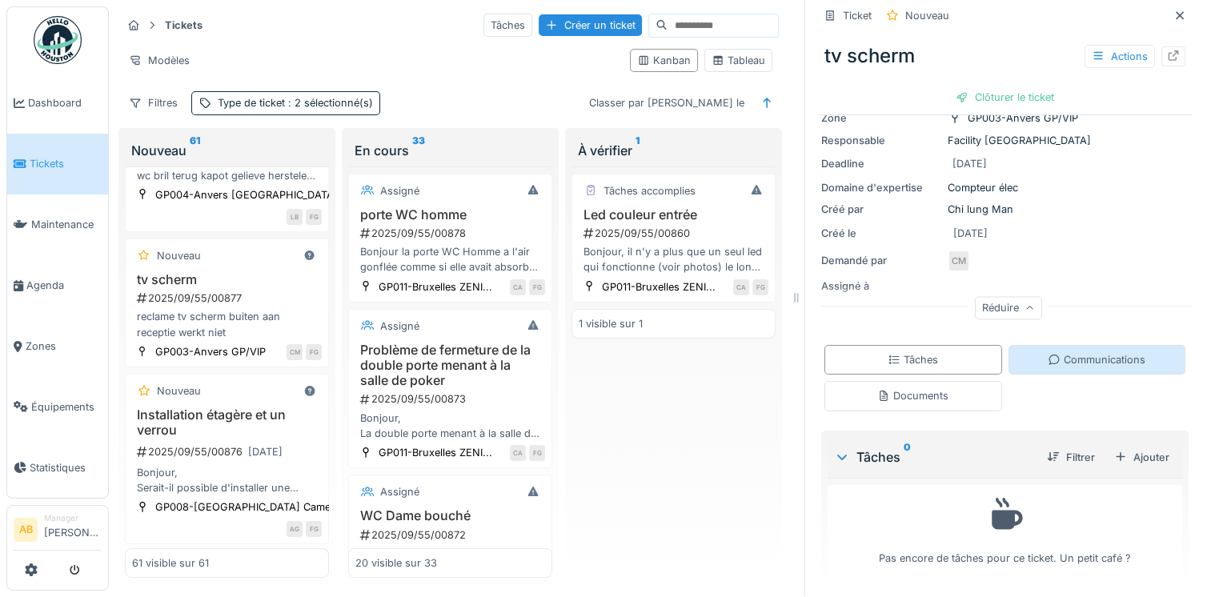
click at [1048, 352] on div "Communications" at bounding box center [1097, 359] width 98 height 15
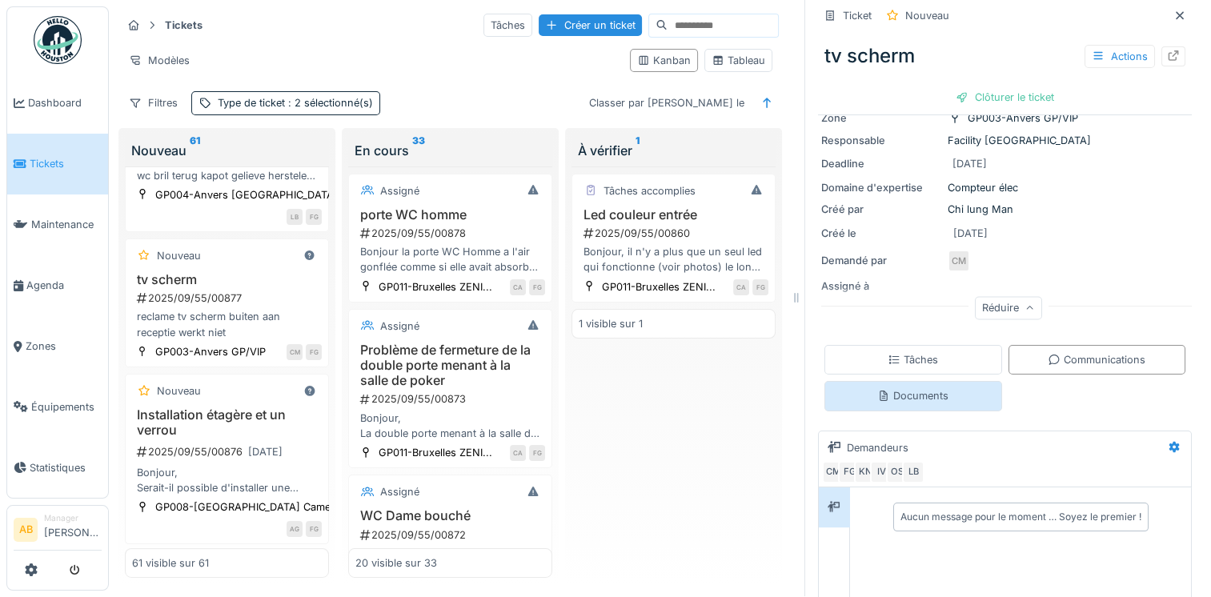
click at [942, 382] on div "Documents" at bounding box center [913, 396] width 178 height 30
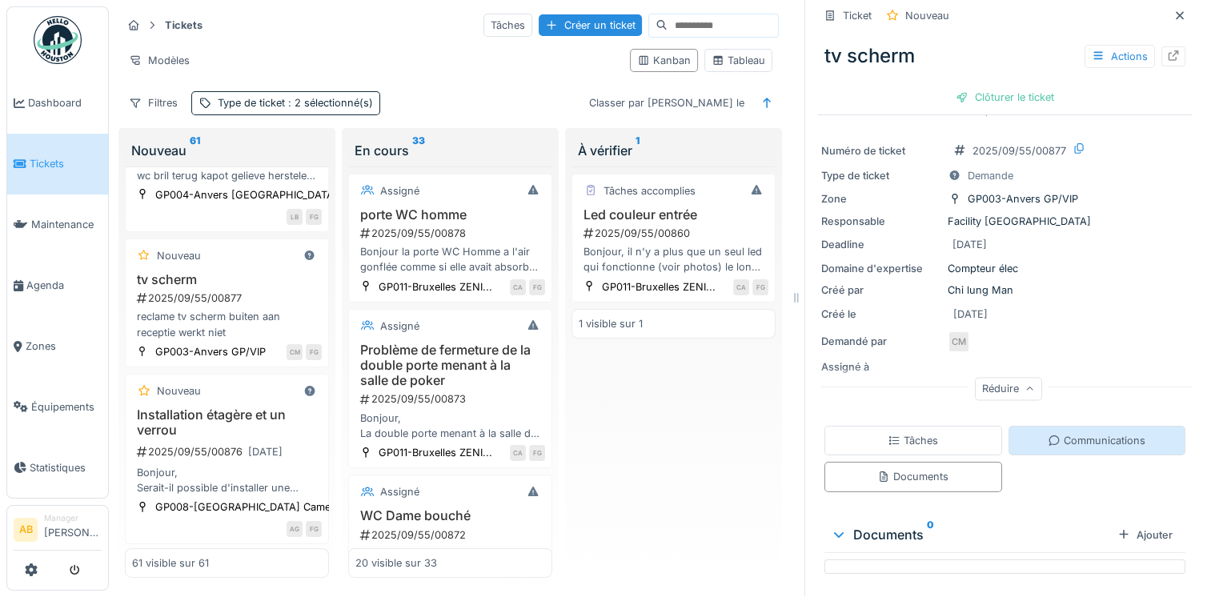
click at [1060, 433] on div "Communications" at bounding box center [1097, 440] width 98 height 15
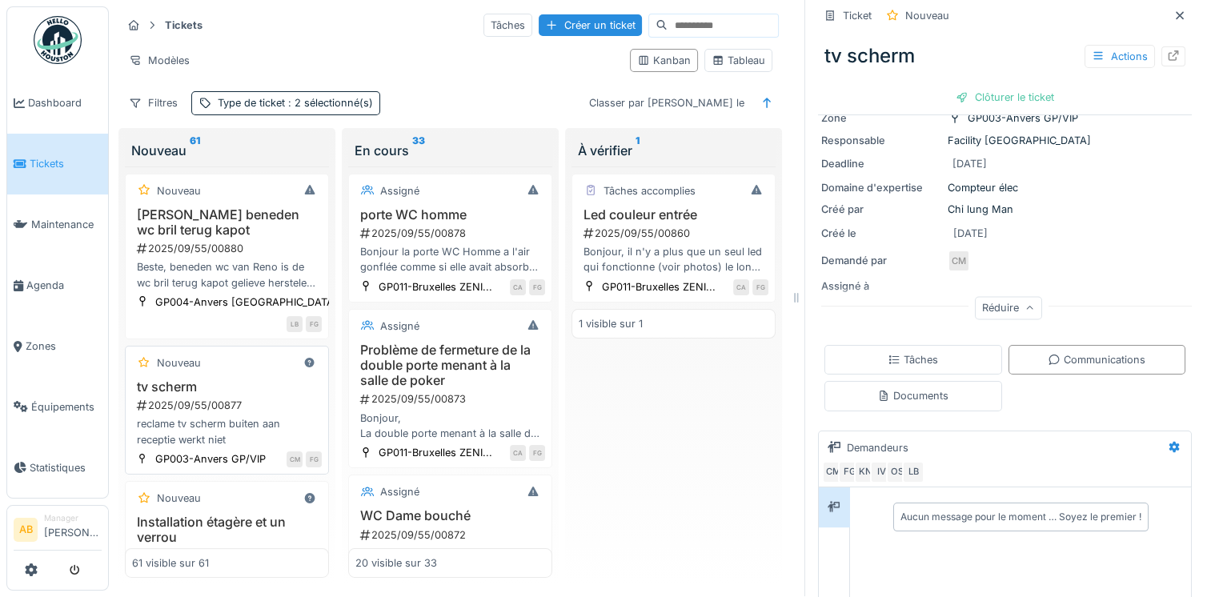
scroll to position [0, 0]
click at [228, 248] on div "2025/09/55/00880" at bounding box center [228, 249] width 186 height 15
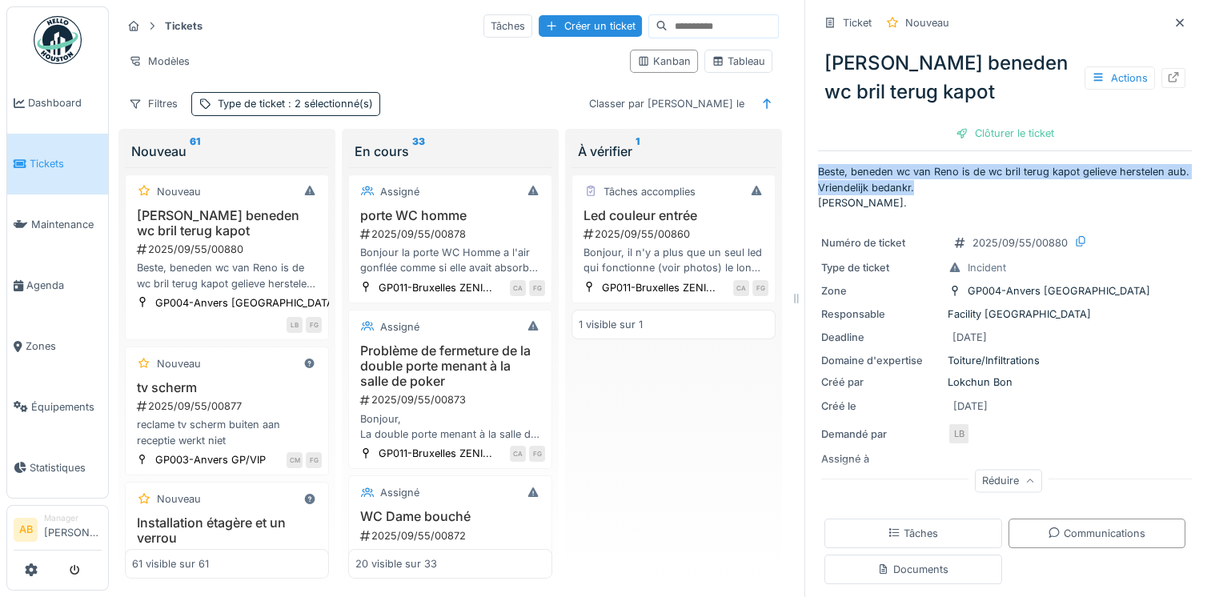
drag, startPoint x: 805, startPoint y: 172, endPoint x: 907, endPoint y: 202, distance: 106.1
click at [907, 202] on p "Beste, beneden wc van Reno is de wc bril terug kapot gelieve herstelen aub. Vri…" at bounding box center [1005, 187] width 374 height 46
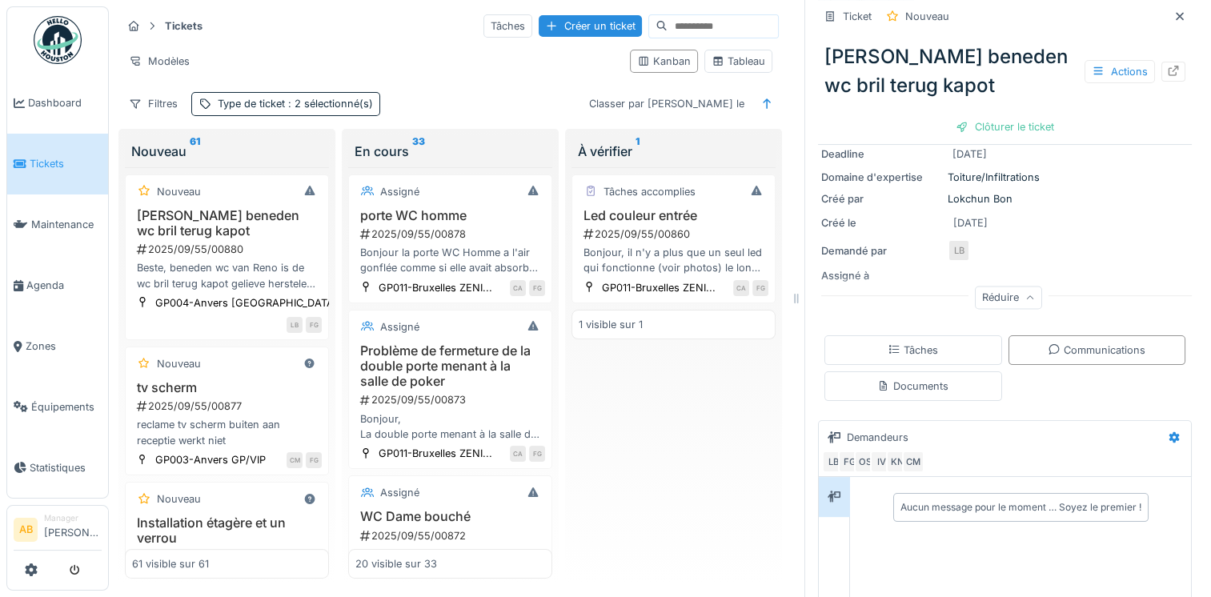
scroll to position [240, 0]
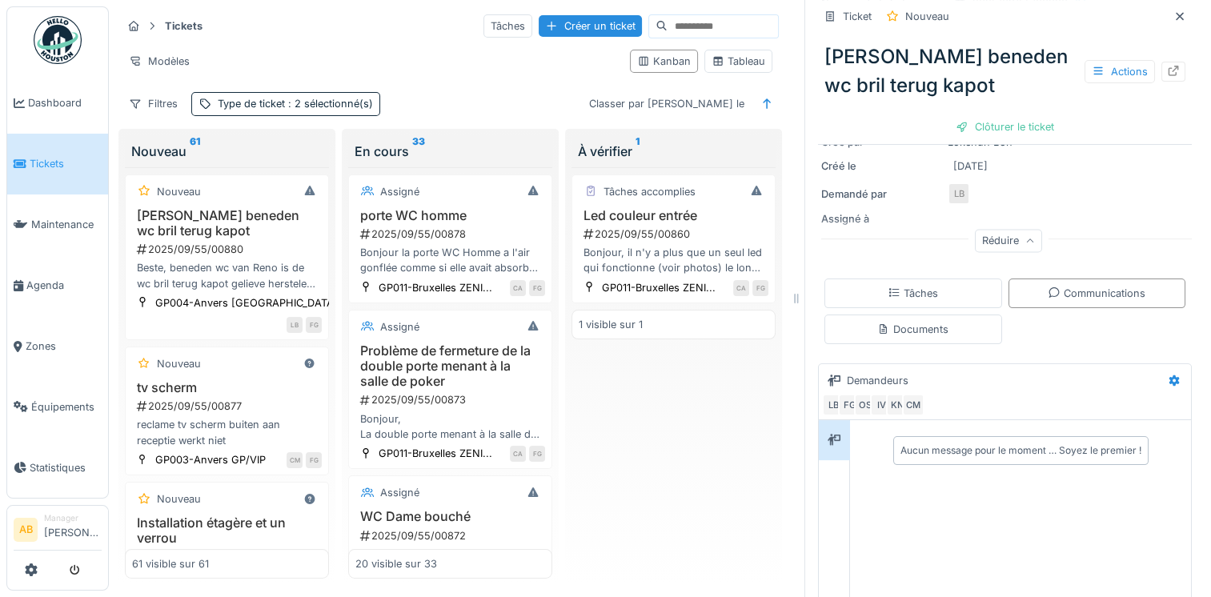
click at [907, 337] on div "Documents" at bounding box center [912, 329] width 71 height 15
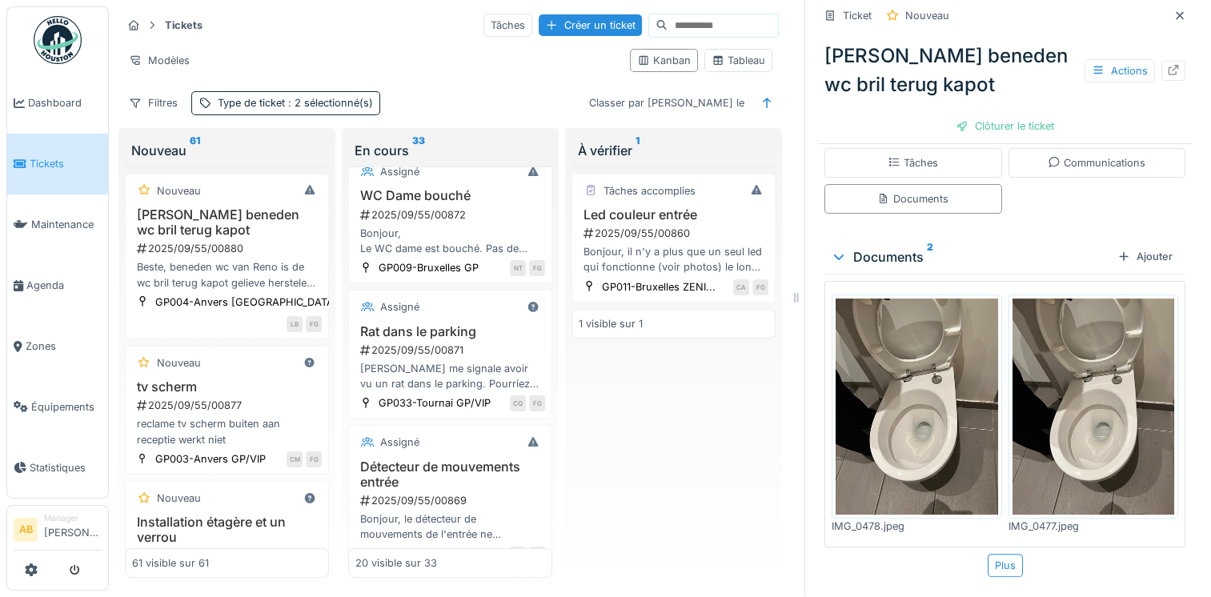
scroll to position [400, 0]
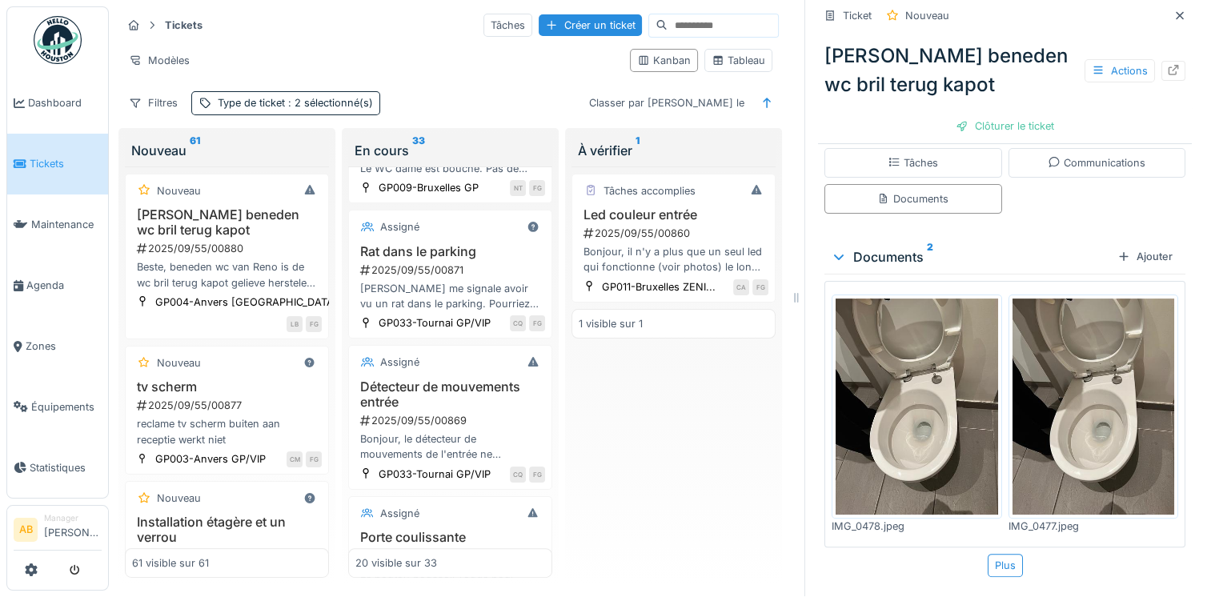
click at [660, 422] on div "Tâches accomplies Led couleur entrée 2025/09/55/00860 Bonjour, il n'y a plus qu…" at bounding box center [673, 372] width 204 height 412
click at [58, 226] on span "Maintenance" at bounding box center [66, 224] width 70 height 15
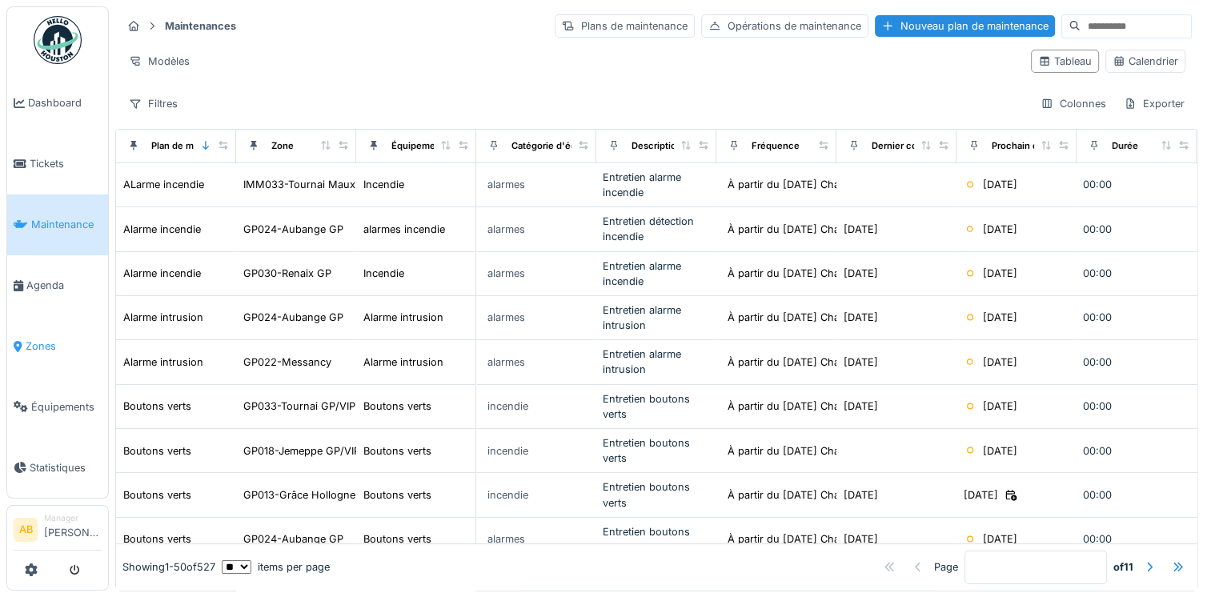
click at [34, 339] on span "Zones" at bounding box center [64, 346] width 76 height 15
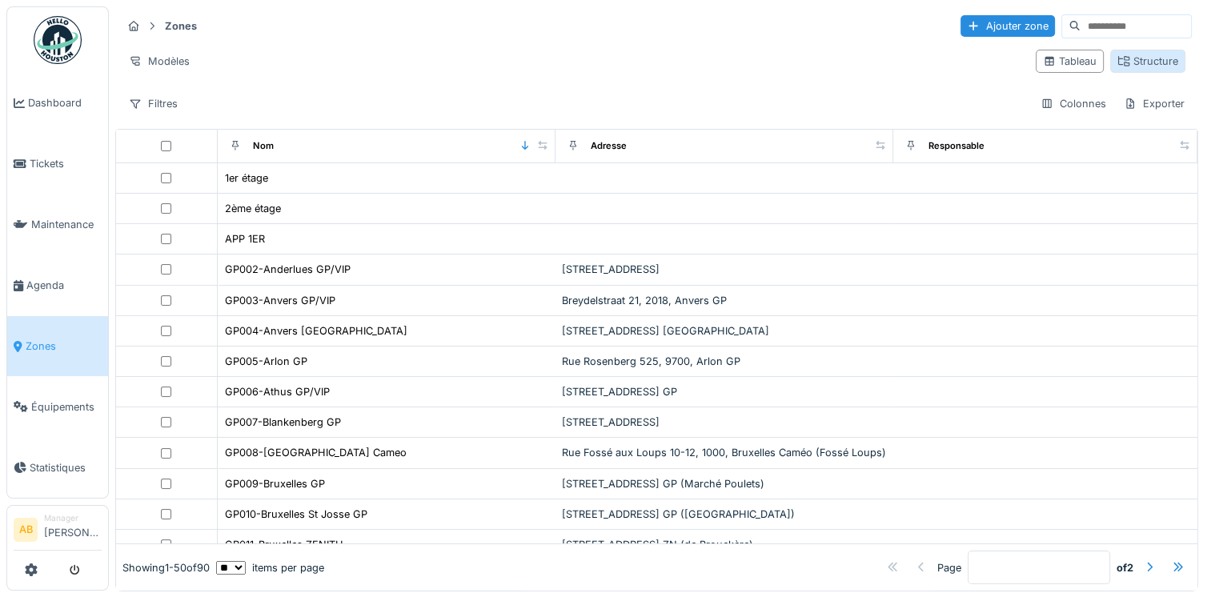
click at [1110, 69] on div "Structure" at bounding box center [1147, 61] width 75 height 23
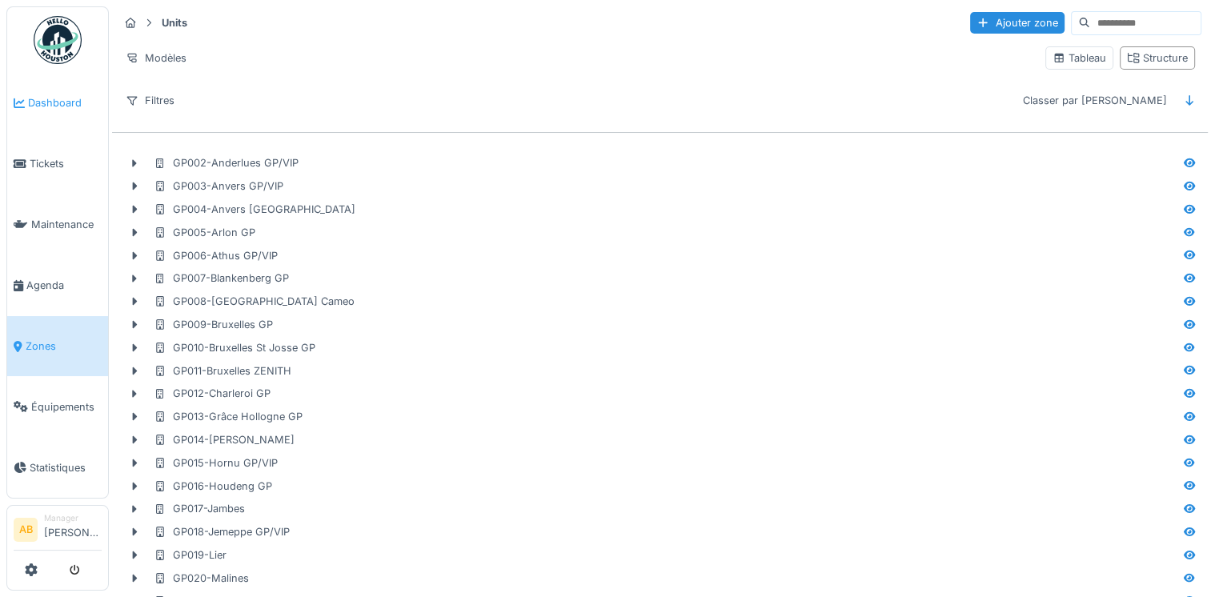
click at [48, 108] on span "Dashboard" at bounding box center [65, 102] width 74 height 15
